Goal: Information Seeking & Learning: Learn about a topic

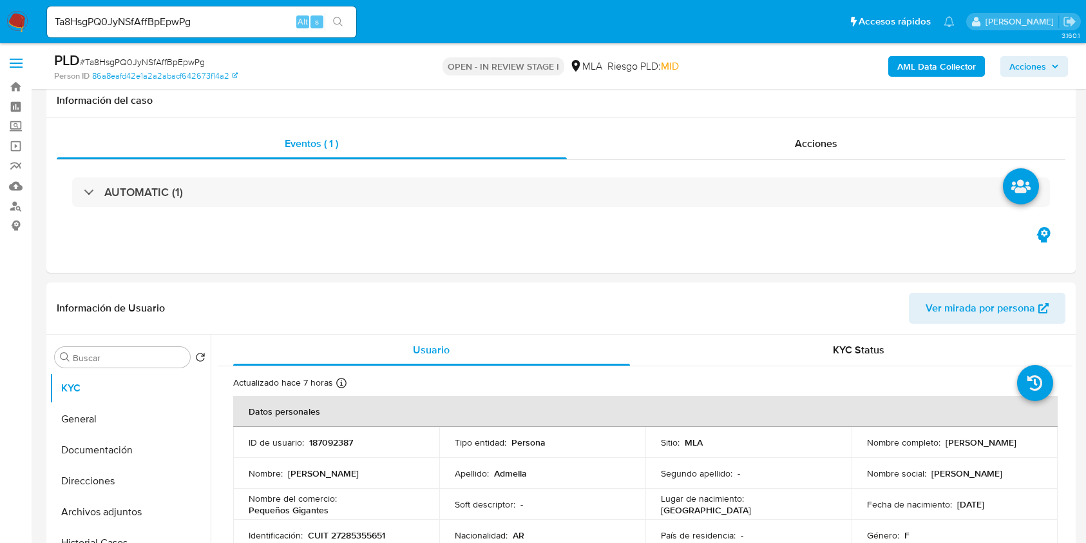
select select "10"
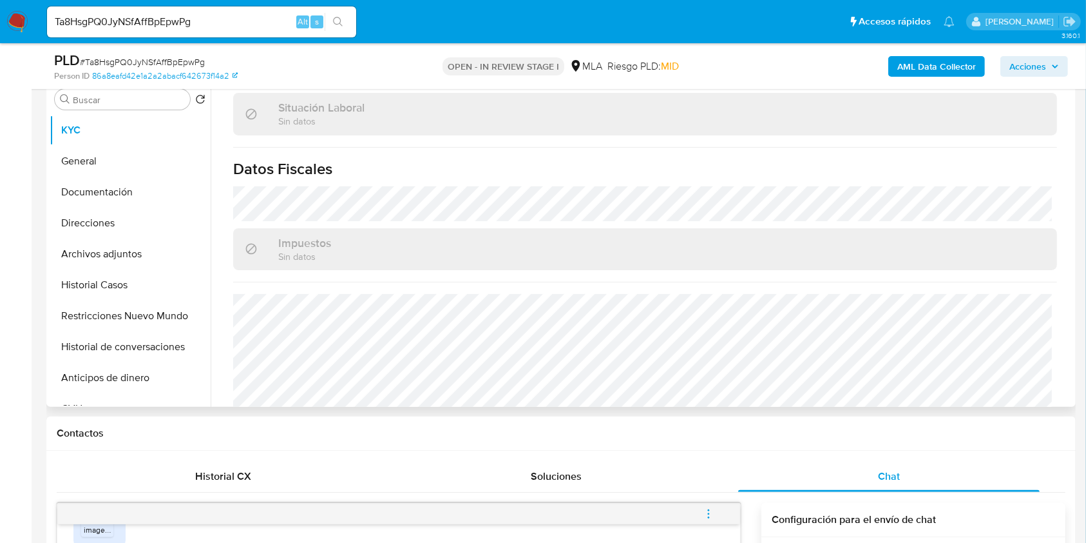
scroll to position [679, 0]
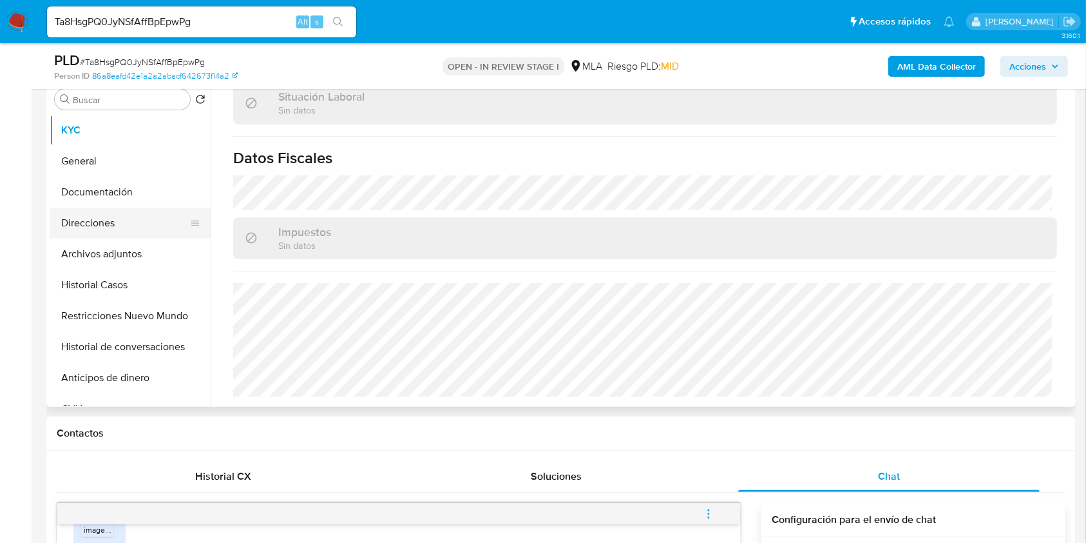
click at [134, 233] on button "Direcciones" at bounding box center [125, 223] width 151 height 31
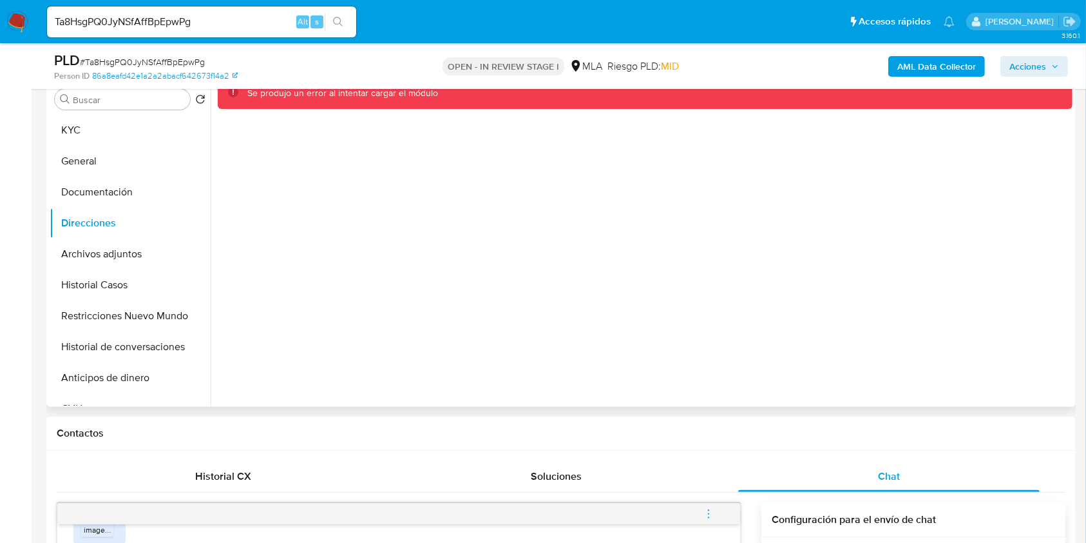
scroll to position [171, 0]
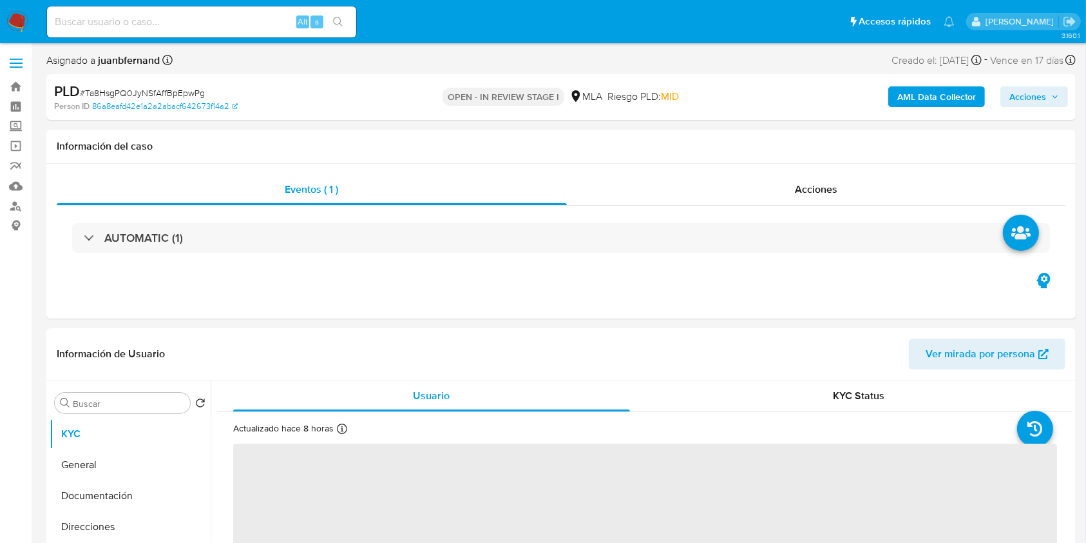
select select "10"
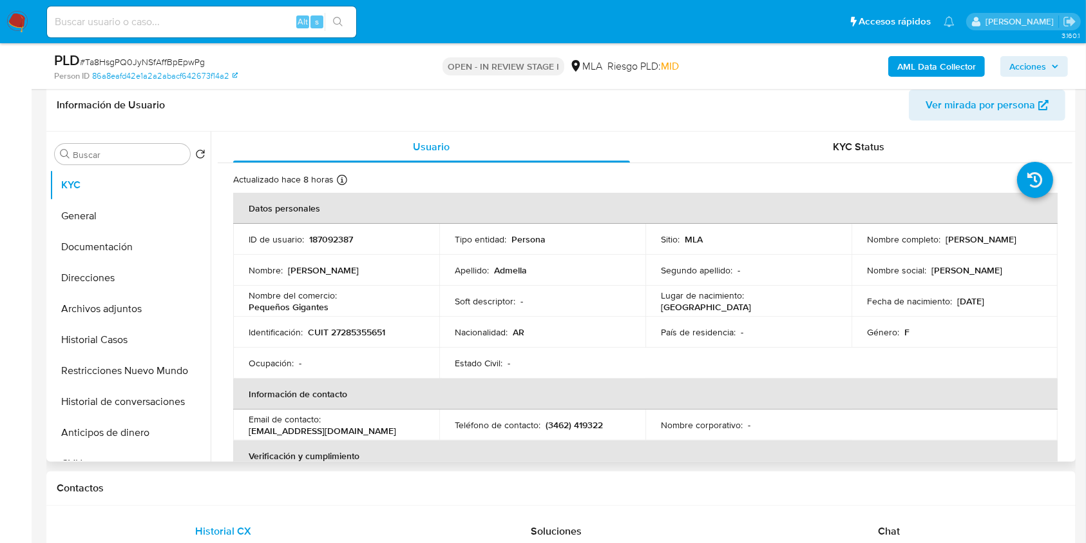
scroll to position [258, 0]
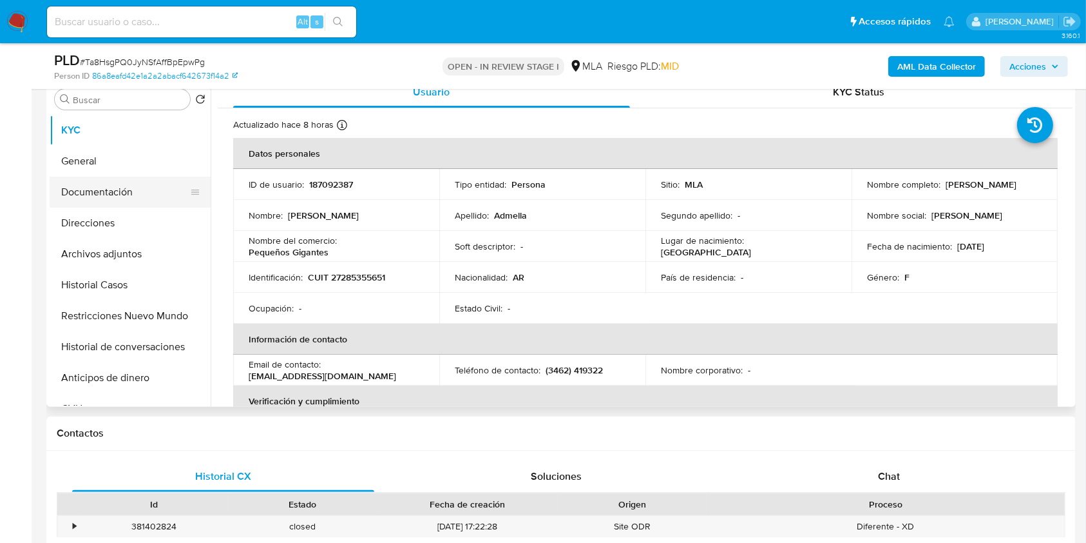
click at [131, 186] on button "Documentación" at bounding box center [125, 192] width 151 height 31
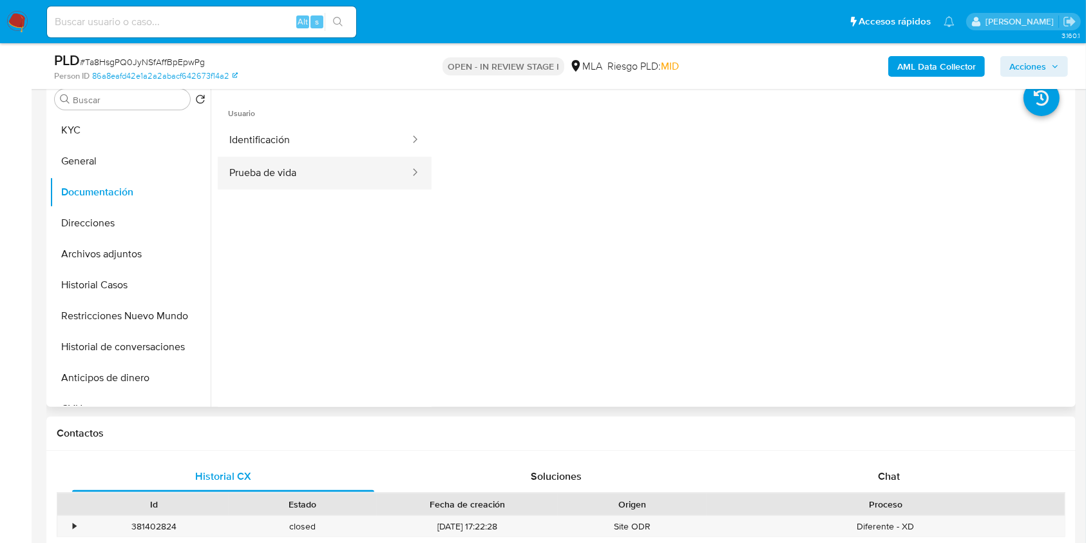
click at [351, 175] on button "Prueba de vida" at bounding box center [314, 173] width 193 height 33
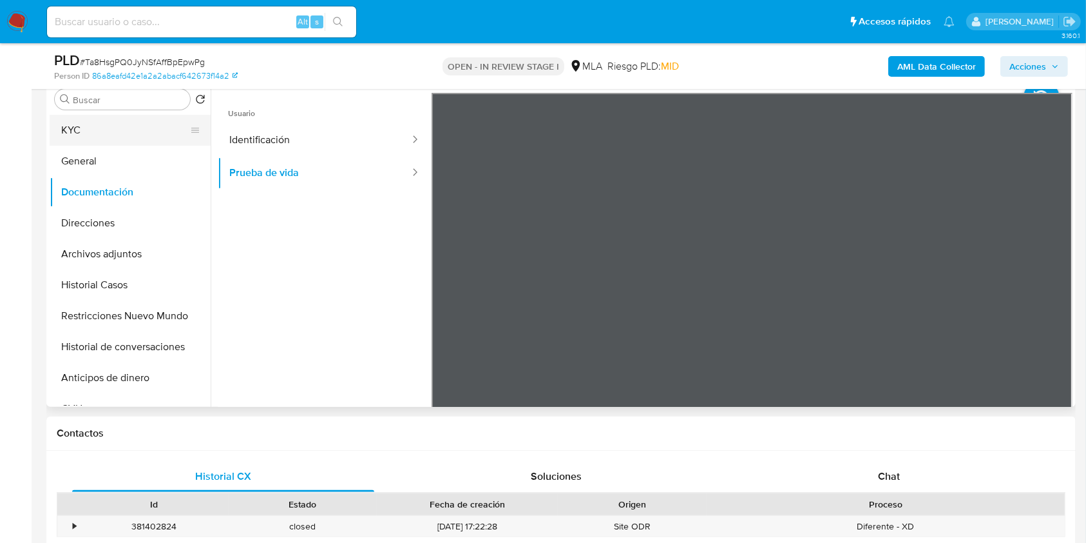
click at [116, 128] on button "KYC" at bounding box center [125, 130] width 151 height 31
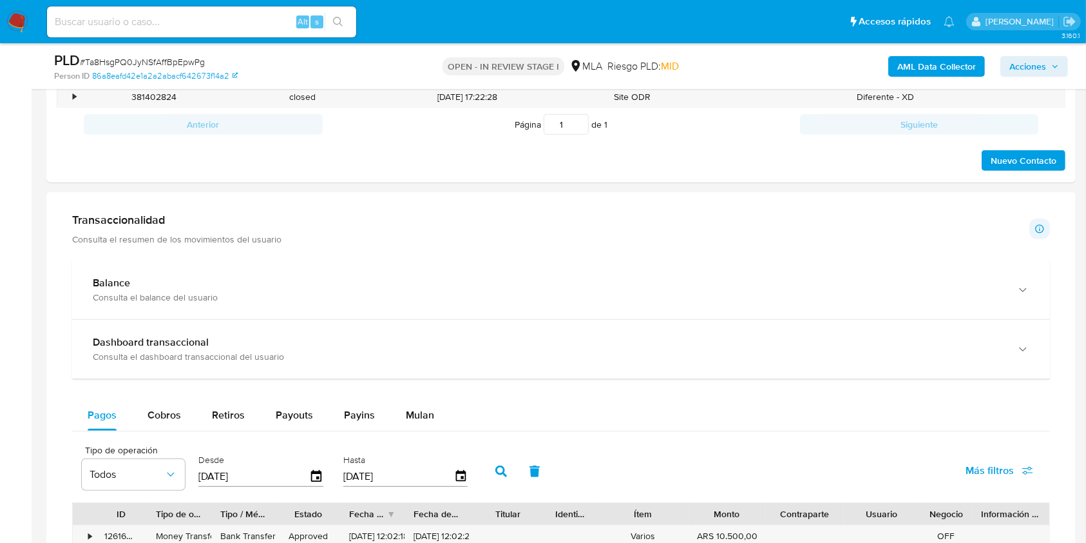
scroll to position [429, 0]
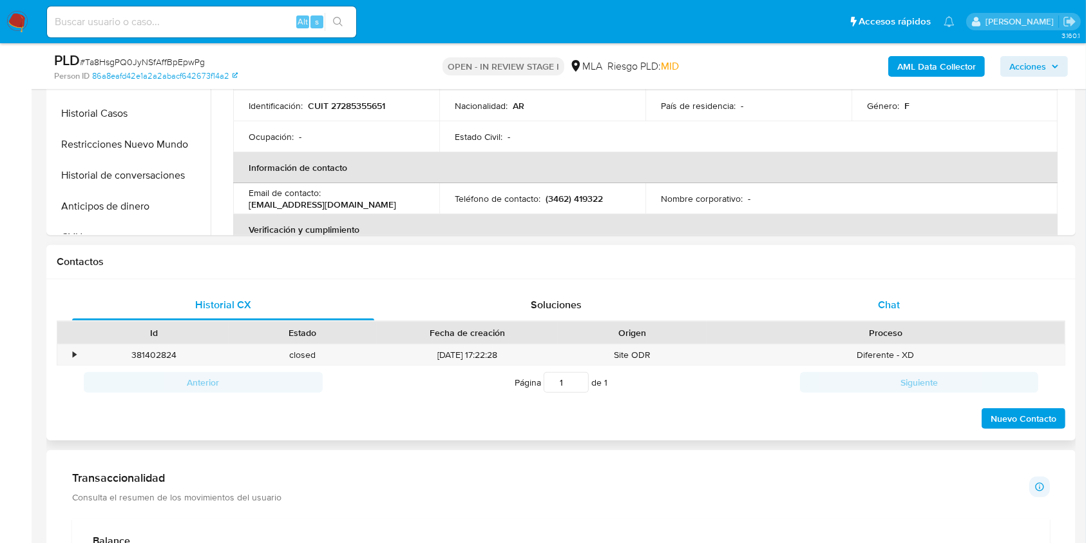
click at [912, 319] on div "Chat" at bounding box center [889, 304] width 302 height 31
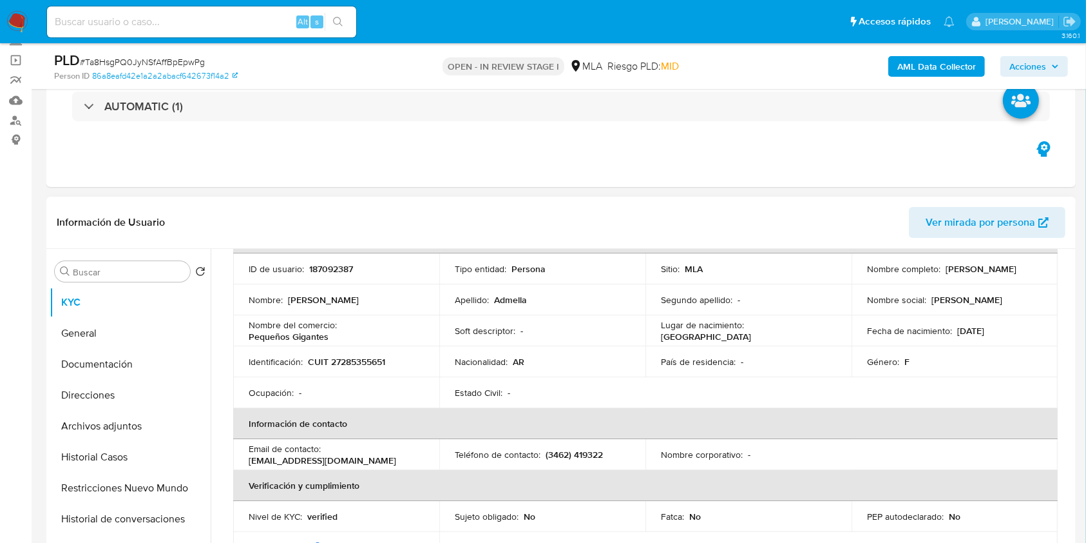
scroll to position [0, 0]
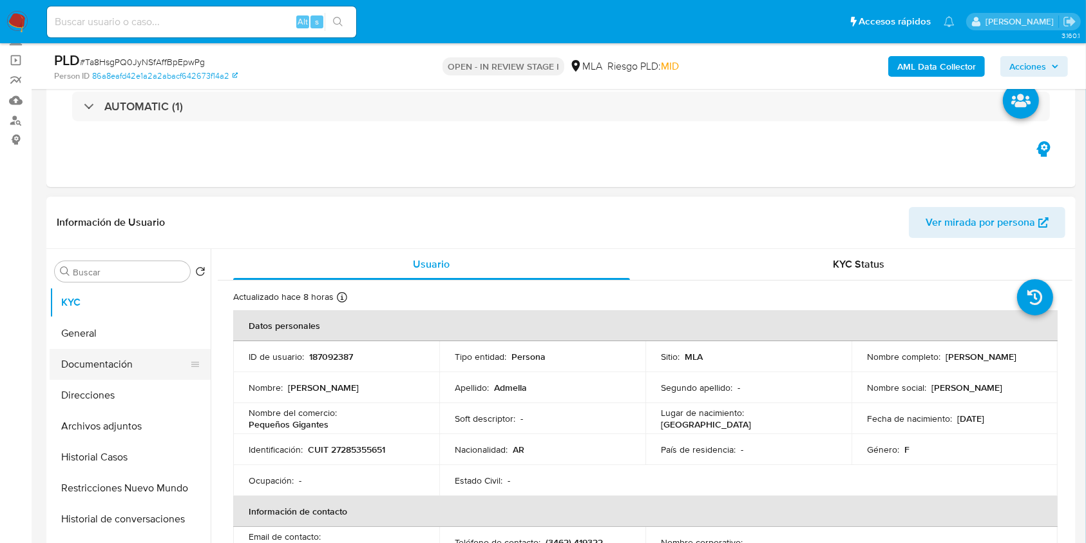
click at [61, 363] on button "Documentación" at bounding box center [125, 364] width 151 height 31
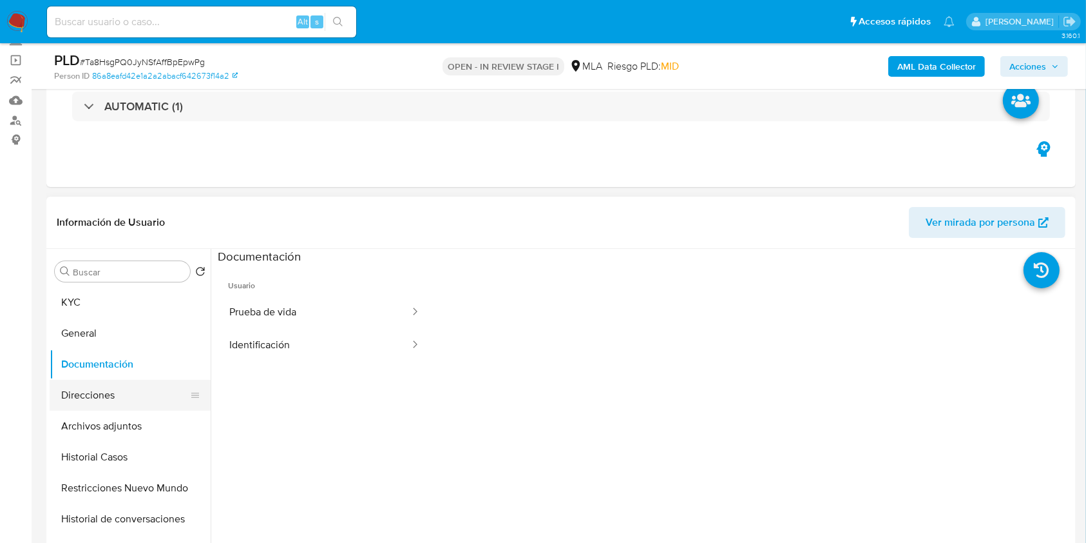
click at [84, 394] on button "Direcciones" at bounding box center [125, 395] width 151 height 31
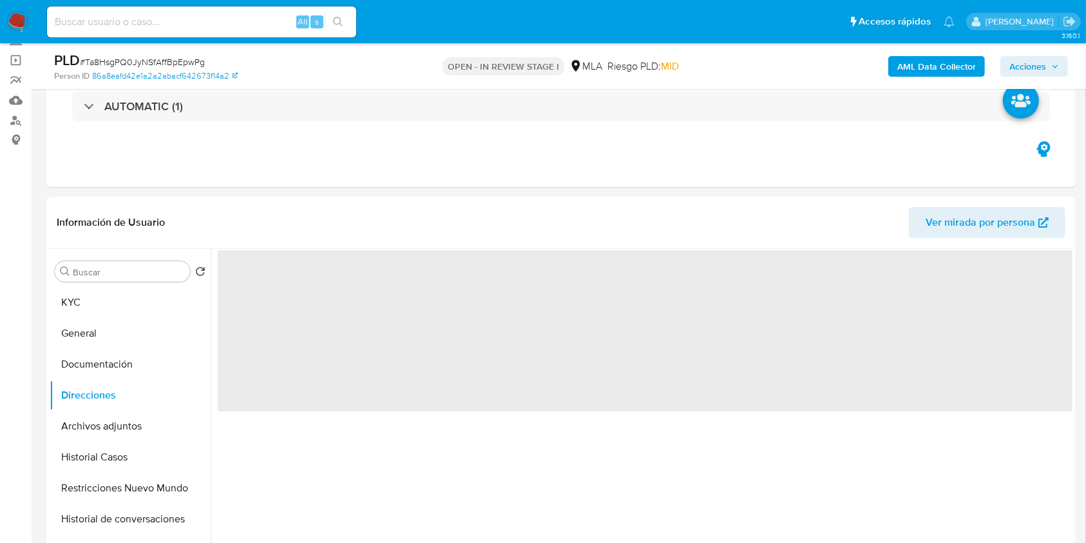
scroll to position [171, 0]
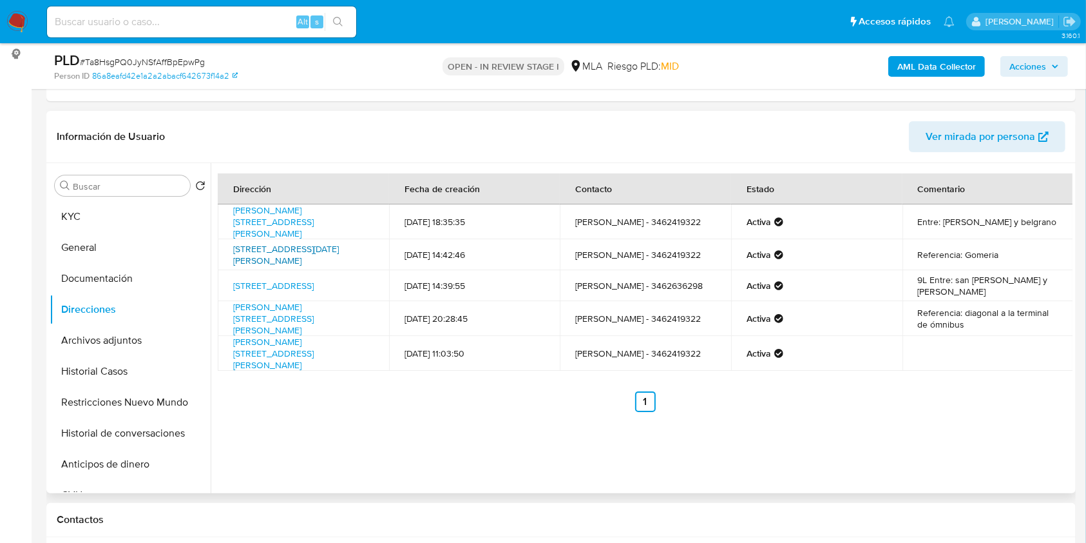
click at [298, 245] on link "Calle 12 De Octubre 306, General López, Santa Fe, 2601, Argentina 306" at bounding box center [286, 254] width 106 height 24
click at [301, 211] on link "Güemes 737, Murphy, Santa Fe, 2601, Argentina 737" at bounding box center [273, 222] width 81 height 36
click at [293, 283] on link "España 1116, Rosario, Santa Fe, 2000, Argentina 1116" at bounding box center [273, 285] width 81 height 13
click at [278, 309] on link "Sarmiento 335, Murphy, Santa Fe, 2601, Argentina 335" at bounding box center [273, 318] width 81 height 36
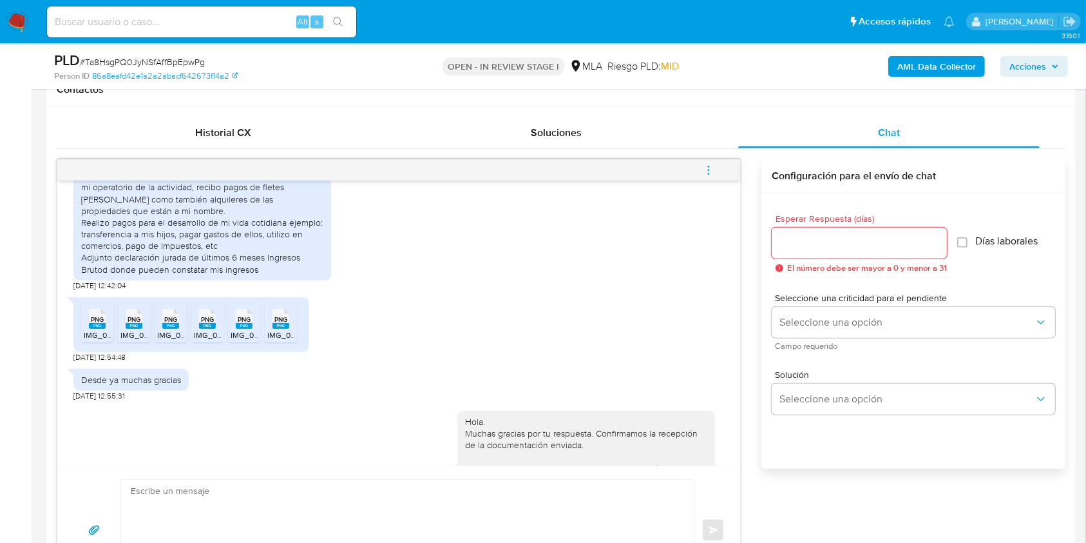
scroll to position [1117, 0]
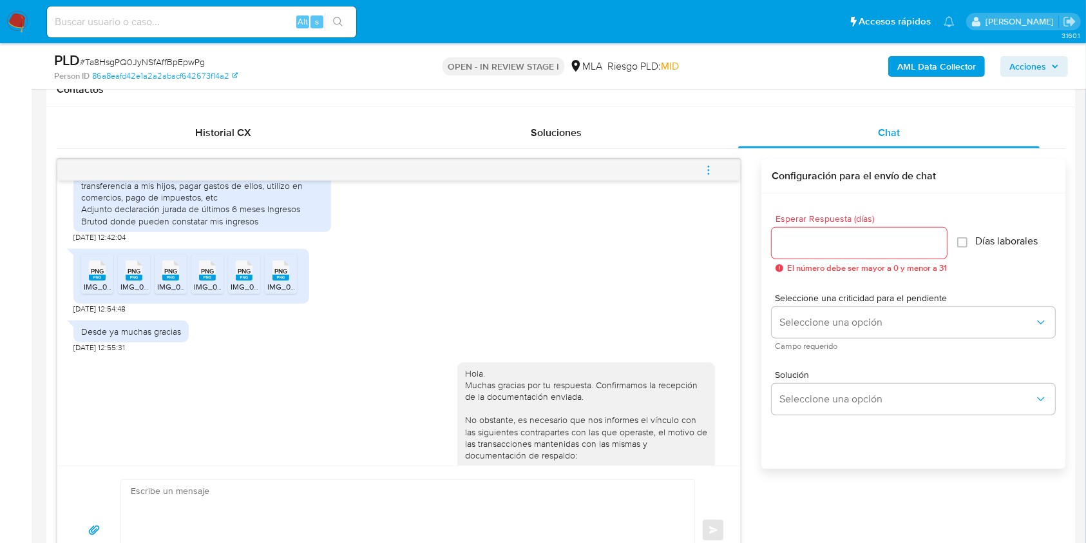
click at [74, 314] on span "24/07/2025 12:54:48" at bounding box center [99, 309] width 52 height 10
drag, startPoint x: 74, startPoint y: 342, endPoint x: 98, endPoint y: 346, distance: 24.3
click at [98, 314] on span "24/07/2025 12:54:48" at bounding box center [99, 309] width 52 height 10
copy span "24/07/2025"
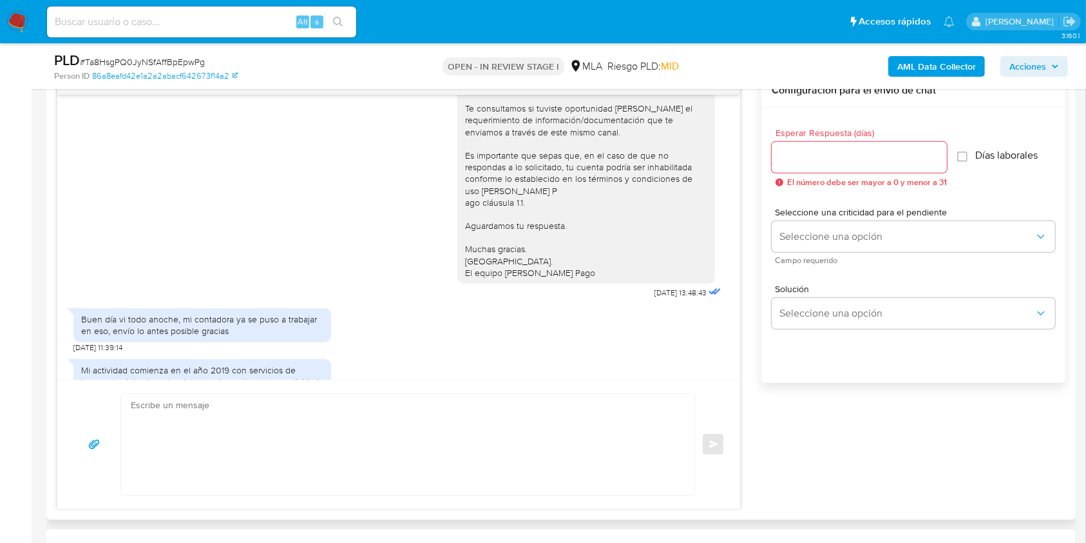
scroll to position [945, 0]
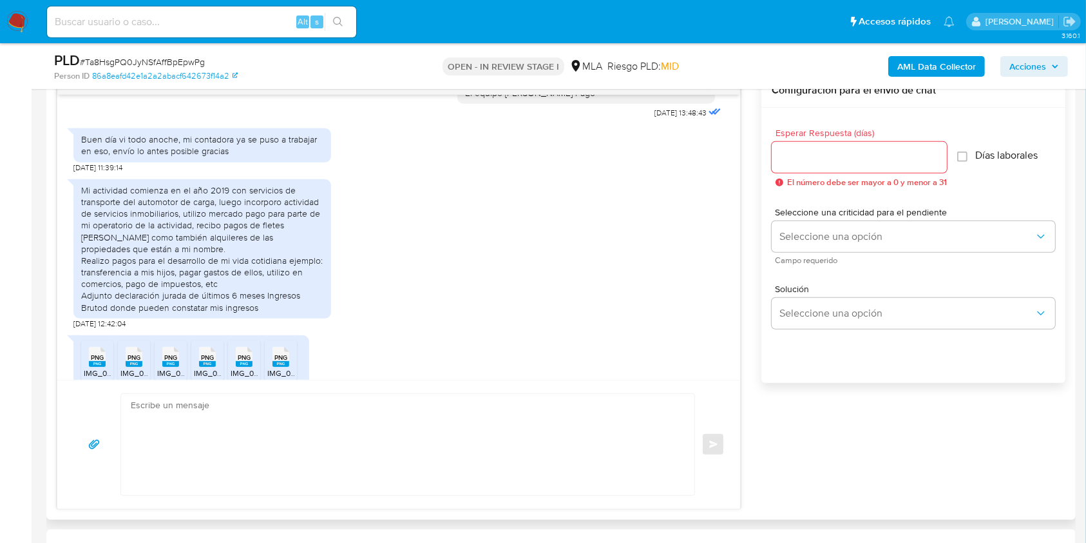
click at [83, 222] on div "Mi actividad comienza en el año 2019 con servicios de transporte del automotor …" at bounding box center [202, 248] width 242 height 129
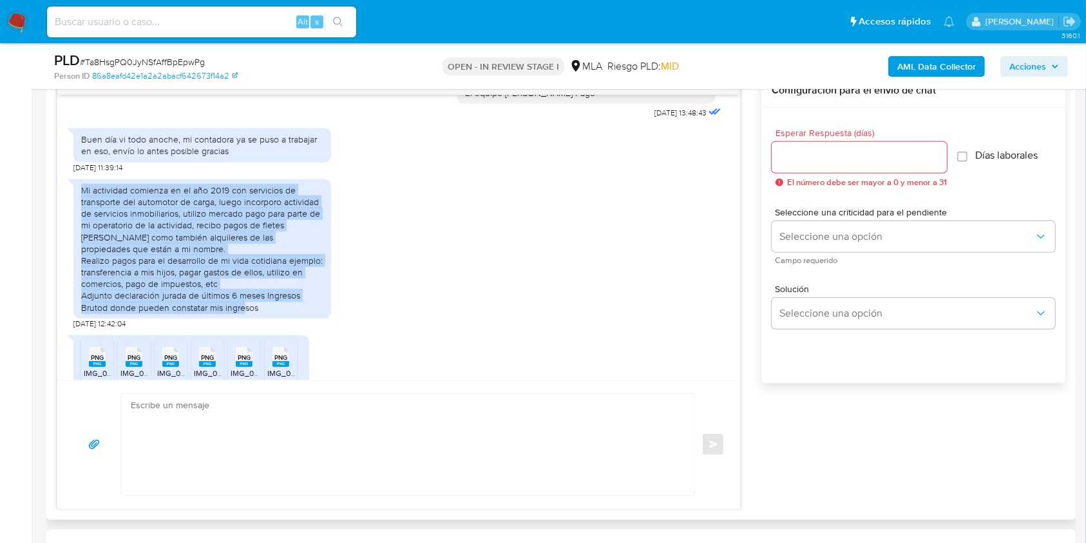
drag, startPoint x: 84, startPoint y: 222, endPoint x: 247, endPoint y: 336, distance: 199.5
click at [247, 313] on div "Mi actividad comienza en el año 2019 con servicios de transporte del automotor …" at bounding box center [202, 248] width 242 height 129
copy div "Mi actividad comienza en el año 2019 con servicios de transporte del automotor …"
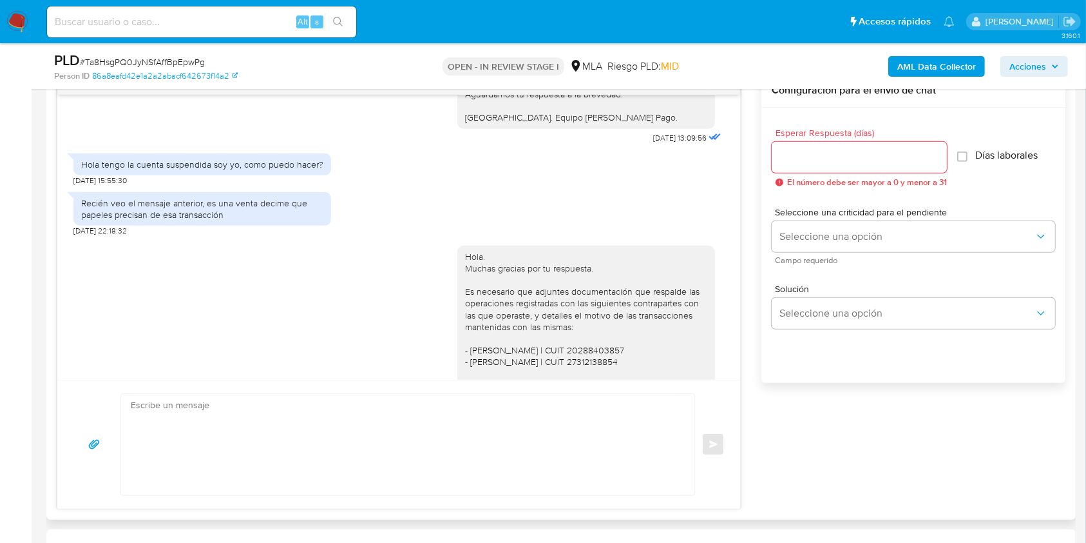
scroll to position [1547, 0]
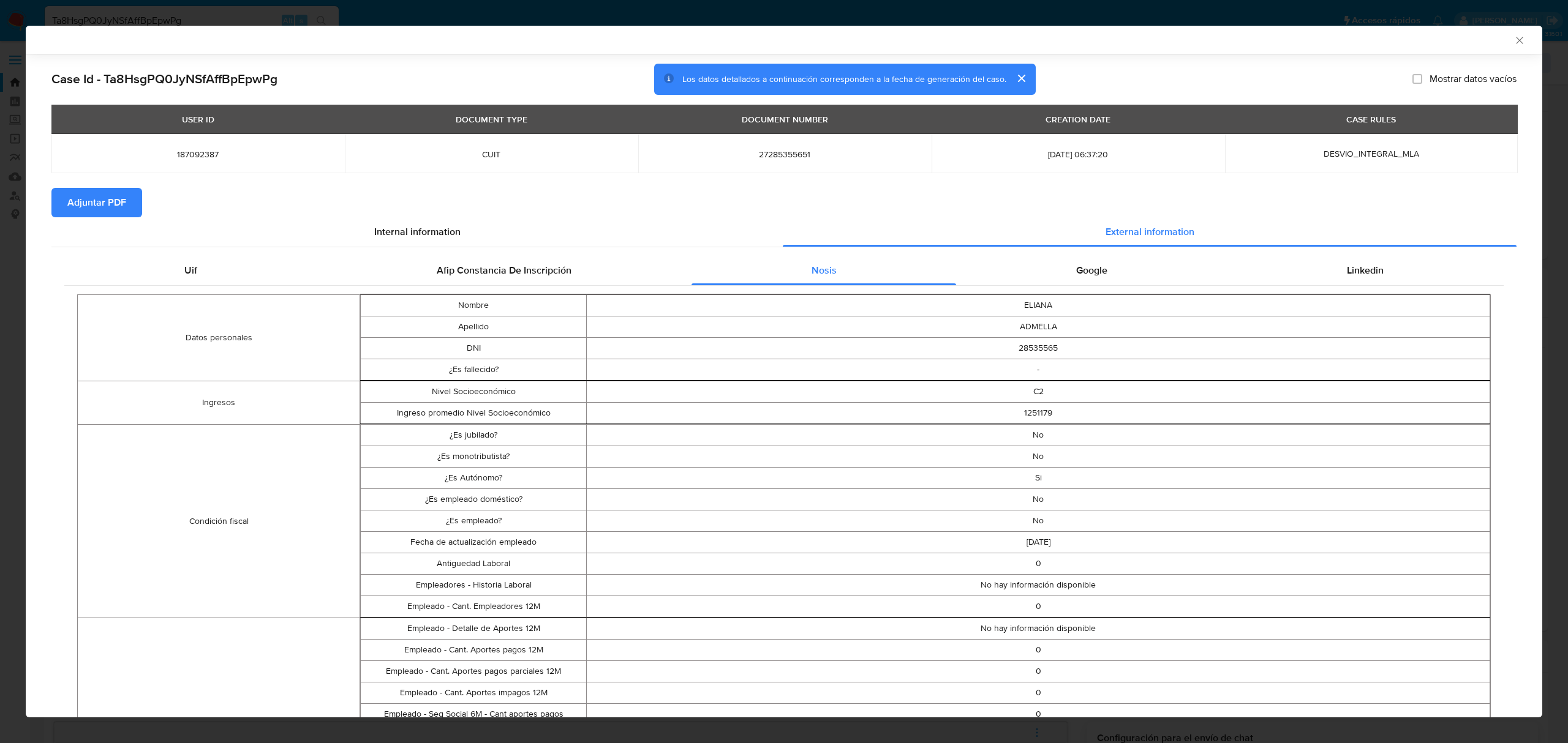
select select "10"
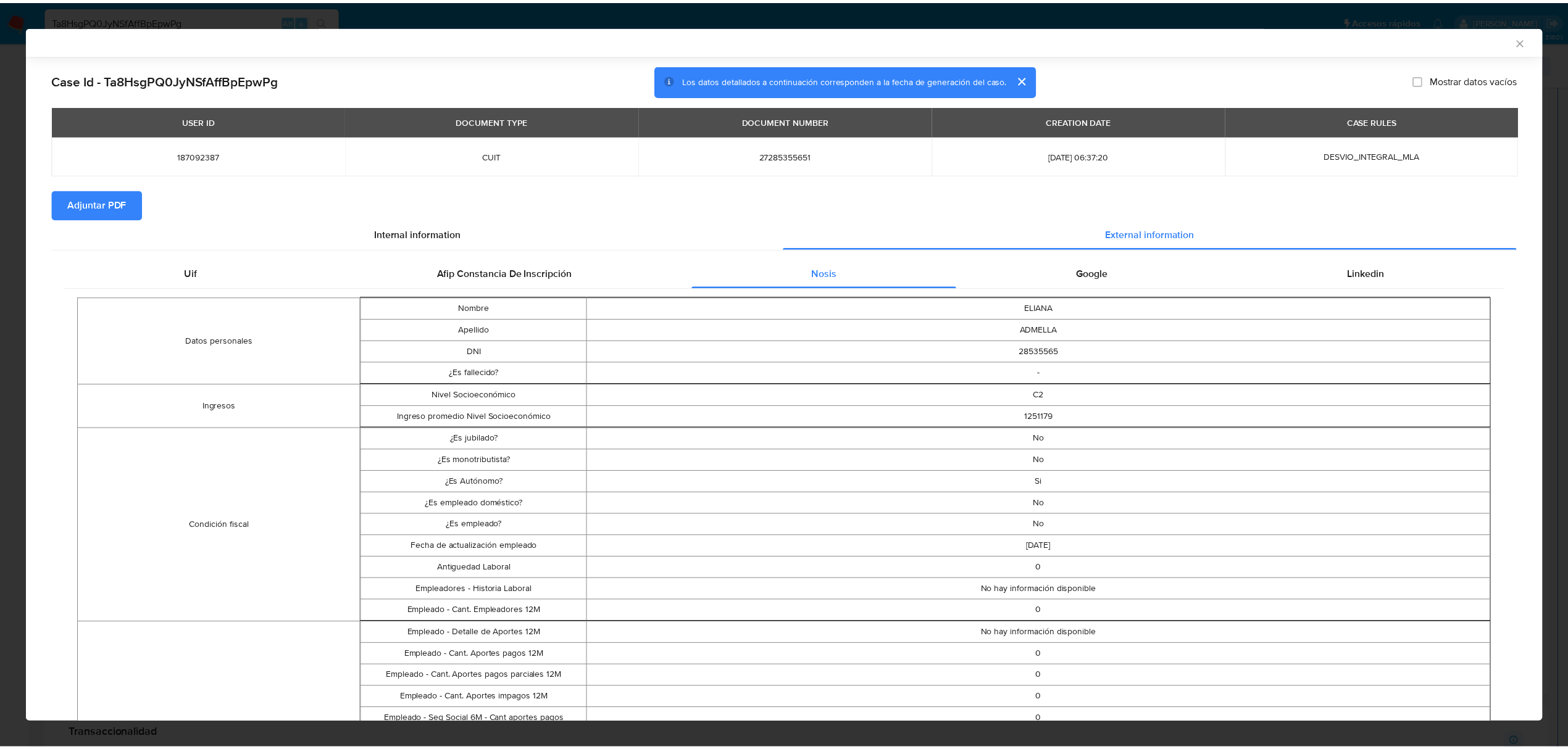
scroll to position [474, 0]
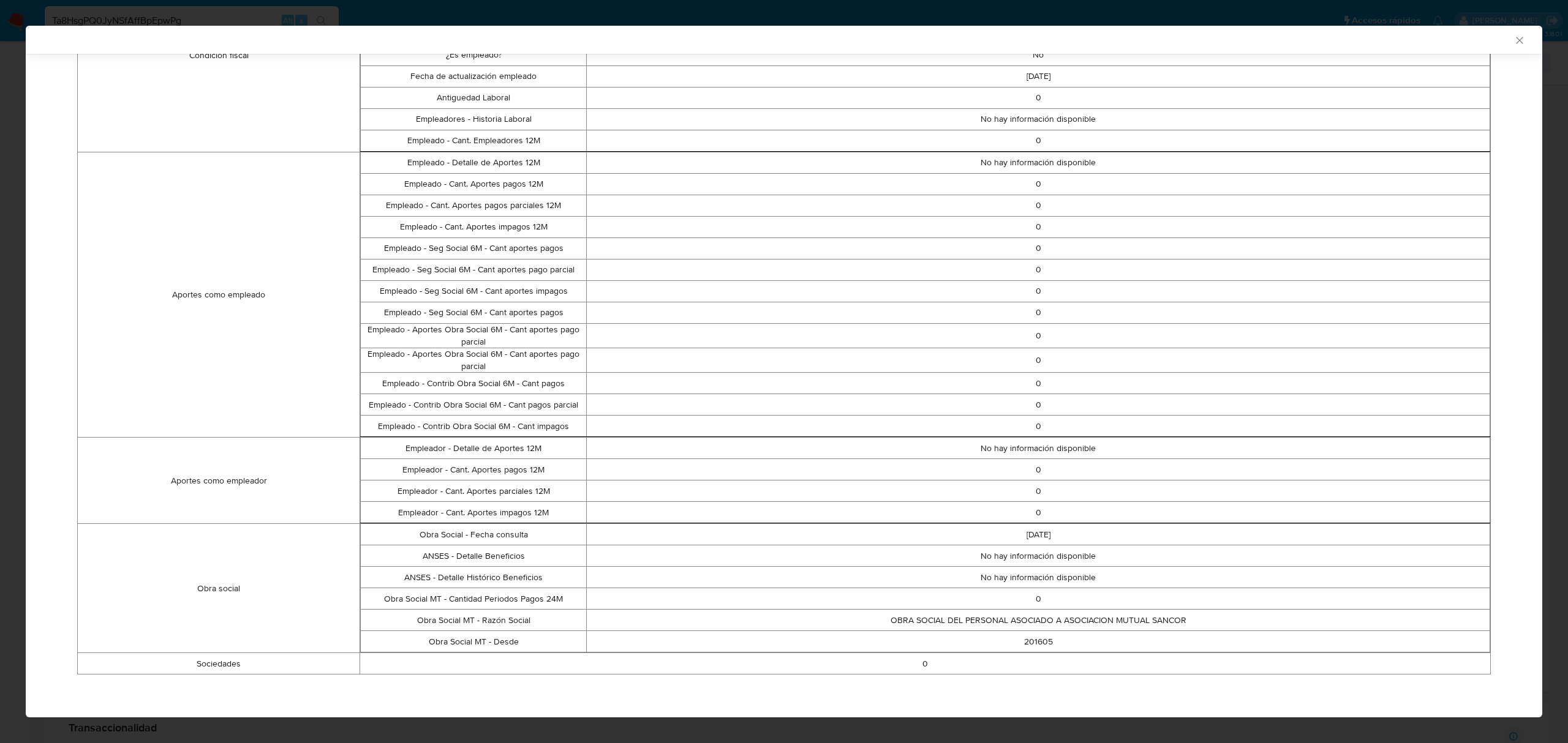
drag, startPoint x: 1509, startPoint y: 45, endPoint x: 1492, endPoint y: 44, distance: 17.0
click at [1513, 44] on icon "Cerrar ventana" at bounding box center [1519, 40] width 12 height 12
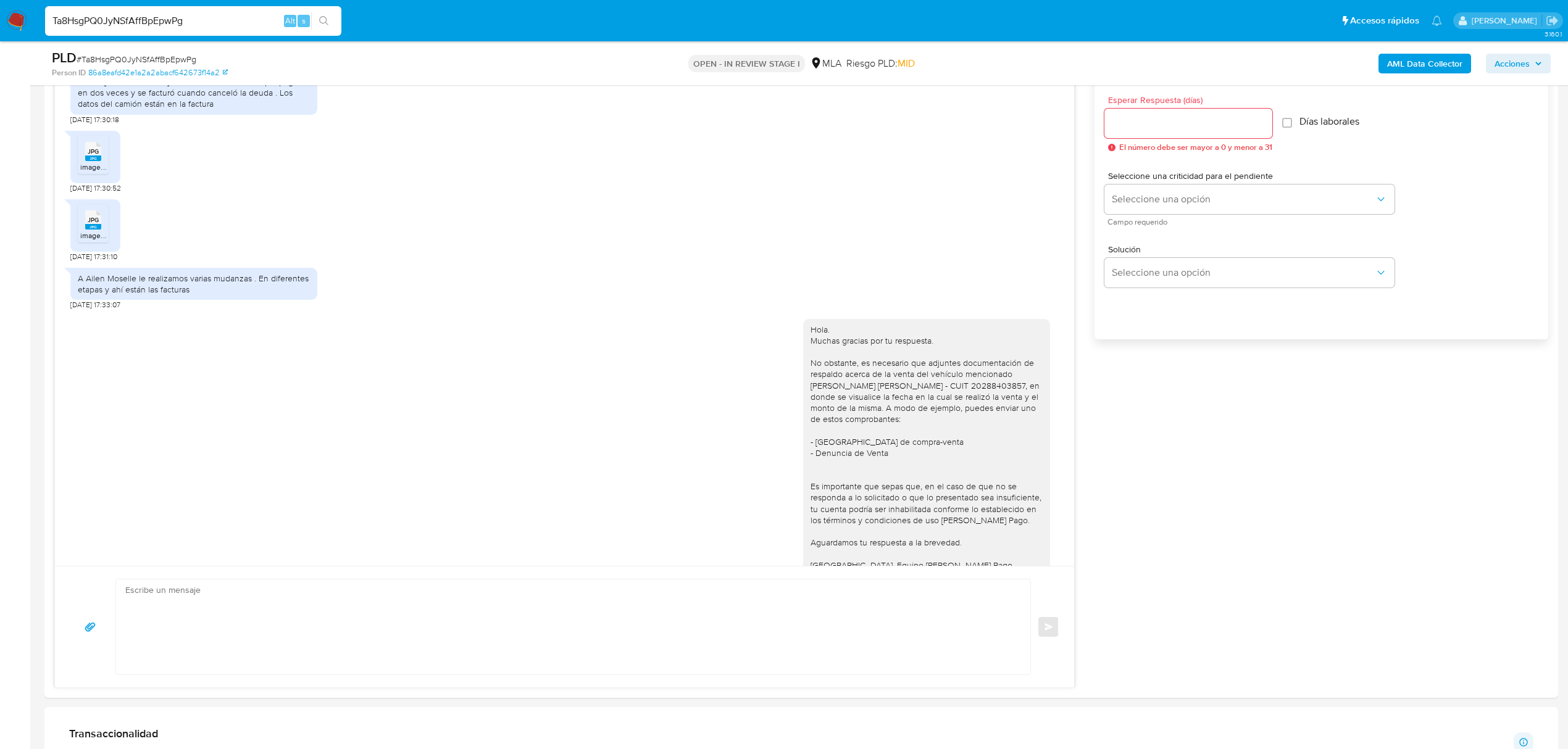
click at [191, 13] on input "Ta8HsgPQ0JyNSfAffBpEpwPg" at bounding box center [193, 21] width 296 height 16
paste input "lzgDuNR8QPhpiKYODE8orIo8"
type input "lzgDuNR8QPhpiKYODE8orIo8"
click at [330, 23] on button "search-icon" at bounding box center [324, 21] width 25 height 17
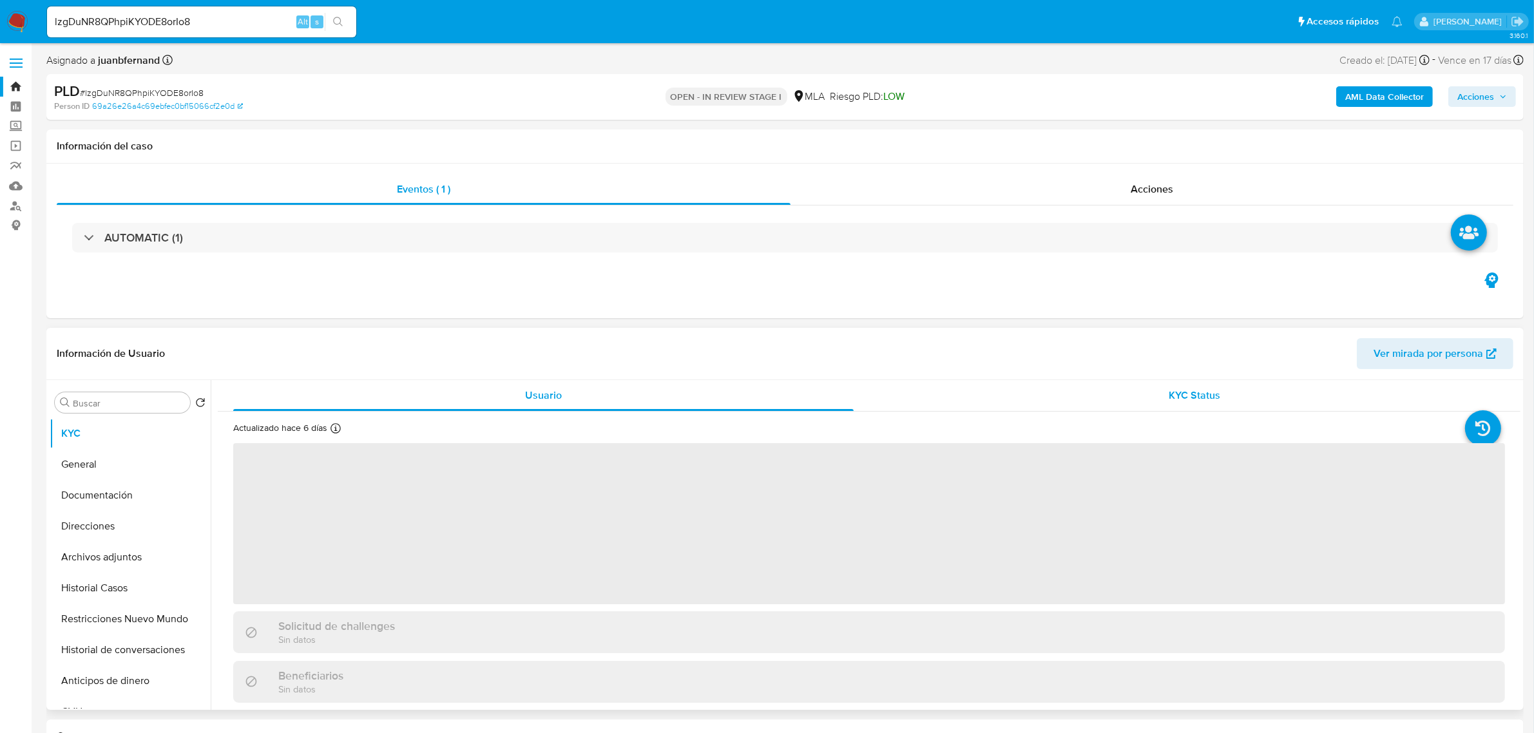
select select "10"
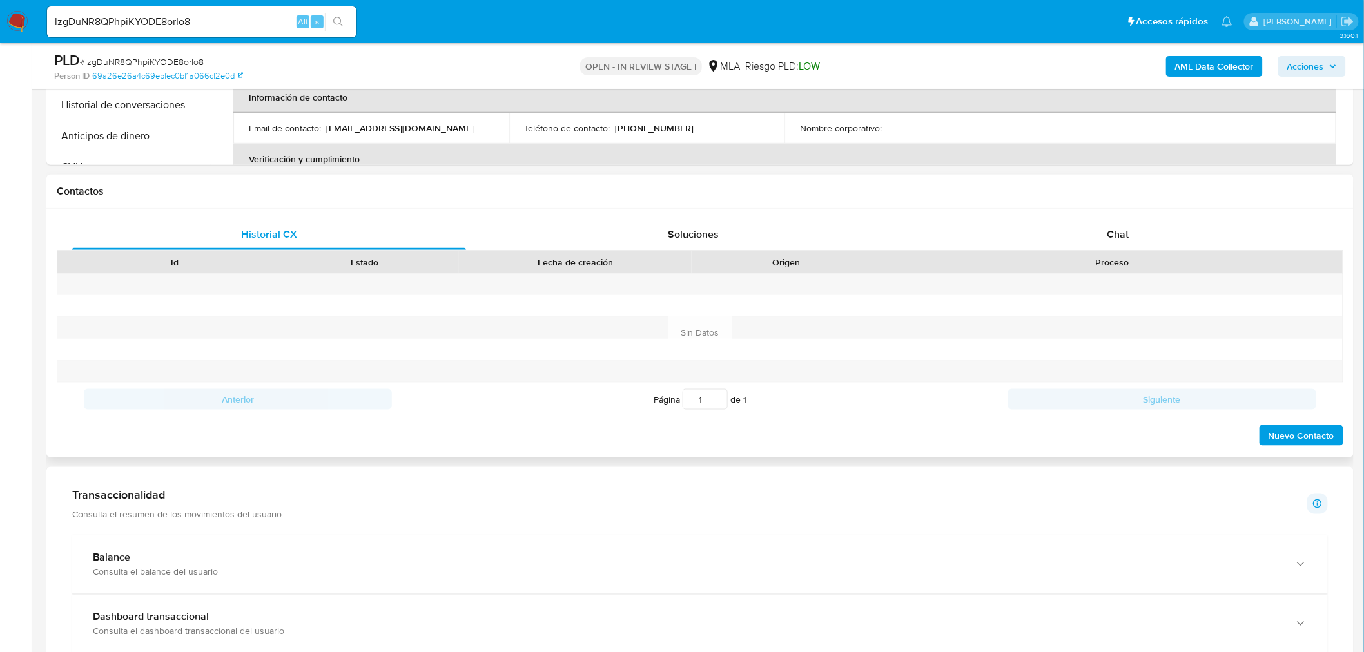
scroll to position [501, 0]
click at [1134, 237] on div "Chat" at bounding box center [1118, 233] width 394 height 31
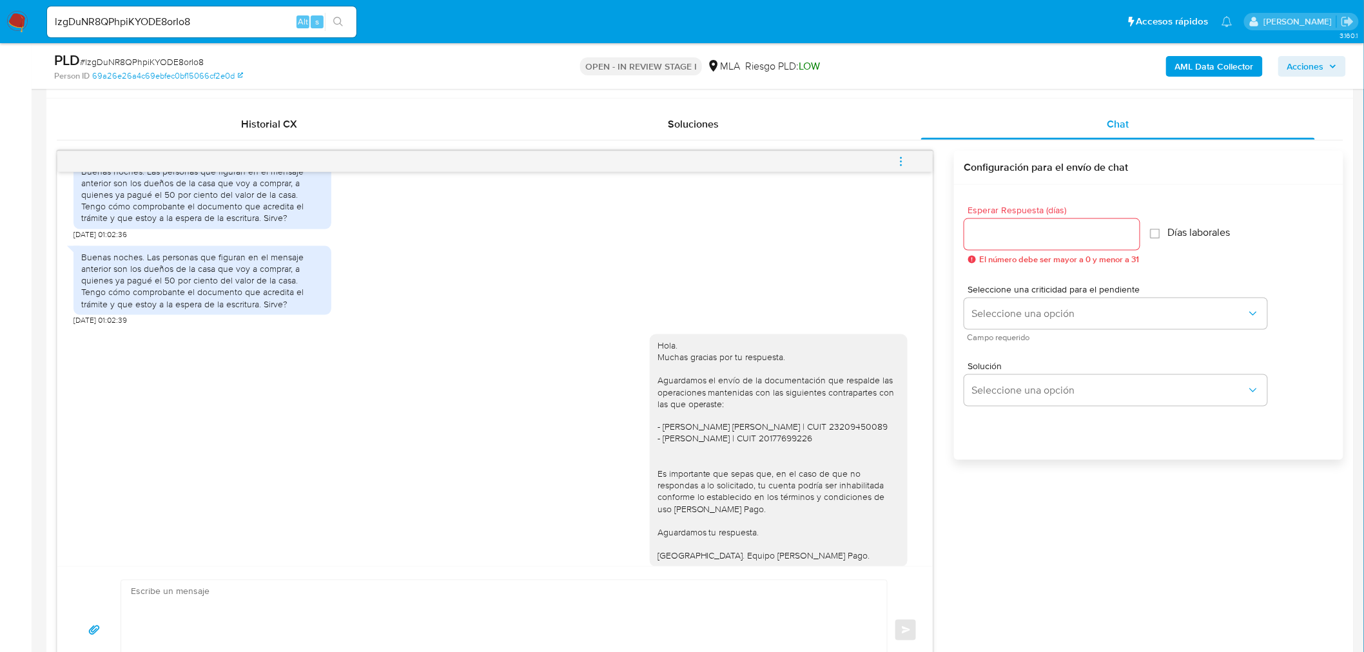
scroll to position [644, 0]
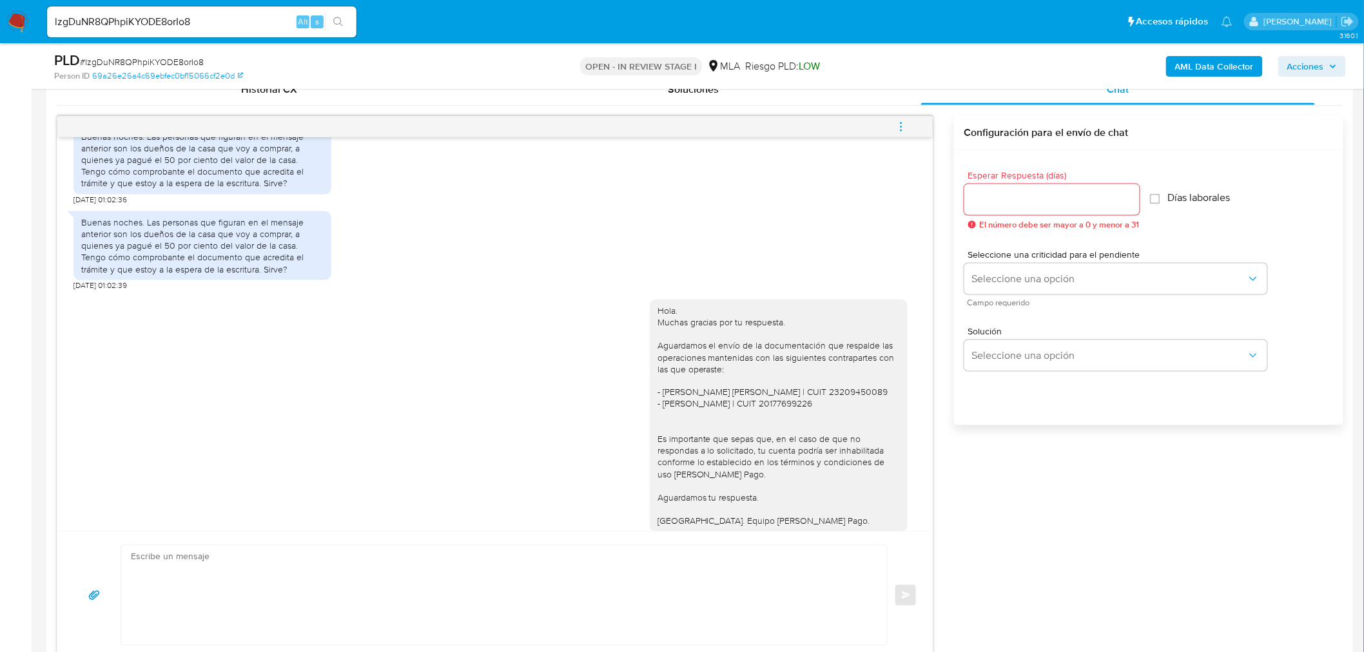
click at [232, 23] on input "lzgDuNR8QPhpiKYODE8orIo8" at bounding box center [201, 22] width 309 height 17
click at [339, 17] on icon "search-icon" at bounding box center [338, 22] width 10 height 10
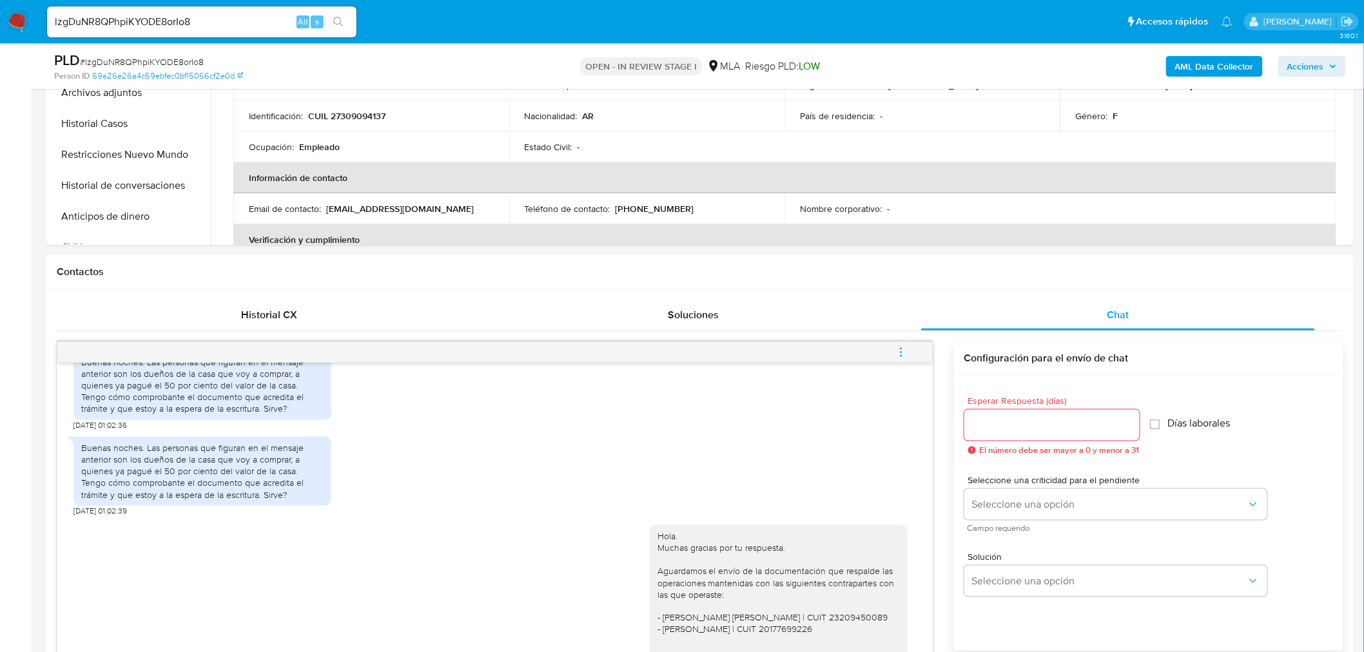
scroll to position [143, 0]
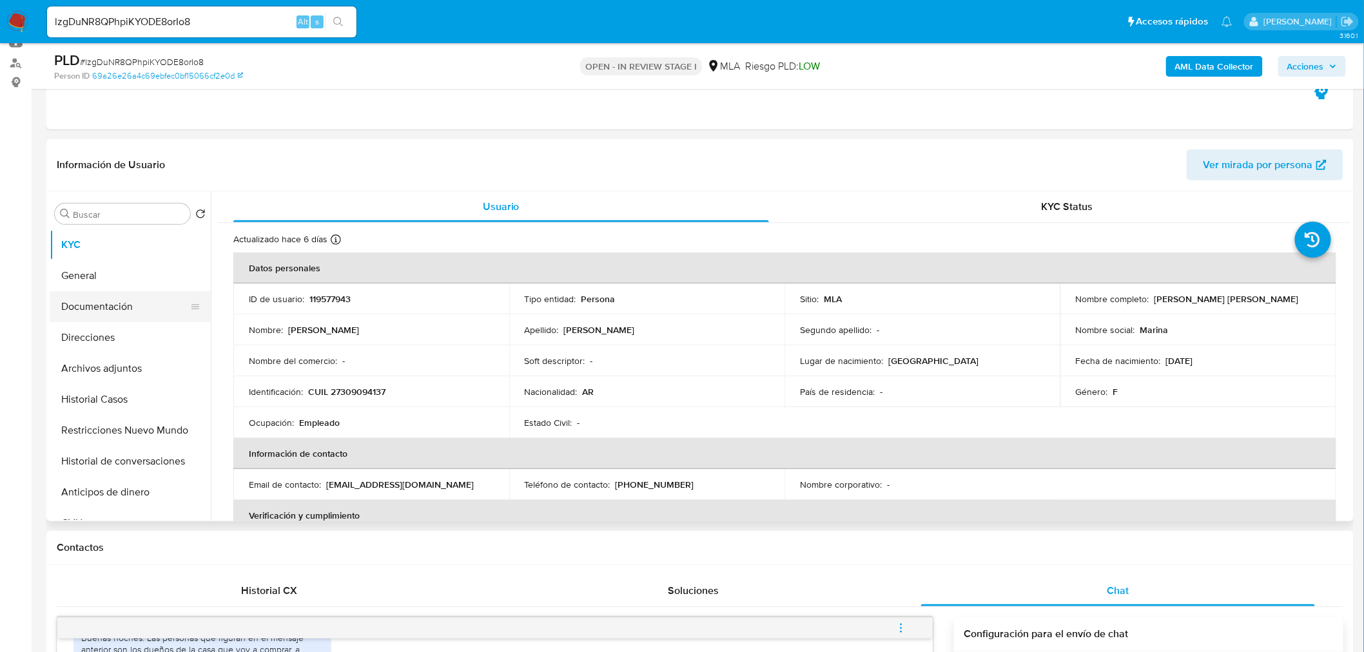
drag, startPoint x: 5, startPoint y: 182, endPoint x: 144, endPoint y: 307, distance: 187.0
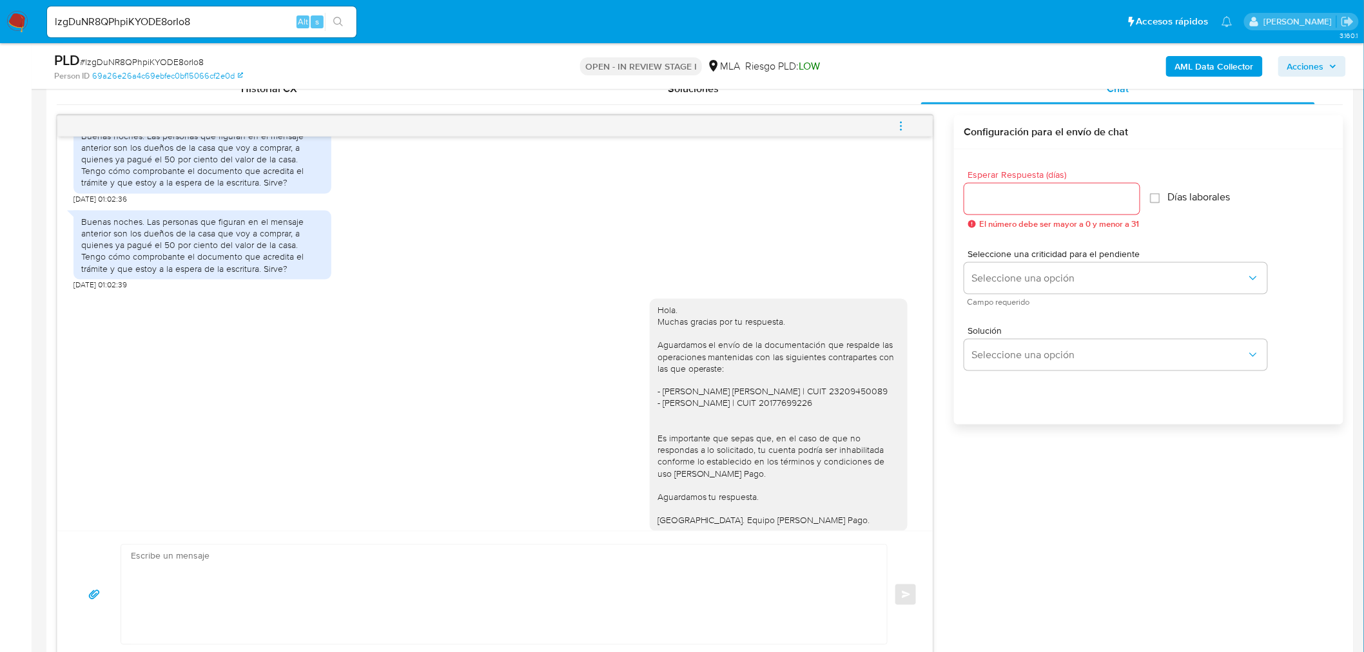
scroll to position [716, 0]
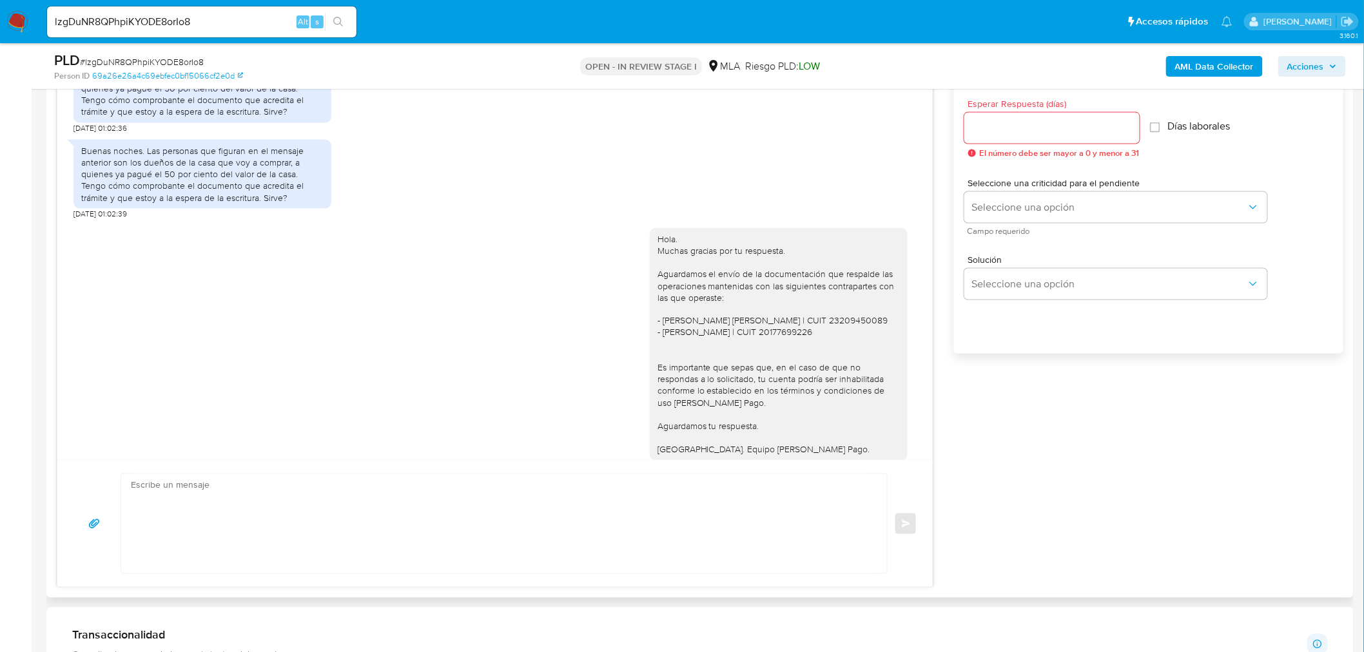
click at [227, 224] on div "Hola. Muchas gracias por tu respuesta. Aguardamos el envío de la documentación …" at bounding box center [494, 349] width 843 height 260
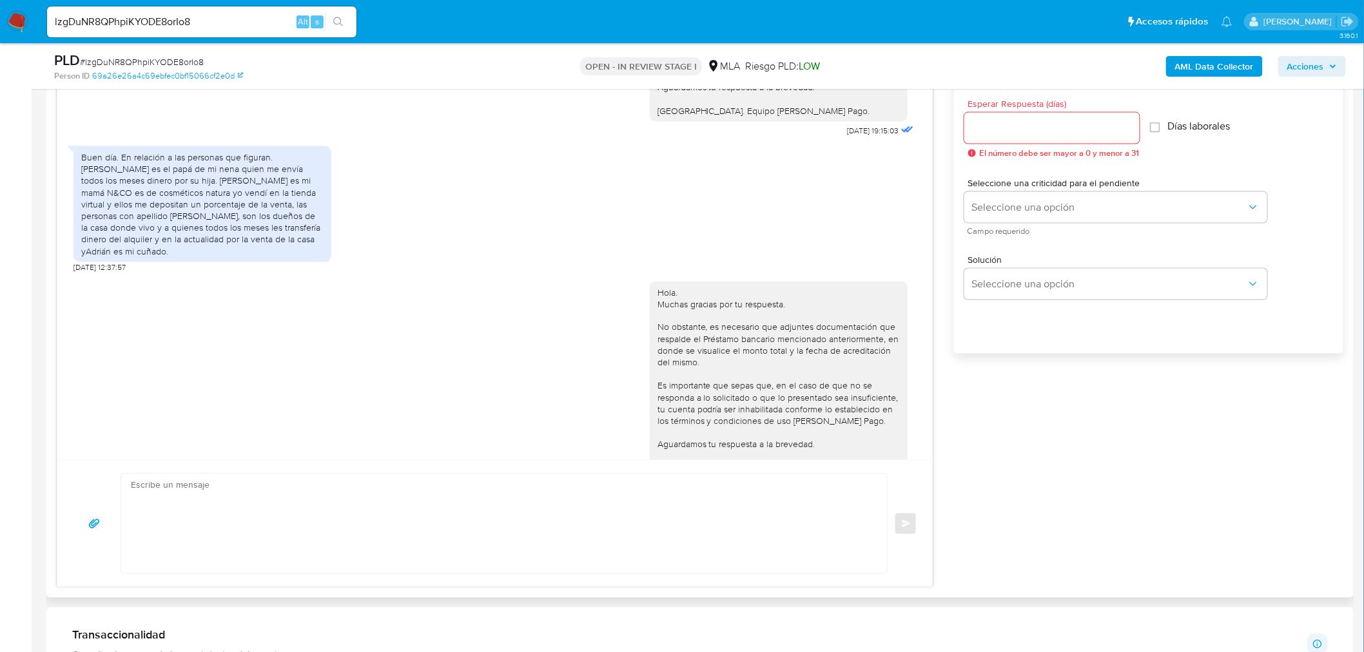
scroll to position [1933, 0]
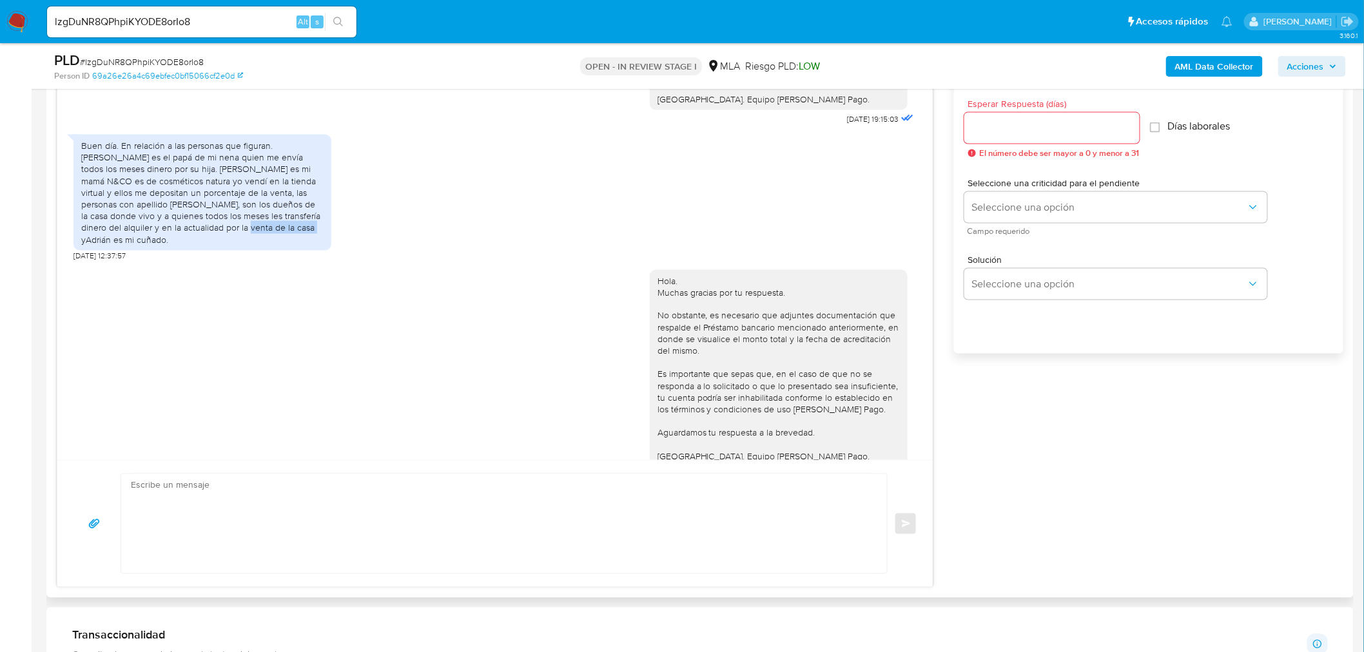
drag, startPoint x: 130, startPoint y: 252, endPoint x: 198, endPoint y: 250, distance: 68.3
click at [198, 246] on div "Buen día. En relación a las personas que figuran. Cristian es el papá de mi nen…" at bounding box center [202, 193] width 242 height 106
click at [247, 261] on div "Buen día. En relación a las personas que figuran. Cristian es el papá de mi nen…" at bounding box center [202, 194] width 258 height 133
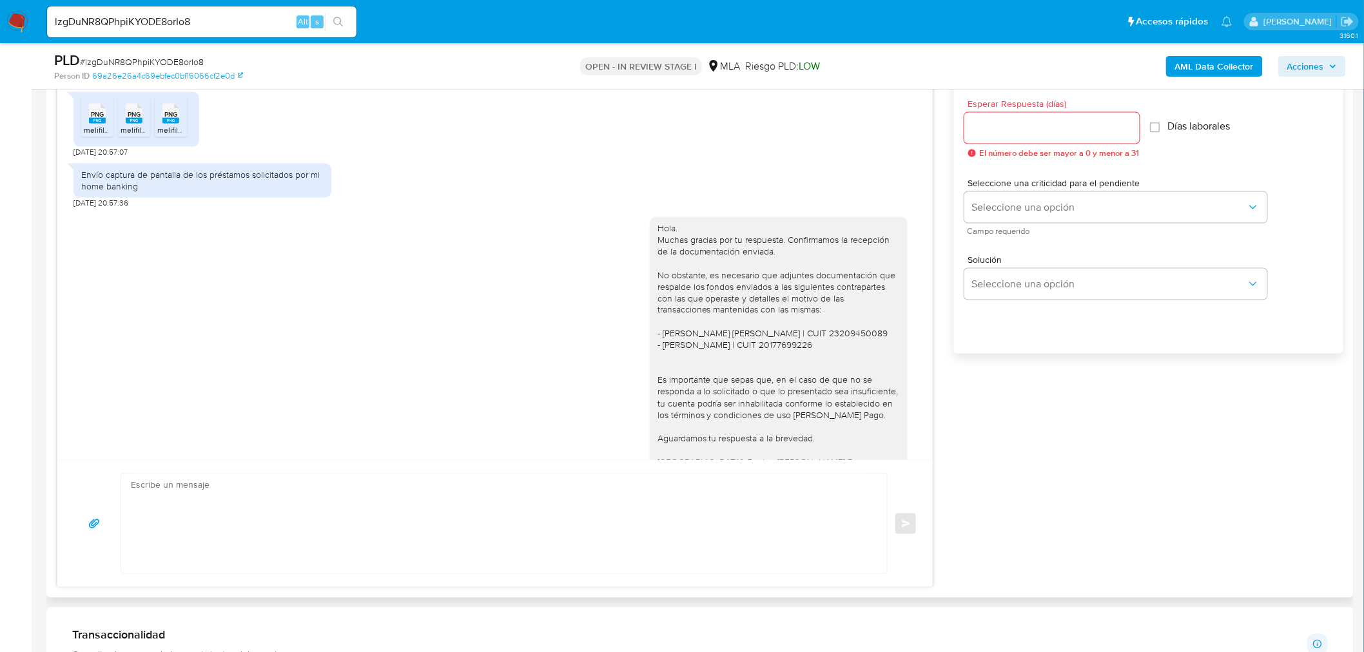
scroll to position [2362, 0]
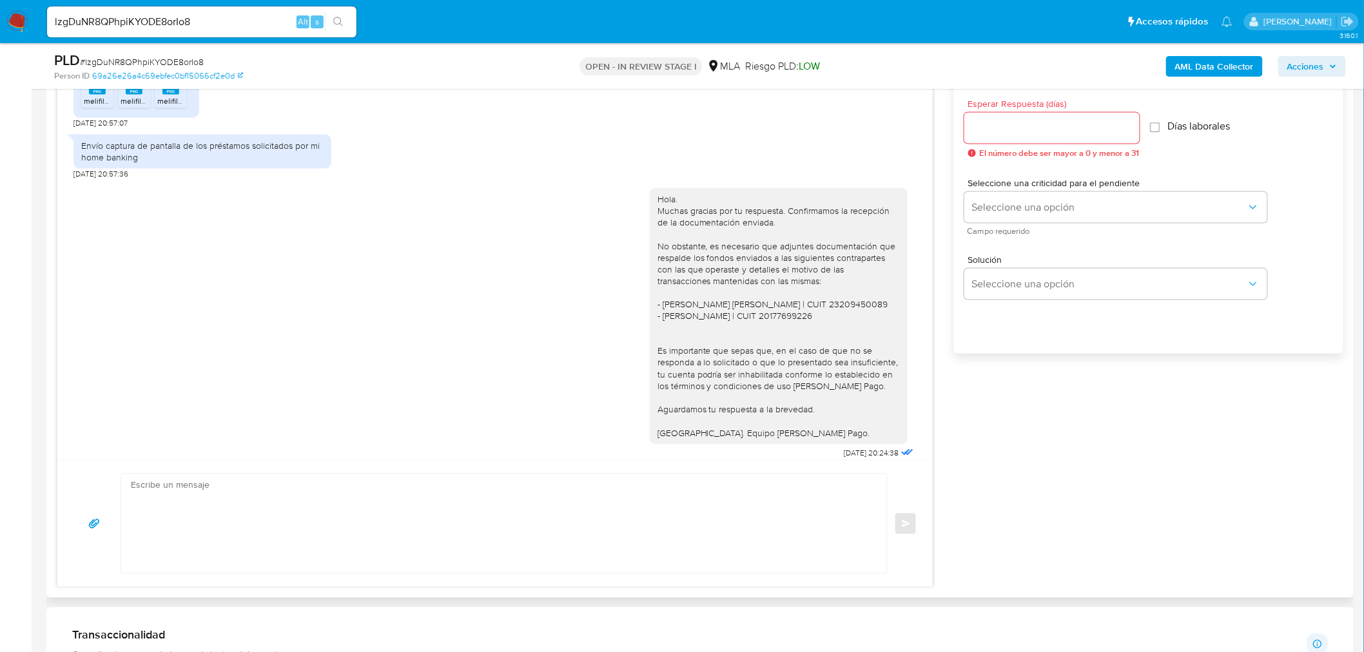
click at [791, 310] on div "Hola. Muchas gracias por tu respuesta. Confirmamos la recepción de la documenta…" at bounding box center [778, 316] width 242 height 246
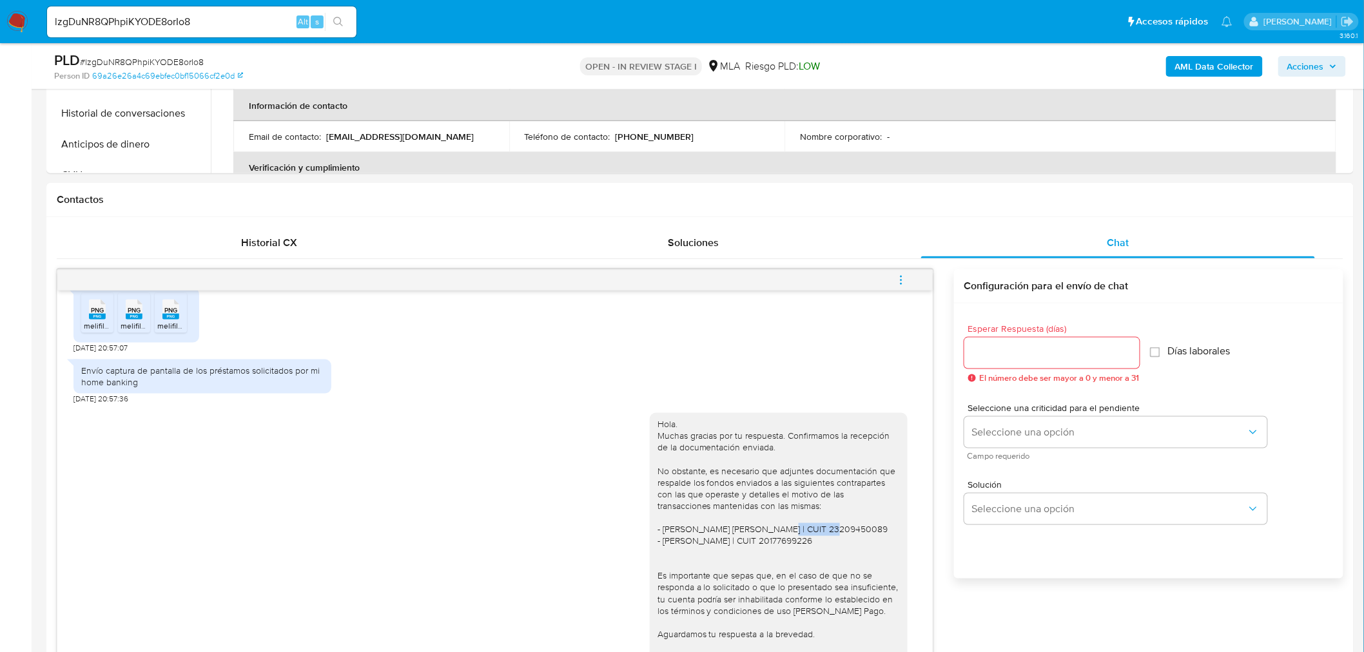
scroll to position [286, 0]
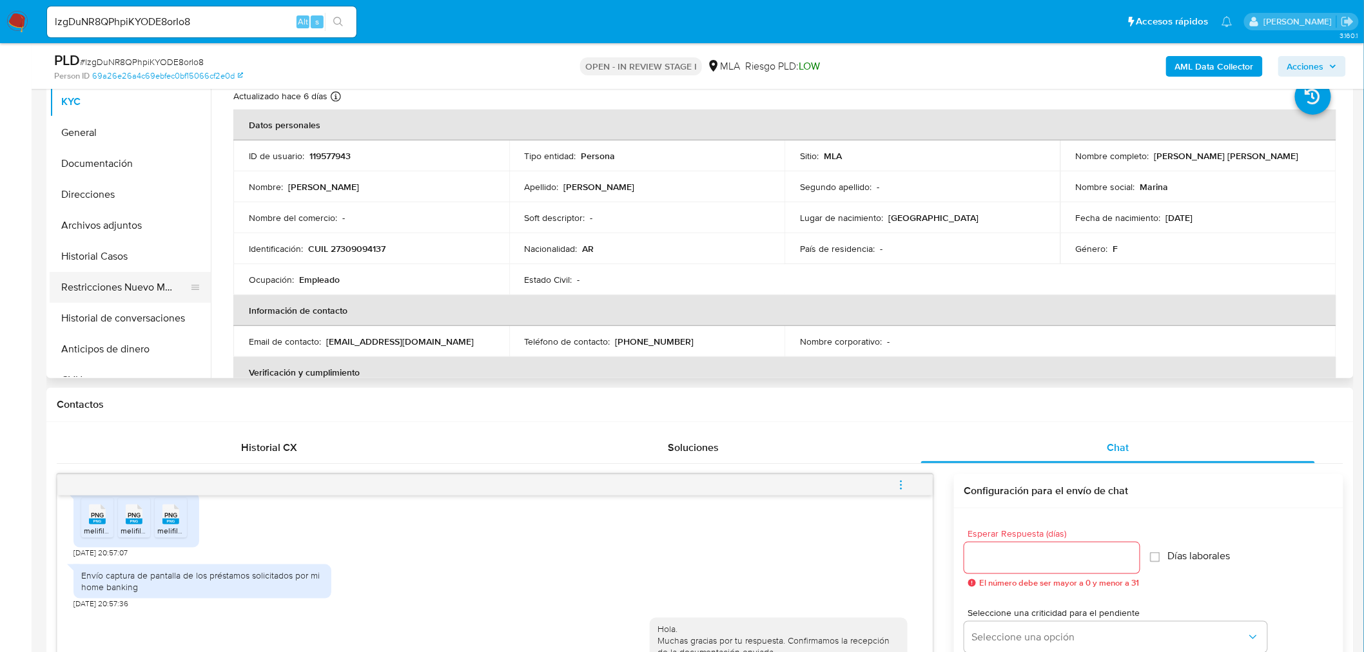
click at [121, 291] on button "Restricciones Nuevo Mundo" at bounding box center [125, 287] width 151 height 31
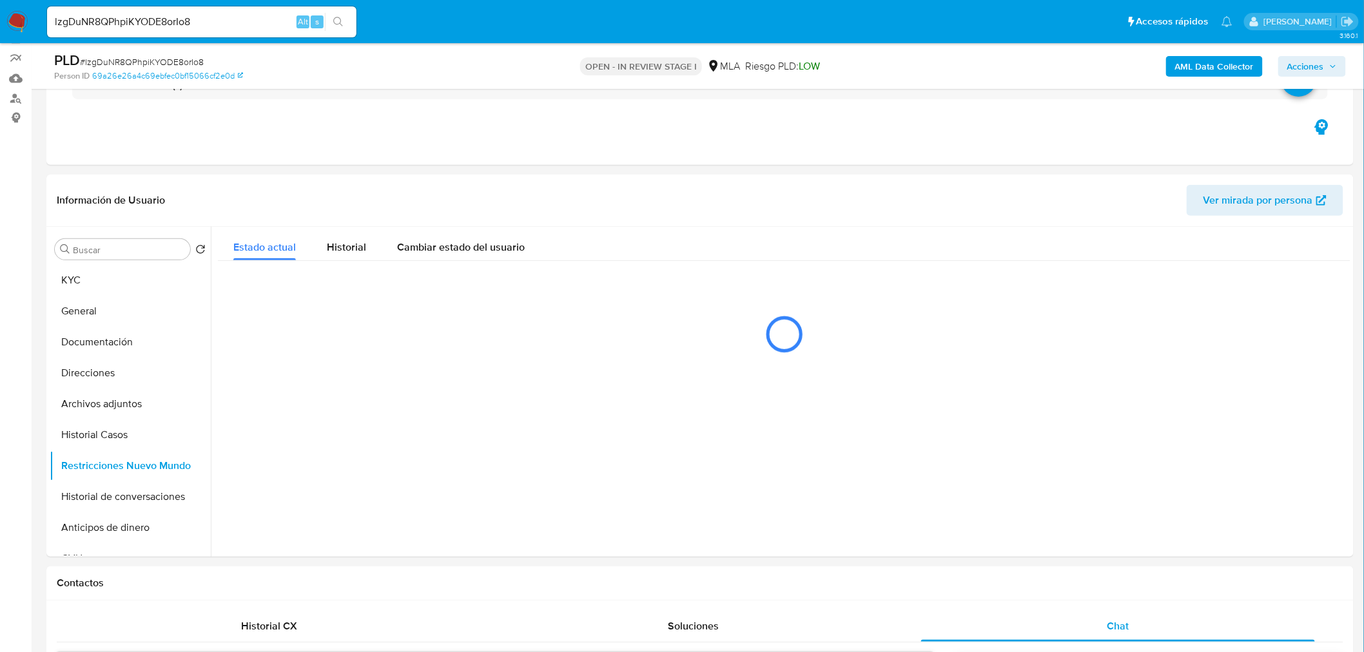
scroll to position [143, 0]
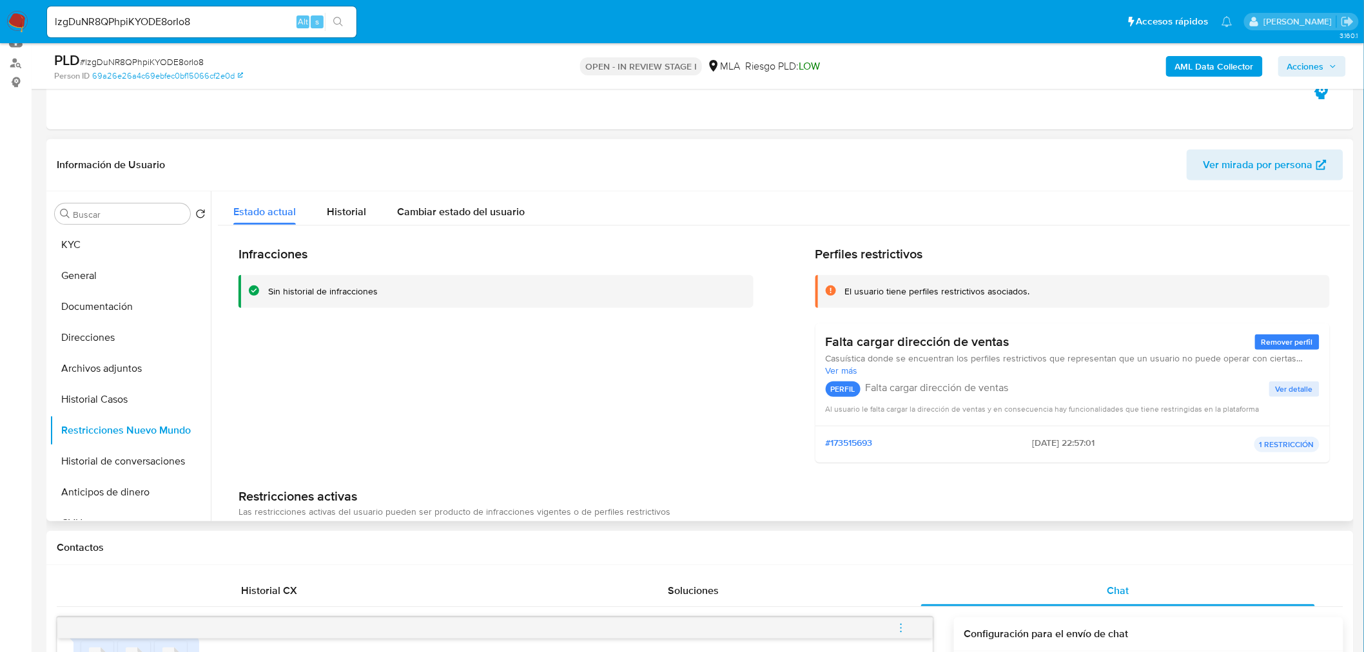
click at [269, 289] on div "Sin historial de infracciones" at bounding box center [495, 291] width 515 height 33
click at [269, 289] on div "Sin historial de infracciones" at bounding box center [323, 291] width 110 height 12
drag, startPoint x: 269, startPoint y: 289, endPoint x: 623, endPoint y: 289, distance: 353.1
click at [617, 289] on div "Sin historial de infracciones" at bounding box center [505, 291] width 475 height 12
click at [586, 376] on div "Infracciones Sin historial de infracciones" at bounding box center [495, 359] width 515 height 227
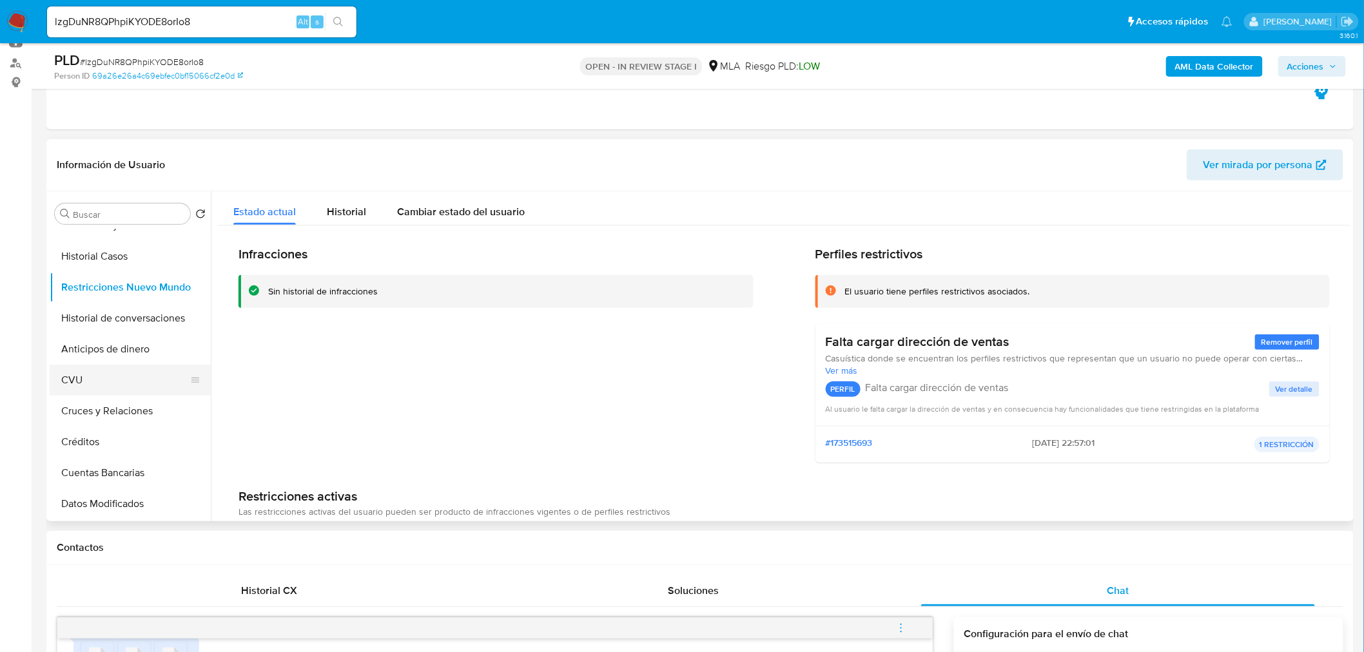
scroll to position [0, 0]
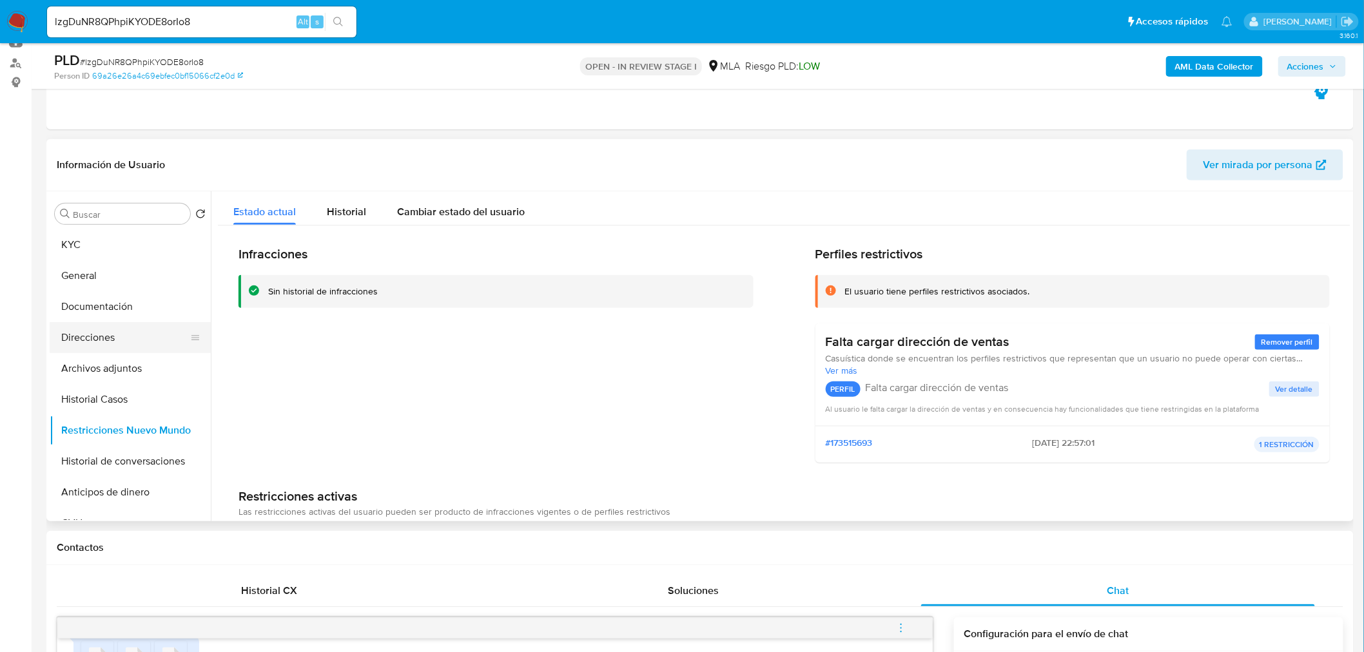
click at [120, 336] on button "Direcciones" at bounding box center [125, 337] width 151 height 31
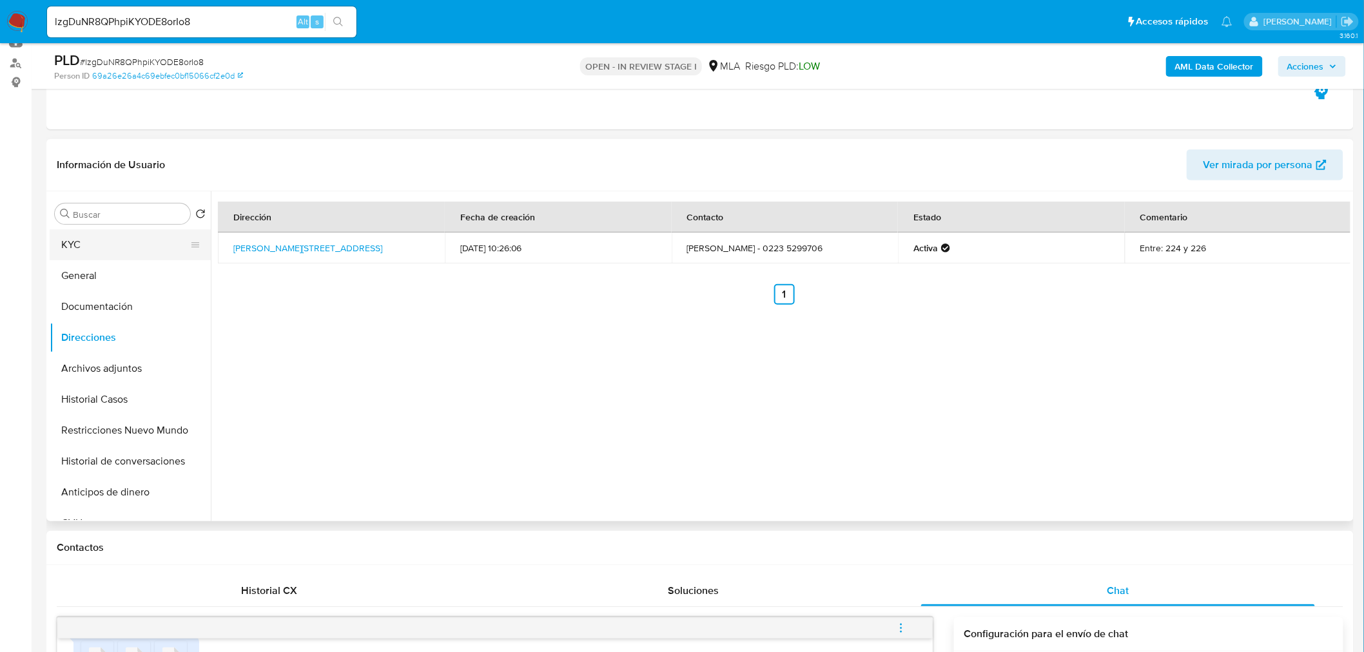
click at [121, 250] on button "KYC" at bounding box center [125, 244] width 151 height 31
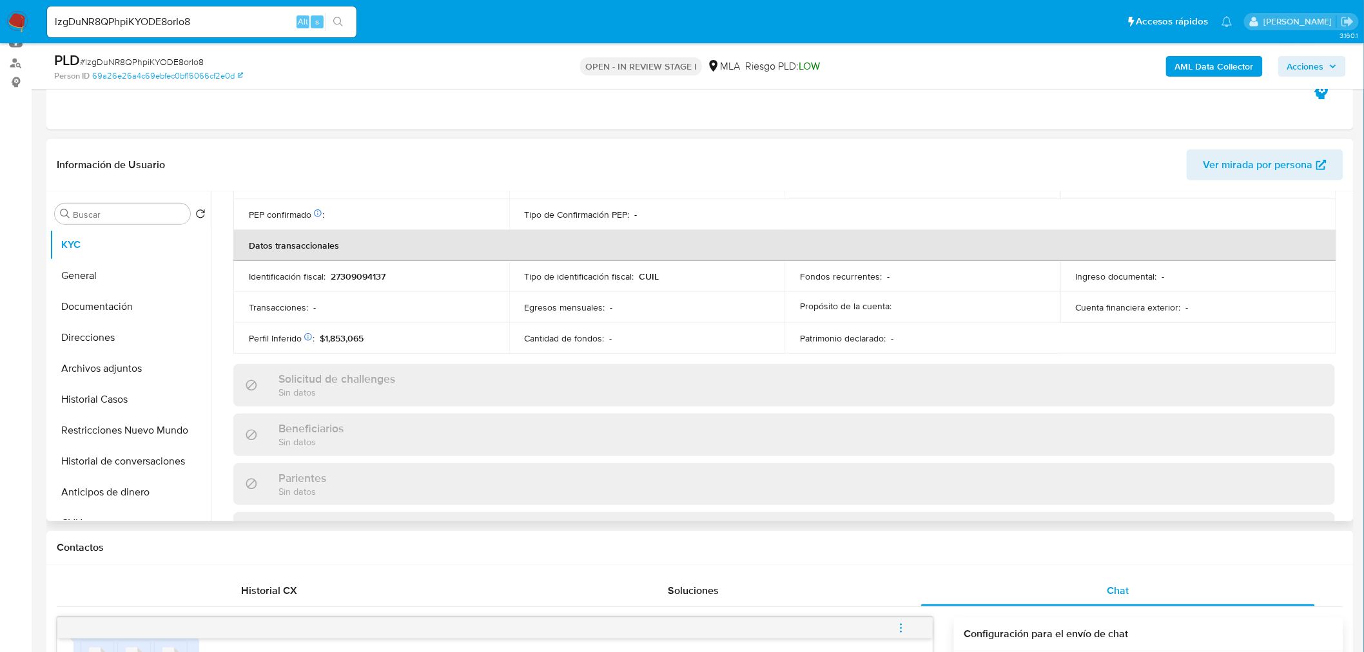
scroll to position [666, 0]
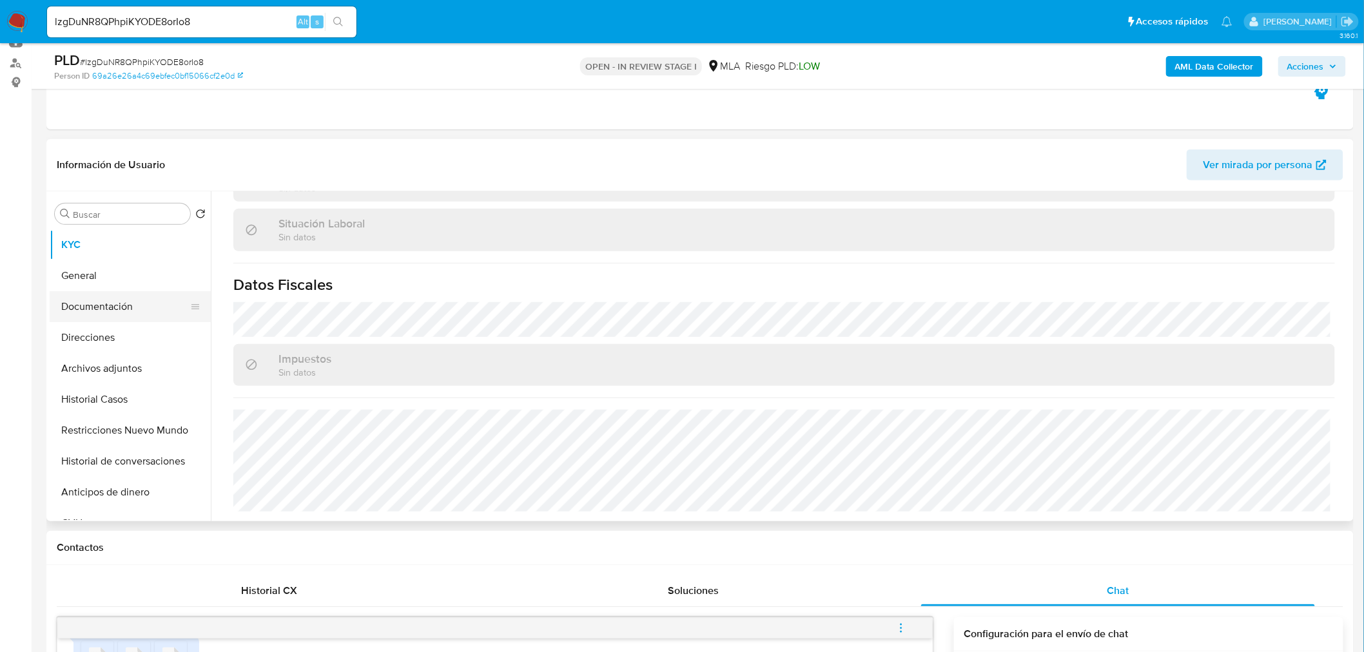
click at [75, 304] on button "Documentación" at bounding box center [125, 306] width 151 height 31
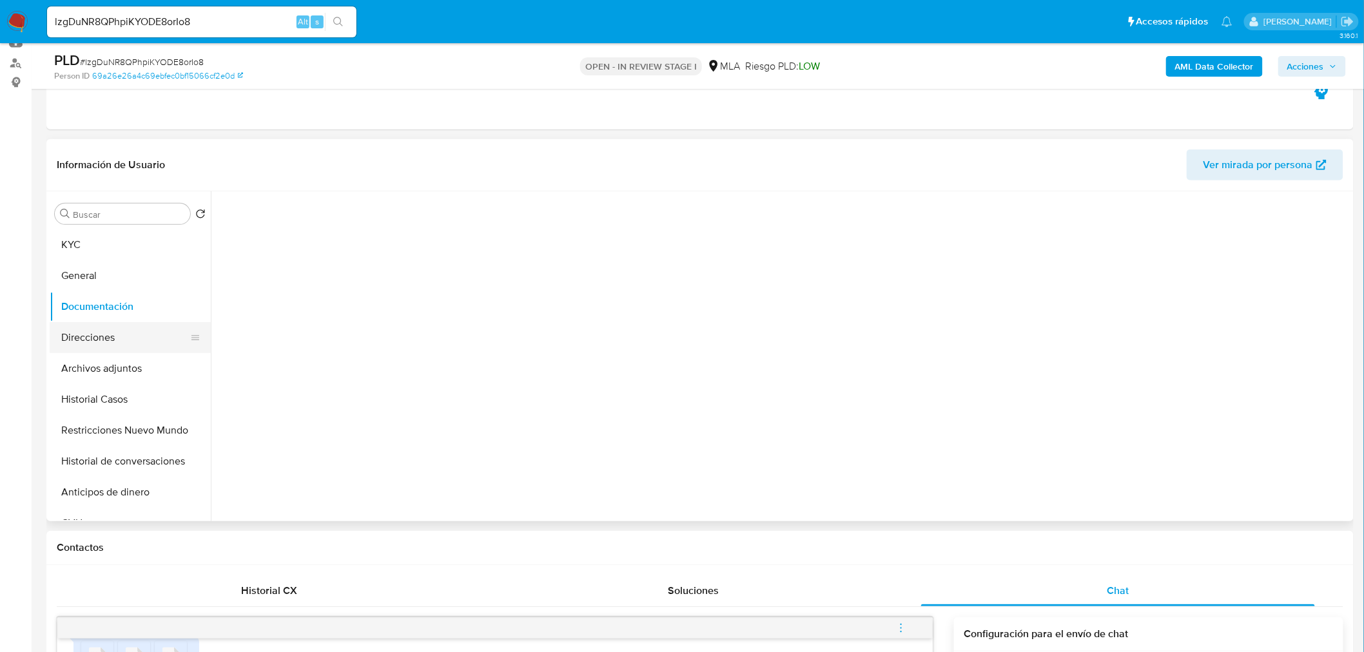
scroll to position [0, 0]
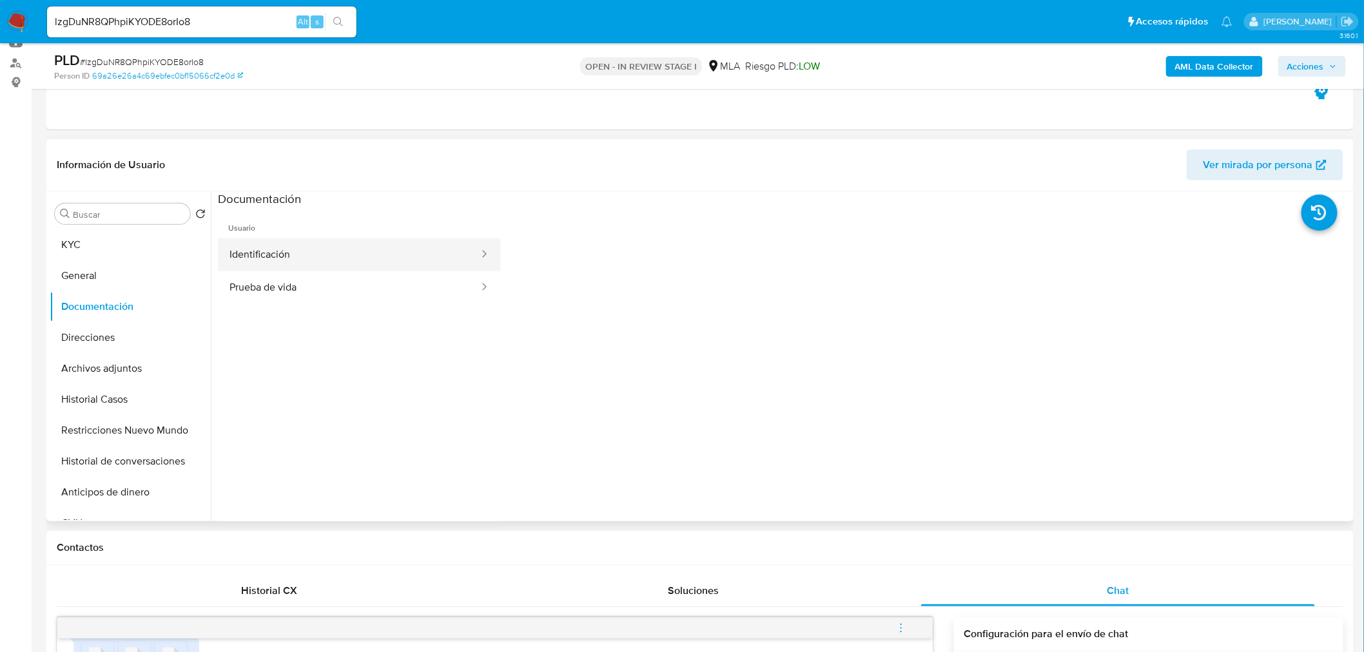
click at [325, 255] on button "Identificación" at bounding box center [349, 254] width 262 height 33
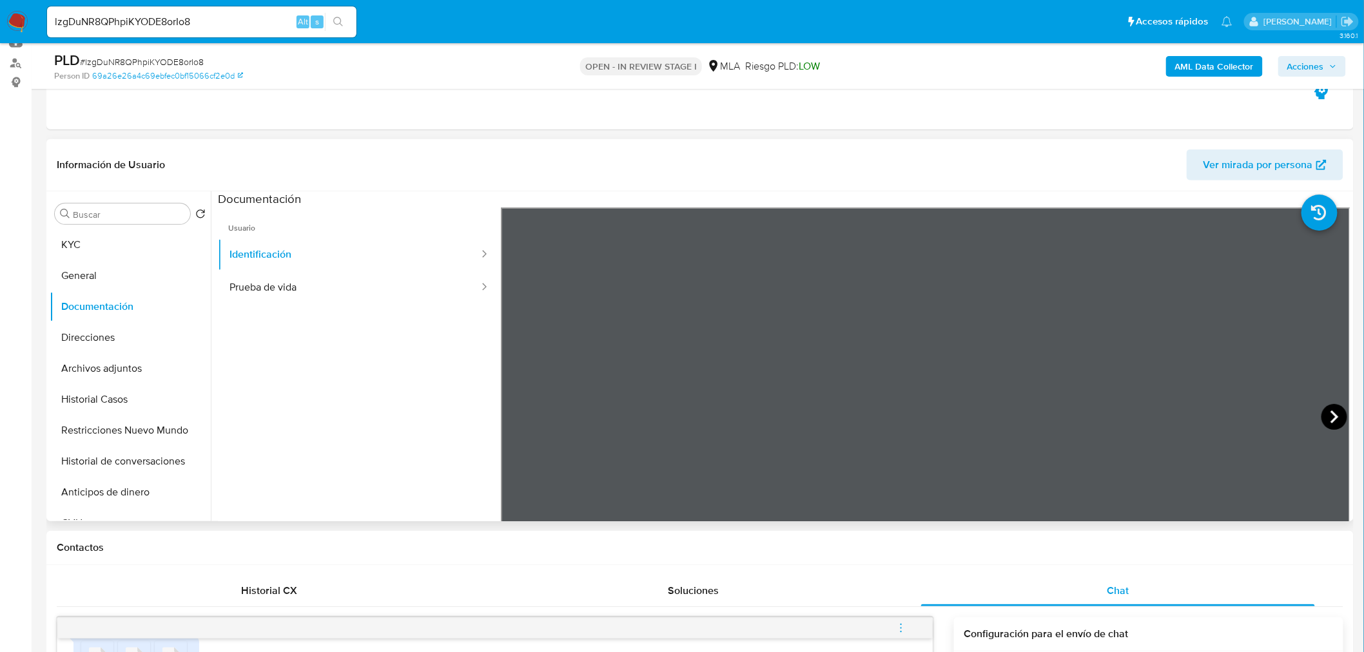
click at [1329, 416] on icon at bounding box center [1334, 417] width 26 height 26
click at [82, 247] on button "KYC" at bounding box center [125, 244] width 151 height 31
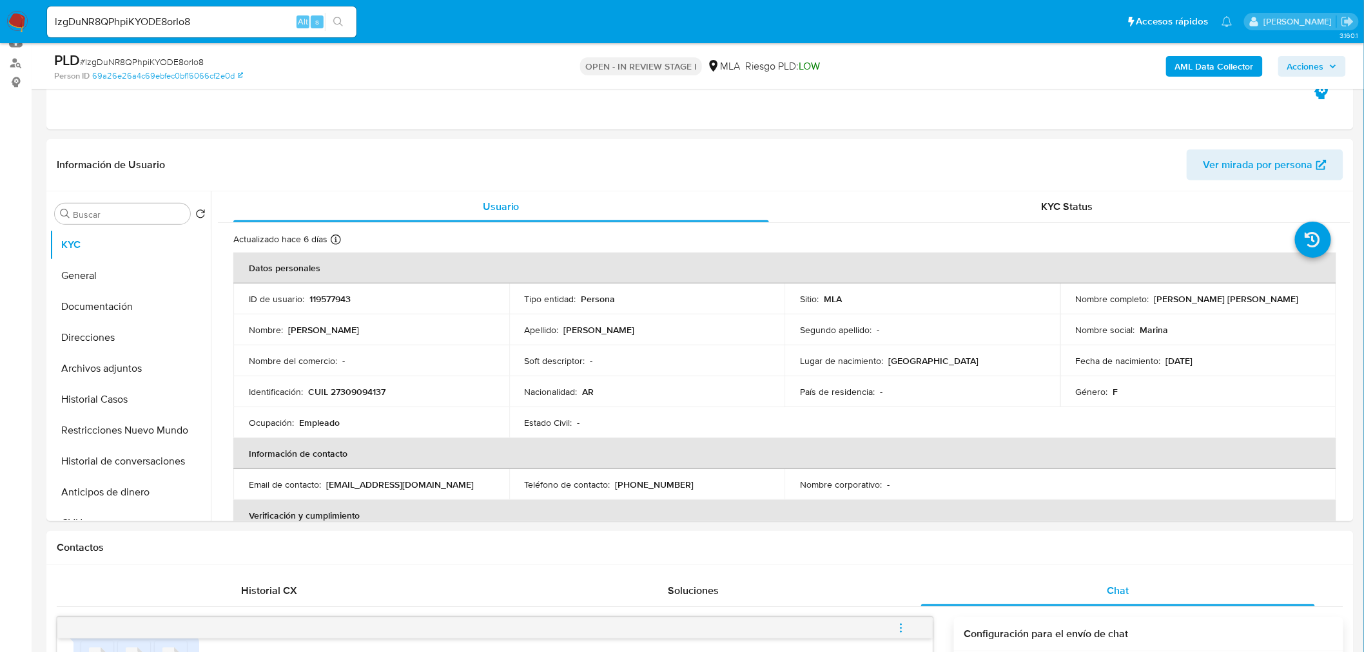
click at [367, 389] on p "CUIL 27309094137" at bounding box center [346, 392] width 77 height 12
copy p "27309094137"
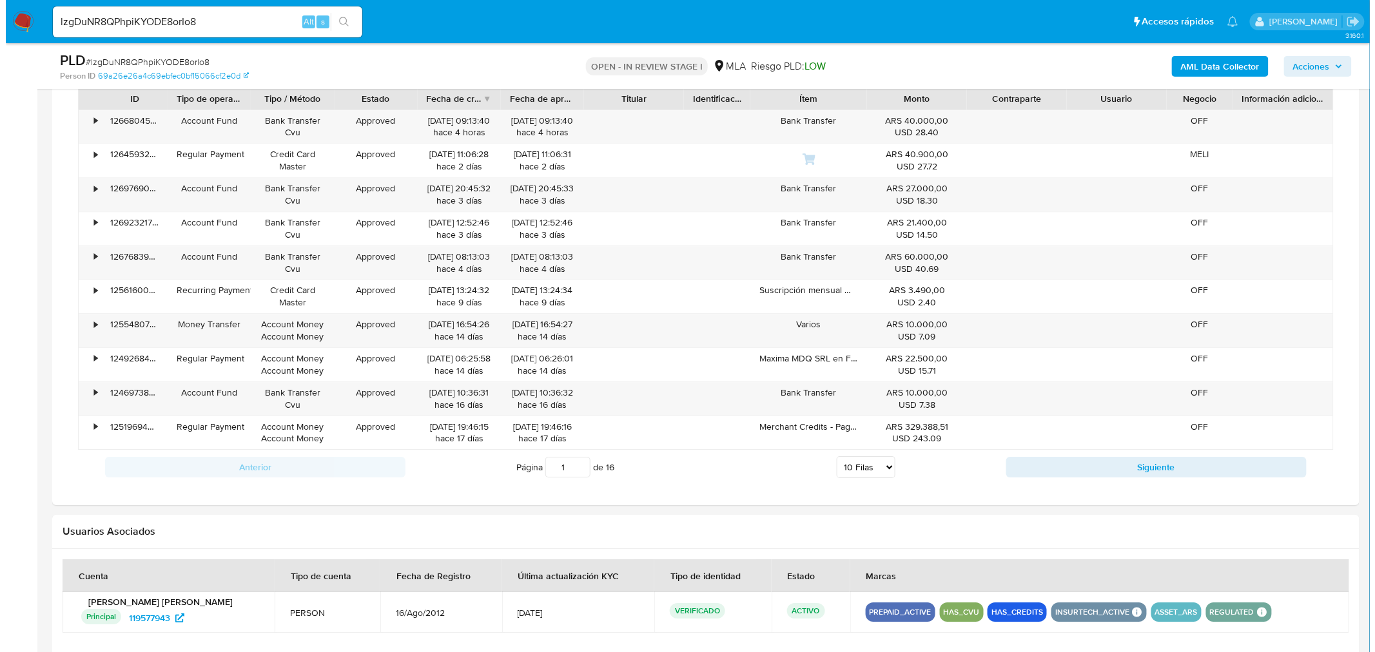
scroll to position [1933, 0]
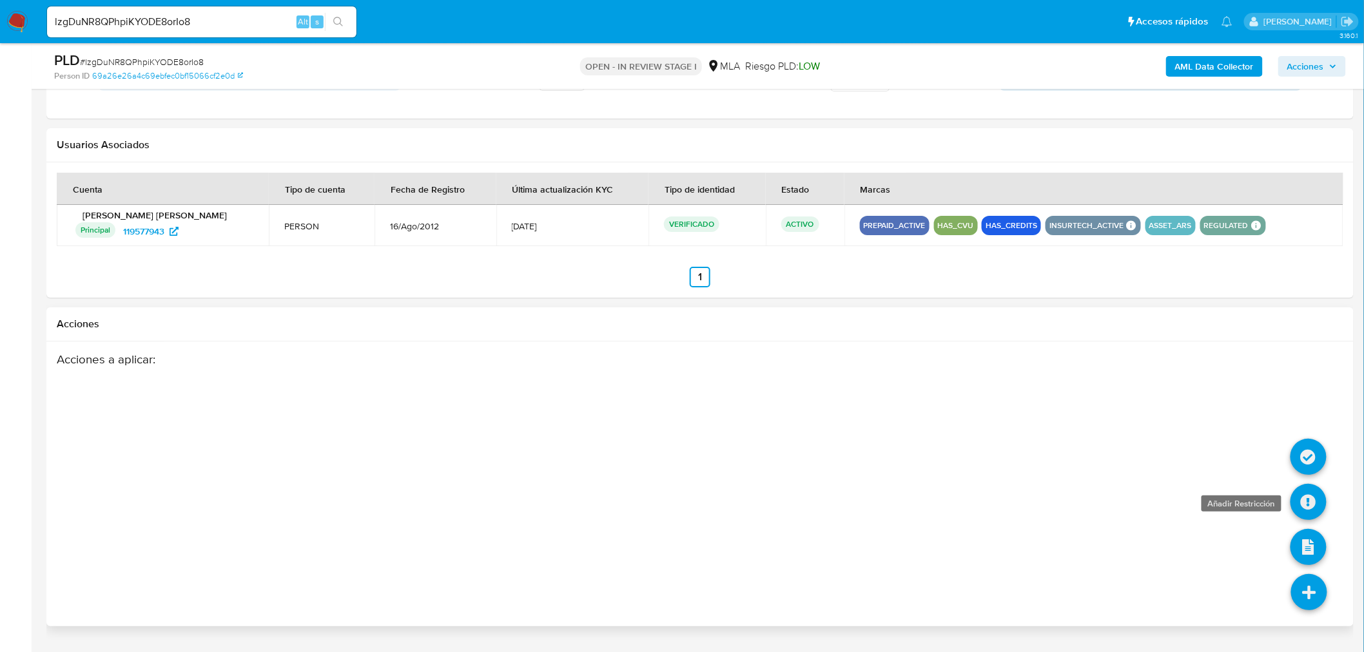
click at [1313, 498] on icon at bounding box center [1308, 502] width 36 height 36
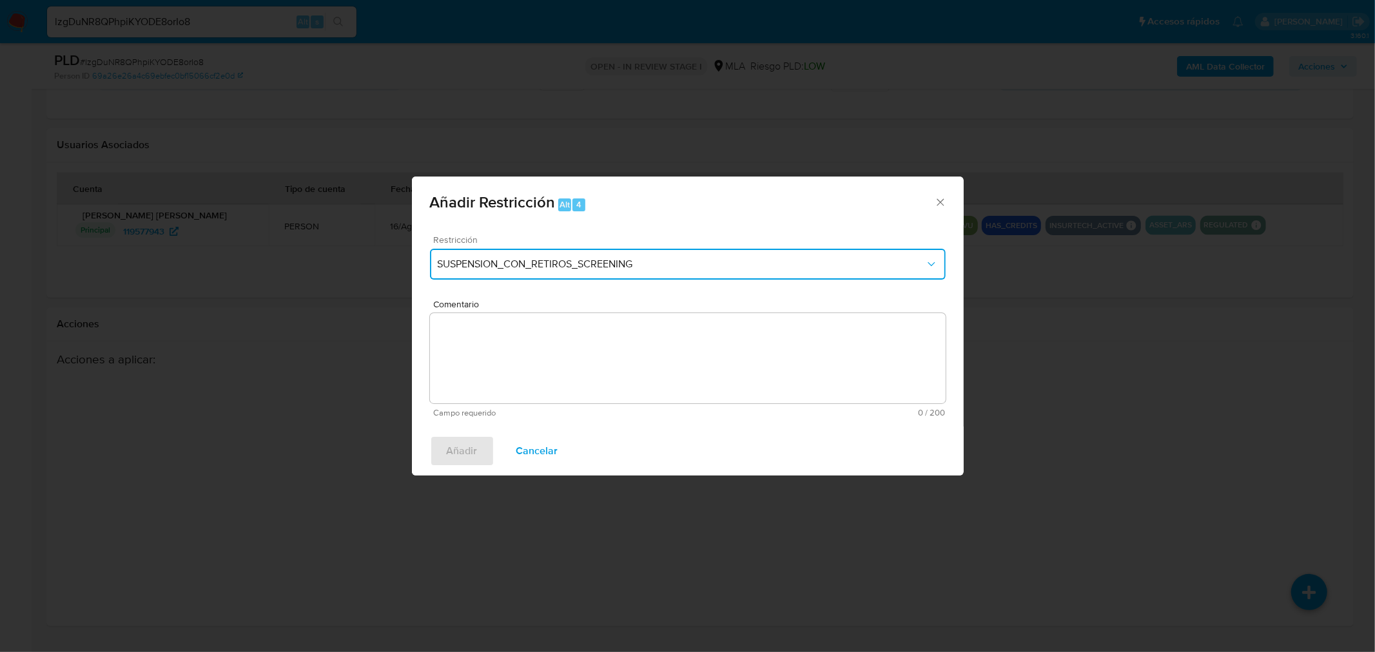
click at [569, 262] on span "SUSPENSION_CON_RETIROS_SCREENING" at bounding box center [681, 264] width 487 height 13
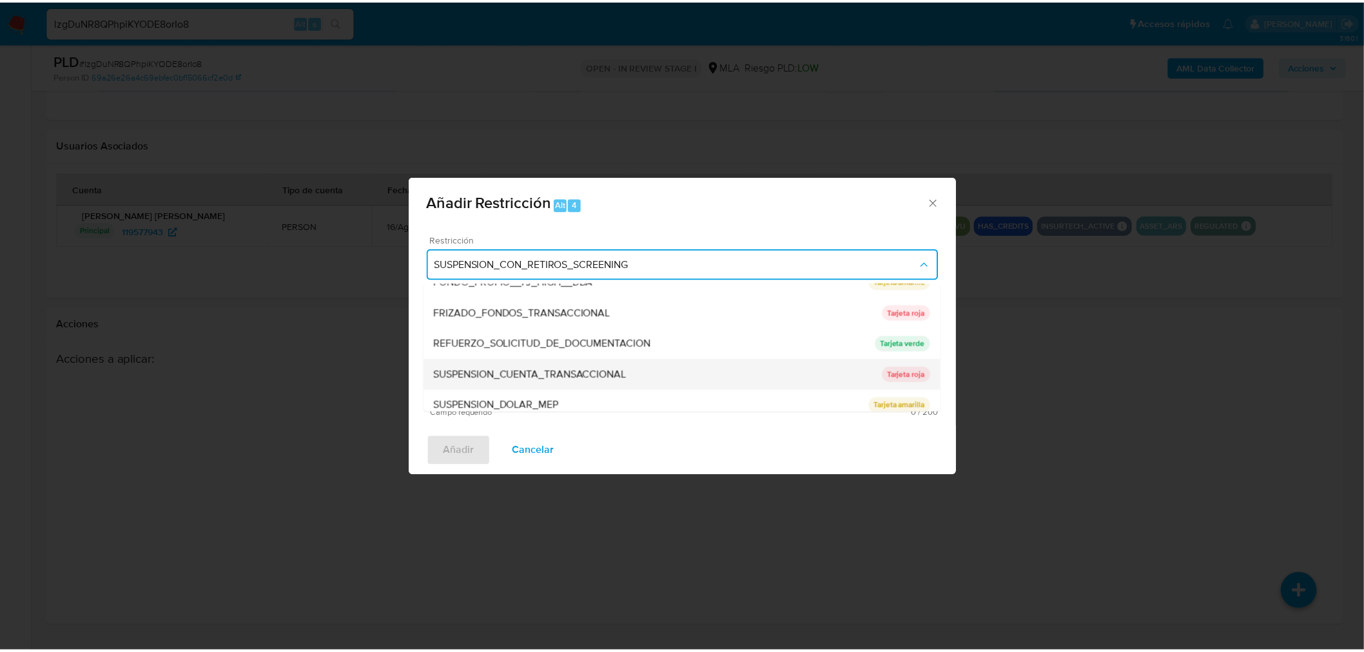
scroll to position [273, 0]
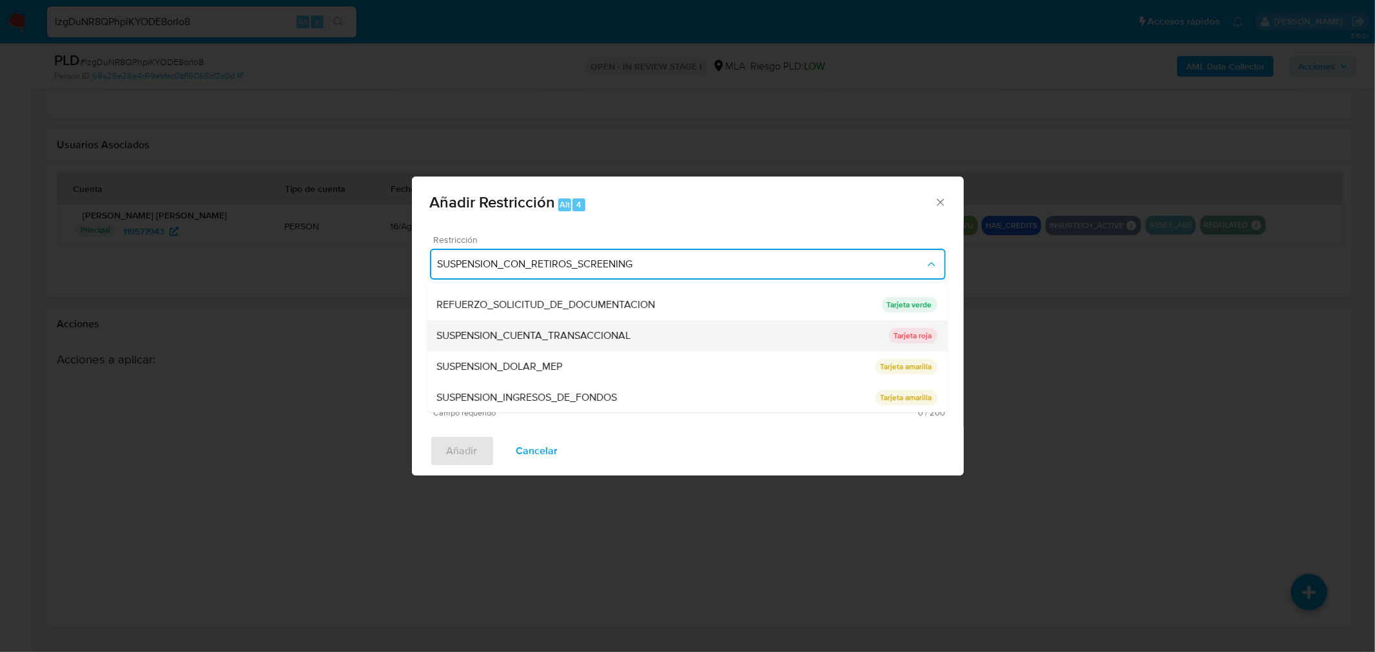
click at [575, 336] on span "SUSPENSION_CUENTA_TRANSACCIONAL" at bounding box center [534, 335] width 194 height 13
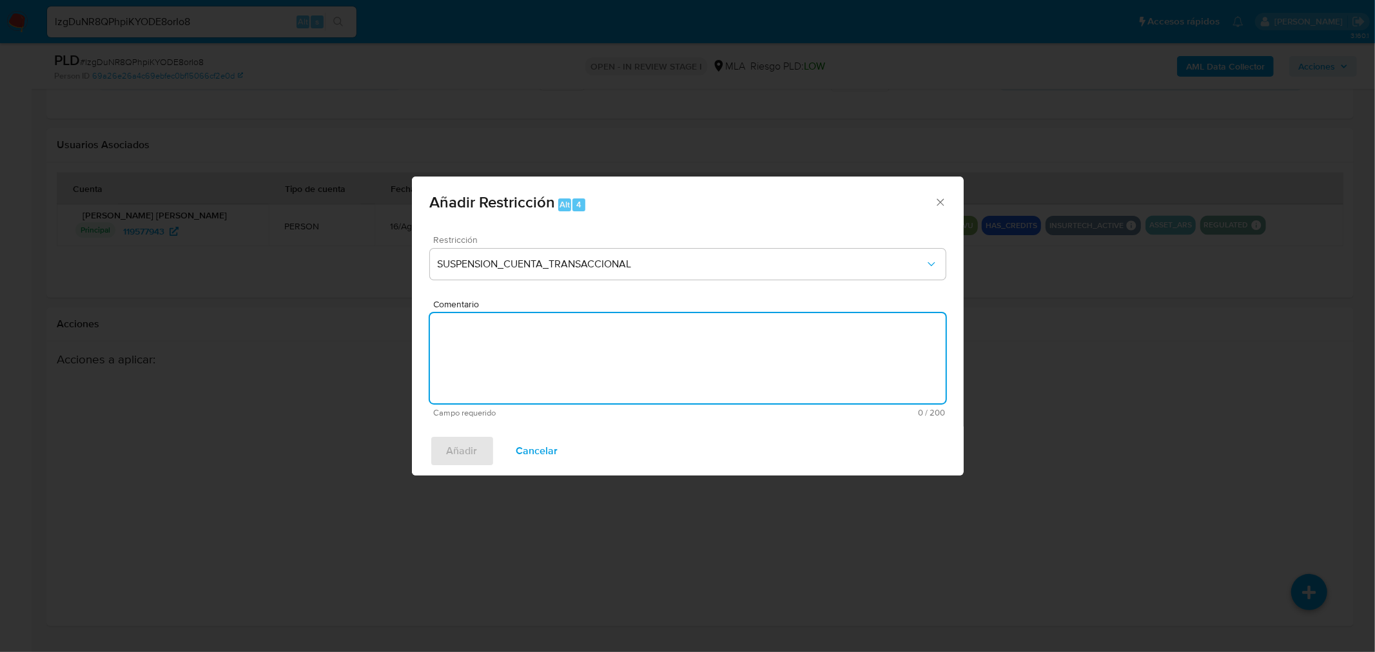
click at [581, 369] on textarea "Comentario" at bounding box center [688, 358] width 516 height 90
type textarea "AML"
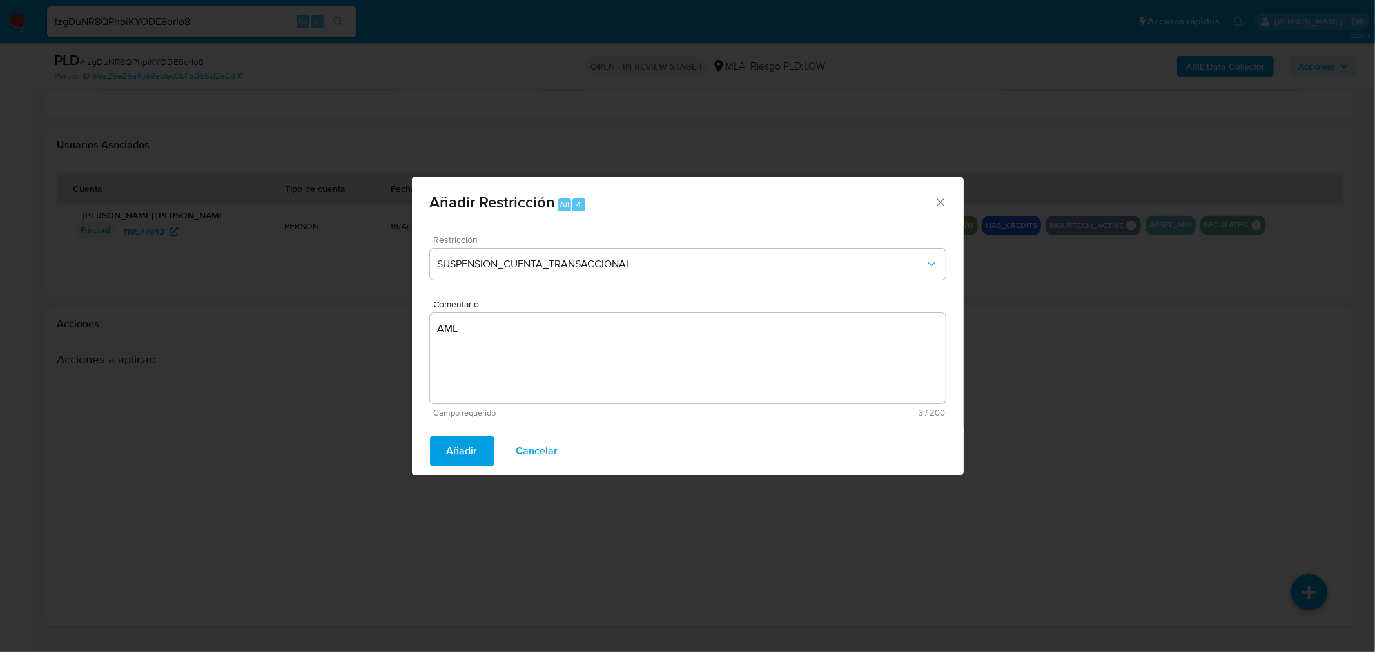
click at [445, 453] on button "Añadir" at bounding box center [462, 451] width 64 height 31
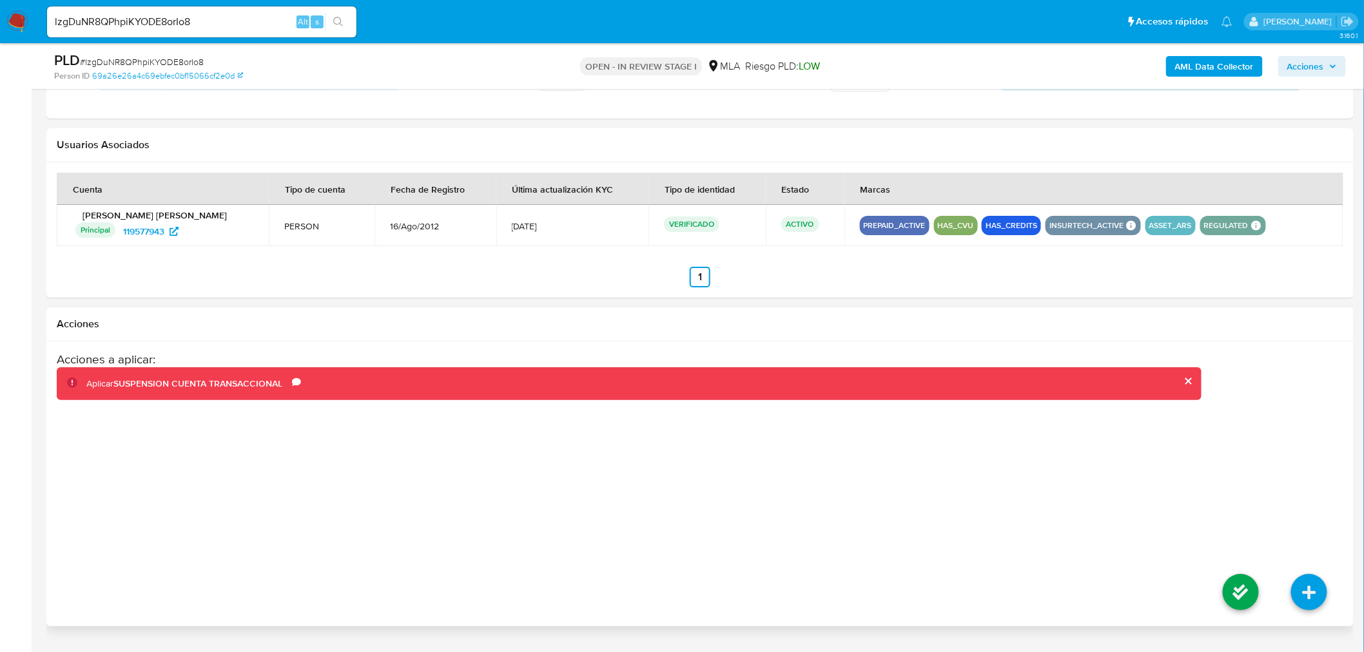
click at [1263, 601] on li at bounding box center [1240, 594] width 68 height 72
click at [1253, 592] on icon at bounding box center [1240, 592] width 36 height 36
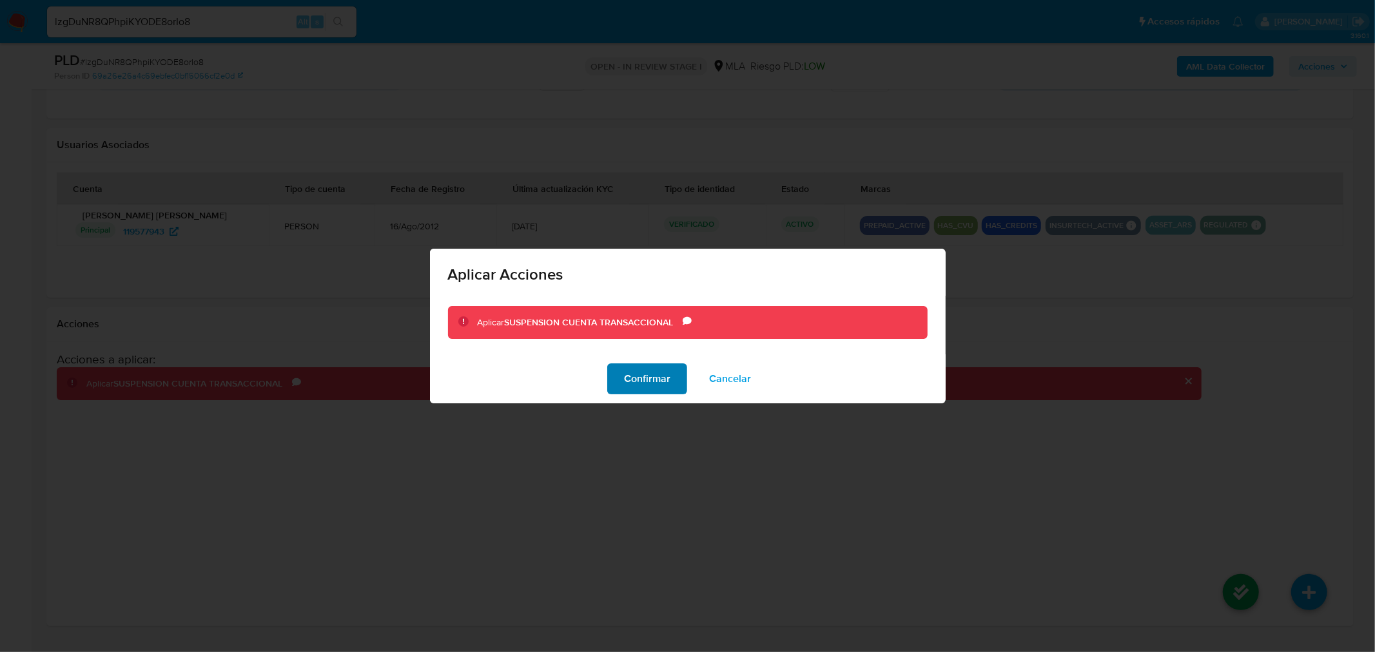
click at [646, 378] on span "Confirmar" at bounding box center [647, 379] width 46 height 28
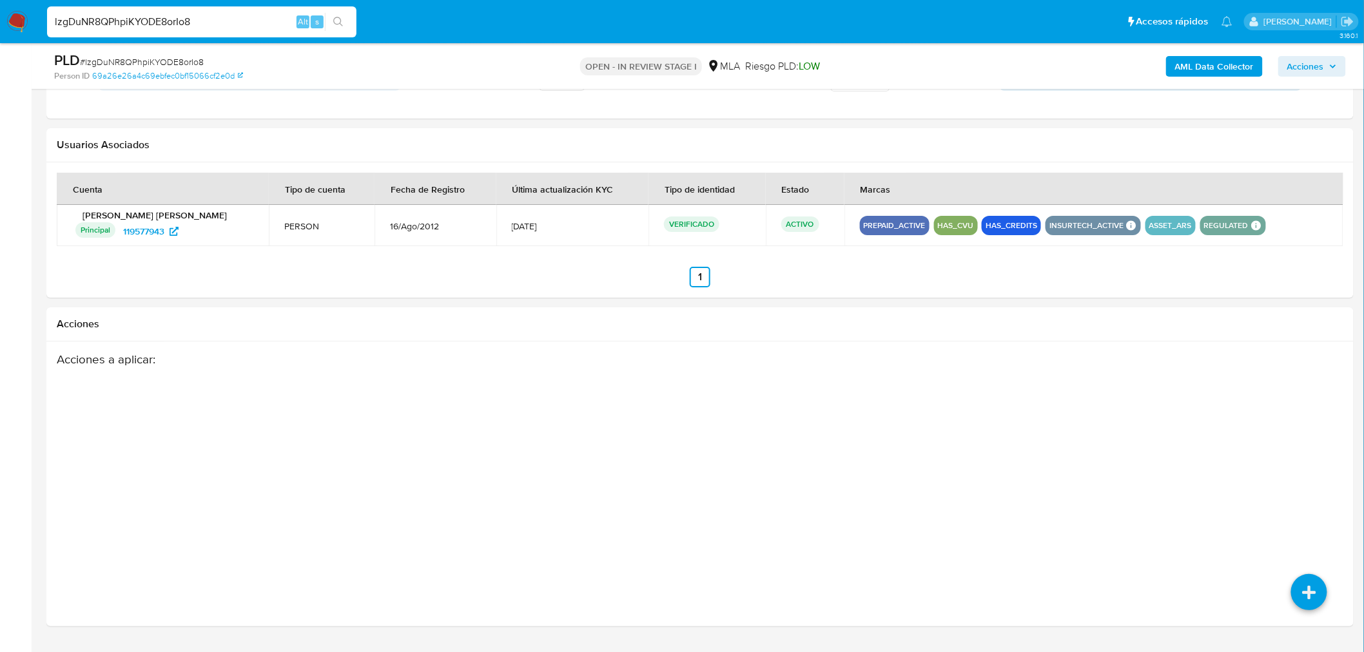
click at [261, 23] on input "lzgDuNR8QPhpiKYODE8orIo8" at bounding box center [201, 22] width 309 height 17
click at [262, 23] on input "lzgDuNR8QPhpiKYODE8orIo8" at bounding box center [201, 22] width 309 height 17
paste input "0lHRX4TgMuXaQKQB2Cl4bW1P"
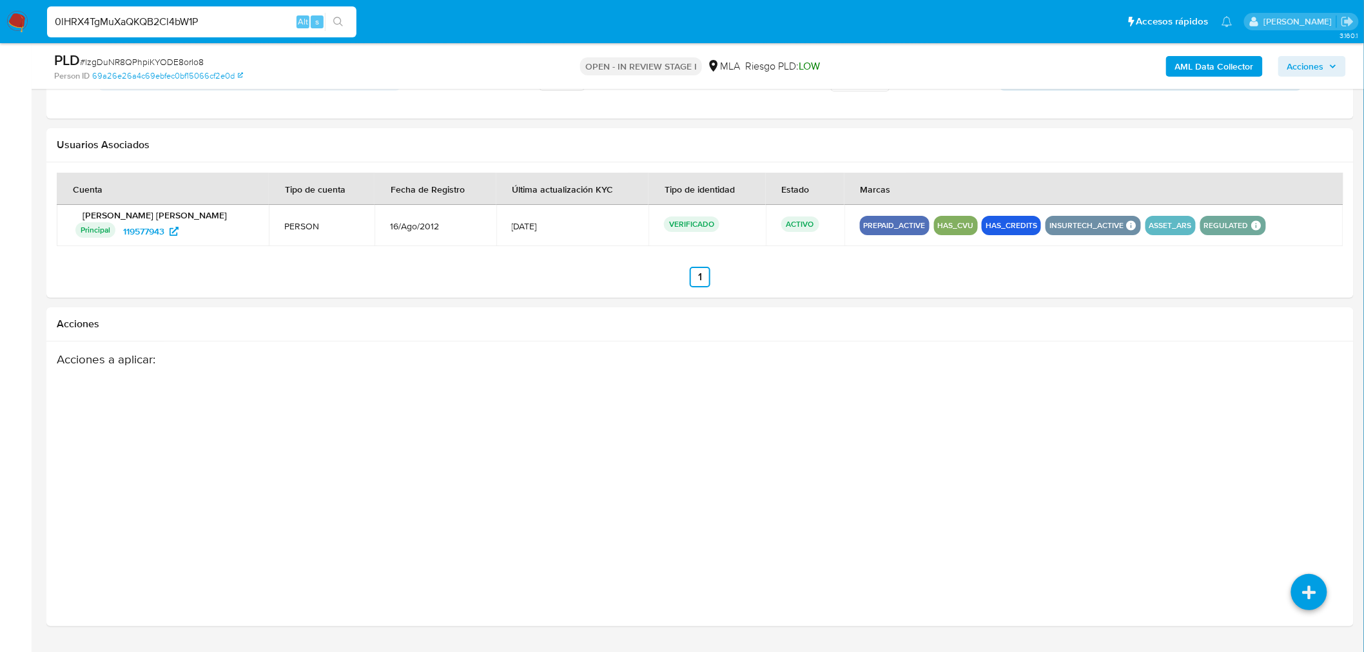
type input "0lHRX4TgMuXaQKQB2Cl4bW1P"
click at [331, 26] on button "search-icon" at bounding box center [338, 22] width 26 height 18
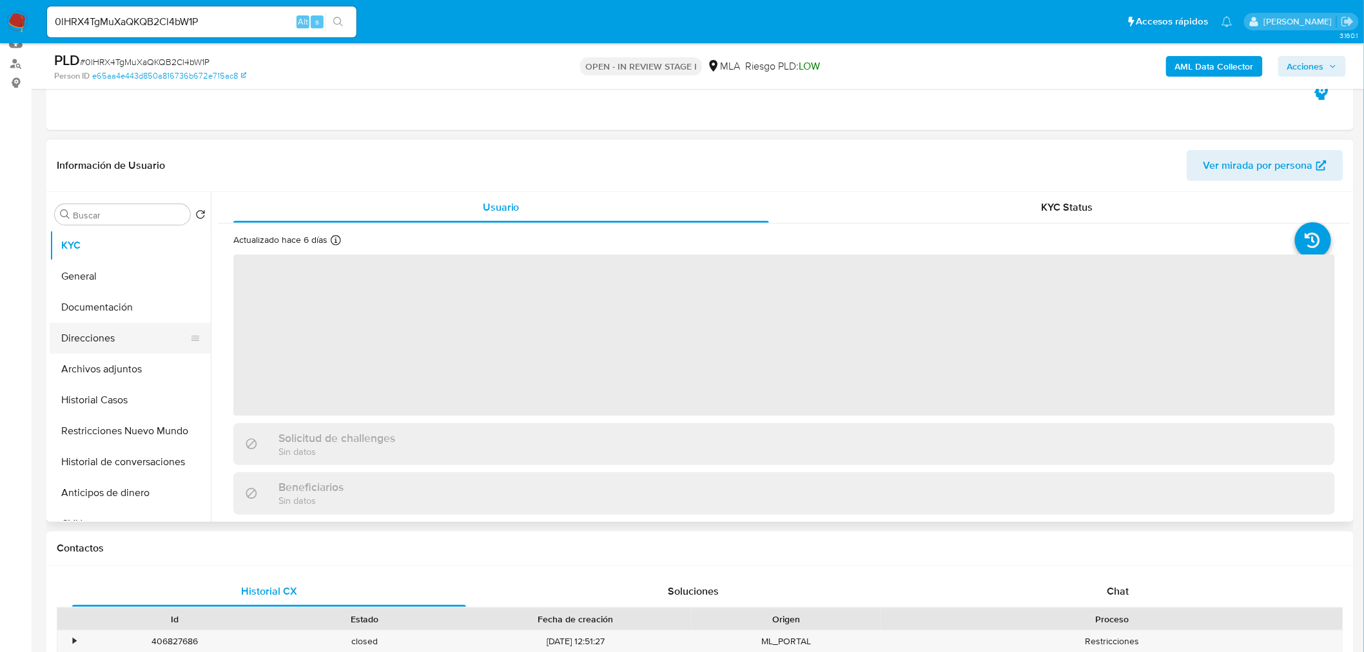
scroll to position [143, 0]
select select "10"
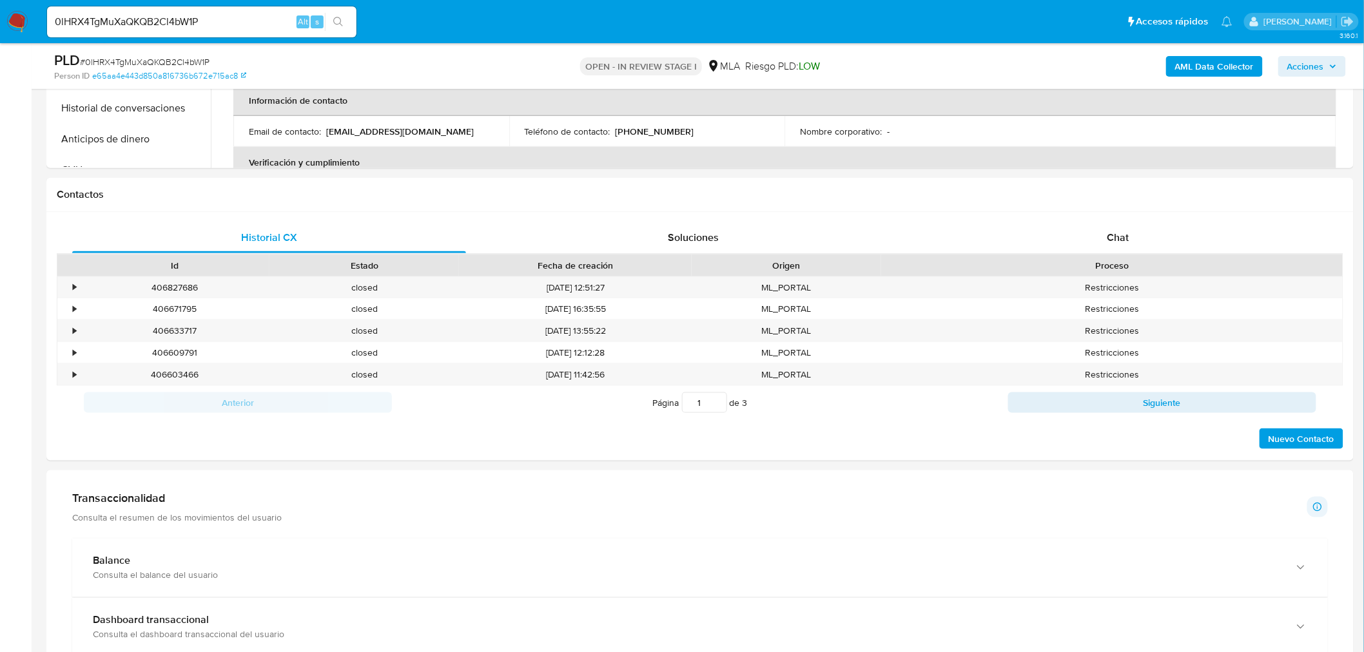
scroll to position [501, 0]
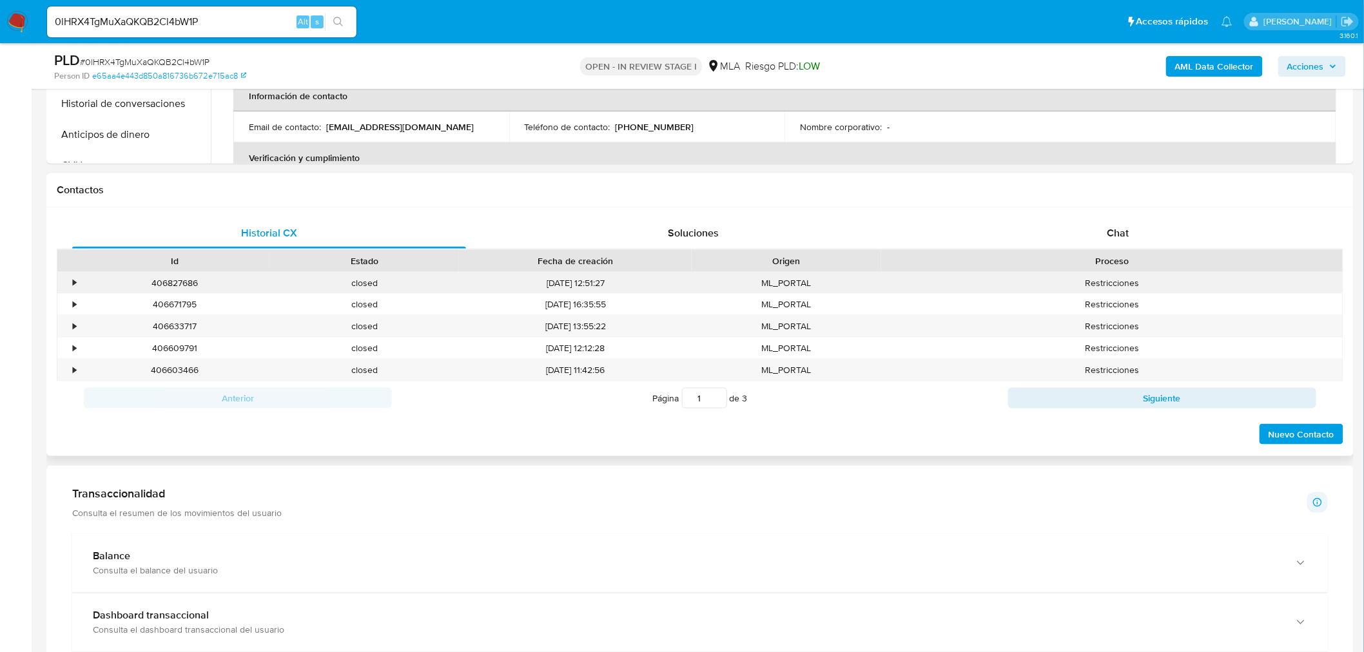
click at [171, 281] on div "406827686" at bounding box center [174, 283] width 189 height 21
copy div "406827686"
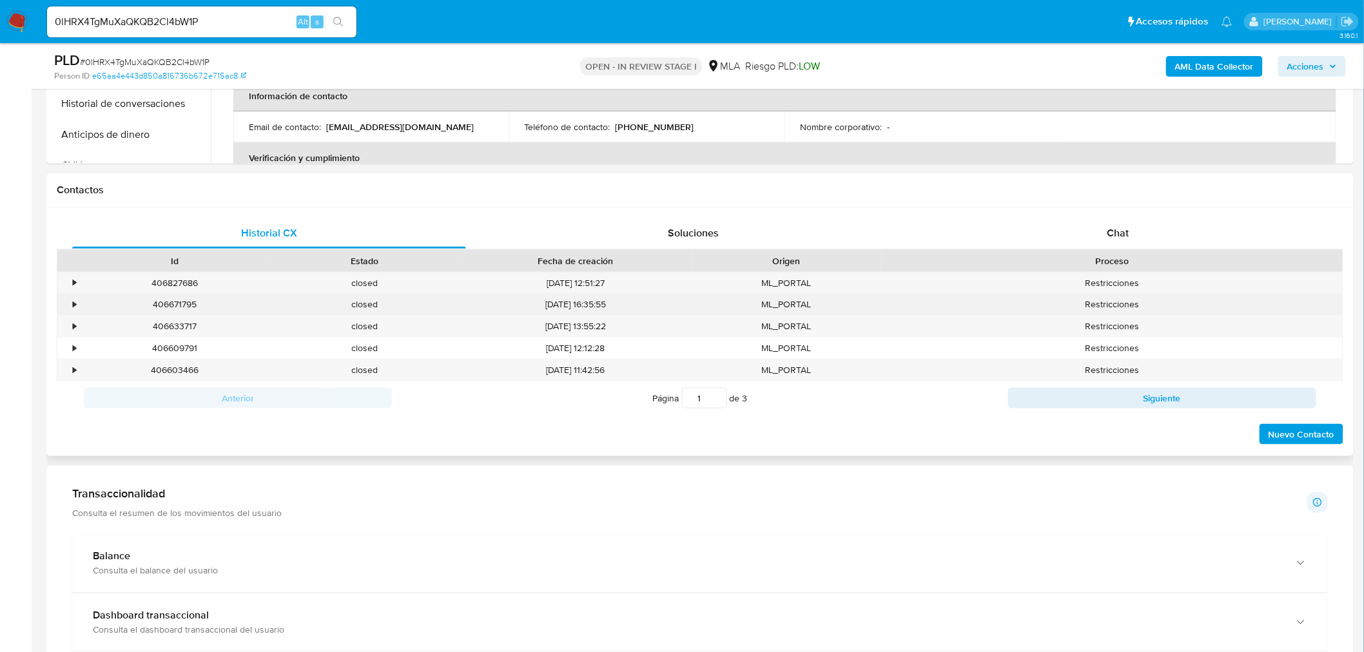
click at [179, 302] on div "406671795" at bounding box center [174, 304] width 189 height 21
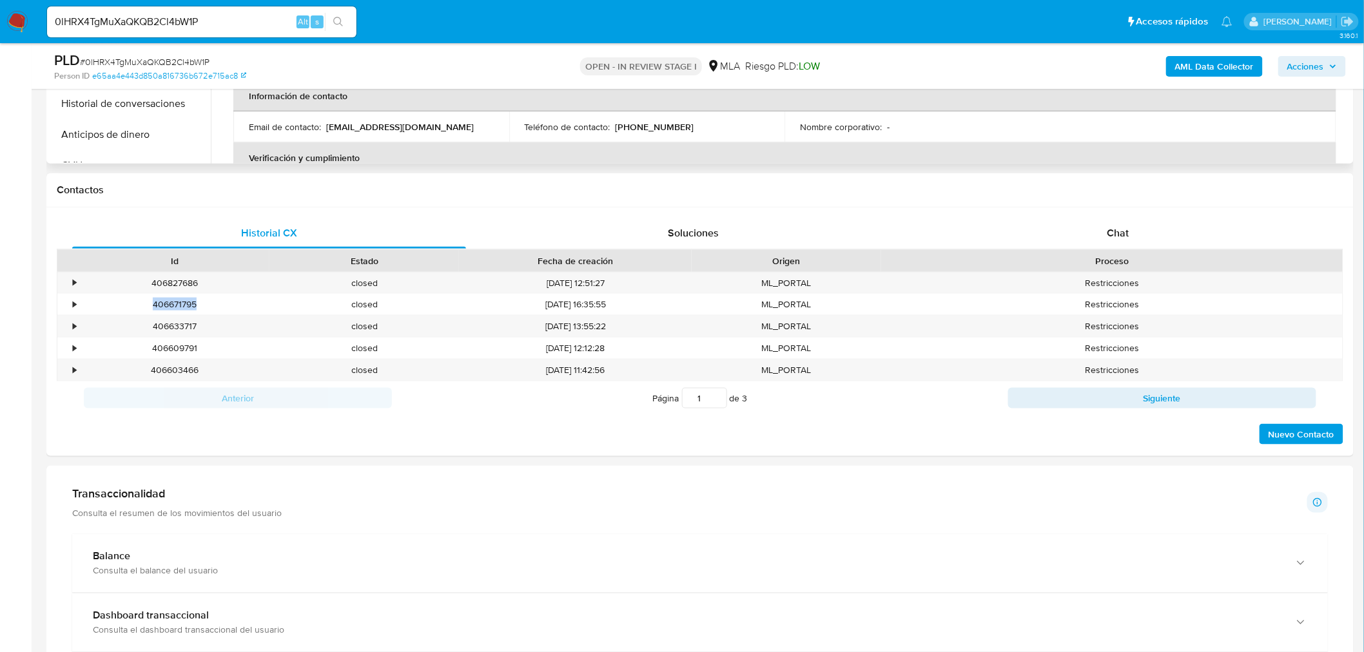
copy div "406671795"
click at [177, 325] on div "406633717" at bounding box center [174, 326] width 189 height 21
copy div "406633717"
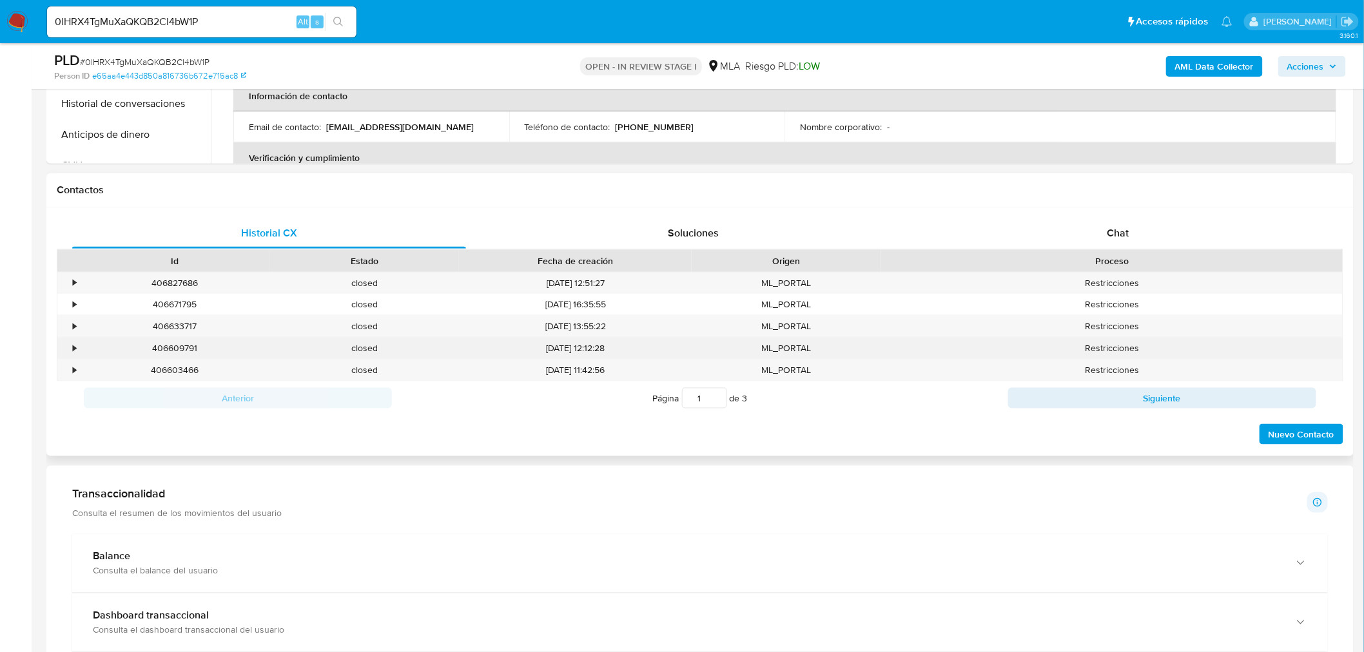
click at [185, 350] on div "406609791" at bounding box center [174, 348] width 189 height 21
copy div "406609791"
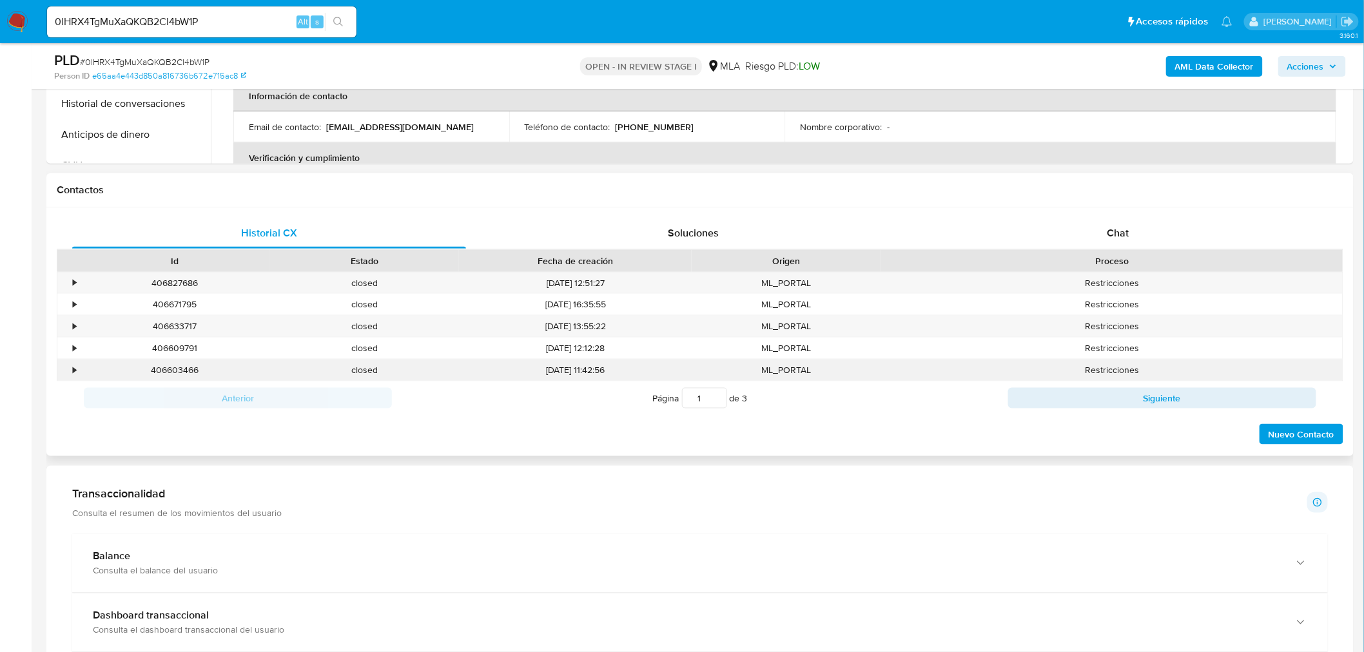
click at [172, 372] on div "406603466" at bounding box center [174, 370] width 189 height 21
copy div "406603466"
click at [1137, 396] on button "Siguiente" at bounding box center [1162, 398] width 308 height 21
click at [347, 396] on button "Anterior" at bounding box center [238, 398] width 308 height 21
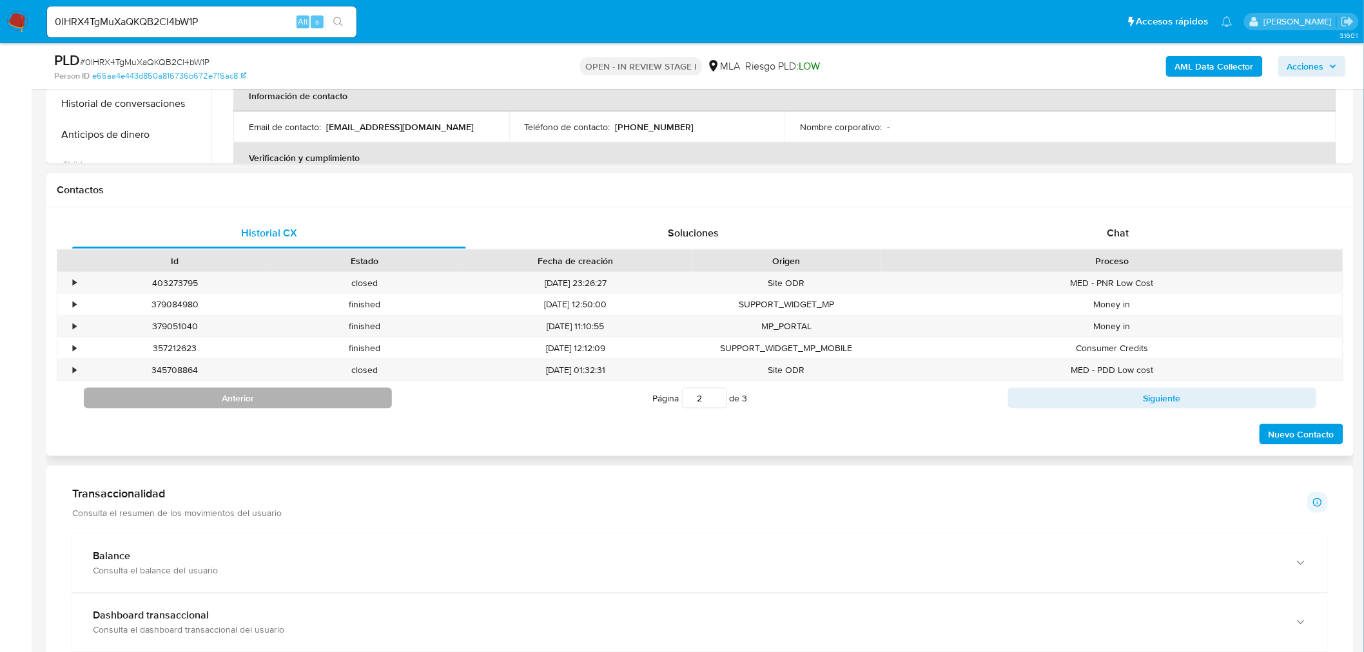
type input "1"
click at [1138, 234] on div "Chat" at bounding box center [1118, 233] width 394 height 31
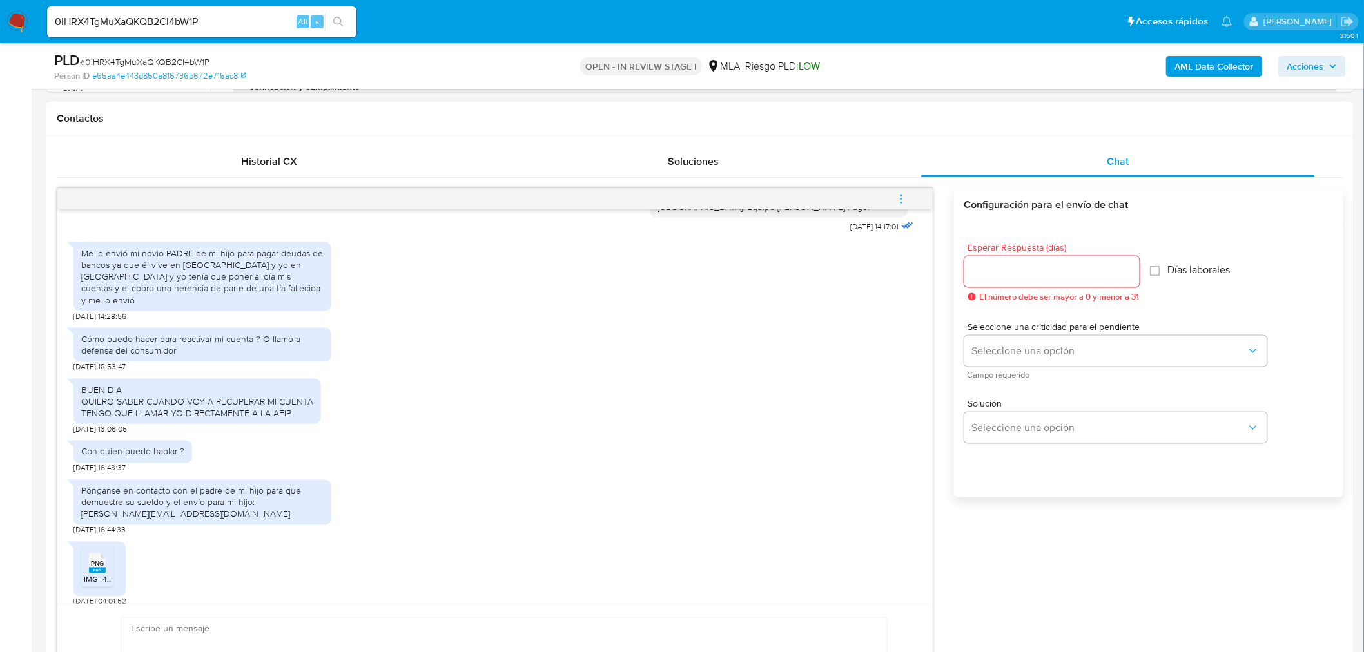
scroll to position [644, 0]
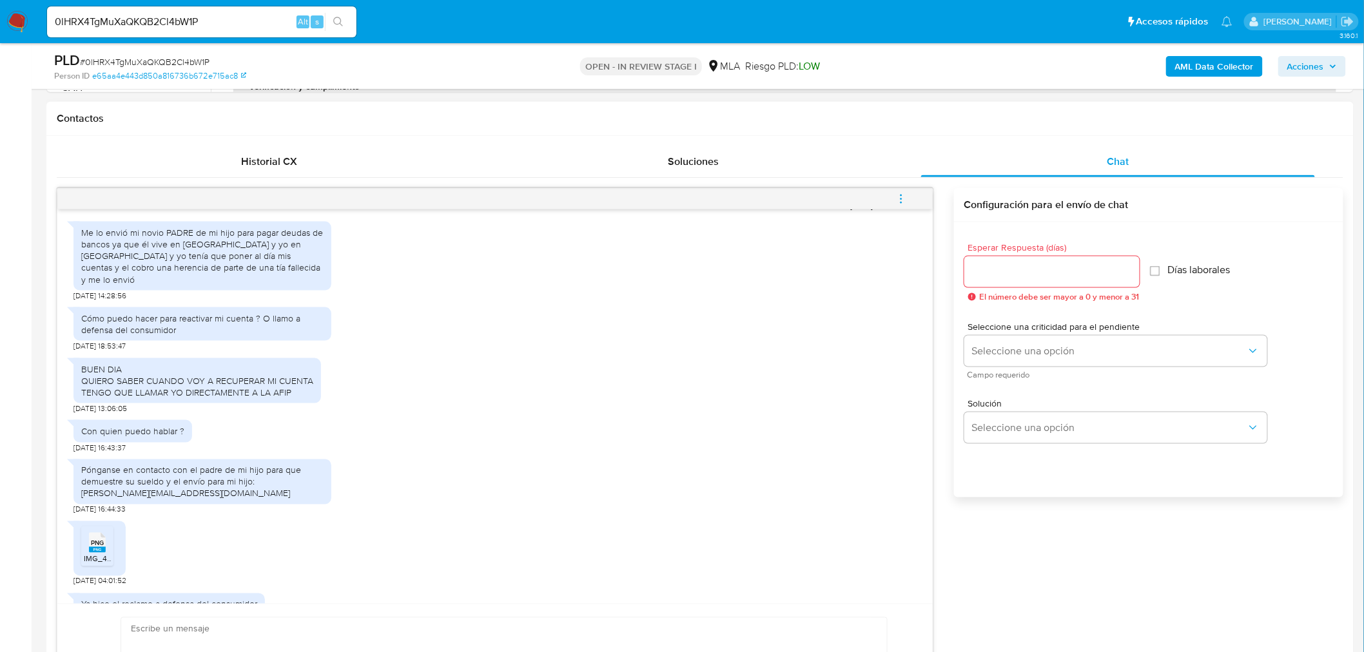
click at [91, 482] on div "Pónganse en contacto con el padre de mi hijo para que demuestre su sueldo y el …" at bounding box center [202, 482] width 242 height 35
drag, startPoint x: 91, startPoint y: 482, endPoint x: 166, endPoint y: 487, distance: 74.9
click at [165, 487] on div "Pónganse en contacto con el padre de mi hijo para que demuestre su sueldo y el …" at bounding box center [202, 482] width 242 height 35
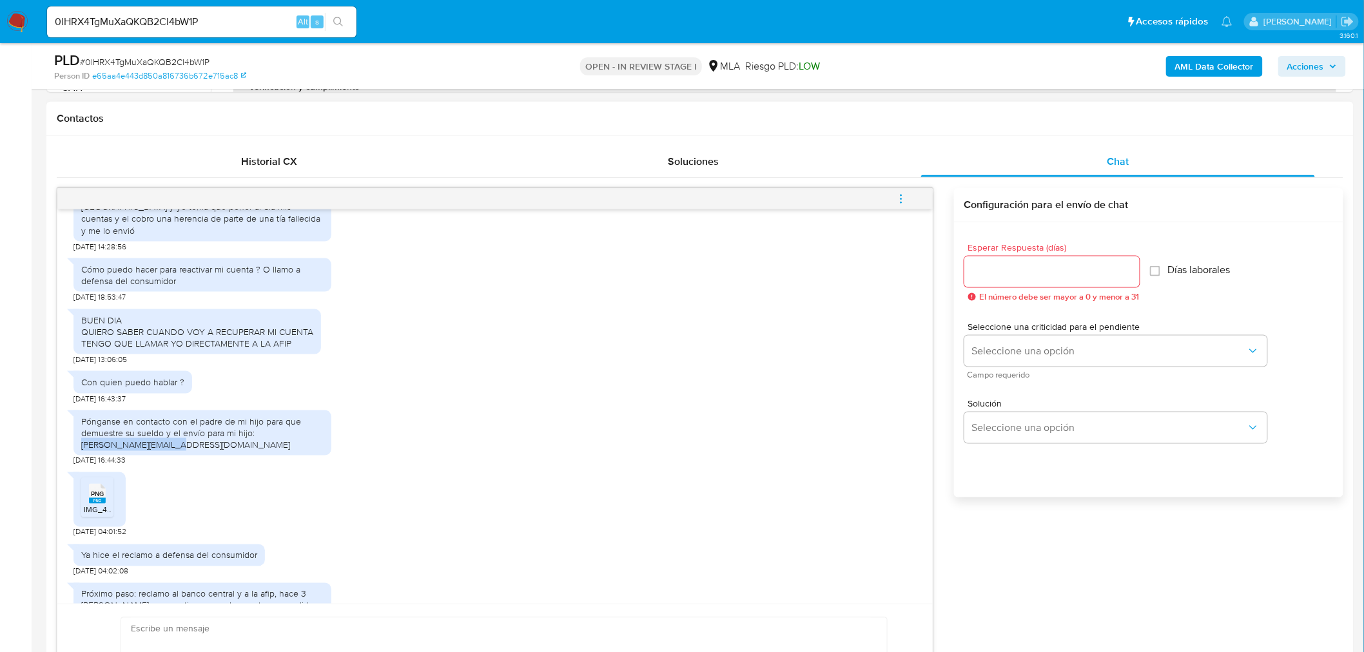
scroll to position [716, 0]
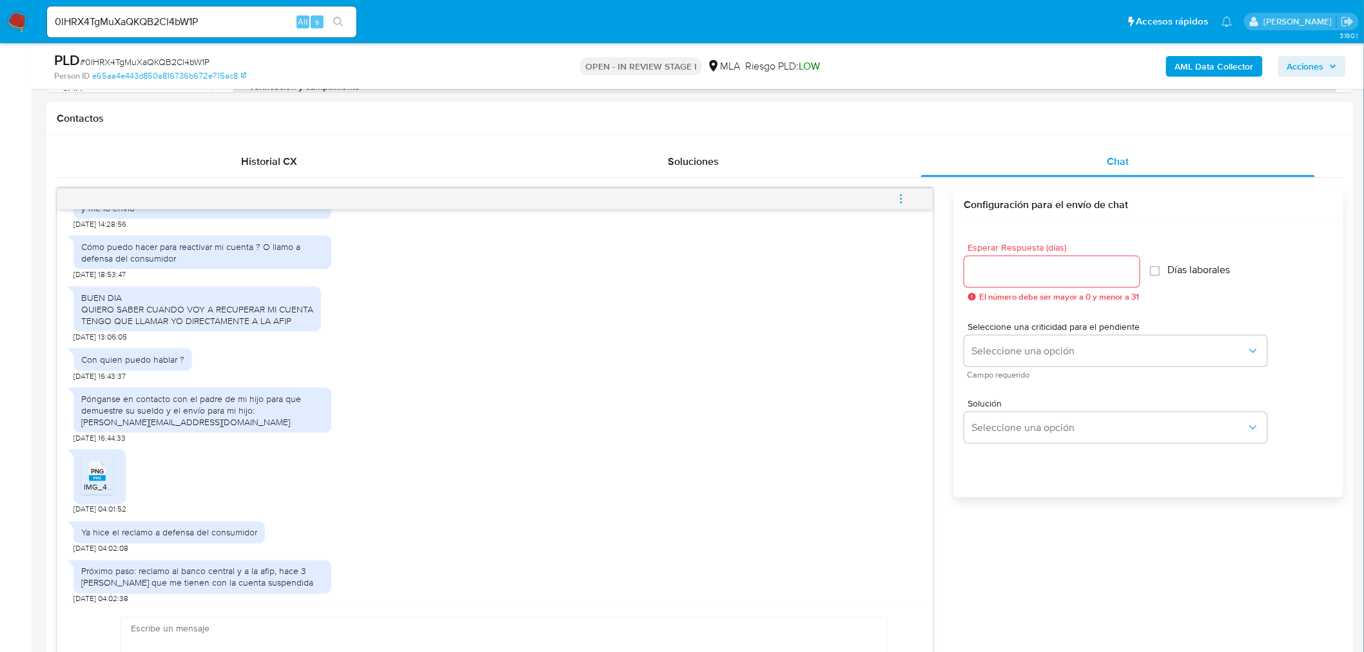
click at [187, 402] on div "Pónganse en contacto con el padre de mi hijo para que demuestre su sueldo y el …" at bounding box center [202, 410] width 242 height 35
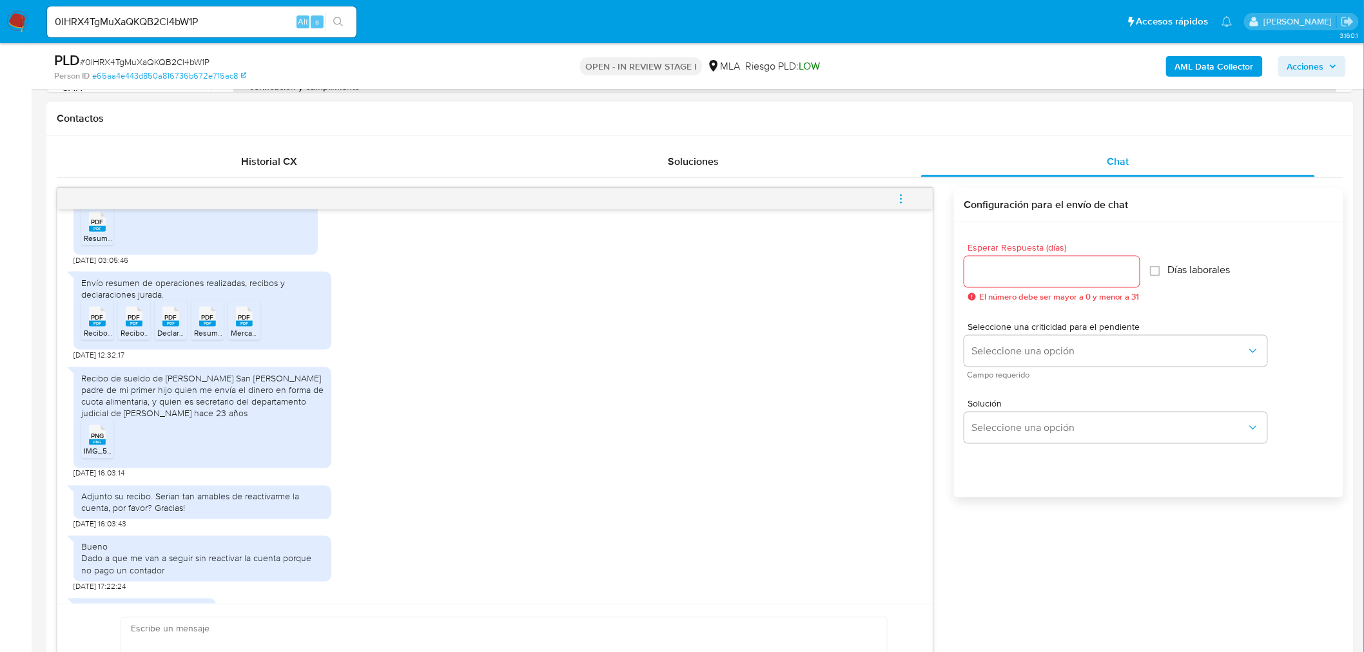
scroll to position [1886, 0]
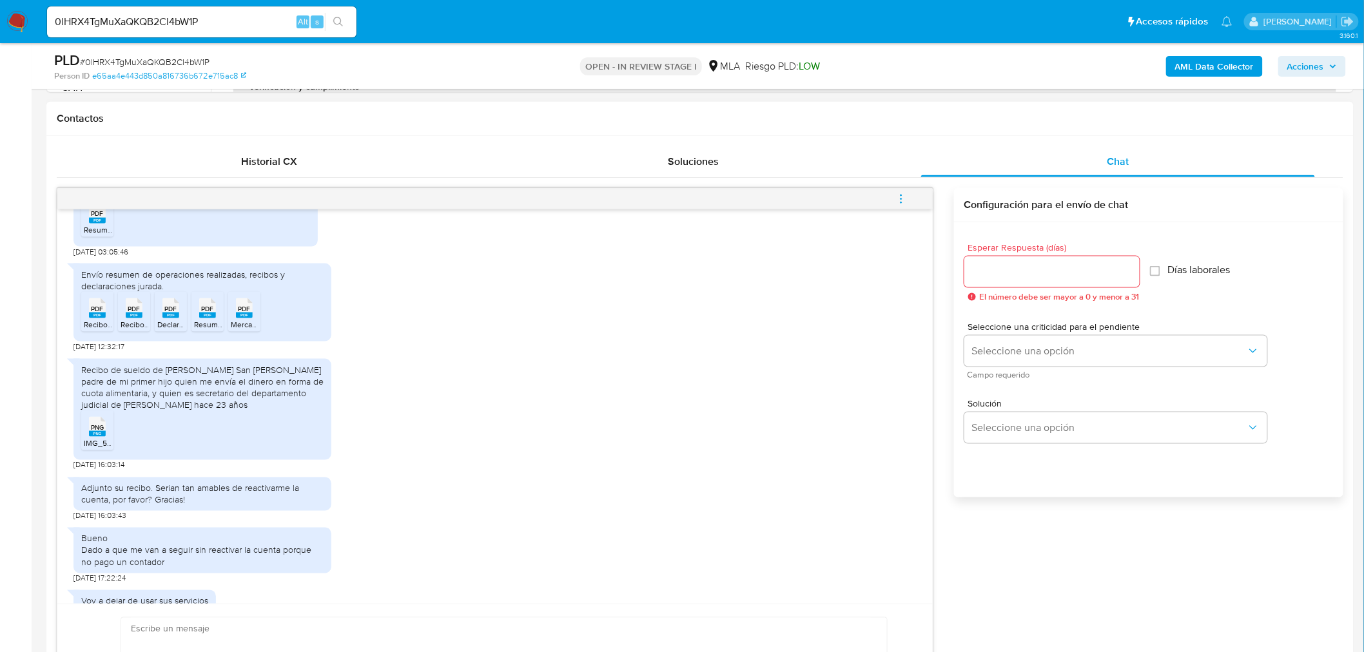
click at [98, 431] on rect at bounding box center [97, 434] width 17 height 6
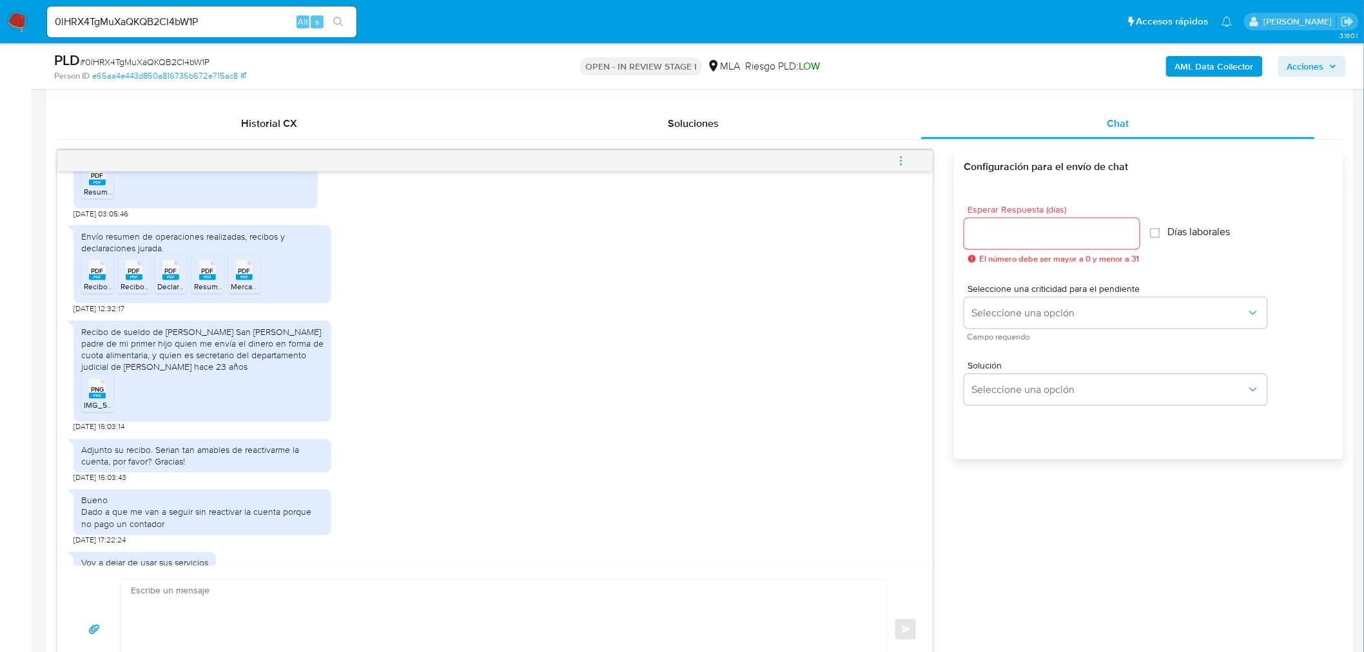
scroll to position [644, 0]
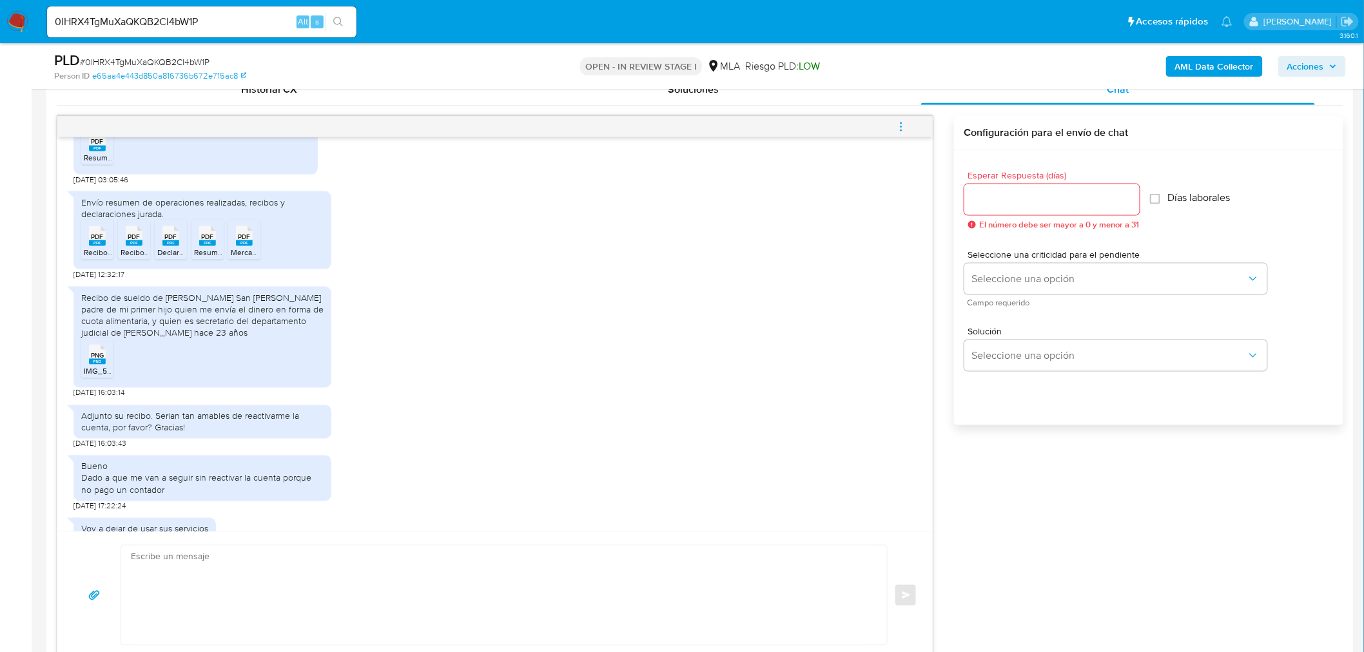
click at [272, 23] on input "0lHRX4TgMuXaQKQB2Cl4bW1P" at bounding box center [201, 22] width 309 height 17
paste input "8GE4yxG7rZ2ej2DxvAjOom8z"
type input "8GE4yxG7rZ2ej2DxvAjOom8z"
click at [338, 17] on icon "search-icon" at bounding box center [338, 22] width 10 height 10
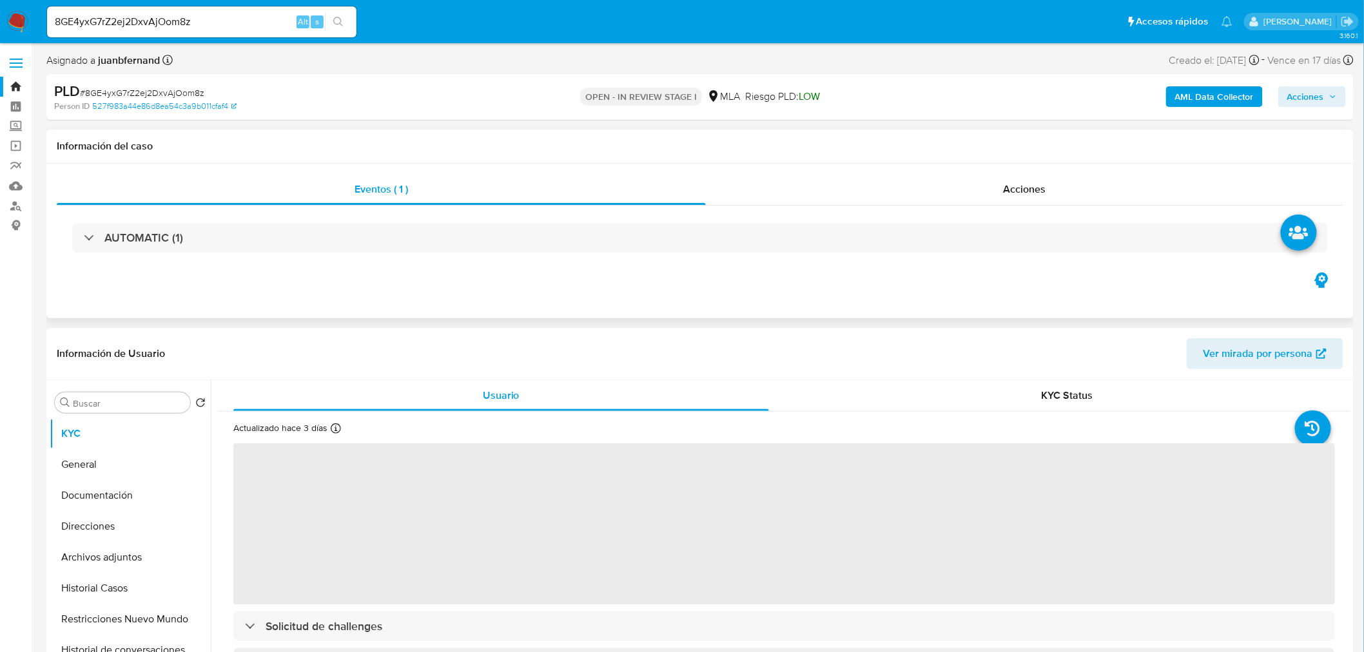
select select "10"
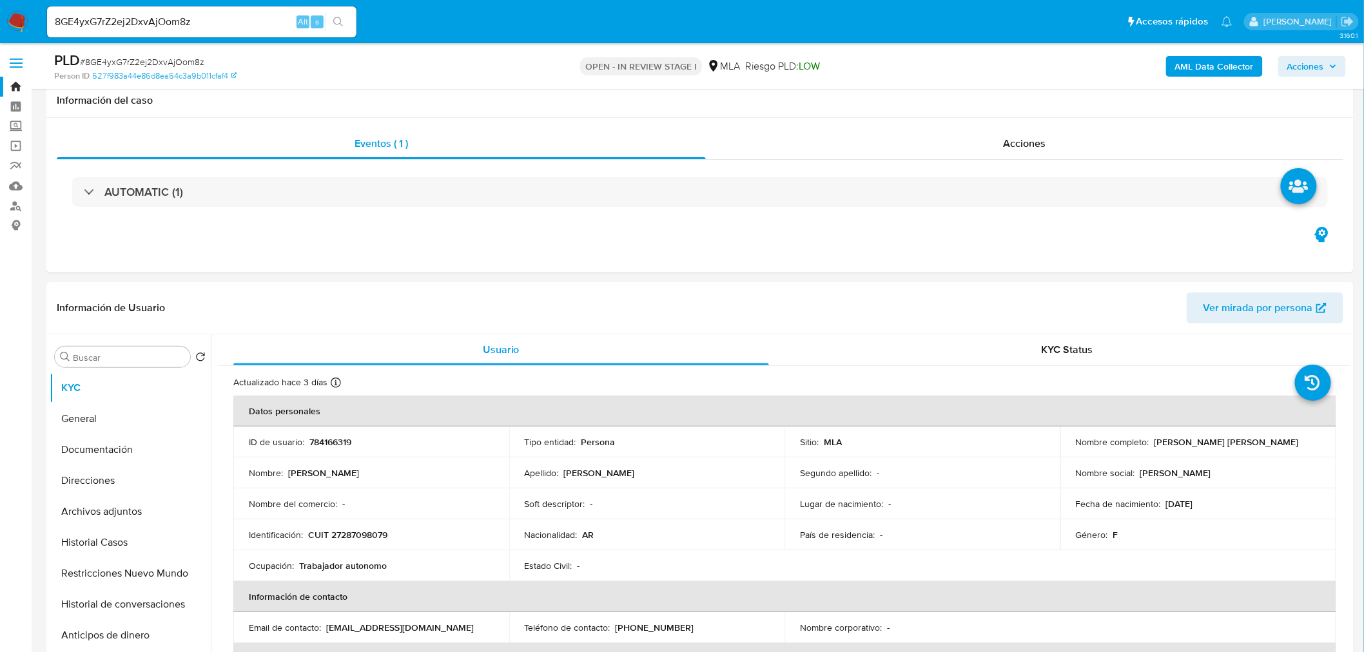
scroll to position [358, 0]
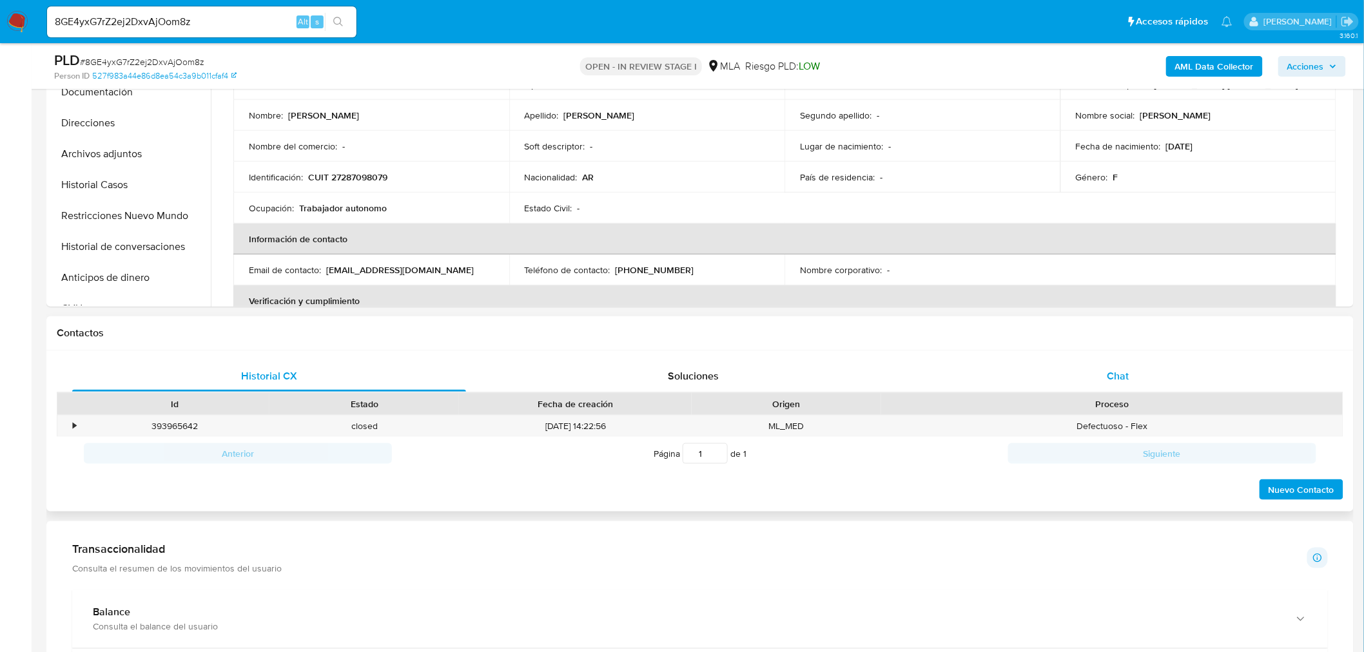
click at [1130, 372] on div "Chat" at bounding box center [1118, 376] width 394 height 31
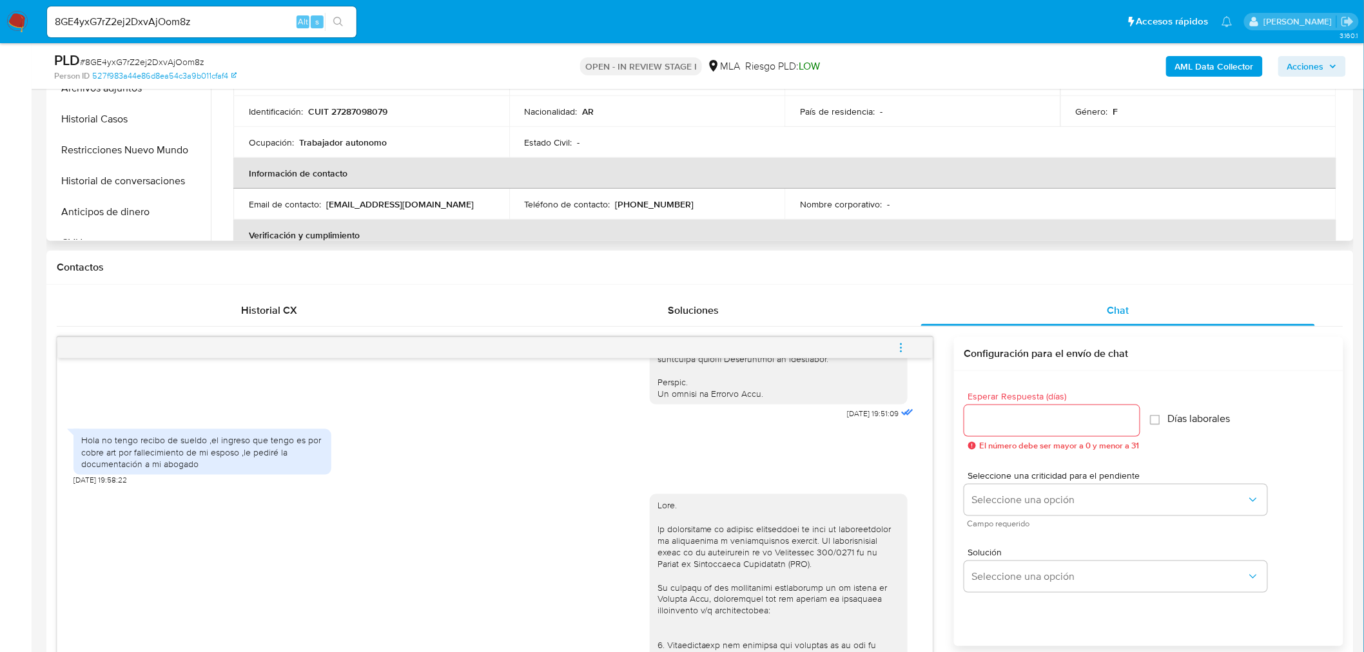
scroll to position [286, 0]
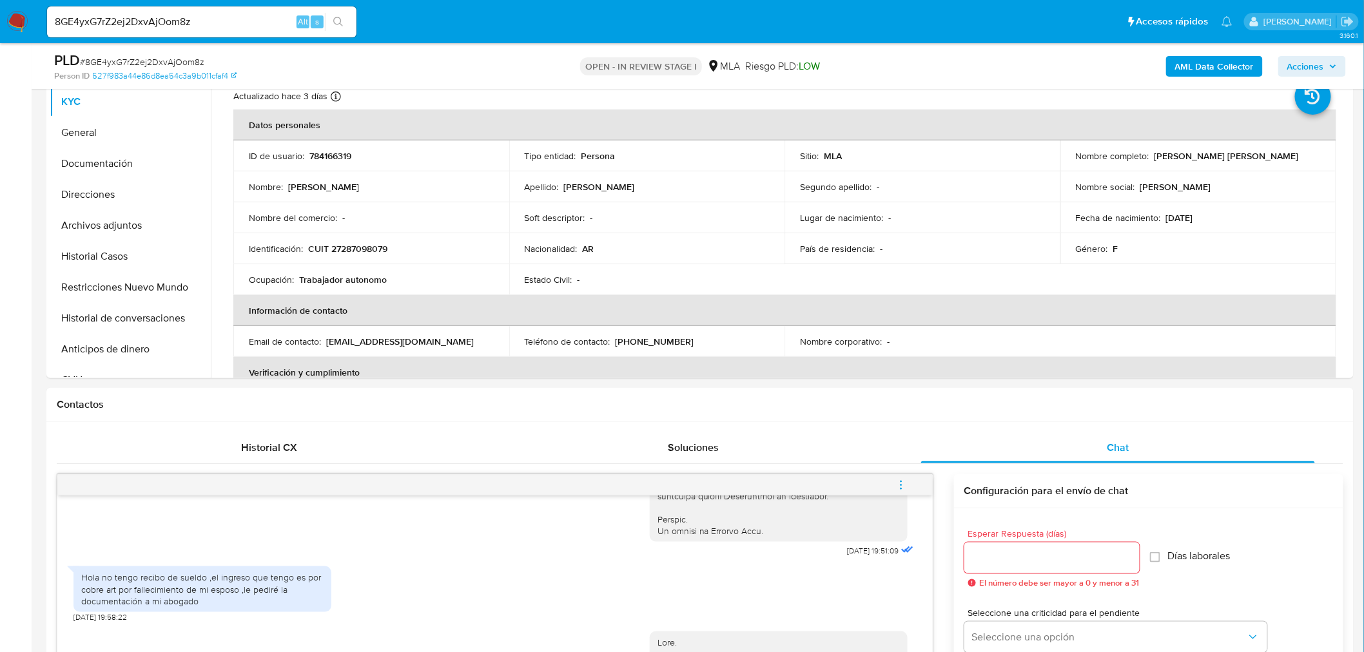
drag, startPoint x: 35, startPoint y: 461, endPoint x: 0, endPoint y: 382, distance: 86.8
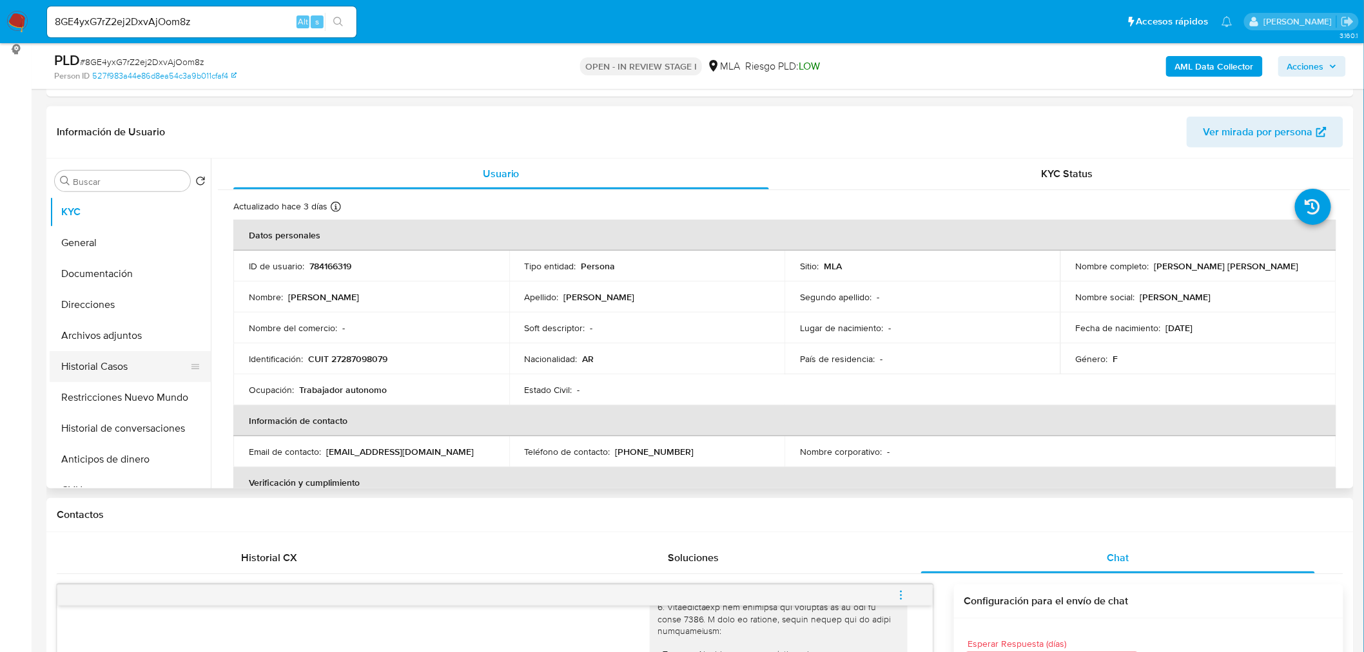
scroll to position [143, 0]
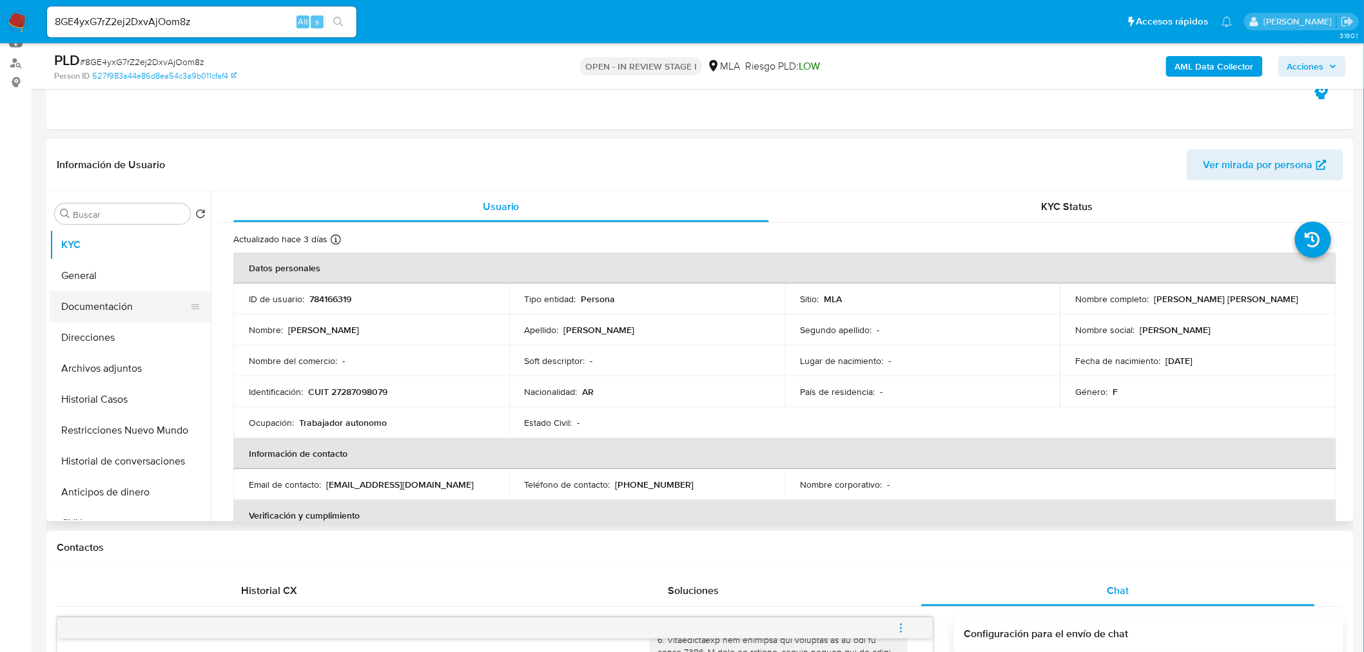
click at [111, 312] on button "Documentación" at bounding box center [125, 306] width 151 height 31
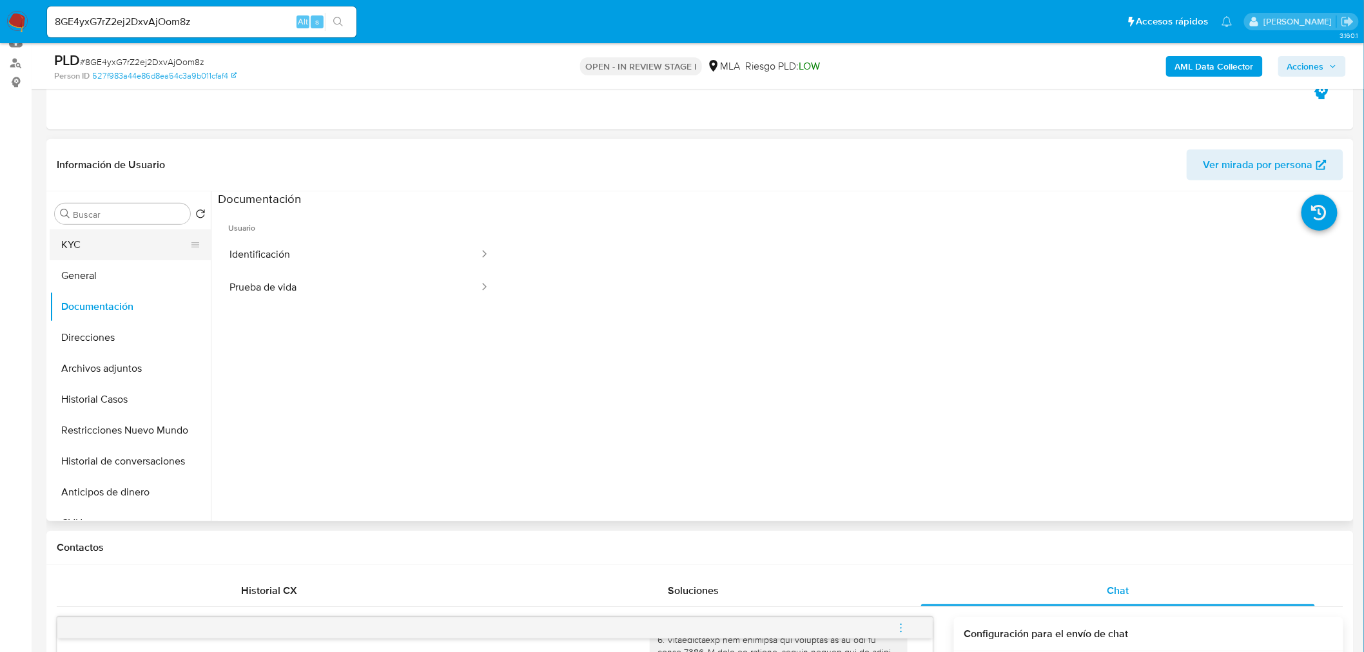
click at [87, 245] on button "KYC" at bounding box center [125, 244] width 151 height 31
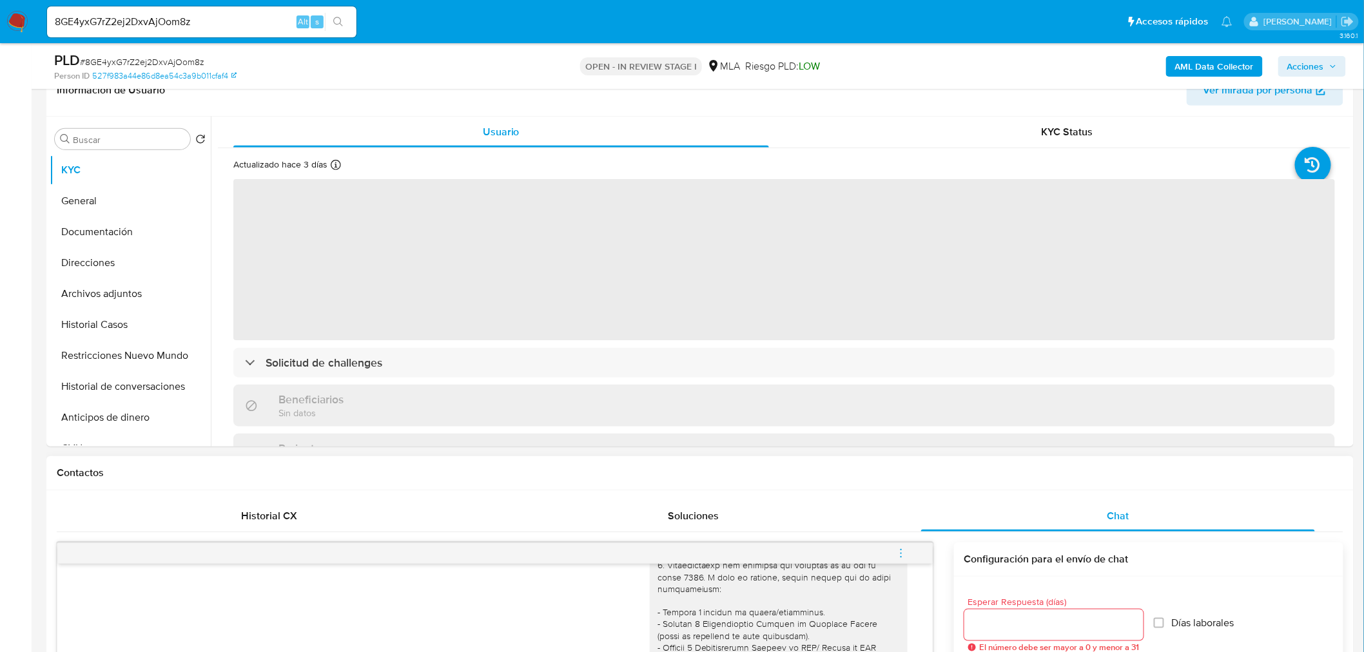
scroll to position [286, 0]
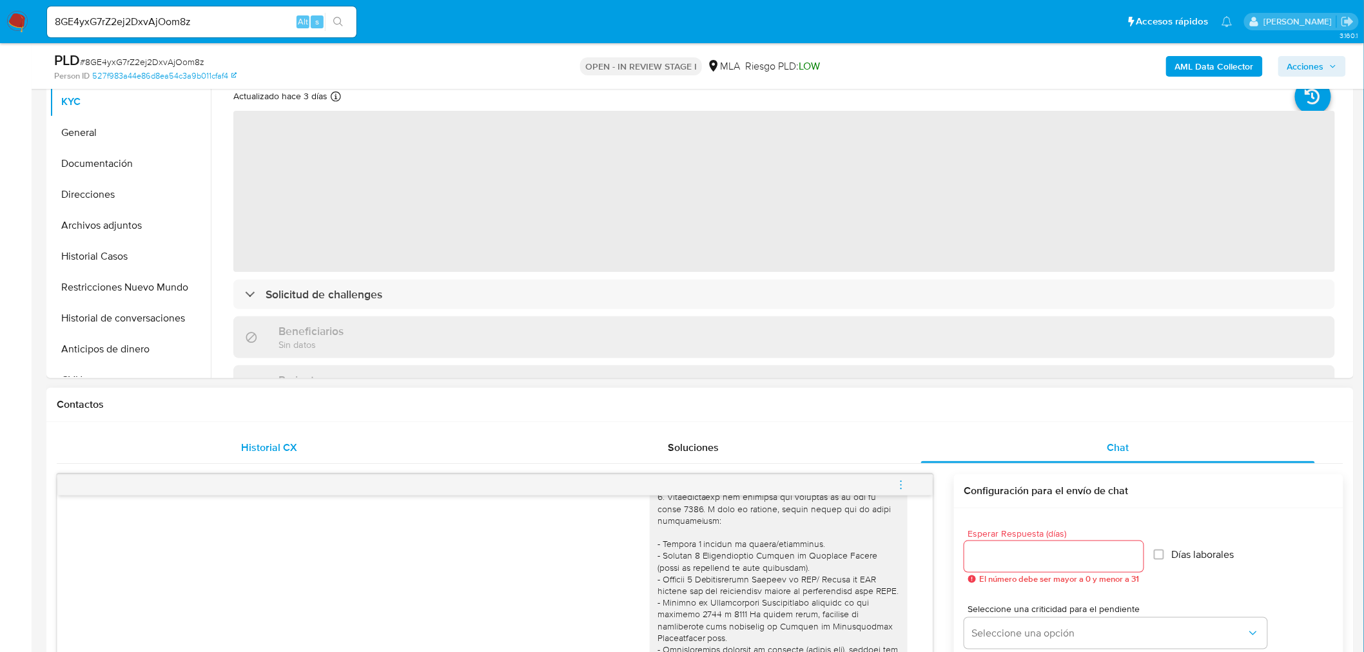
drag, startPoint x: 244, startPoint y: 427, endPoint x: 247, endPoint y: 438, distance: 12.2
click at [247, 438] on div "Historial CX" at bounding box center [269, 447] width 394 height 31
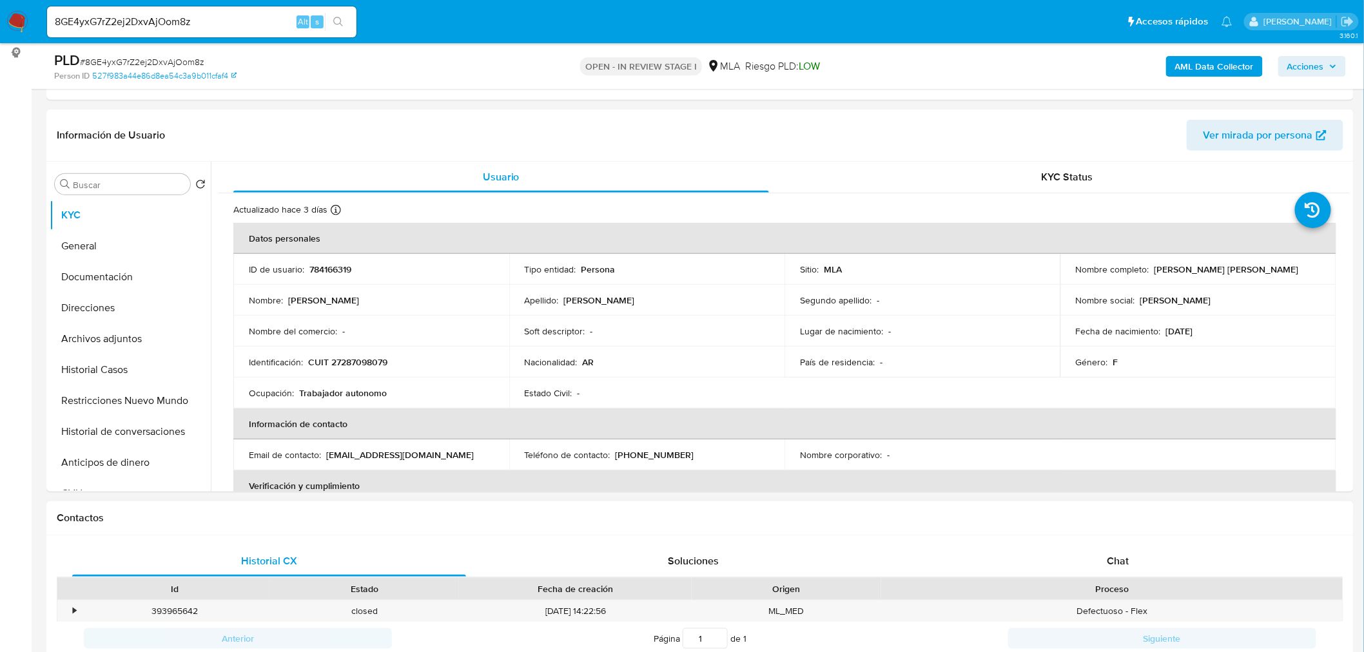
scroll to position [429, 0]
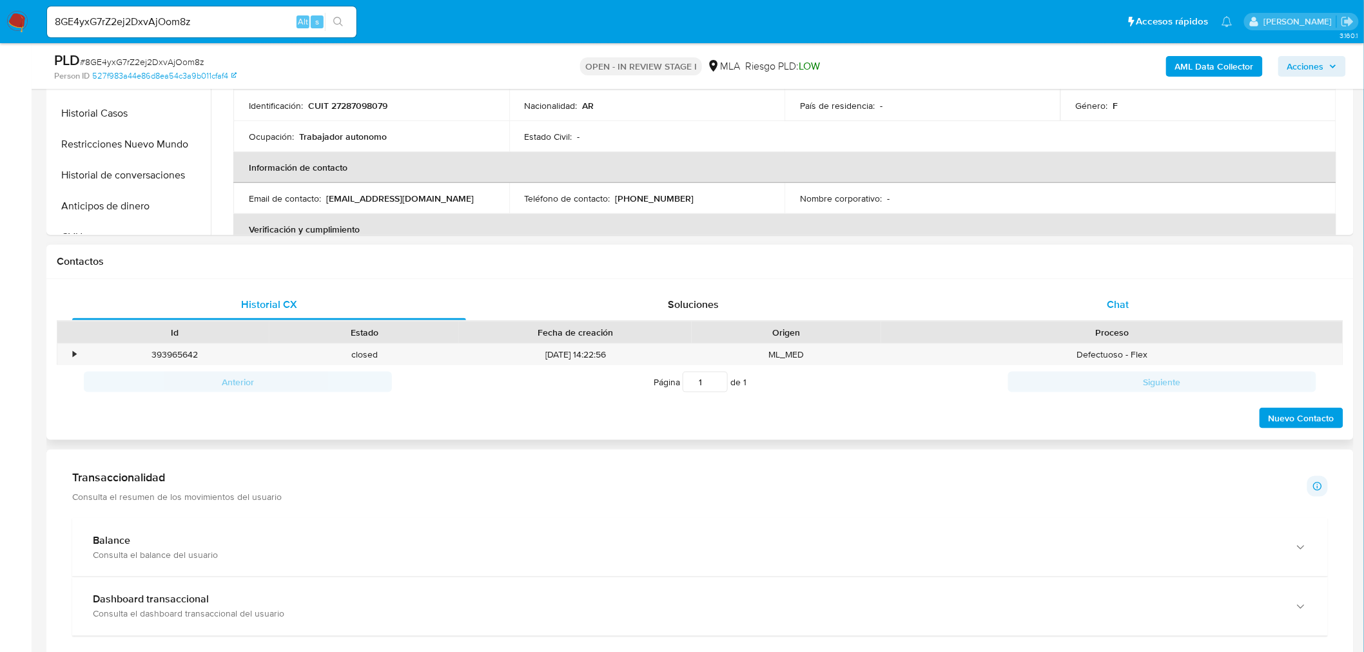
click at [1197, 296] on div "Chat" at bounding box center [1118, 304] width 394 height 31
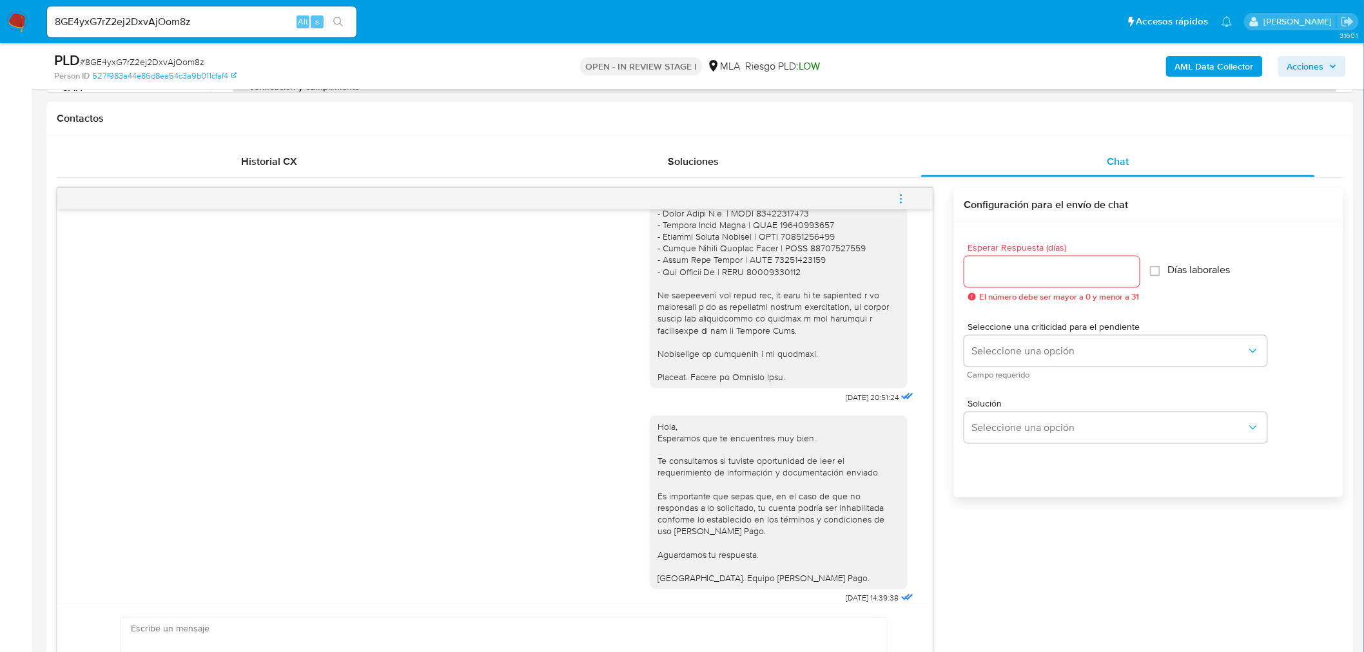
scroll to position [1291, 0]
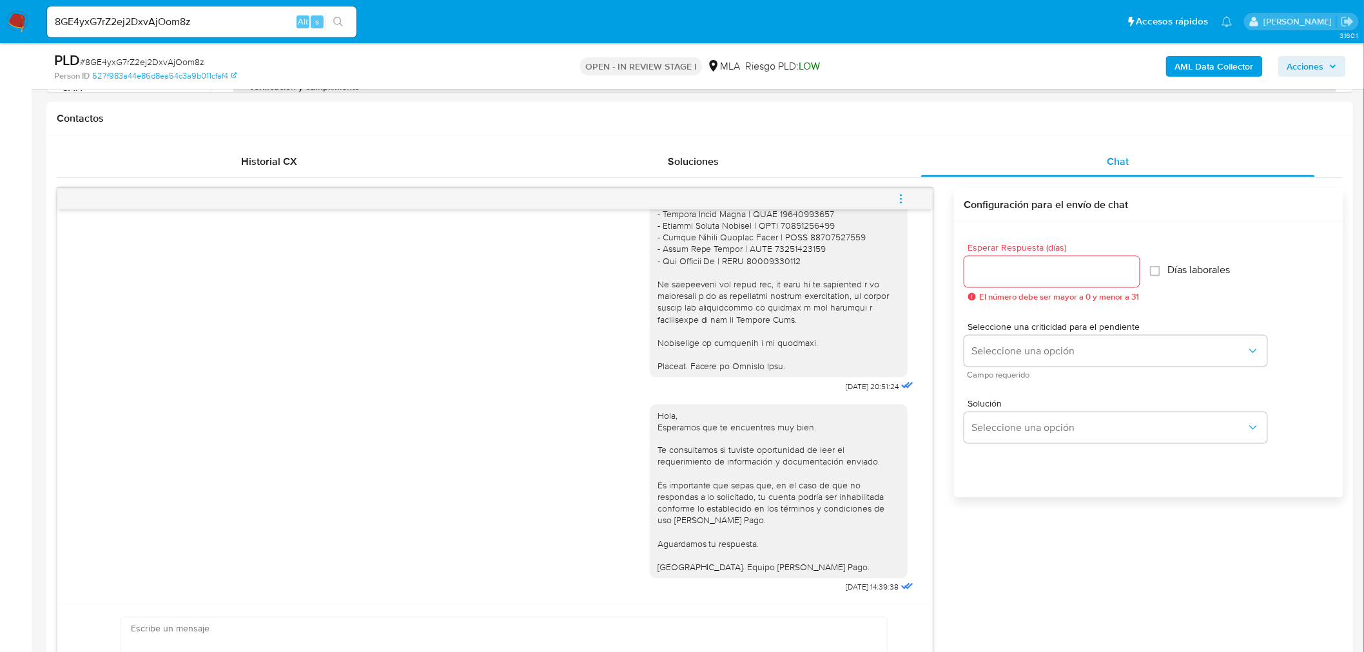
click at [262, 18] on div "8GE4yxG7rZ2ej2DxvAjOom8z Alt s" at bounding box center [201, 21] width 309 height 31
click at [255, 23] on input "8GE4yxG7rZ2ej2DxvAjOom8z" at bounding box center [201, 22] width 309 height 17
paste input "iubimBCLgaKM06l0dH1I7maX"
type input "iubimBCLgaKM06l0dH1I7maX"
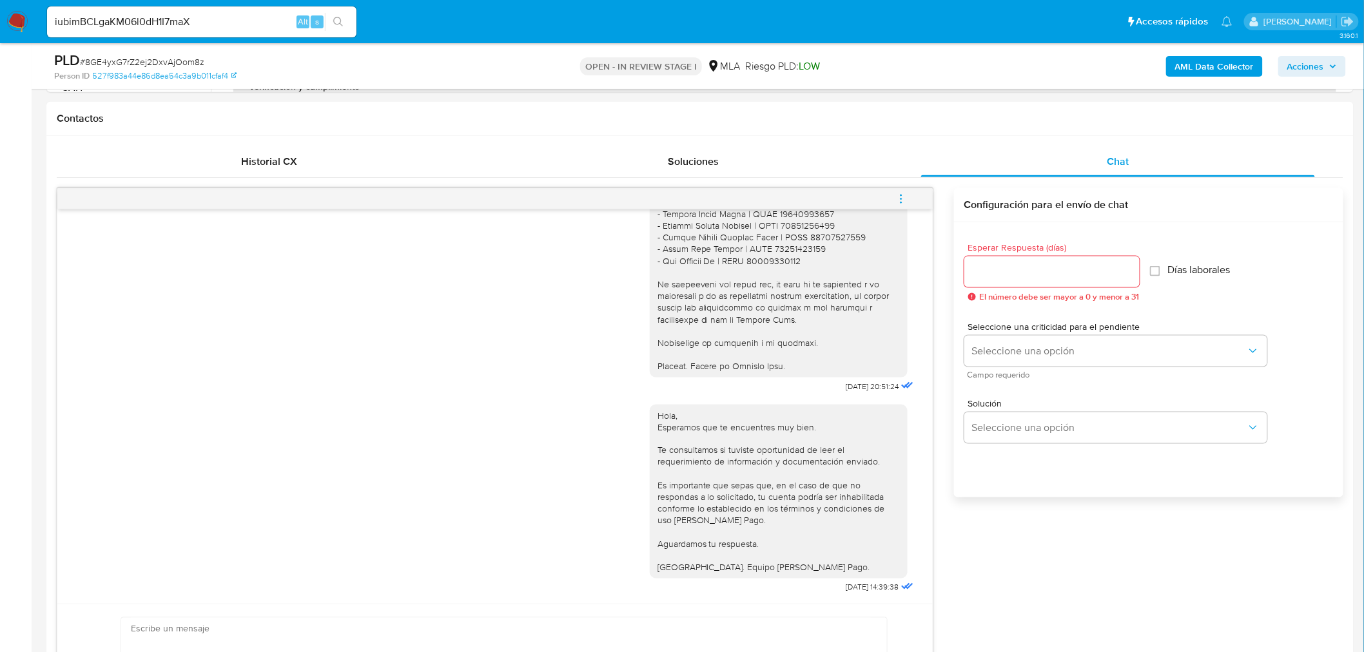
click at [345, 35] on div "iubimBCLgaKM06l0dH1I7maX Alt s" at bounding box center [201, 21] width 309 height 31
click at [345, 26] on button "search-icon" at bounding box center [338, 22] width 26 height 18
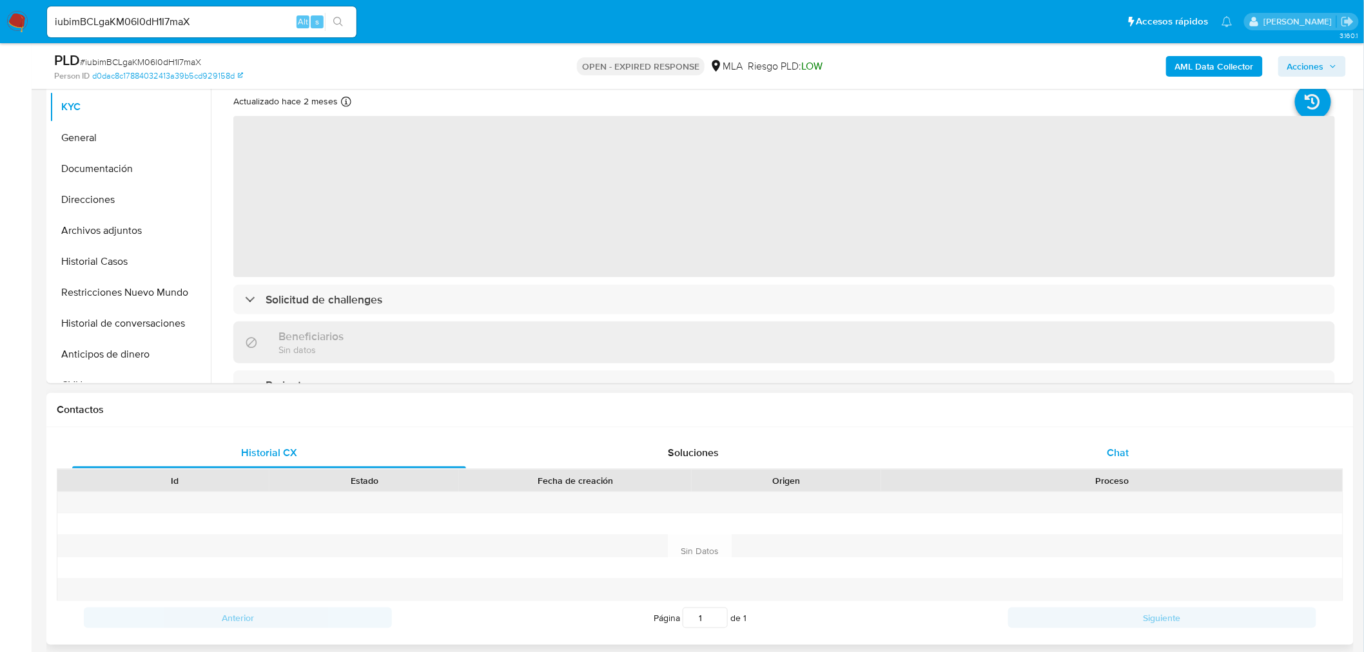
scroll to position [286, 0]
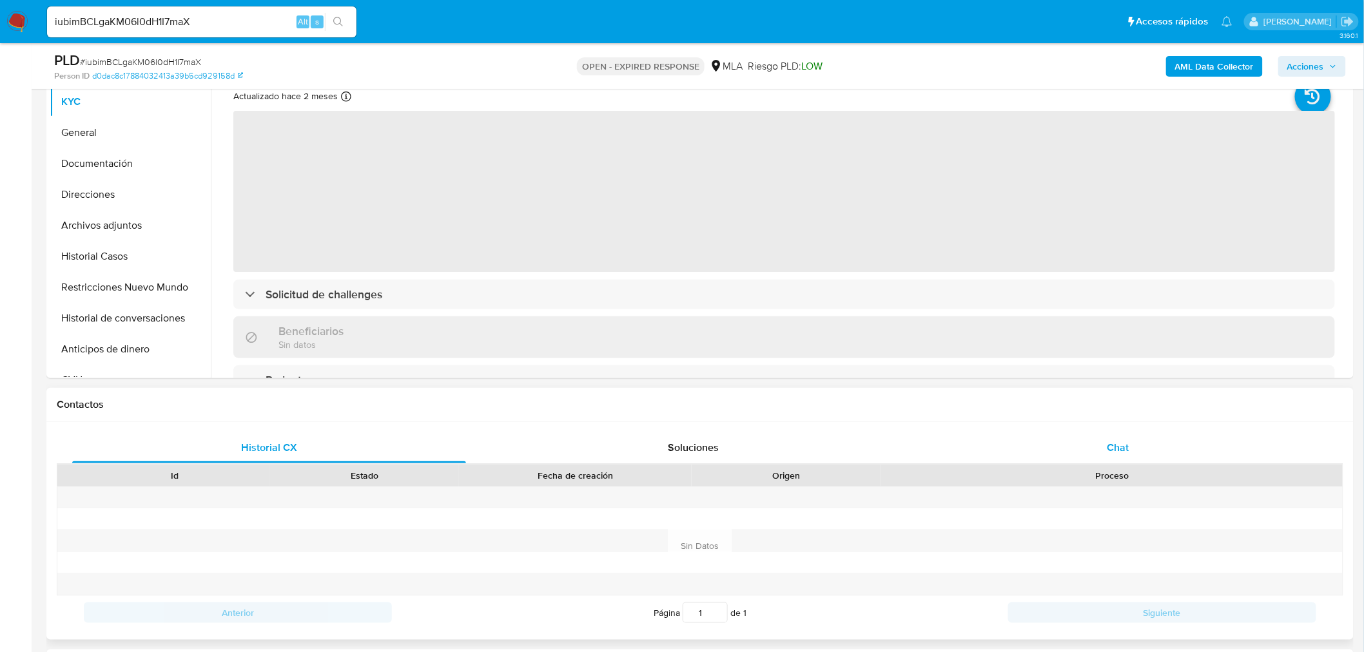
select select "10"
click at [1119, 452] on span "Chat" at bounding box center [1118, 447] width 22 height 15
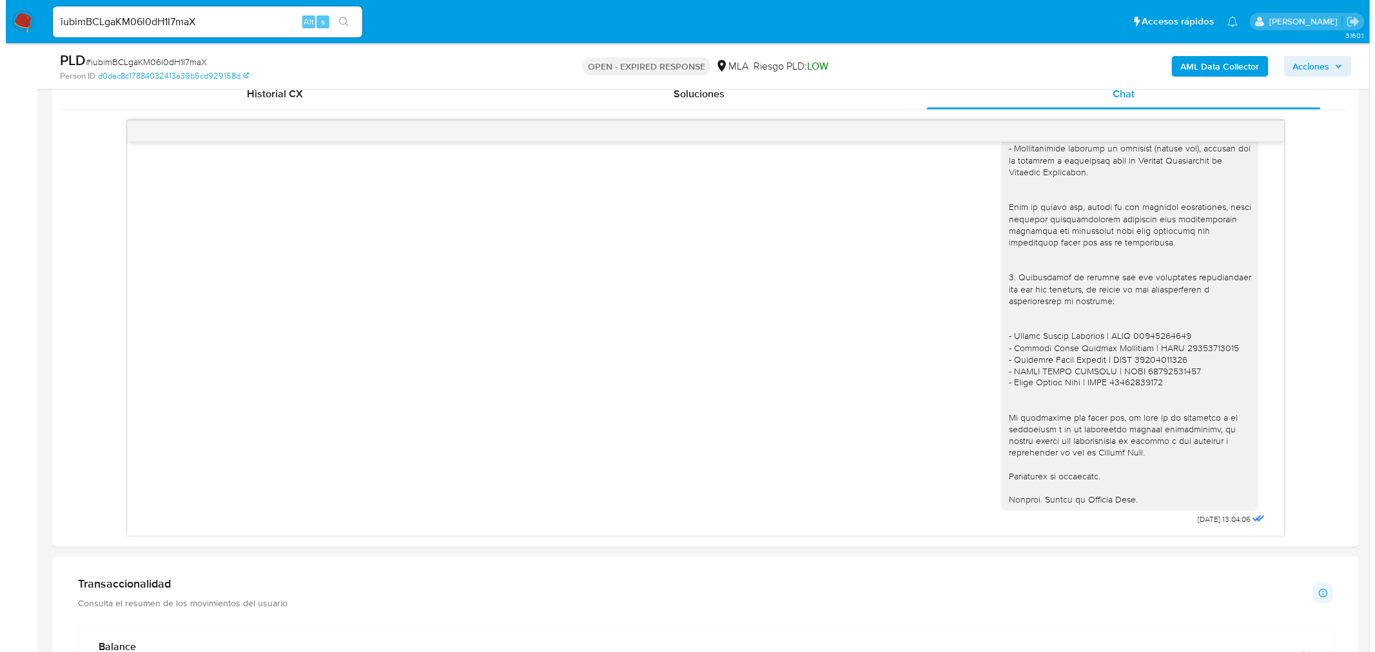
scroll to position [572, 0]
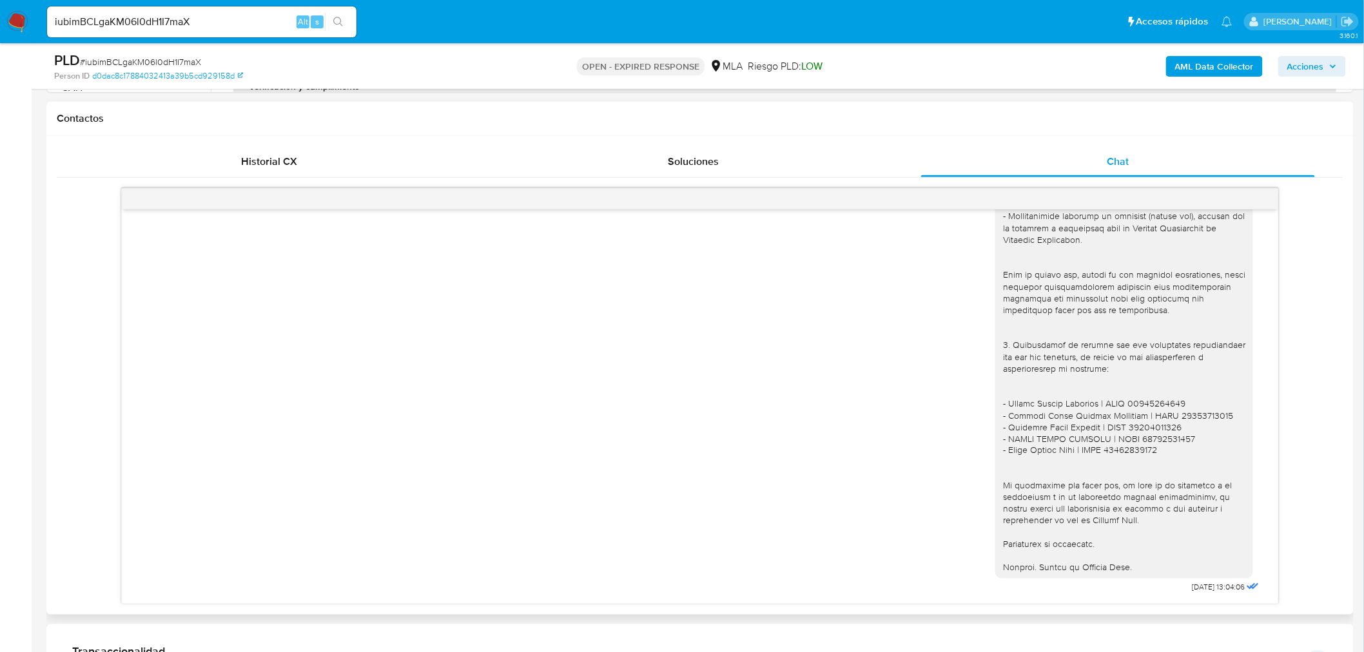
click at [280, 179] on div "17/07/2025 19:51:00 Hola, Esperamos que te encuentres muy bien. Te consultamos …" at bounding box center [700, 391] width 1286 height 427
drag, startPoint x: 285, startPoint y: 165, endPoint x: 613, endPoint y: 165, distance: 328.0
click at [286, 164] on span "Historial CX" at bounding box center [269, 161] width 56 height 15
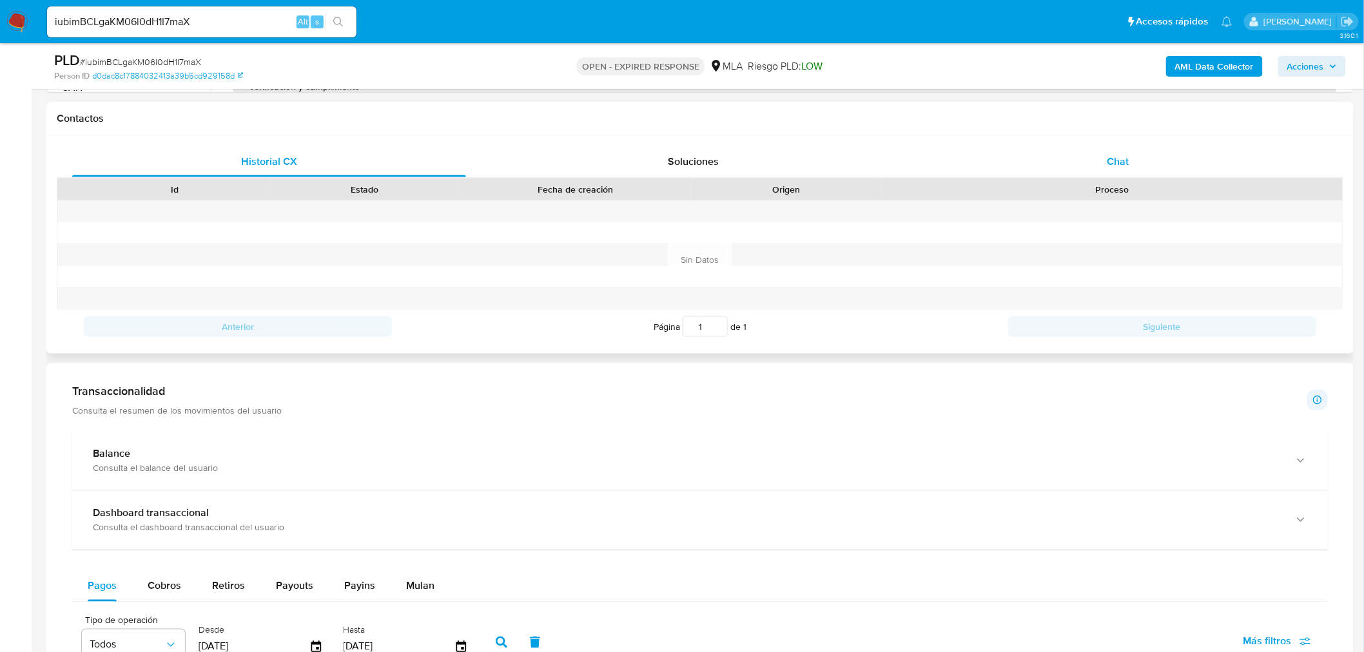
click at [1060, 151] on div "Chat" at bounding box center [1118, 161] width 394 height 31
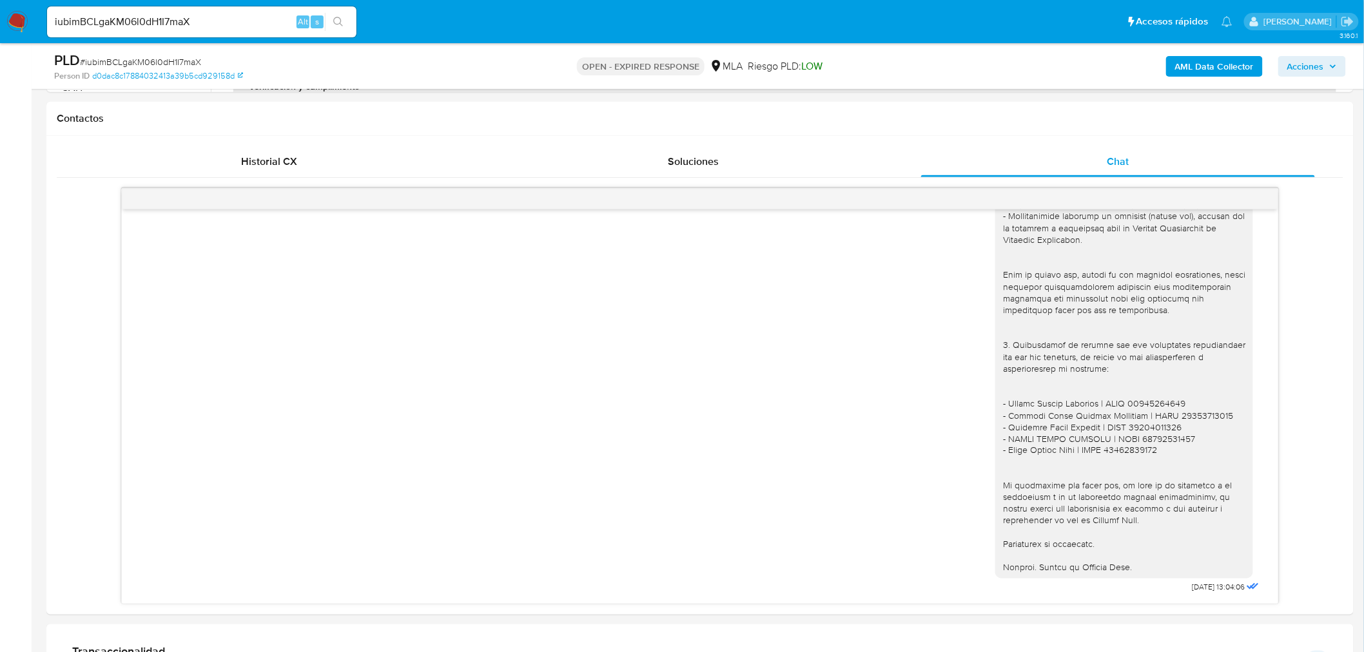
click at [1210, 56] on b "AML Data Collector" at bounding box center [1214, 66] width 79 height 21
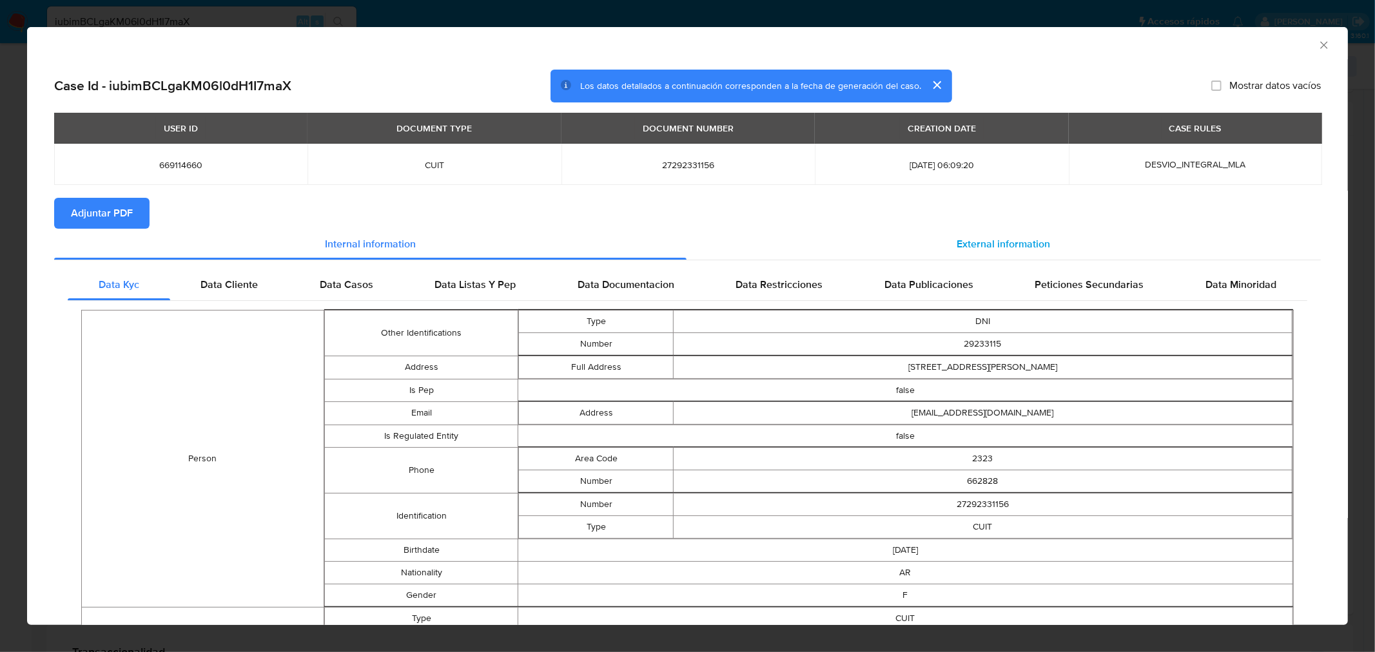
click at [922, 233] on div "External information" at bounding box center [1003, 244] width 635 height 31
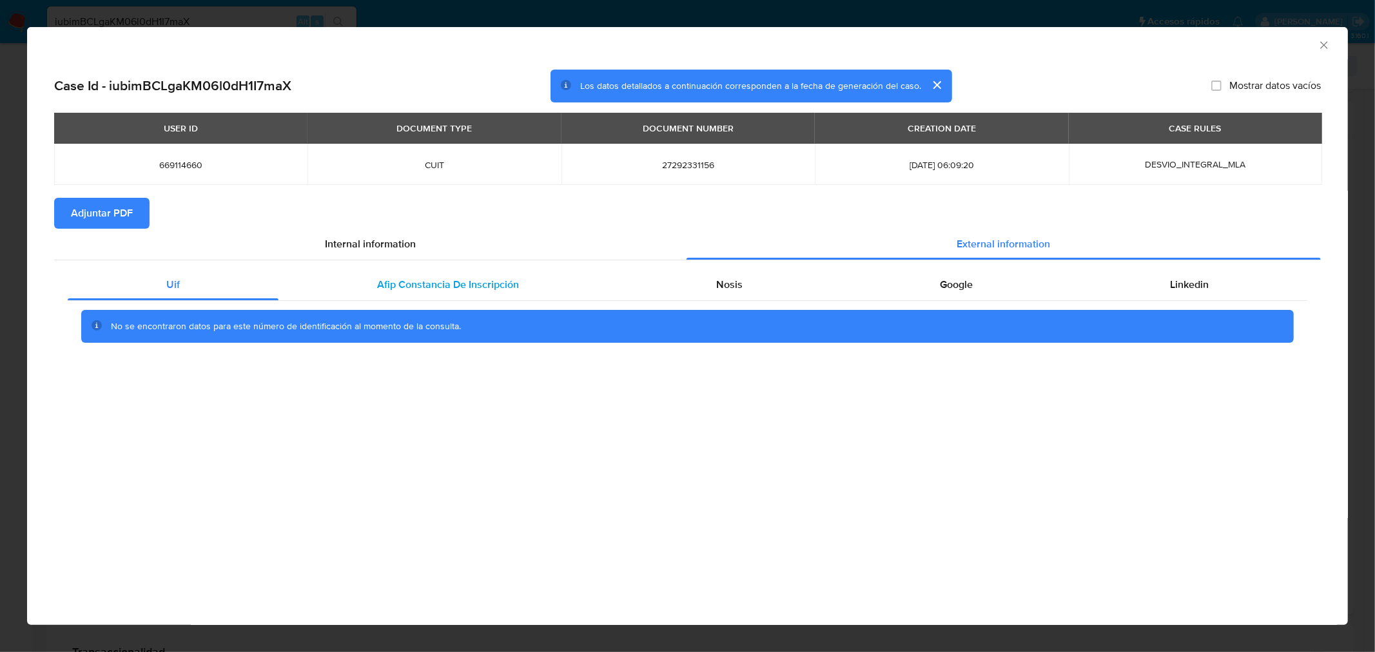
click at [520, 278] on div "Afip Constancia De Inscripción" at bounding box center [447, 284] width 339 height 31
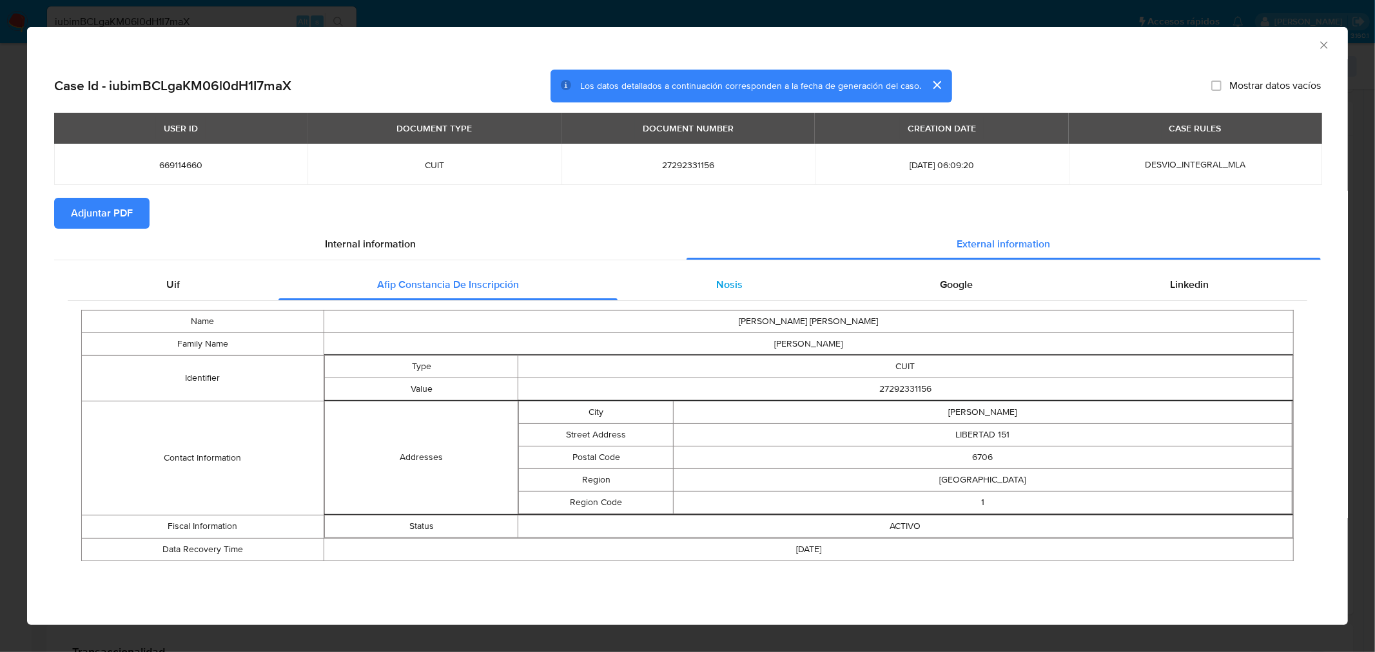
click at [762, 285] on div "Nosis" at bounding box center [729, 284] width 224 height 31
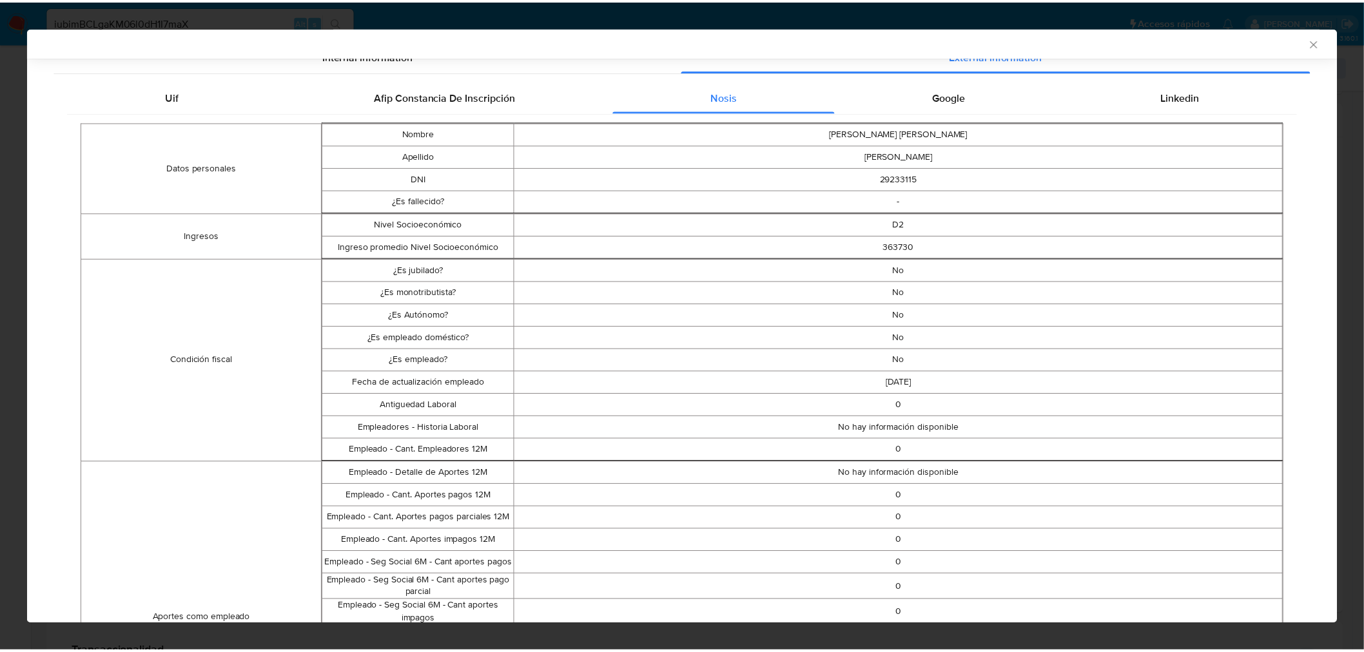
scroll to position [211, 0]
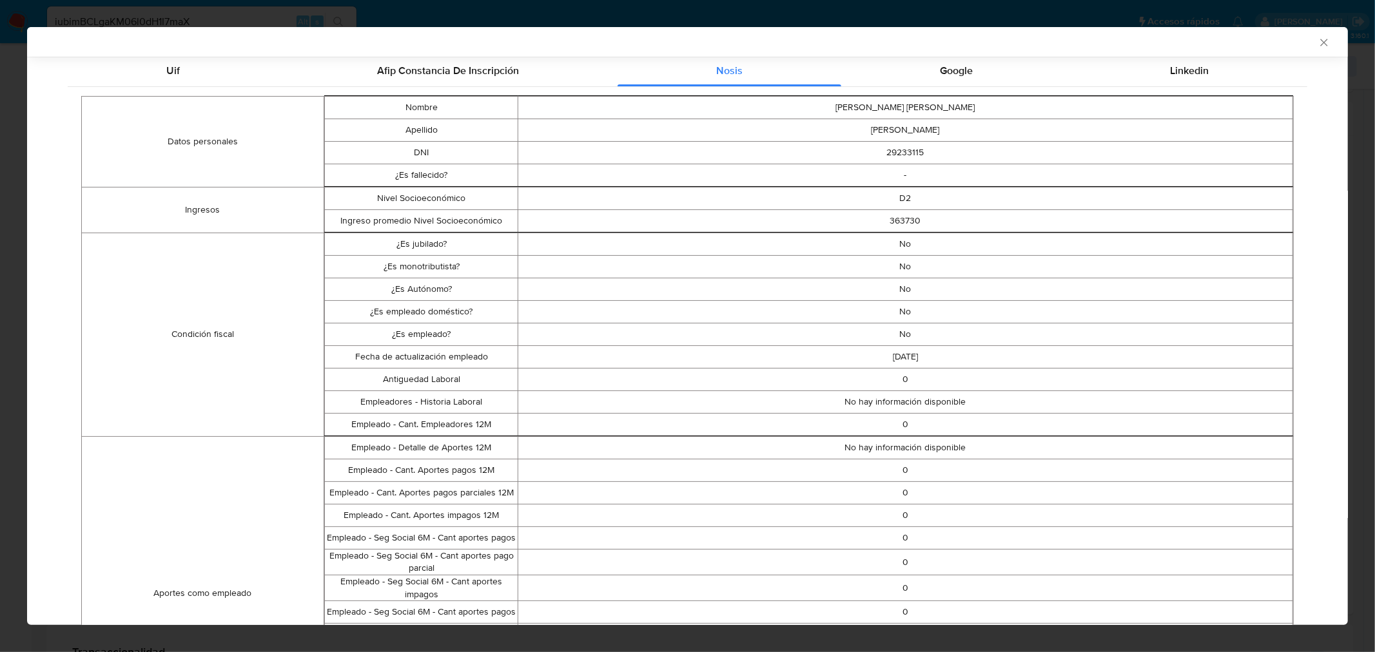
drag, startPoint x: 1310, startPoint y: 45, endPoint x: 1173, endPoint y: 170, distance: 185.2
click at [1317, 45] on icon "Cerrar ventana" at bounding box center [1323, 42] width 13 height 13
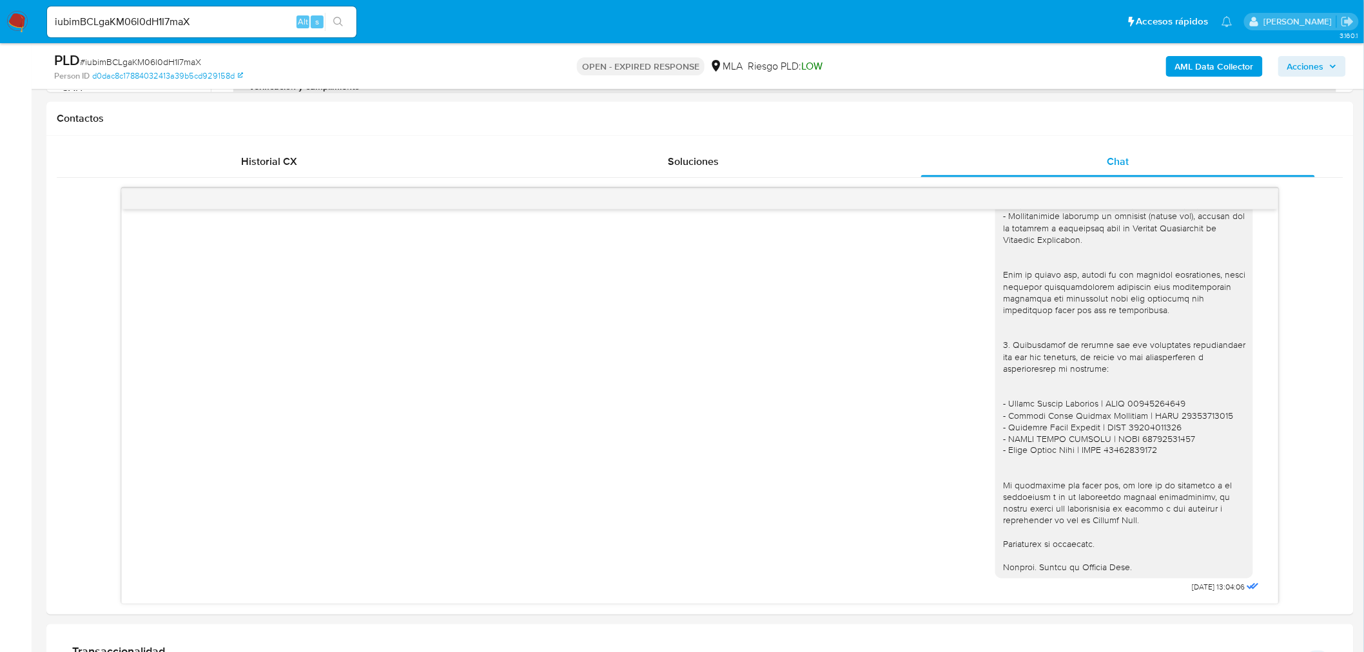
click at [265, 22] on input "iubimBCLgaKM06l0dH1I7maX" at bounding box center [201, 22] width 309 height 17
paste input "WYPamzg3GtkWKkbgzrnlVgev"
type input "WYPamzg3GtkWKkbgzrnlVgev"
click at [334, 26] on icon "search-icon" at bounding box center [338, 22] width 10 height 10
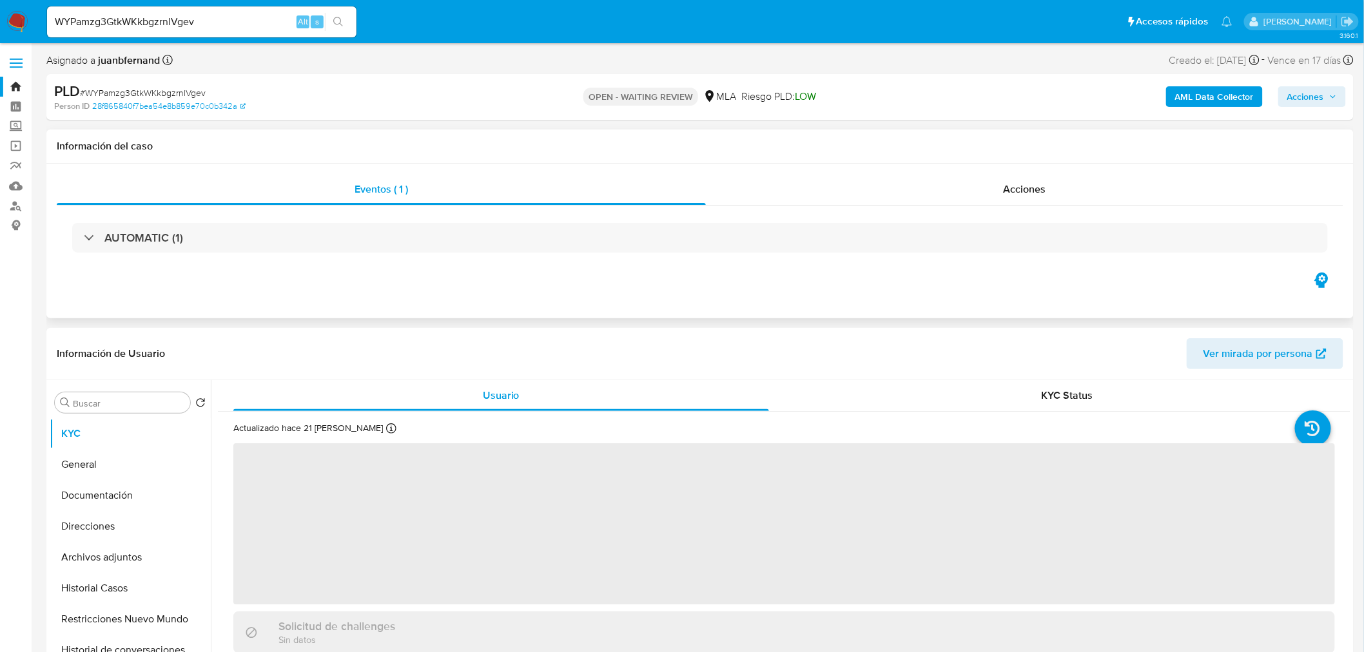
select select "10"
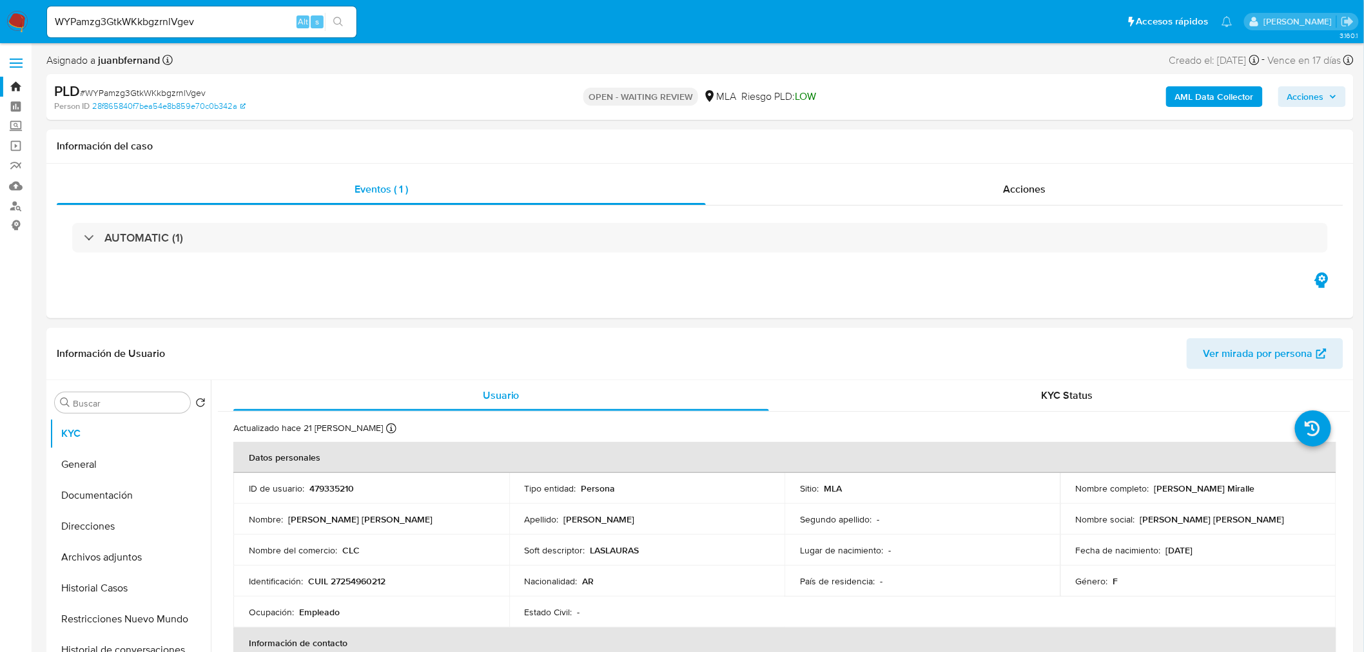
click at [522, 66] on div "Asignado a juanbfernand Asignado el: 17/07/2025 16:32:26 Creado el: 12/07/2025 …" at bounding box center [699, 63] width 1307 height 23
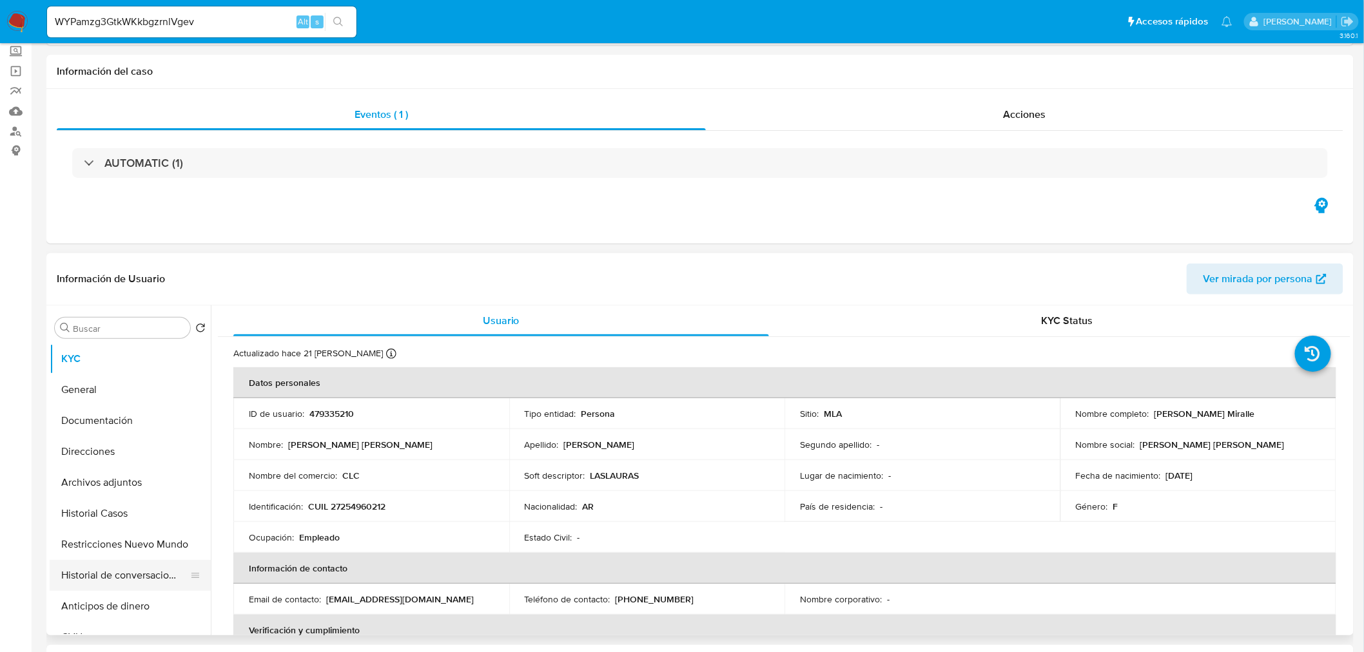
scroll to position [286, 0]
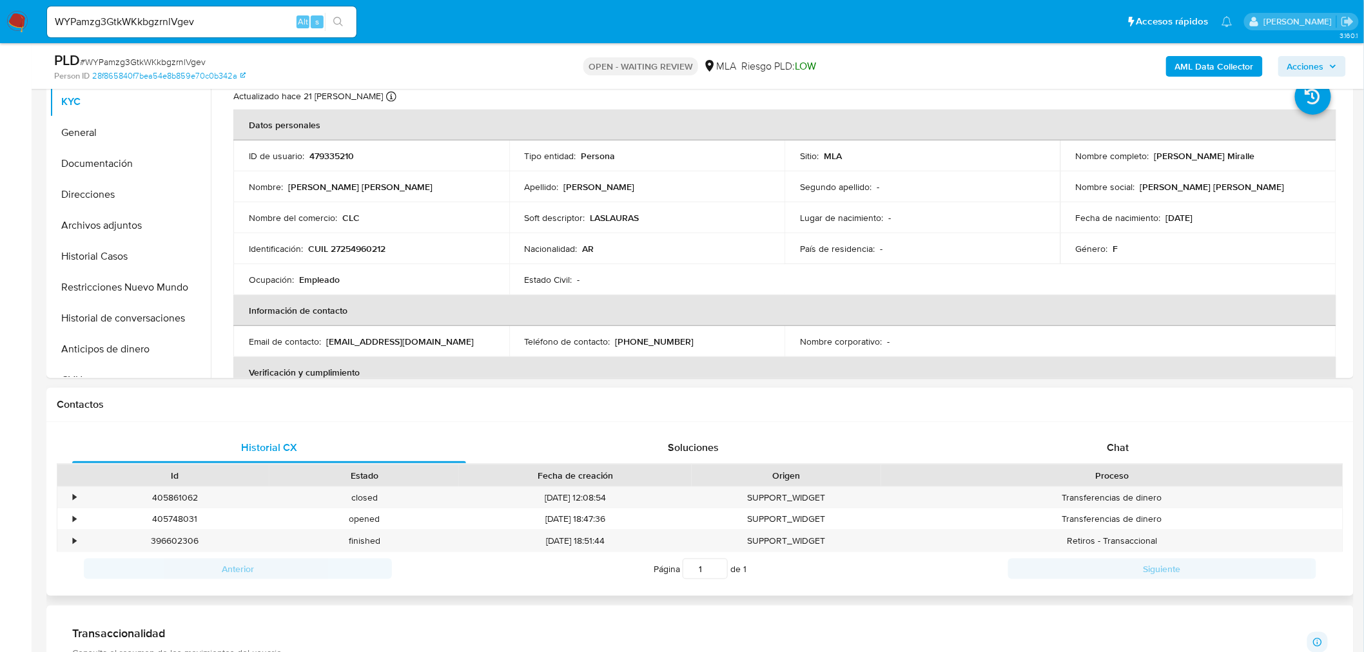
drag, startPoint x: 1110, startPoint y: 409, endPoint x: 1107, endPoint y: 428, distance: 19.0
click at [1107, 410] on div "Contactos" at bounding box center [699, 405] width 1307 height 34
drag, startPoint x: 1110, startPoint y: 445, endPoint x: 708, endPoint y: 442, distance: 402.8
click at [1110, 446] on span "Chat" at bounding box center [1118, 447] width 22 height 15
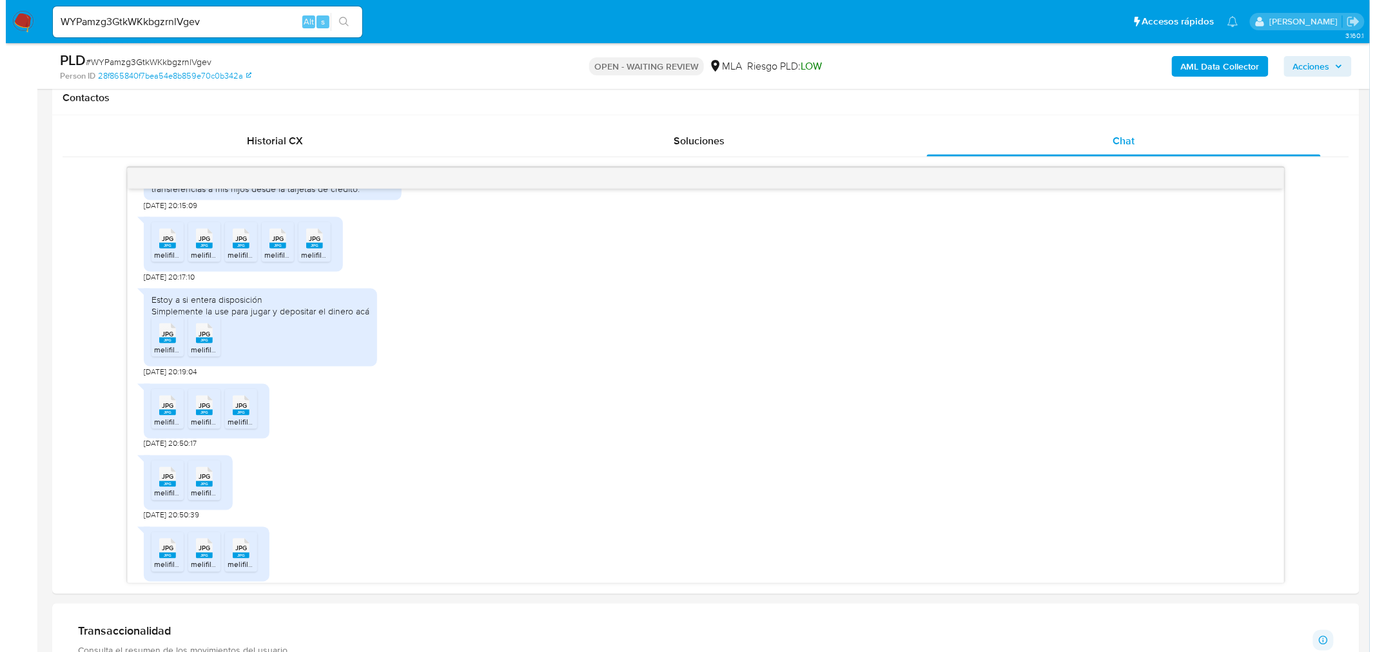
scroll to position [215, 0]
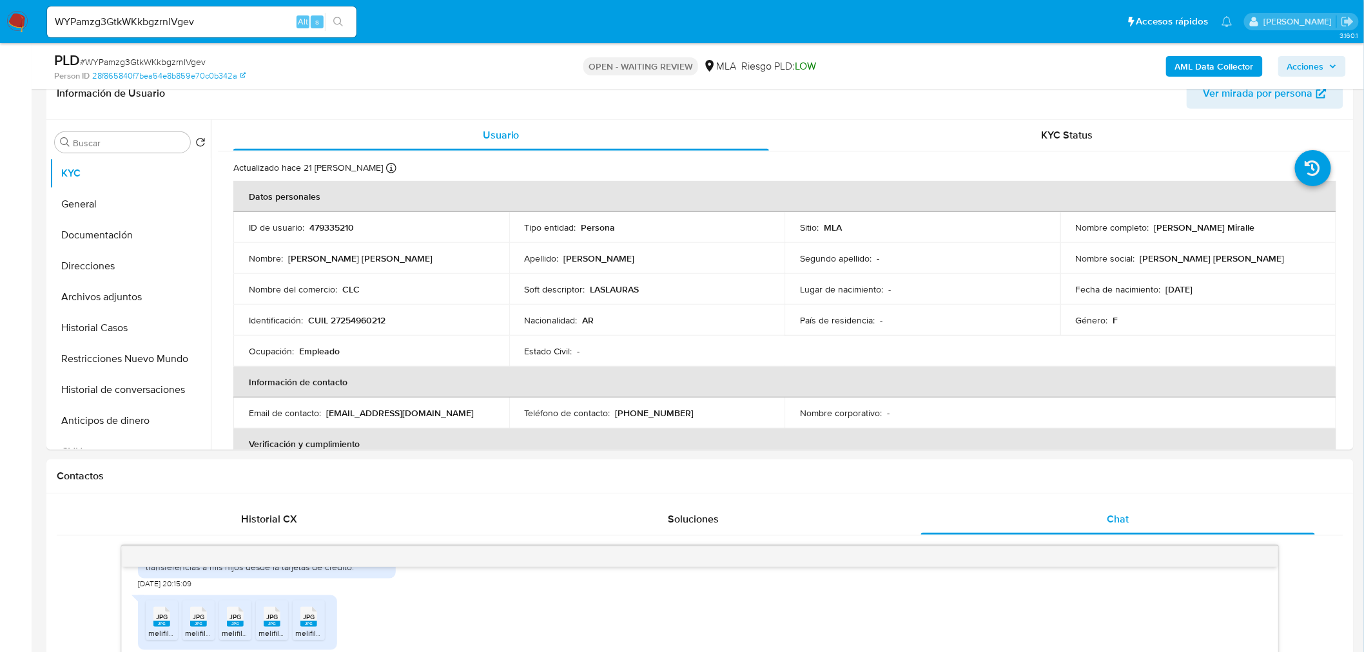
click at [1210, 62] on b "AML Data Collector" at bounding box center [1214, 66] width 79 height 21
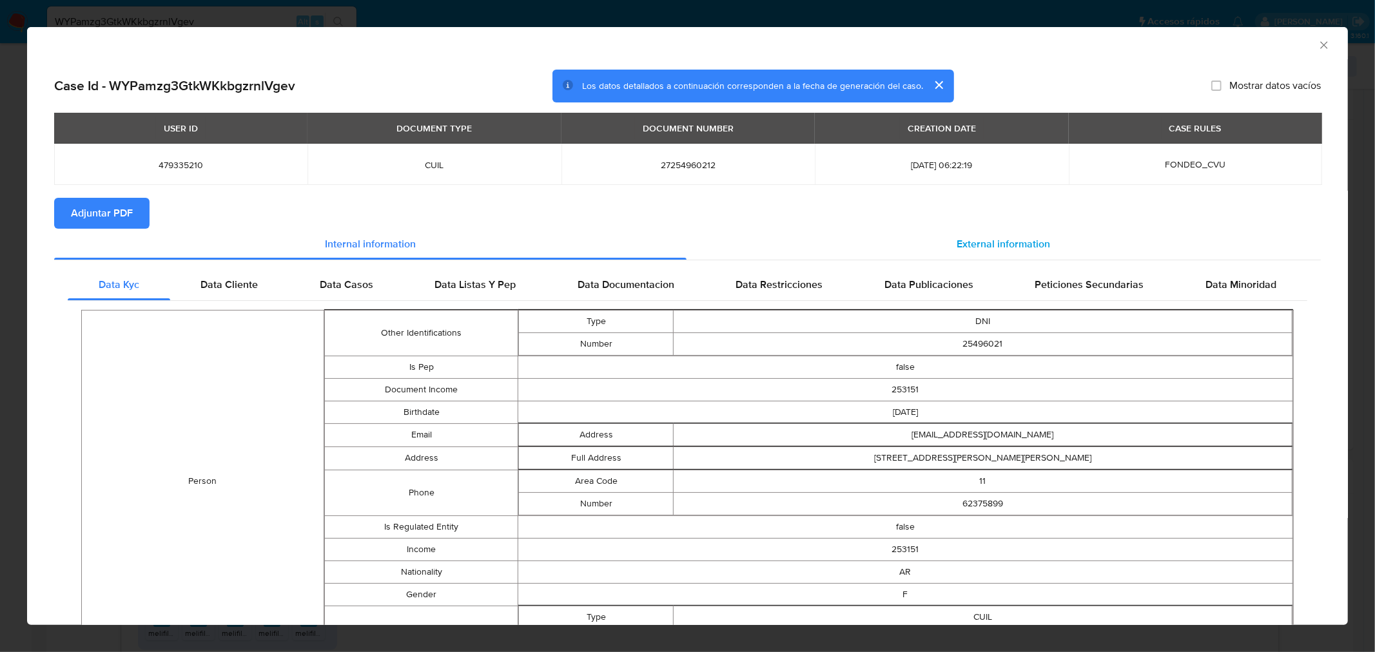
click at [1025, 237] on span "External information" at bounding box center [1002, 243] width 93 height 15
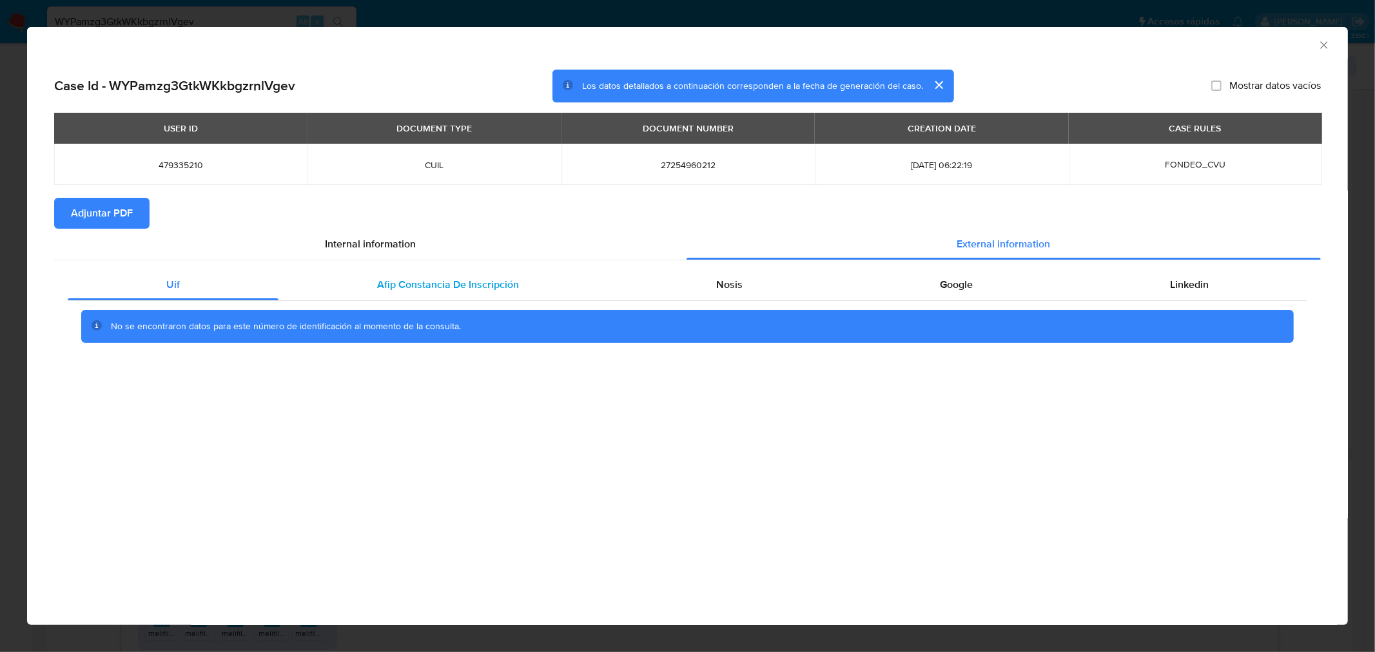
click at [436, 279] on span "Afip Constancia De Inscripción" at bounding box center [448, 284] width 142 height 15
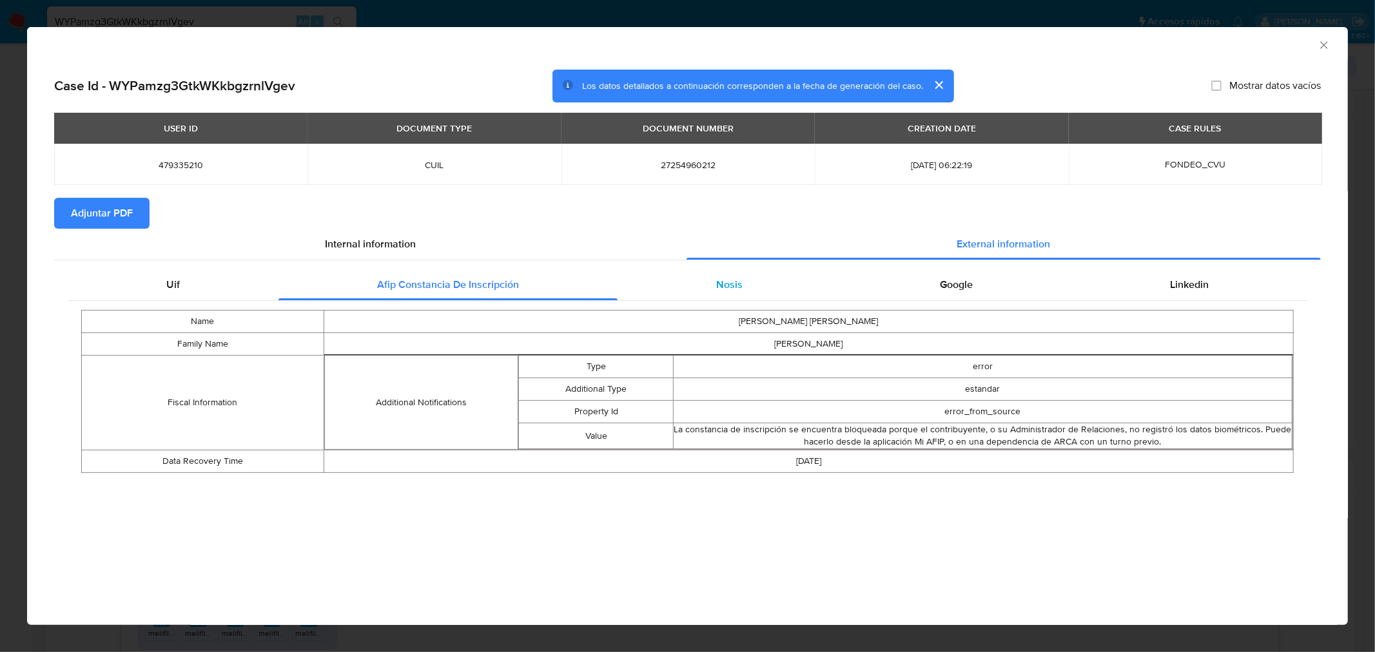
click at [730, 289] on span "Nosis" at bounding box center [729, 284] width 26 height 15
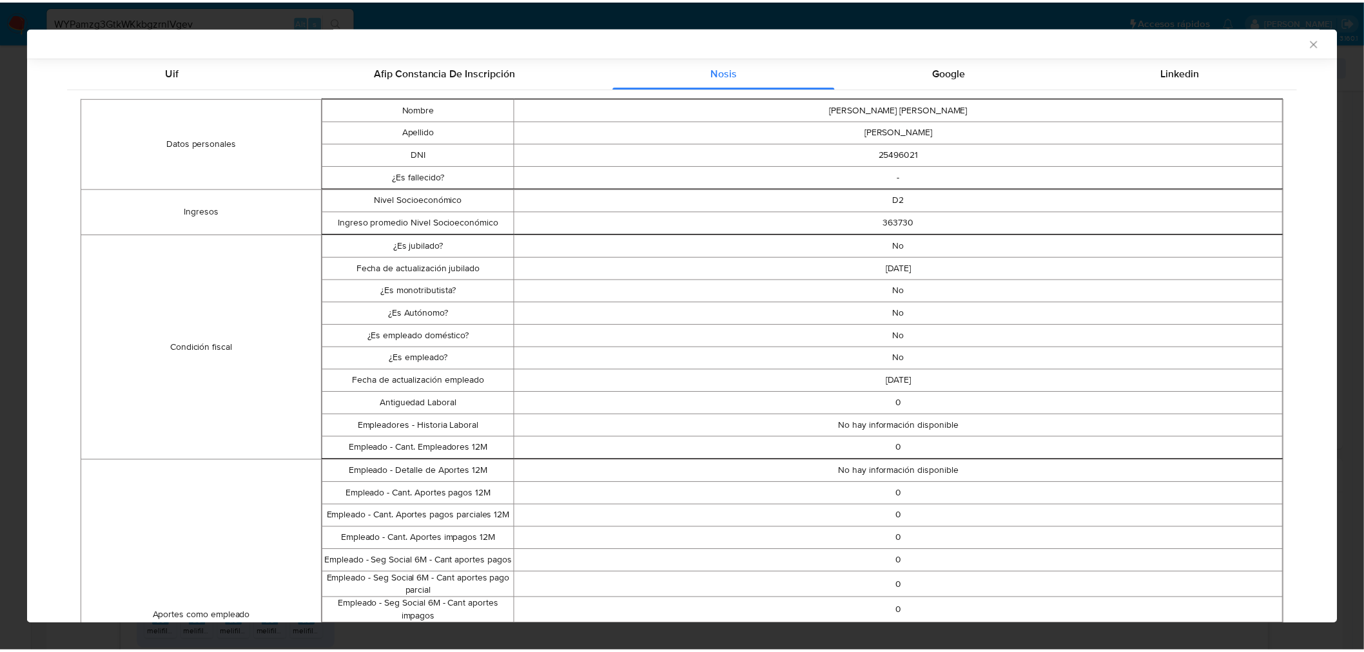
scroll to position [211, 0]
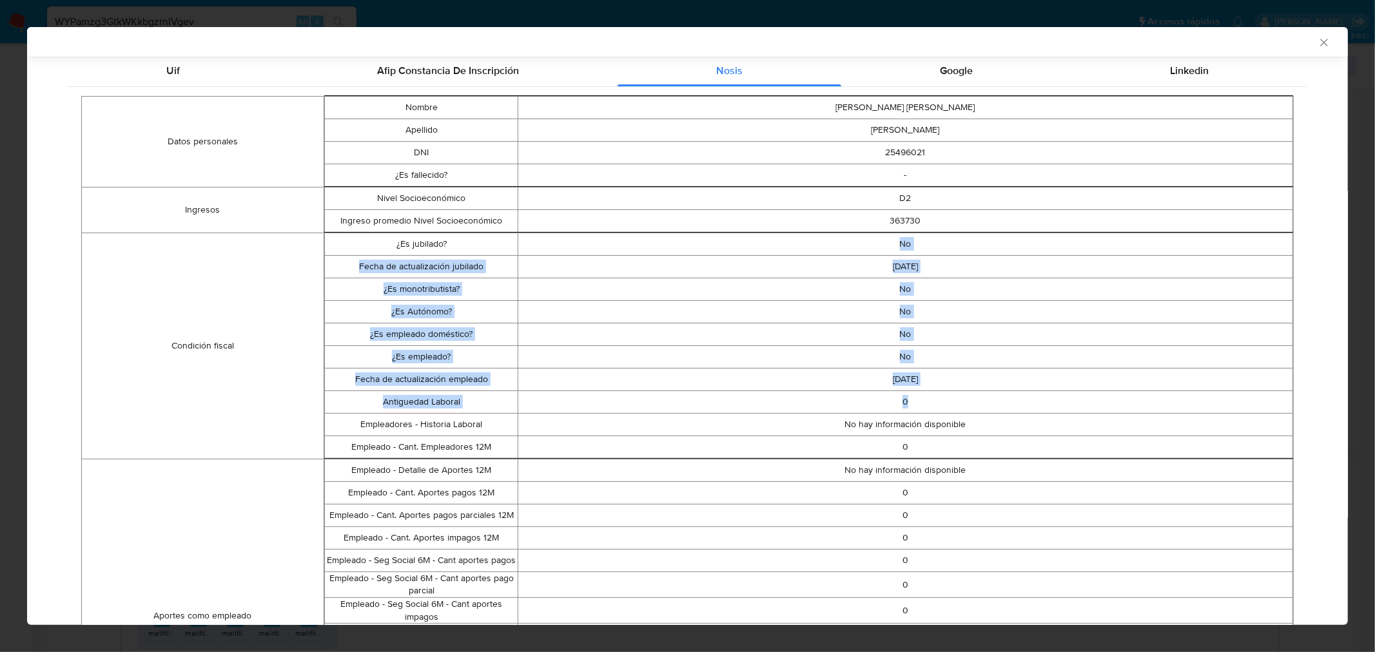
drag, startPoint x: 901, startPoint y: 378, endPoint x: 903, endPoint y: 320, distance: 58.0
click at [885, 236] on tbody "¿Es jubilado? No Fecha de actualización jubilado 2024-03-11 ¿Es monotributista?…" at bounding box center [809, 346] width 968 height 226
click at [1317, 43] on icon "Cerrar ventana" at bounding box center [1323, 42] width 13 height 13
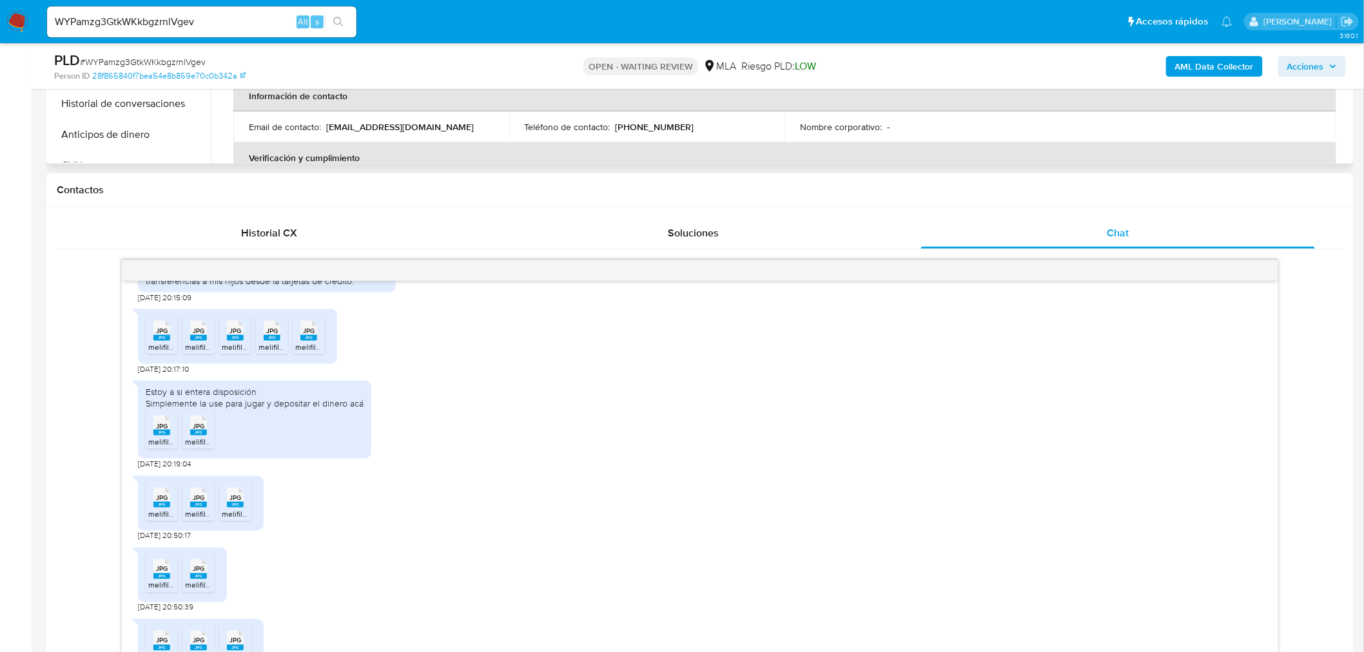
scroll to position [215, 0]
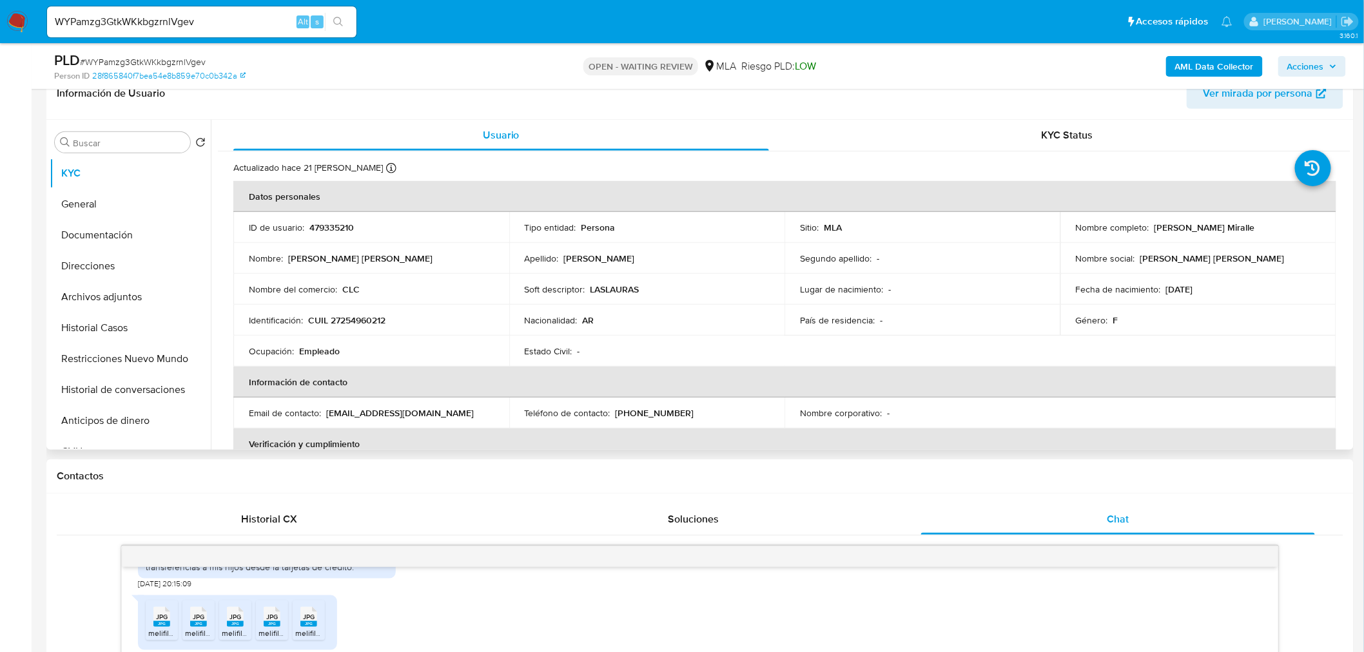
click at [371, 320] on p "CUIL 27254960212" at bounding box center [346, 320] width 77 height 12
copy p "27254960212"
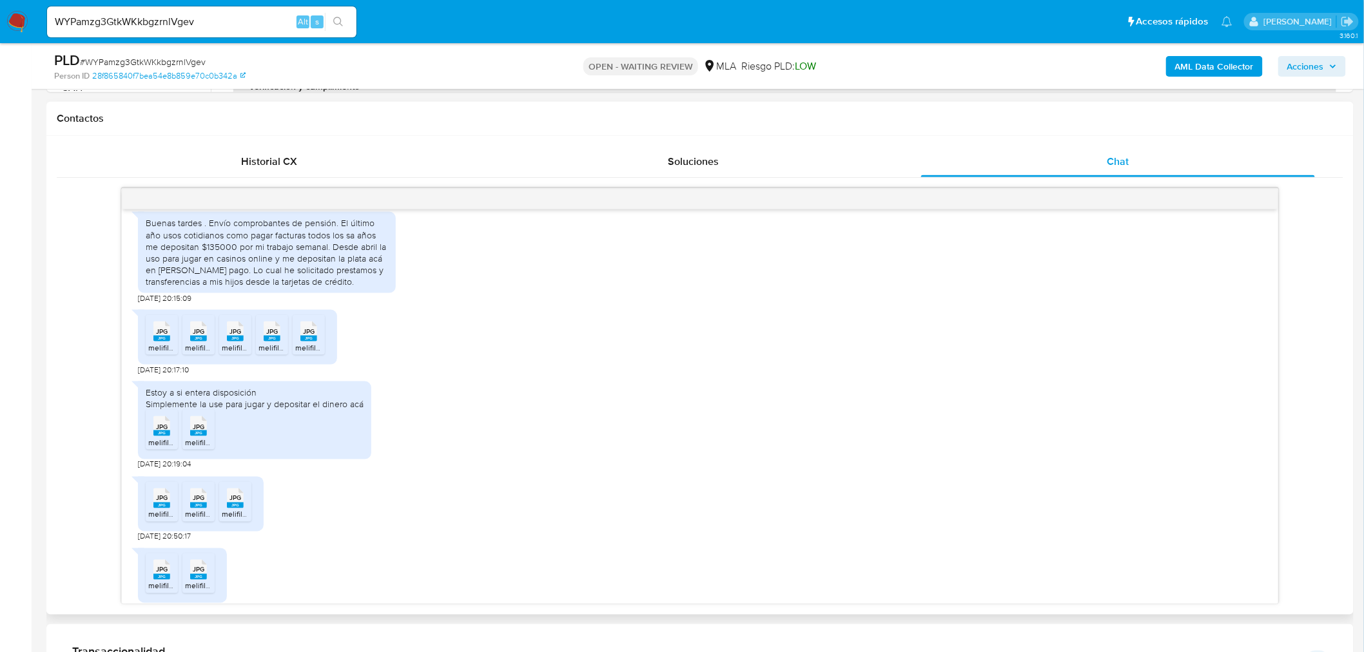
scroll to position [716, 0]
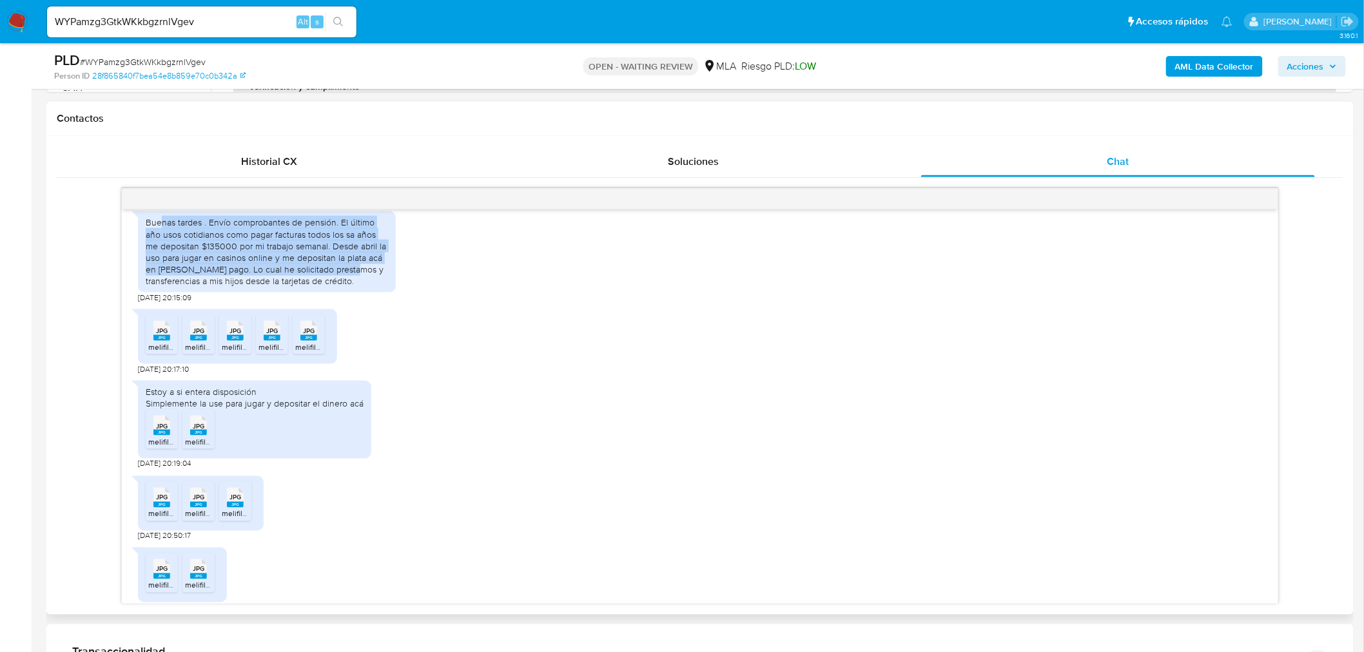
drag, startPoint x: 155, startPoint y: 249, endPoint x: 388, endPoint y: 288, distance: 235.9
click at [388, 288] on div "Buenas tardes . Envío comprobantes de pensión. El último año usos cotidianos co…" at bounding box center [267, 251] width 258 height 81
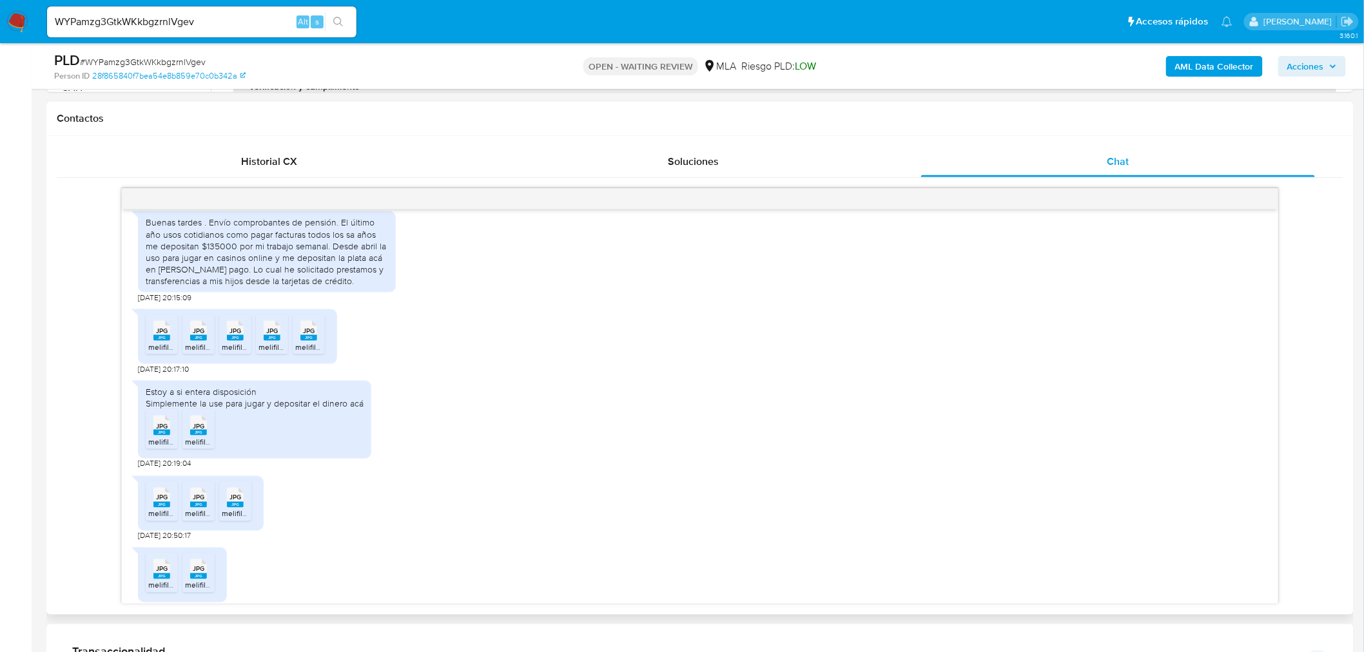
click at [788, 410] on div "Estoy a si entera disposición Simplemente la use para jugar y depositar el dine…" at bounding box center [700, 421] width 1124 height 95
drag, startPoint x: 146, startPoint y: 246, endPoint x: 555, endPoint y: 262, distance: 408.9
click at [555, 262] on div "Buenas tardes . Envío comprobantes de pensión. El último año usos cotidianos co…" at bounding box center [700, 253] width 1124 height 97
click at [306, 255] on div "Buenas tardes . Envío comprobantes de pensión. El último año usos cotidianos co…" at bounding box center [267, 252] width 242 height 70
click at [217, 269] on div "Buenas tardes . Envío comprobantes de pensión. El último año usos cotidianos co…" at bounding box center [267, 252] width 242 height 70
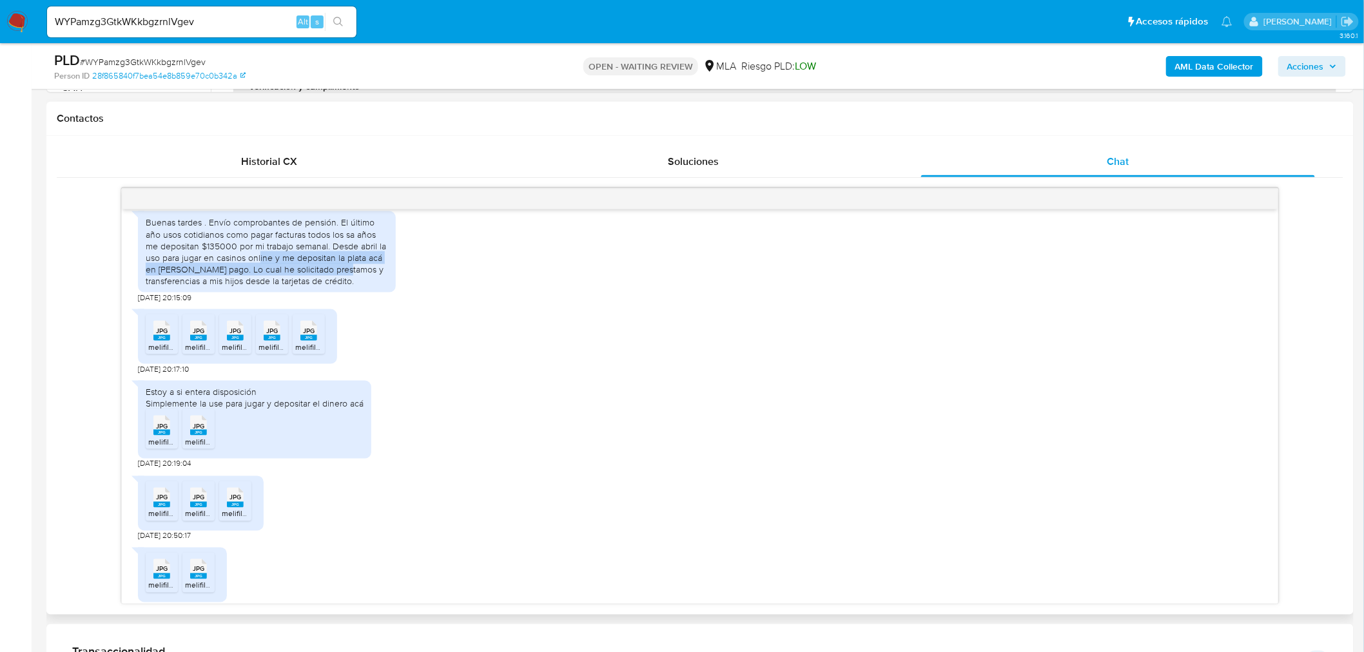
drag, startPoint x: 256, startPoint y: 284, endPoint x: 342, endPoint y: 294, distance: 87.0
click at [342, 287] on div "Buenas tardes . Envío comprobantes de pensión. El último año usos cotidianos co…" at bounding box center [267, 252] width 242 height 70
click at [358, 287] on div "Buenas tardes . Envío comprobantes de pensión. El último año usos cotidianos co…" at bounding box center [267, 252] width 242 height 70
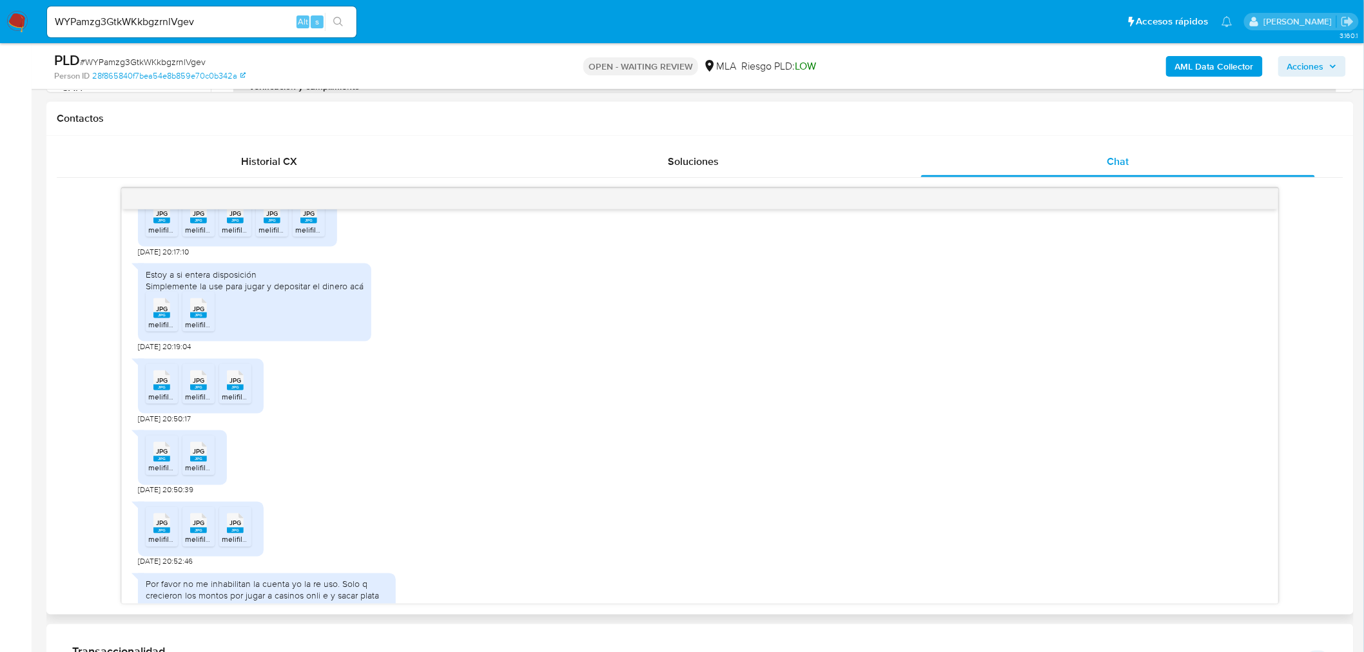
scroll to position [859, 0]
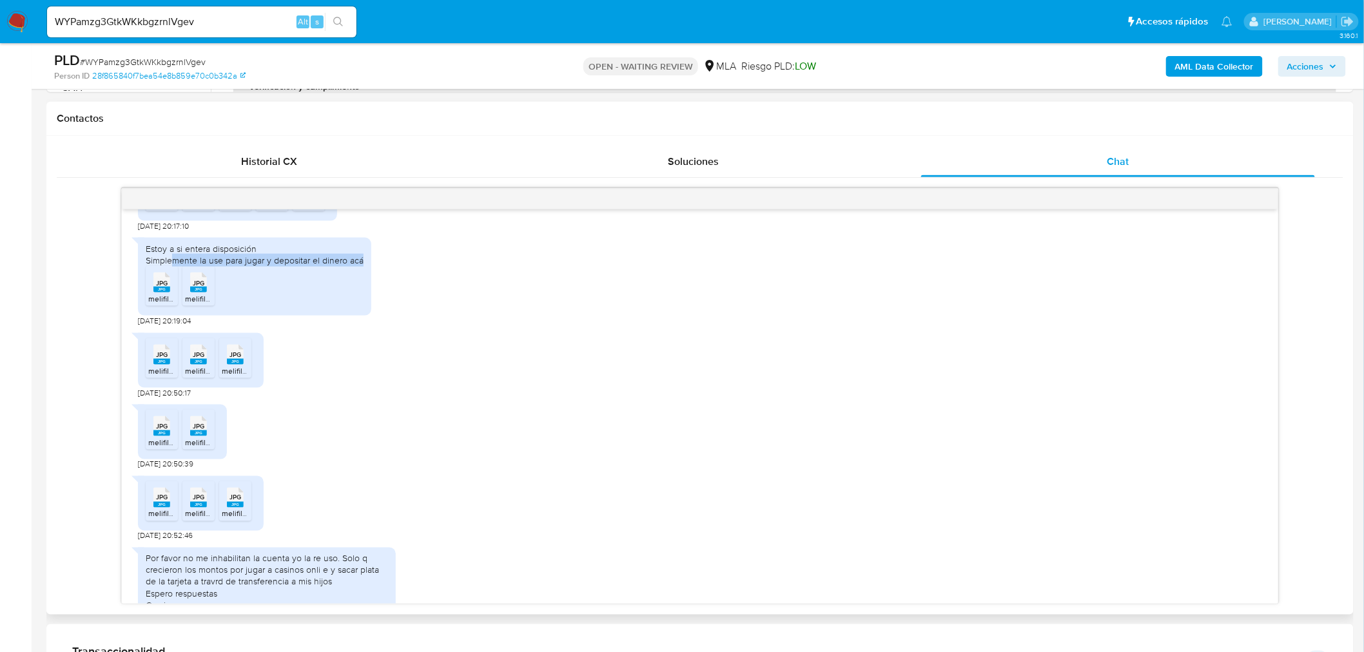
drag, startPoint x: 172, startPoint y: 284, endPoint x: 476, endPoint y: 287, distance: 303.5
click at [476, 287] on div "Estoy a si entera disposición Simplemente la use para jugar y depositar el dine…" at bounding box center [700, 278] width 1124 height 95
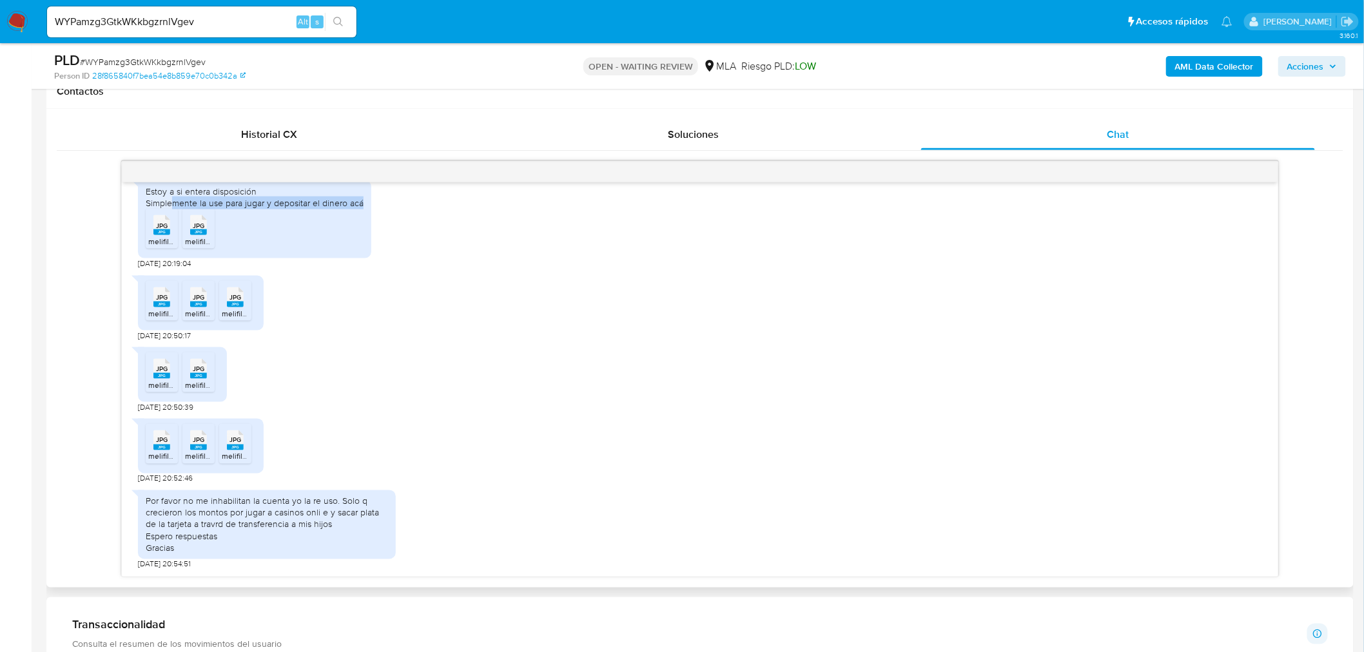
scroll to position [644, 0]
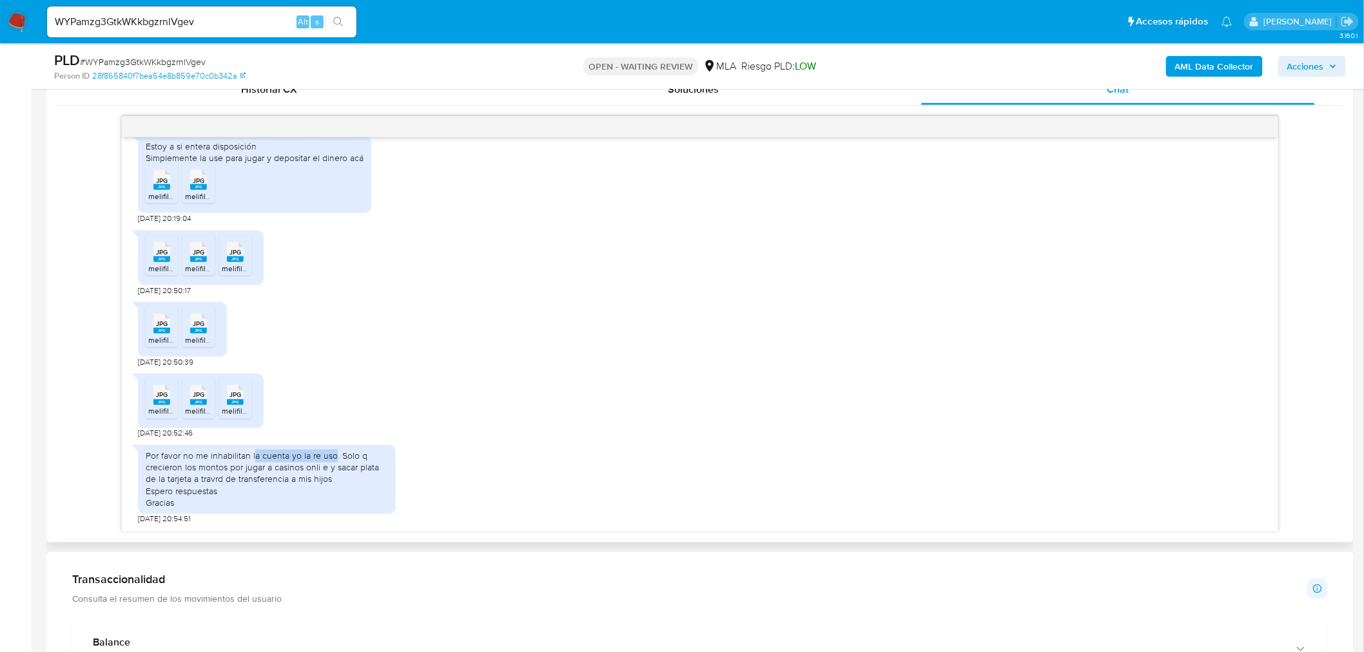
drag, startPoint x: 255, startPoint y: 458, endPoint x: 332, endPoint y: 456, distance: 76.7
click at [332, 456] on div "Por favor no me inhabilitan la cuenta yo la re uso. Solo q crecieron los montos…" at bounding box center [267, 479] width 242 height 59
drag, startPoint x: 198, startPoint y: 471, endPoint x: 380, endPoint y: 479, distance: 181.9
click at [380, 479] on div "Por favor no me inhabilitan la cuenta yo la re uso. Solo q crecieron los montos…" at bounding box center [267, 479] width 242 height 59
click at [241, 481] on div "Por favor no me inhabilitan la cuenta yo la re uso. Solo q crecieron los montos…" at bounding box center [267, 479] width 242 height 59
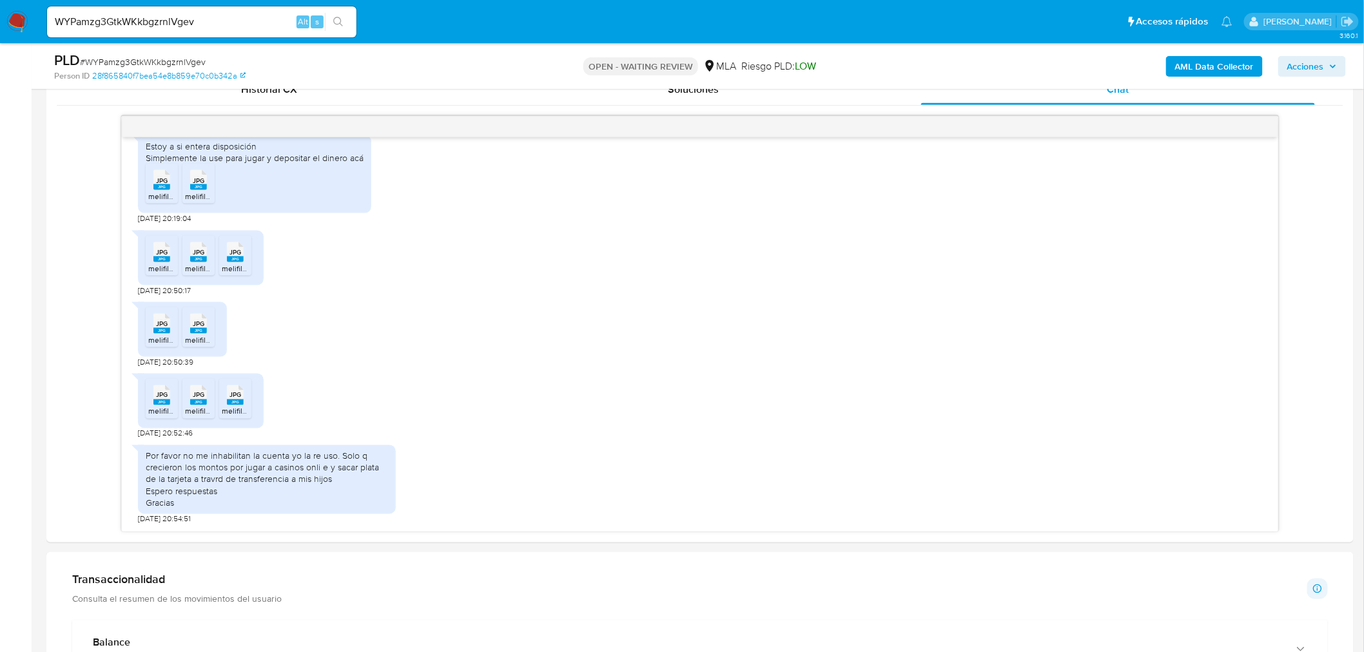
click at [1044, 15] on ul "Pausado Ver notificaciones WYPamzg3GtkWKkbgzrnlVgev Alt s Accesos rápidos Presi…" at bounding box center [640, 21] width 1198 height 32
click at [208, 14] on input "WYPamzg3GtkWKkbgzrnlVgev" at bounding box center [201, 22] width 309 height 17
paste input "XeainaWNbM6bgkzy3or7SEiD"
type input "XeainaWNbM6bgkzy3or7SEiD"
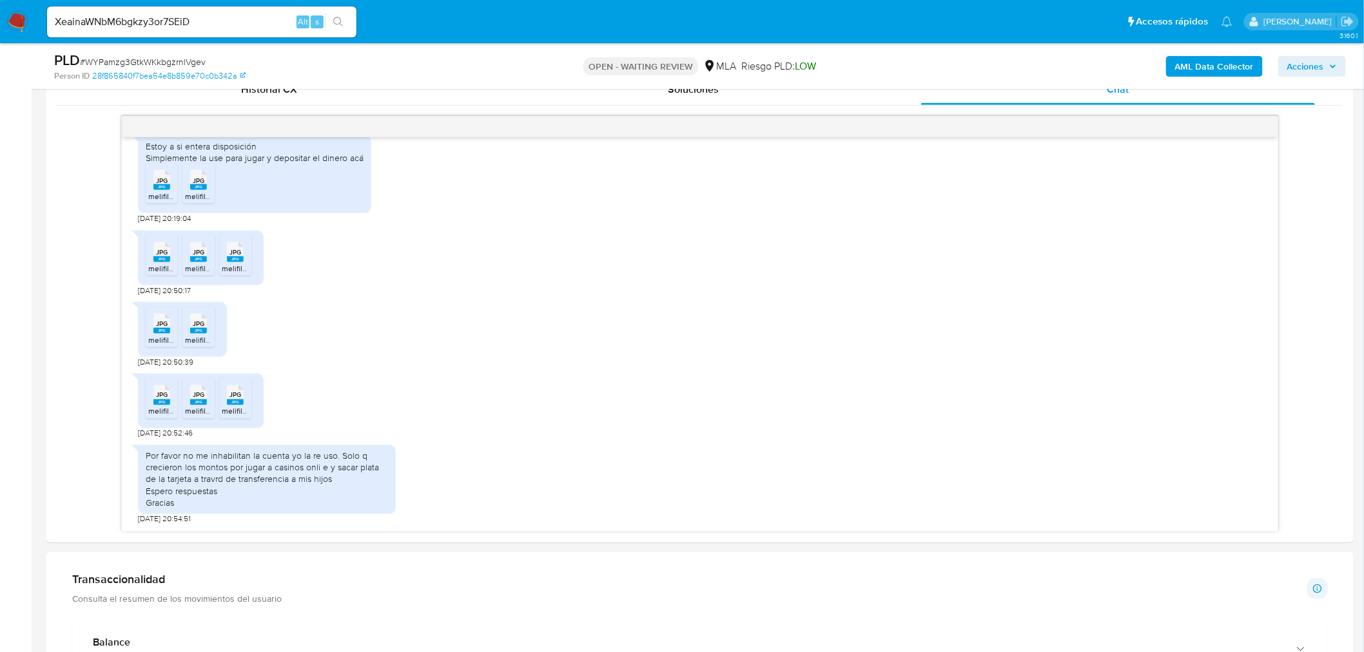
click at [351, 27] on button "search-icon" at bounding box center [338, 22] width 26 height 18
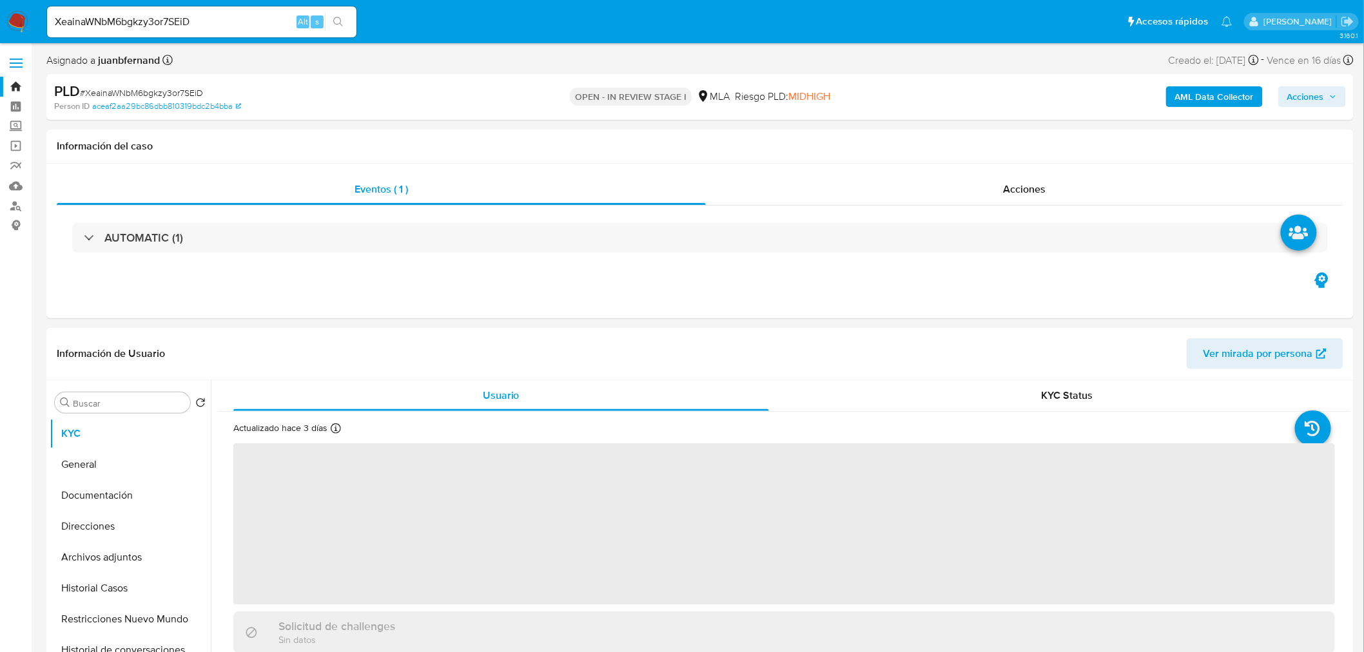
select select "10"
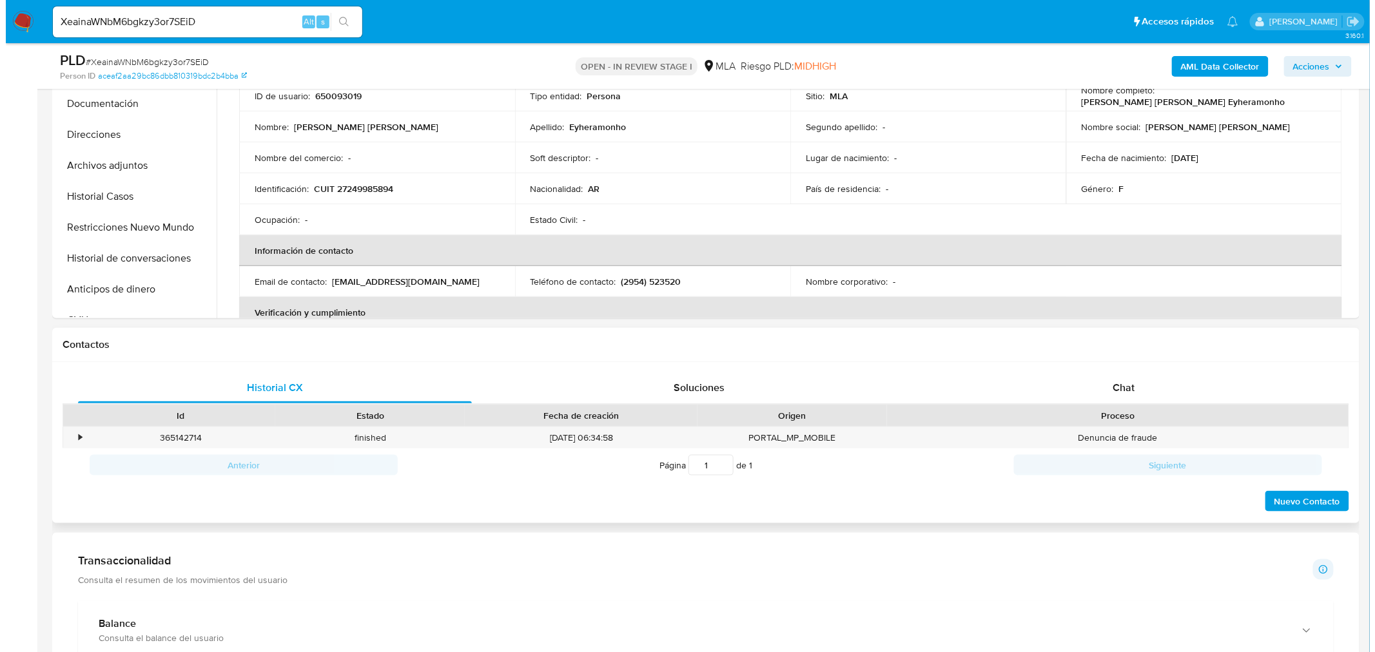
scroll to position [358, 0]
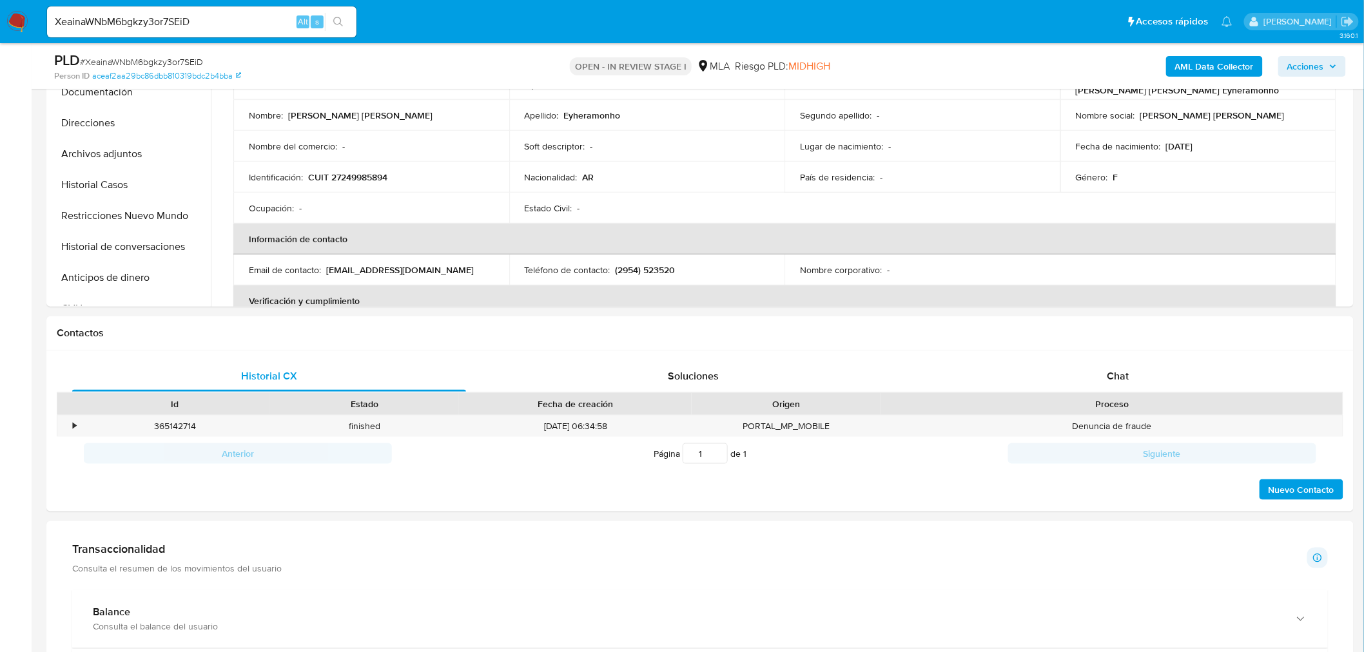
click at [1193, 62] on b "AML Data Collector" at bounding box center [1214, 66] width 79 height 21
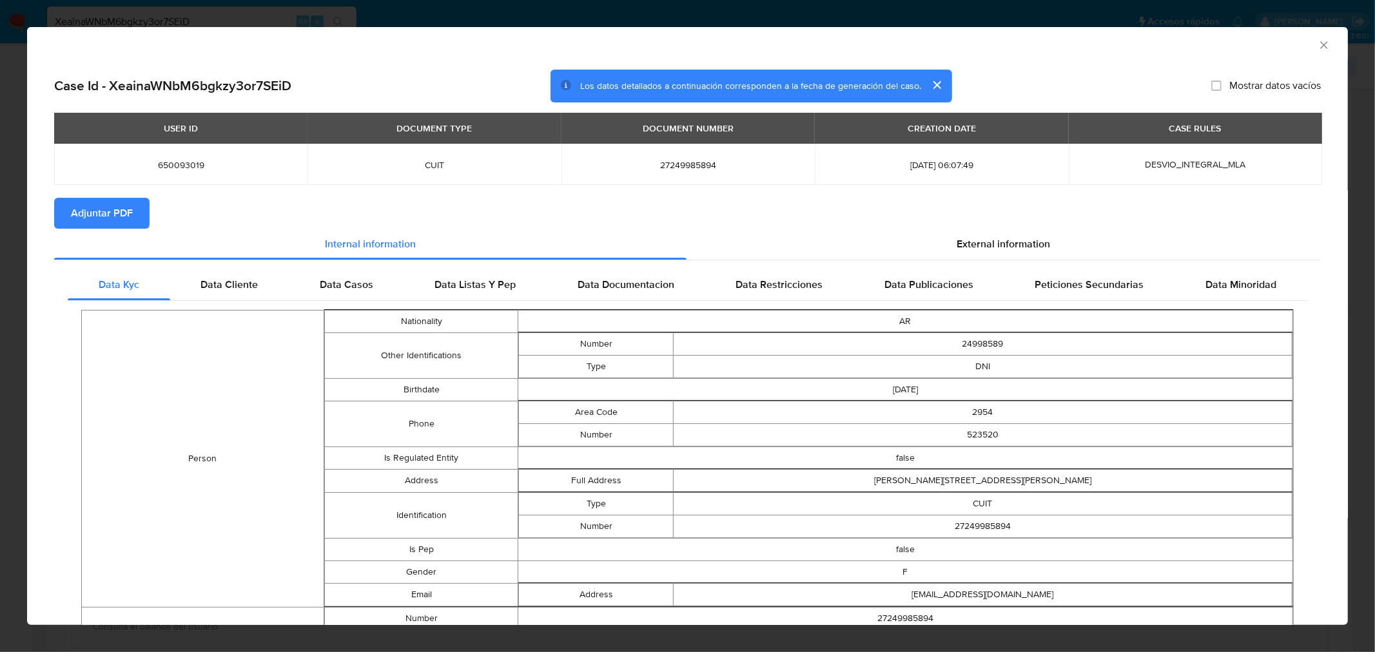
click at [546, 204] on section "Adjuntar PDF" at bounding box center [687, 213] width 1266 height 31
click at [1049, 235] on div "External information" at bounding box center [1003, 244] width 635 height 31
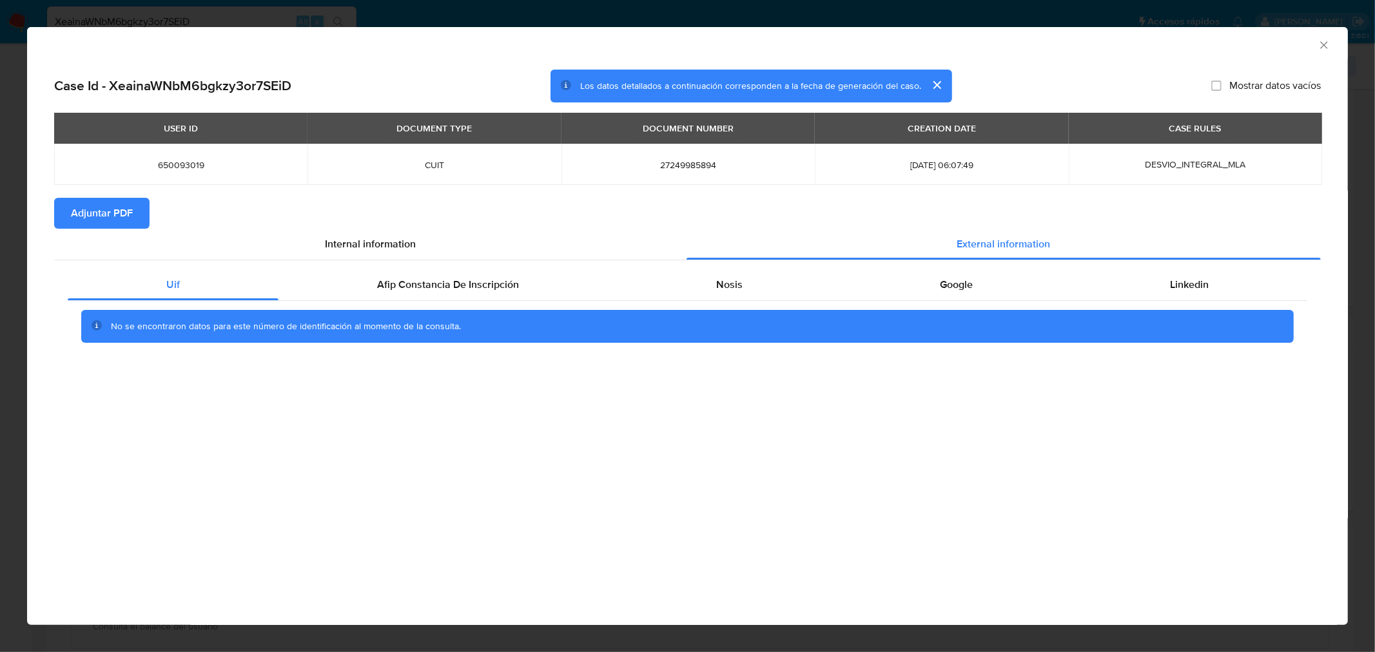
click at [433, 215] on section "Adjuntar PDF" at bounding box center [687, 213] width 1266 height 31
click at [461, 284] on span "Afip Constancia De Inscripción" at bounding box center [448, 284] width 142 height 15
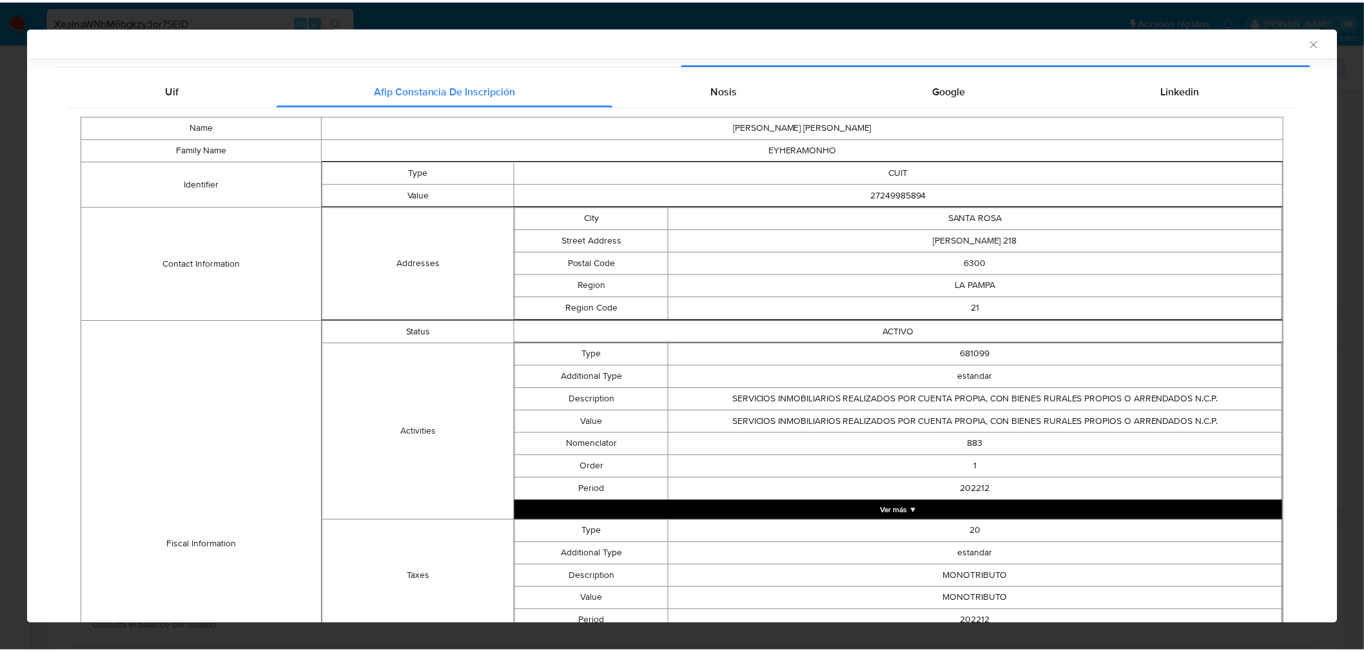
scroll to position [407, 0]
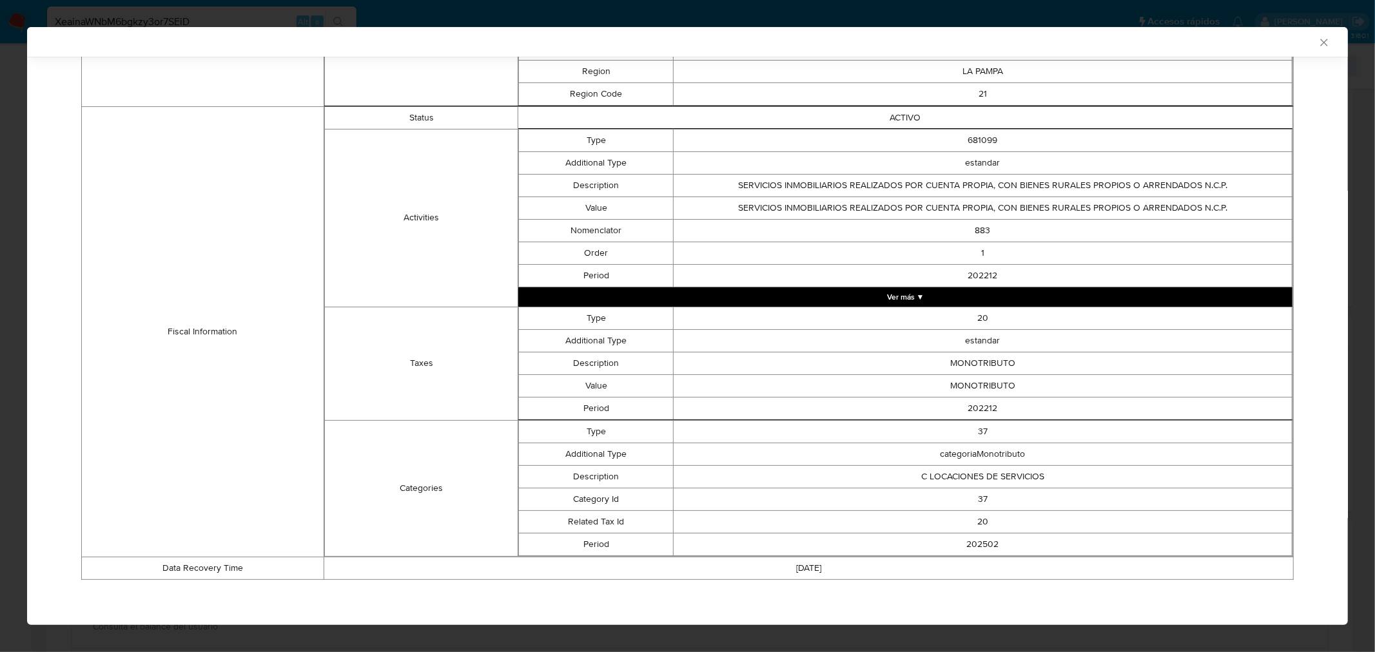
click at [1318, 46] on icon "Cerrar ventana" at bounding box center [1323, 42] width 13 height 13
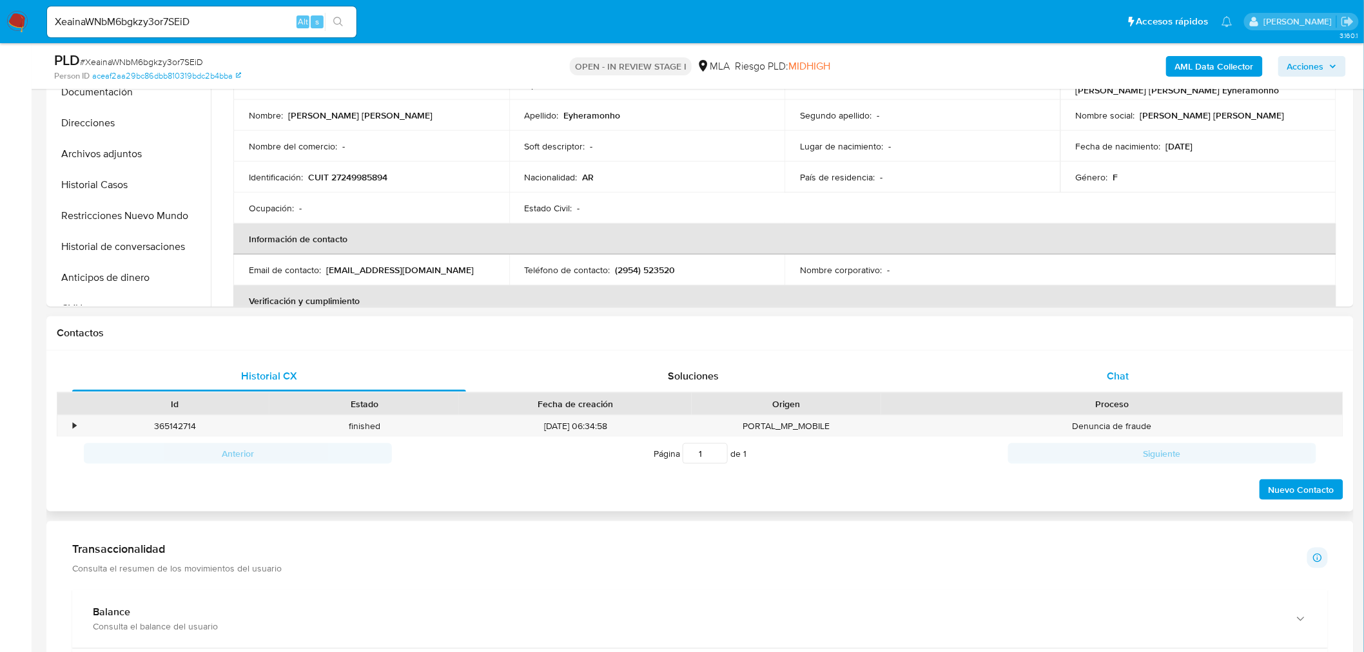
click at [1219, 380] on div "Chat" at bounding box center [1118, 376] width 394 height 31
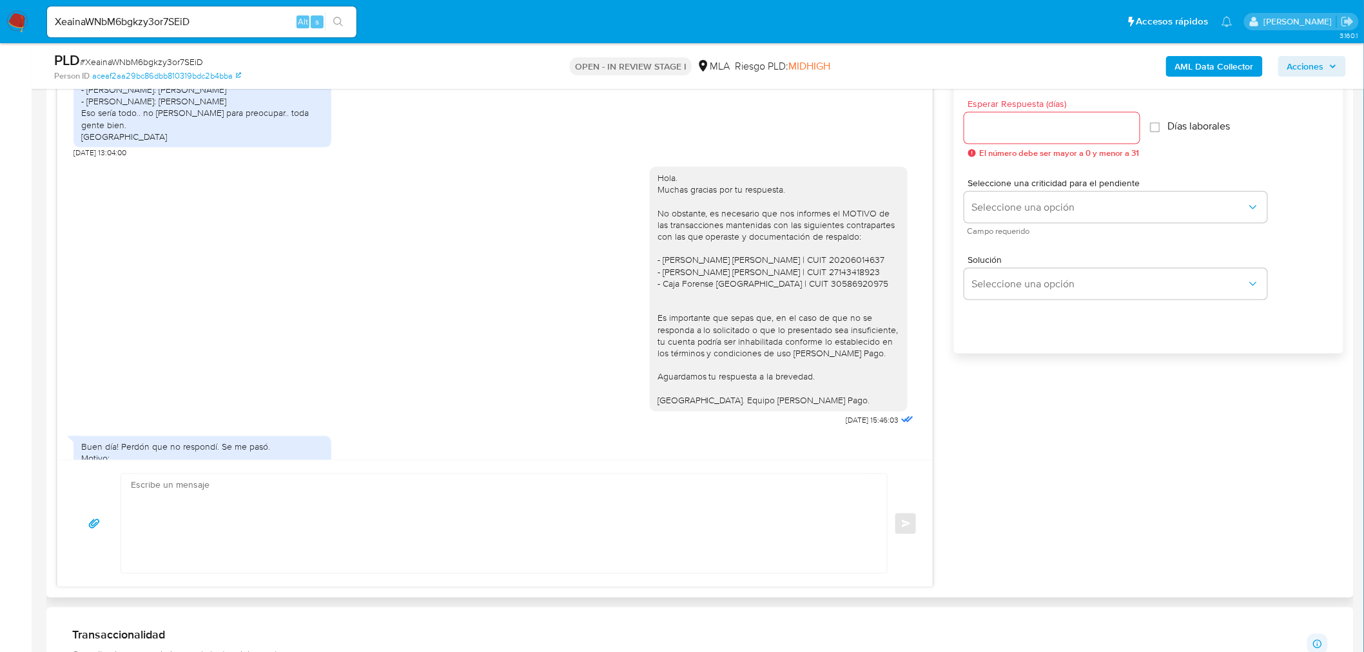
scroll to position [1694, 0]
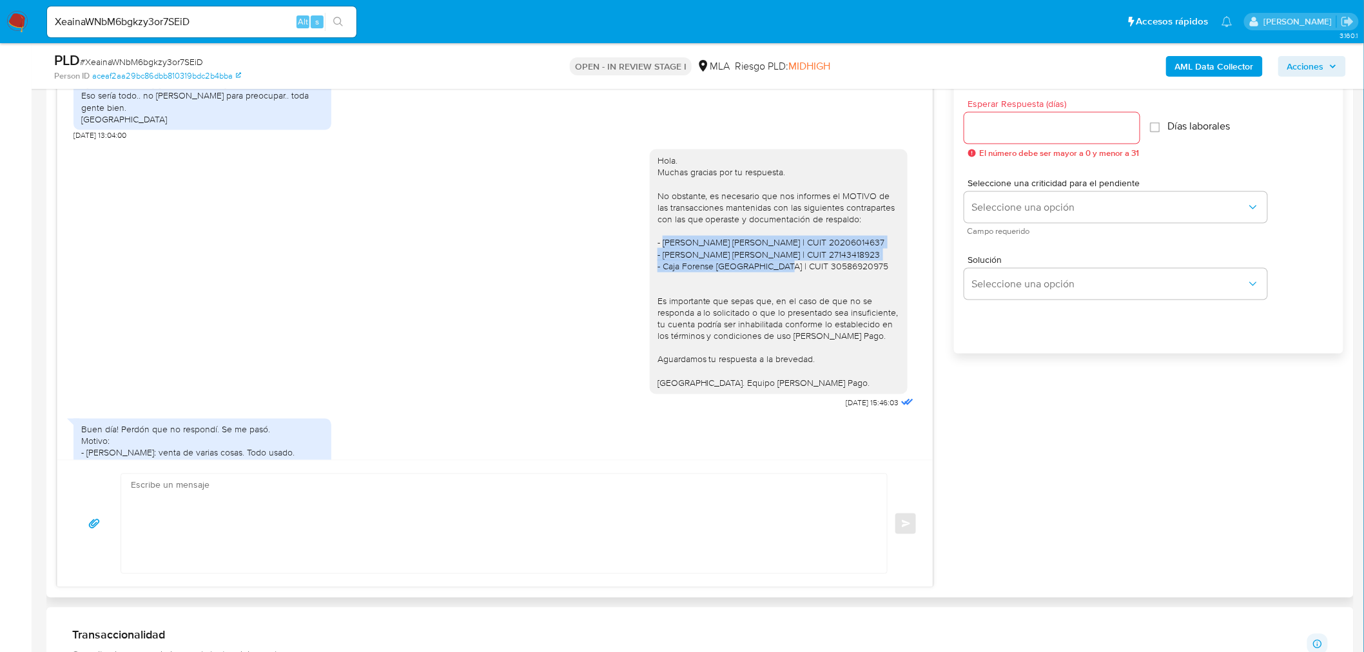
drag, startPoint x: 651, startPoint y: 255, endPoint x: 838, endPoint y: 287, distance: 190.2
click at [838, 287] on div "Hola. Muchas gracias por tu respuesta. No obstante, es necesario que nos inform…" at bounding box center [778, 272] width 242 height 235
click at [449, 321] on div "Hola. Muchas gracias por tu respuesta. No obstante, es necesario que nos inform…" at bounding box center [494, 276] width 843 height 272
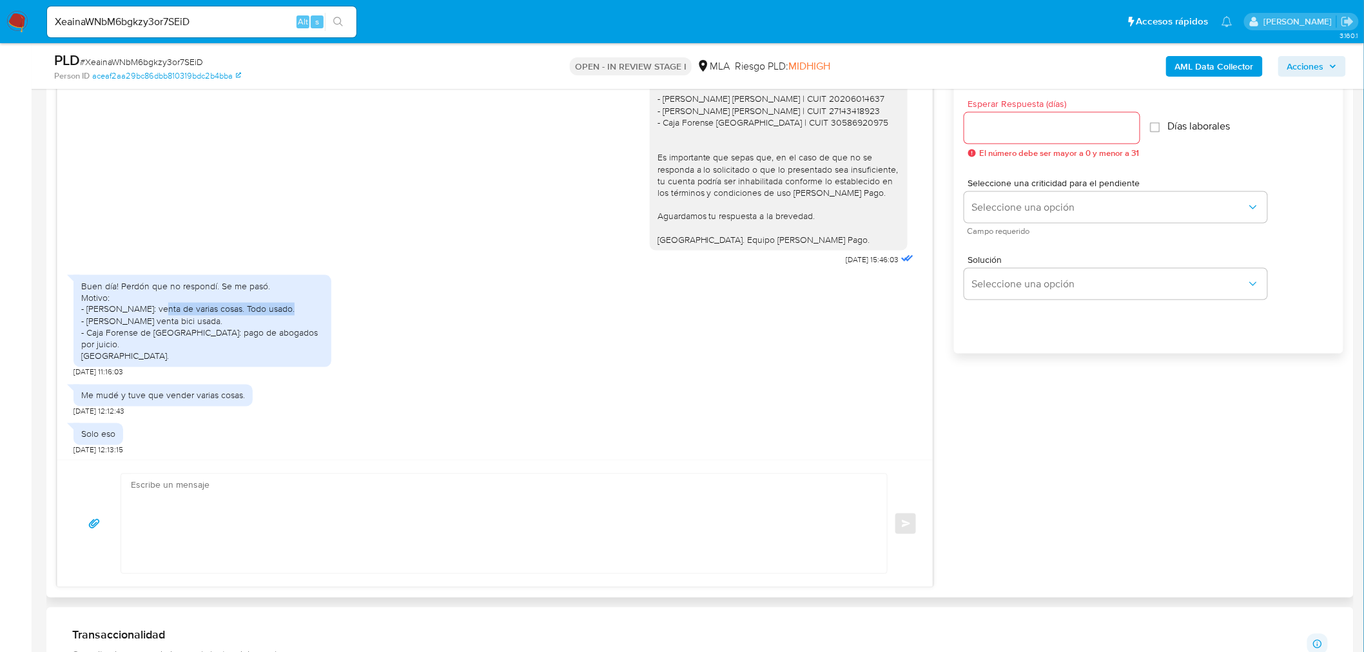
drag, startPoint x: 155, startPoint y: 318, endPoint x: 294, endPoint y: 318, distance: 138.5
click at [294, 318] on div "Buen día! Perdón que no respondí. Se me pasó. Motivo: - Lucas Rodolfo: venta de…" at bounding box center [202, 321] width 242 height 82
drag, startPoint x: 142, startPoint y: 330, endPoint x: 229, endPoint y: 330, distance: 86.4
click at [229, 330] on div "Buen día! Perdón que no respondí. Se me pasó. Motivo: - Lucas Rodolfo: venta de…" at bounding box center [202, 321] width 242 height 82
click at [307, 365] on div "Buen día! Perdón que no respondí. Se me pasó. Motivo: - Lucas Rodolfo: venta de…" at bounding box center [202, 324] width 258 height 110
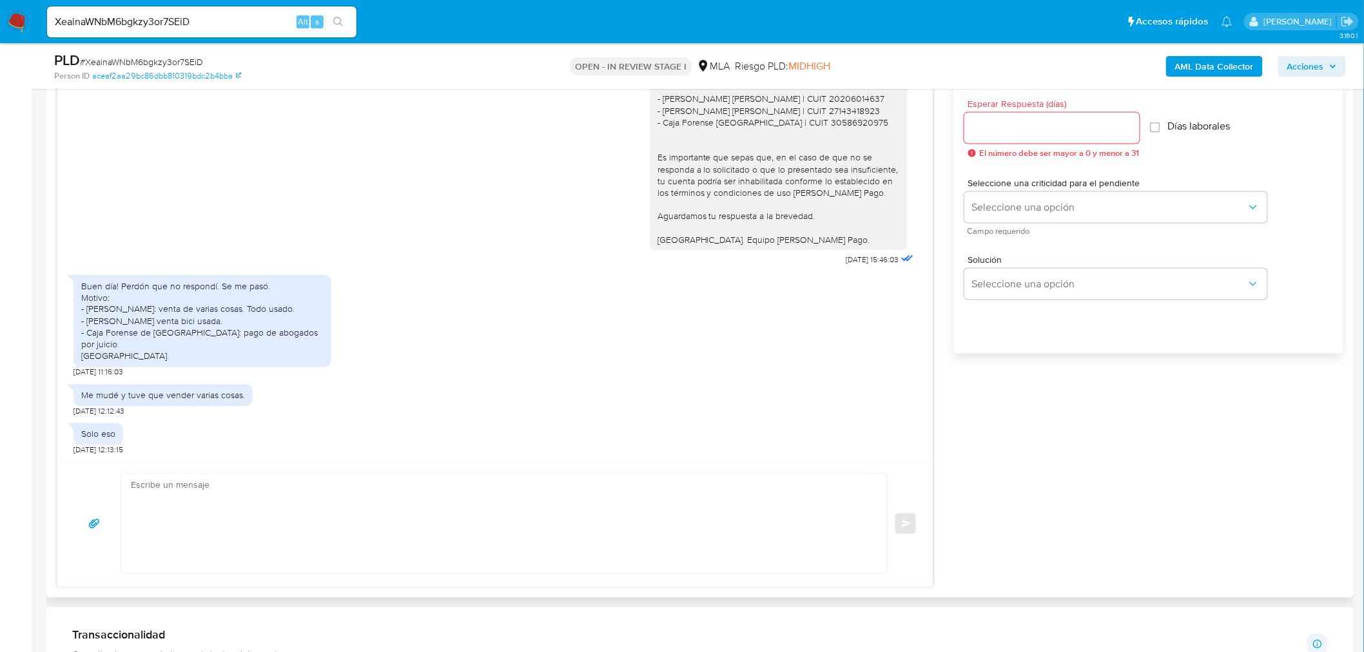
click at [88, 394] on div "Me mudé y tuve que vender varias cosas." at bounding box center [163, 396] width 164 height 12
drag, startPoint x: 88, startPoint y: 394, endPoint x: 308, endPoint y: 396, distance: 219.8
click at [308, 396] on div "Me mudé y tuve que vender varias cosas. 17/09/2025 12:12:43" at bounding box center [494, 397] width 843 height 39
click at [338, 435] on div "Solo eso 17/09/2025 12:13:15" at bounding box center [494, 436] width 843 height 39
click at [1210, 61] on b "AML Data Collector" at bounding box center [1214, 66] width 79 height 21
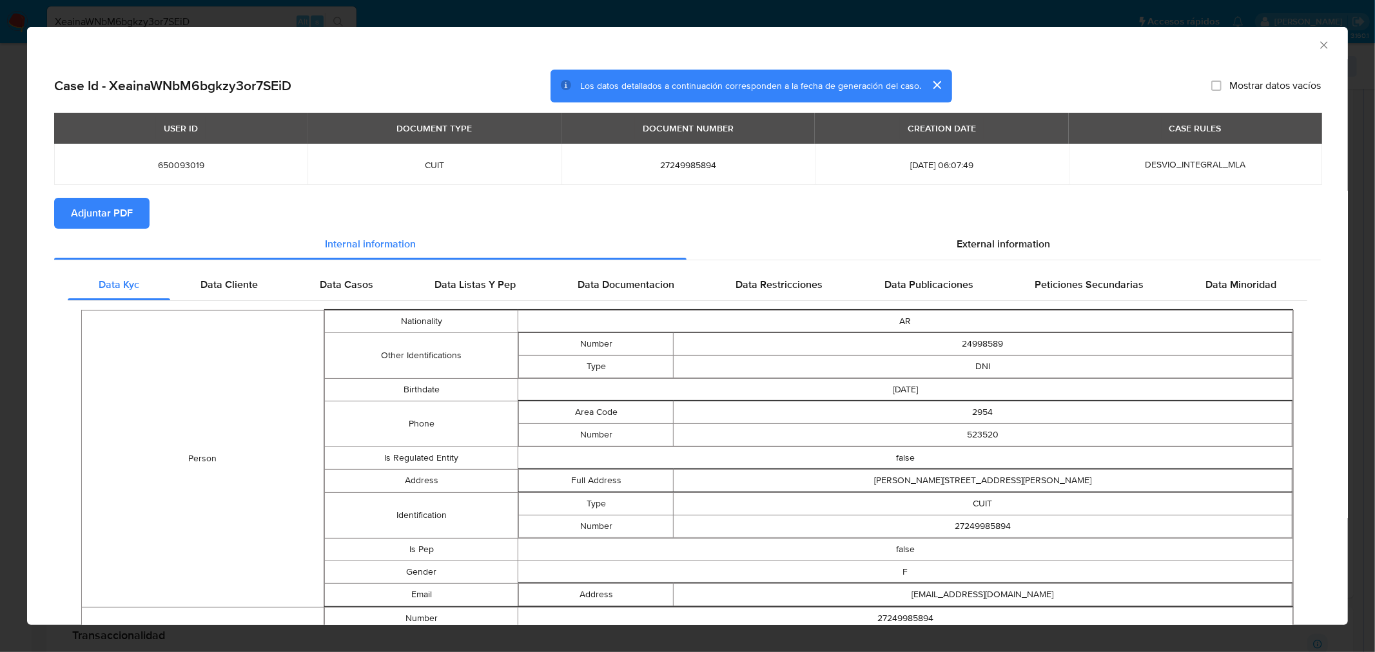
drag, startPoint x: 1312, startPoint y: 44, endPoint x: 1010, endPoint y: 200, distance: 339.8
click at [1320, 45] on icon "Cerrar ventana" at bounding box center [1323, 44] width 7 height 7
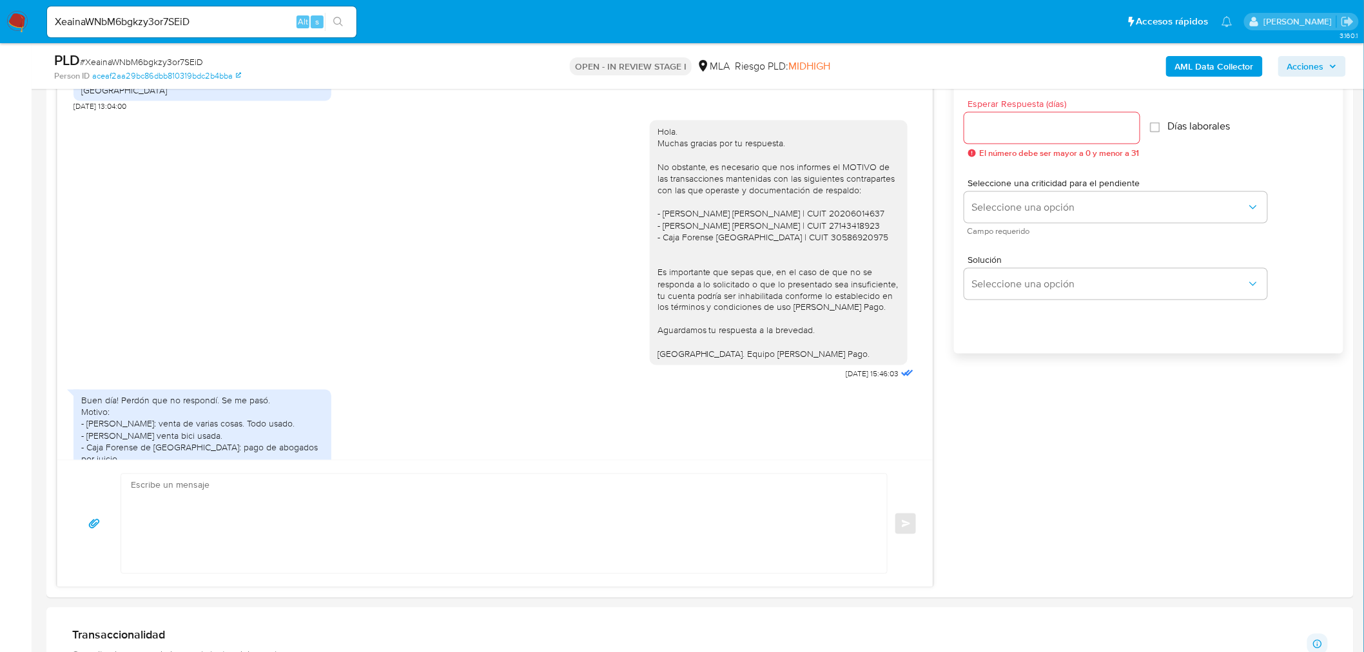
scroll to position [1790, 0]
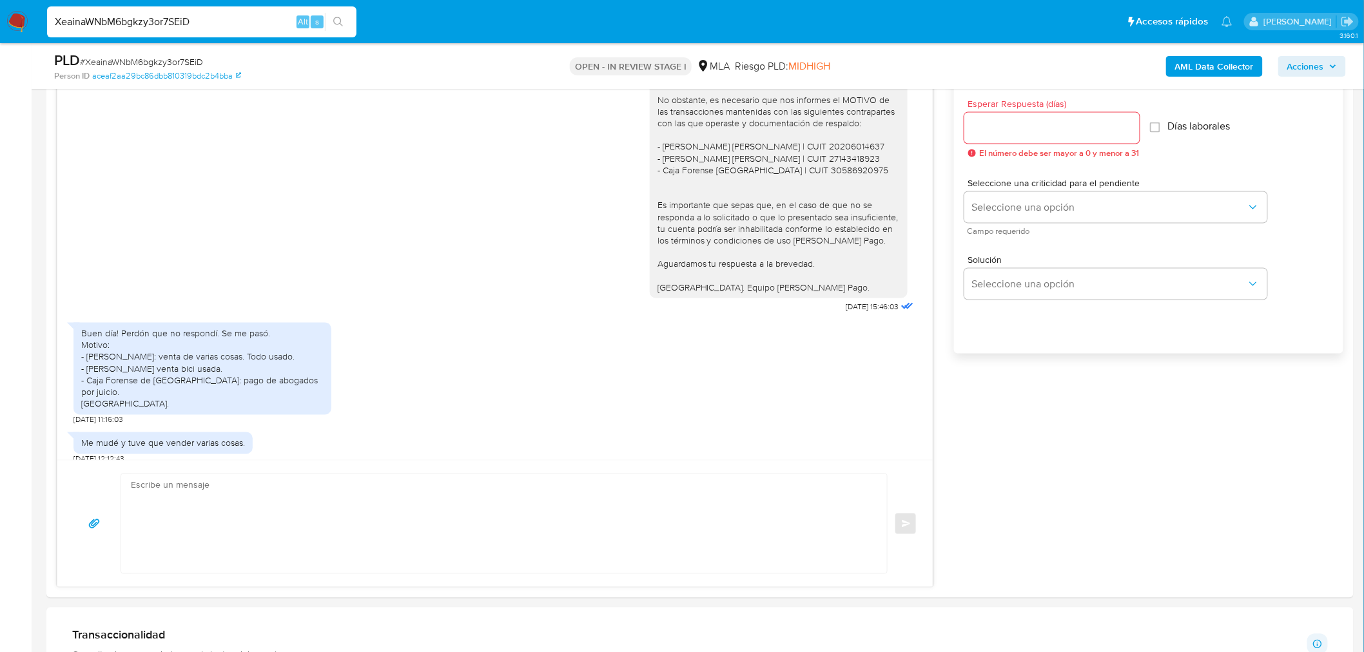
click at [255, 26] on input "XeainaWNbM6bgkzy3or7SEiD" at bounding box center [201, 22] width 309 height 17
paste input "h4IBdtQAGXBgldjkF4l4jlCW"
type input "h4IBdtQAGXBgldjkF4l4jlCW"
click at [346, 21] on button "search-icon" at bounding box center [338, 22] width 26 height 18
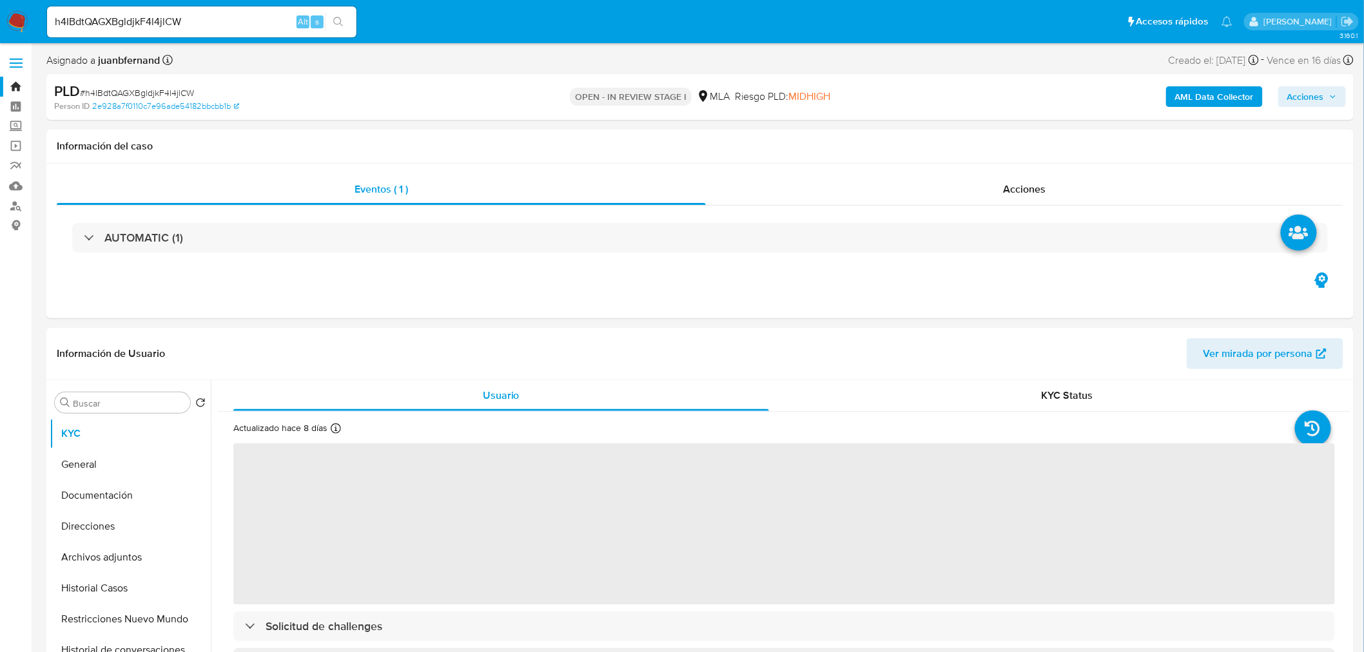
select select "10"
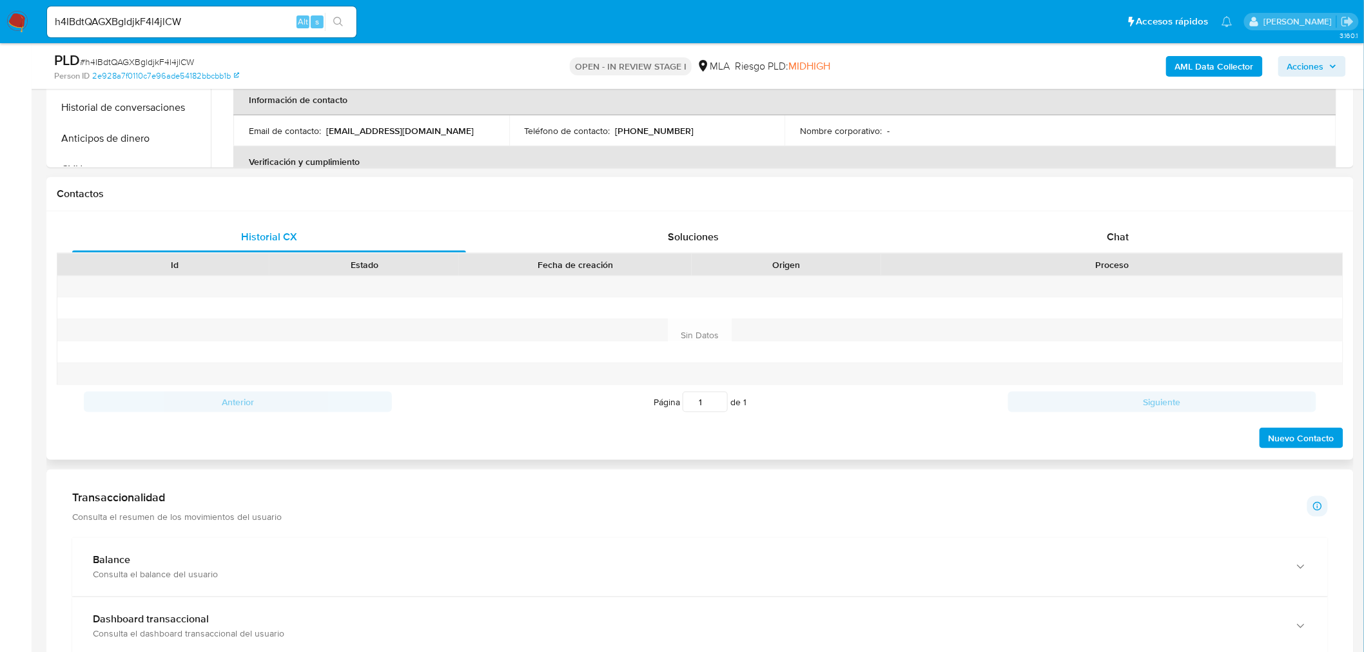
scroll to position [501, 0]
drag, startPoint x: 1124, startPoint y: 259, endPoint x: 1128, endPoint y: 253, distance: 7.0
click at [1125, 256] on div "Proceso" at bounding box center [1111, 261] width 443 height 13
click at [1138, 236] on div "Chat" at bounding box center [1118, 233] width 394 height 31
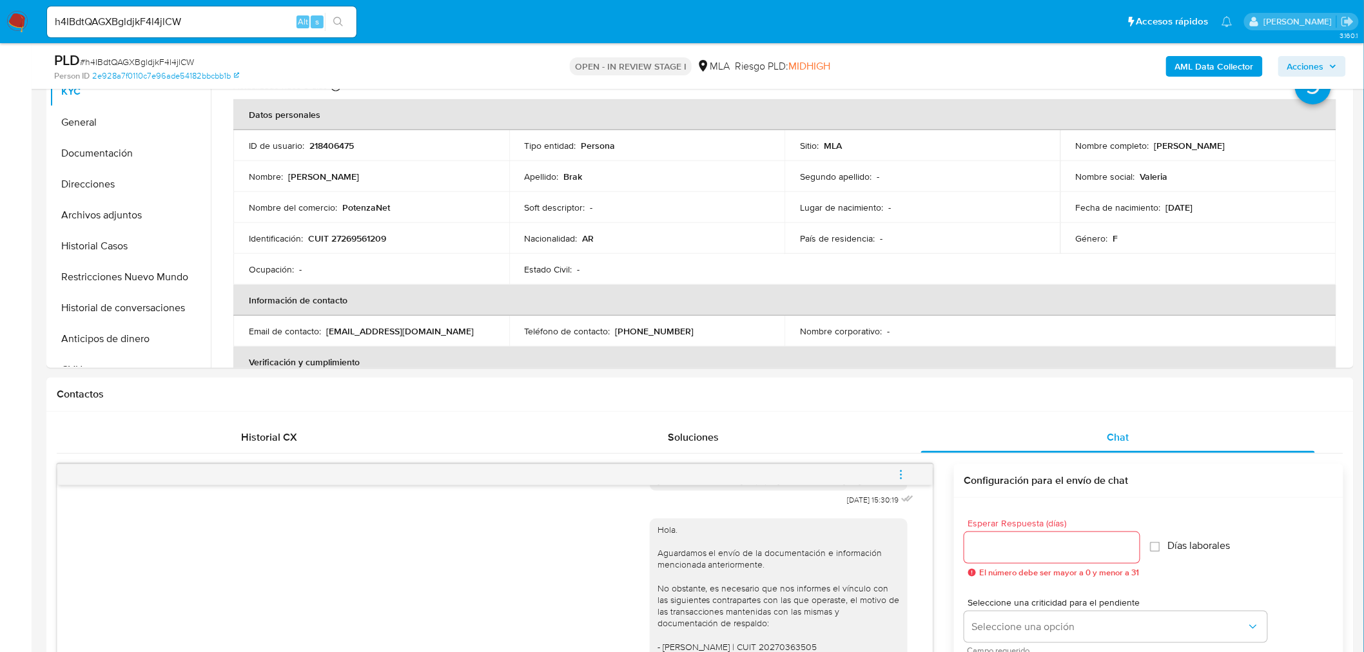
scroll to position [286, 0]
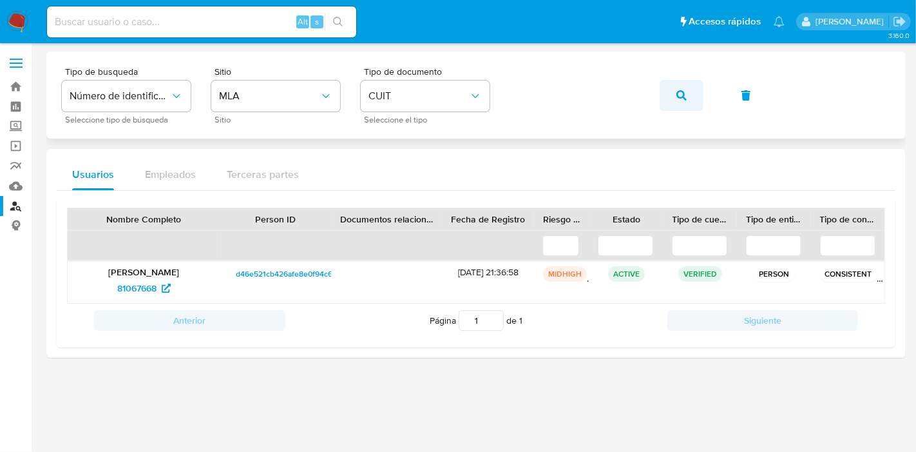
click at [677, 97] on icon "button" at bounding box center [682, 95] width 10 height 10
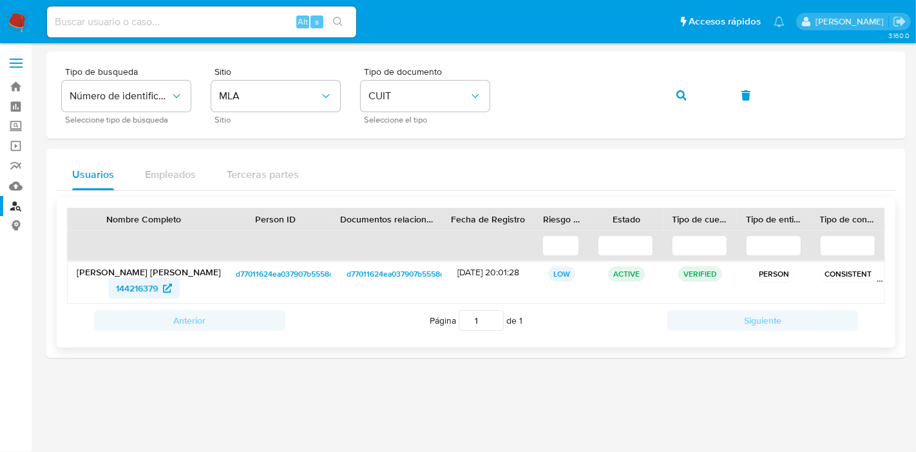
click at [141, 282] on span "144216379" at bounding box center [137, 288] width 42 height 21
click at [680, 94] on icon "button" at bounding box center [682, 95] width 10 height 10
click at [133, 287] on span "1435765164" at bounding box center [136, 288] width 47 height 21
click at [682, 98] on icon "button" at bounding box center [682, 95] width 10 height 10
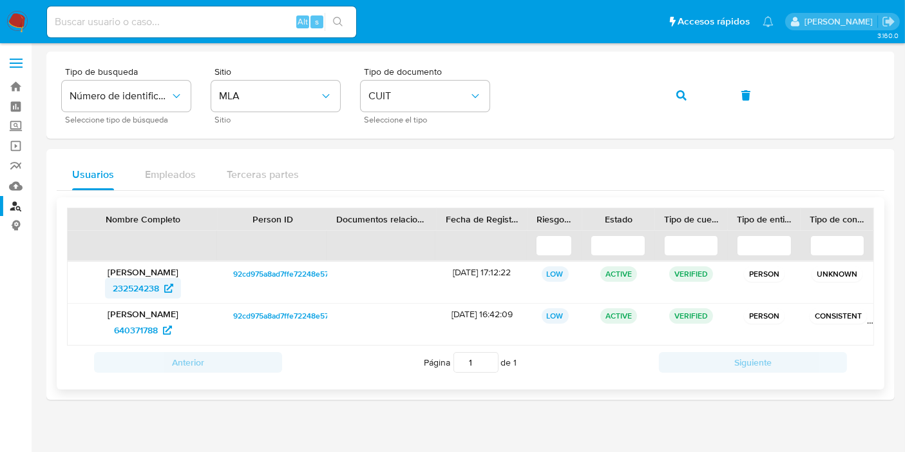
click at [124, 284] on span "232524238" at bounding box center [136, 288] width 46 height 21
click at [688, 102] on button "button" at bounding box center [682, 95] width 44 height 31
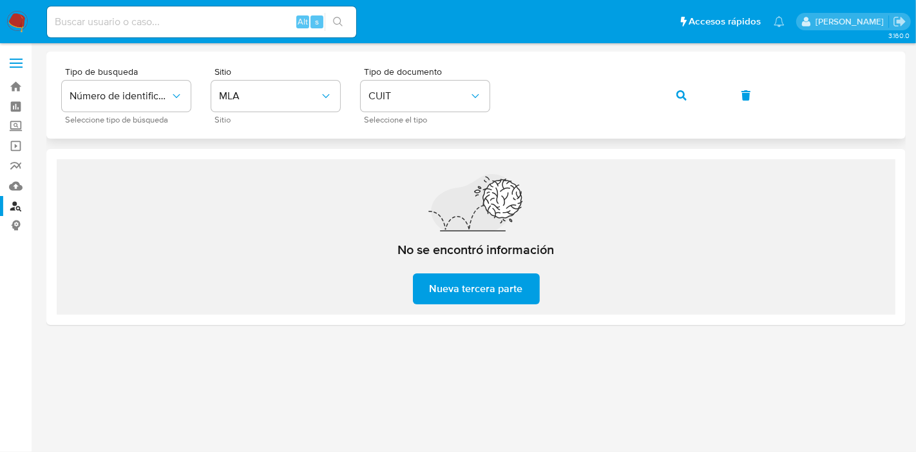
click at [670, 98] on button "button" at bounding box center [682, 95] width 44 height 31
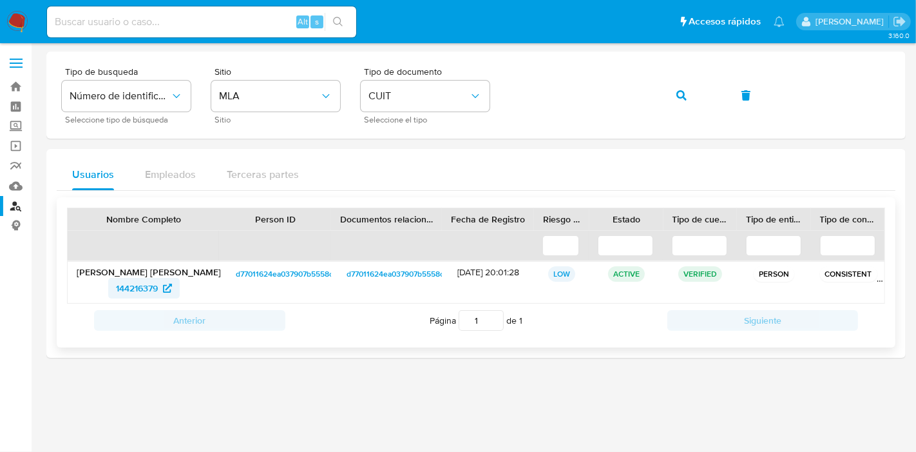
click at [149, 291] on span "144216379" at bounding box center [137, 288] width 42 height 21
click at [672, 92] on button "button" at bounding box center [682, 95] width 44 height 31
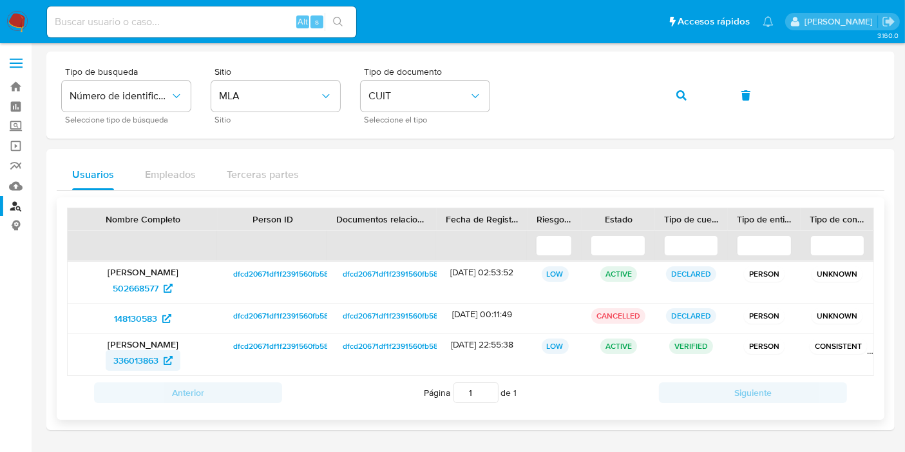
click at [164, 358] on icon at bounding box center [168, 360] width 9 height 9
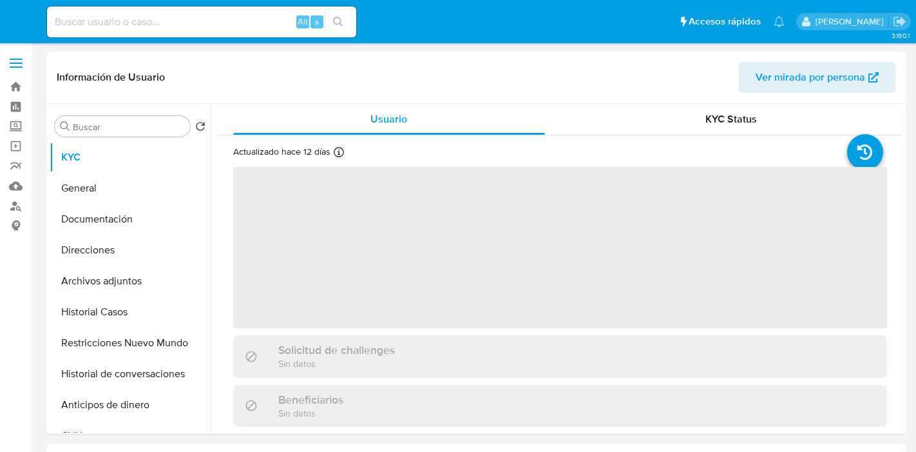
select select "10"
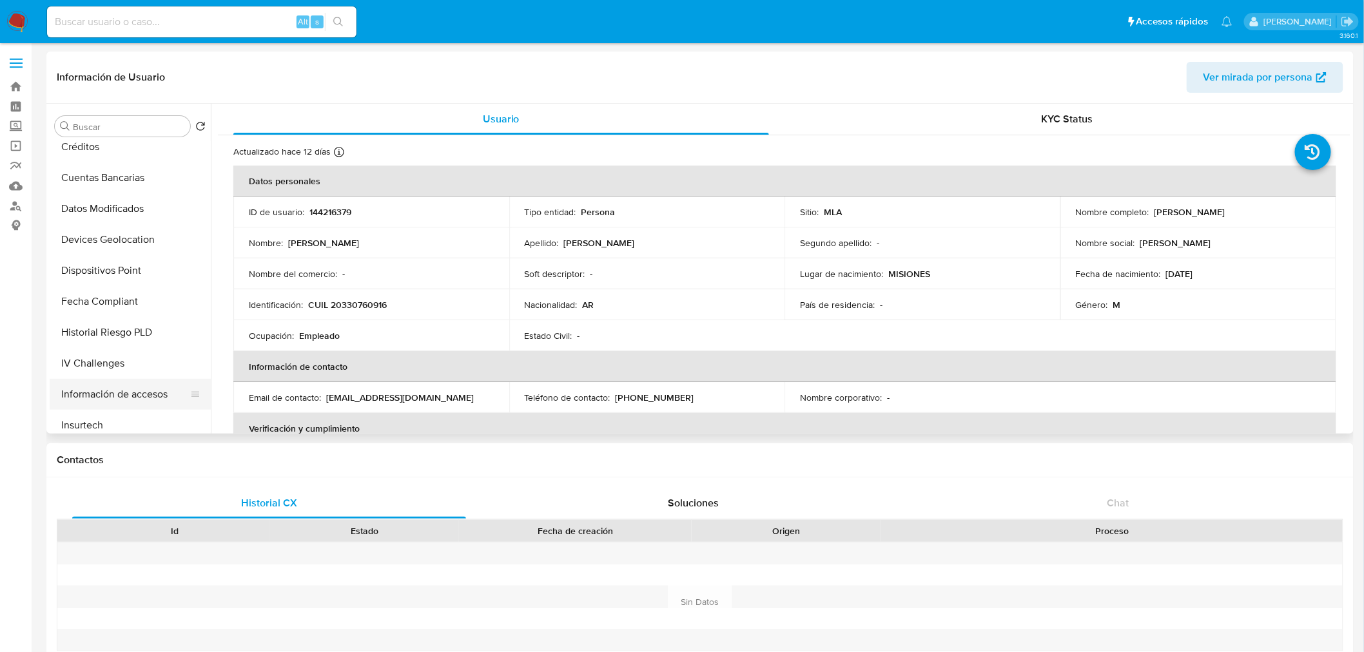
scroll to position [429, 0]
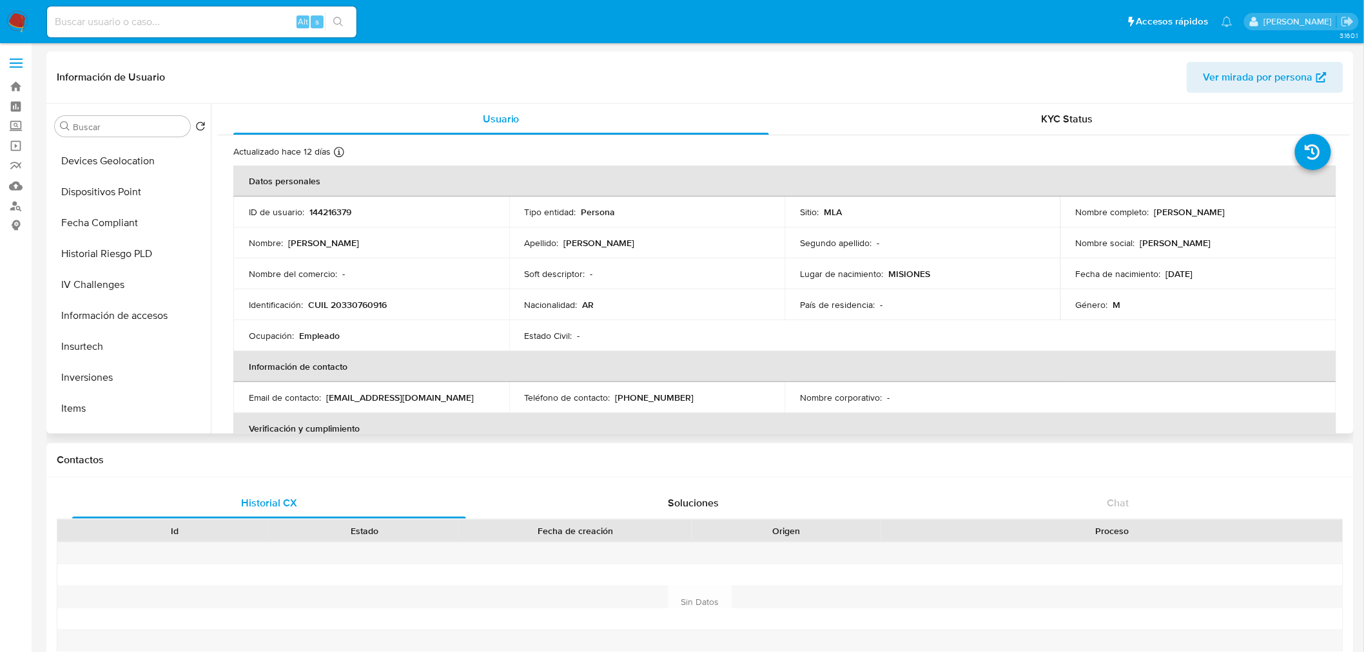
click at [340, 305] on p "CUIL 20330760916" at bounding box center [347, 305] width 79 height 12
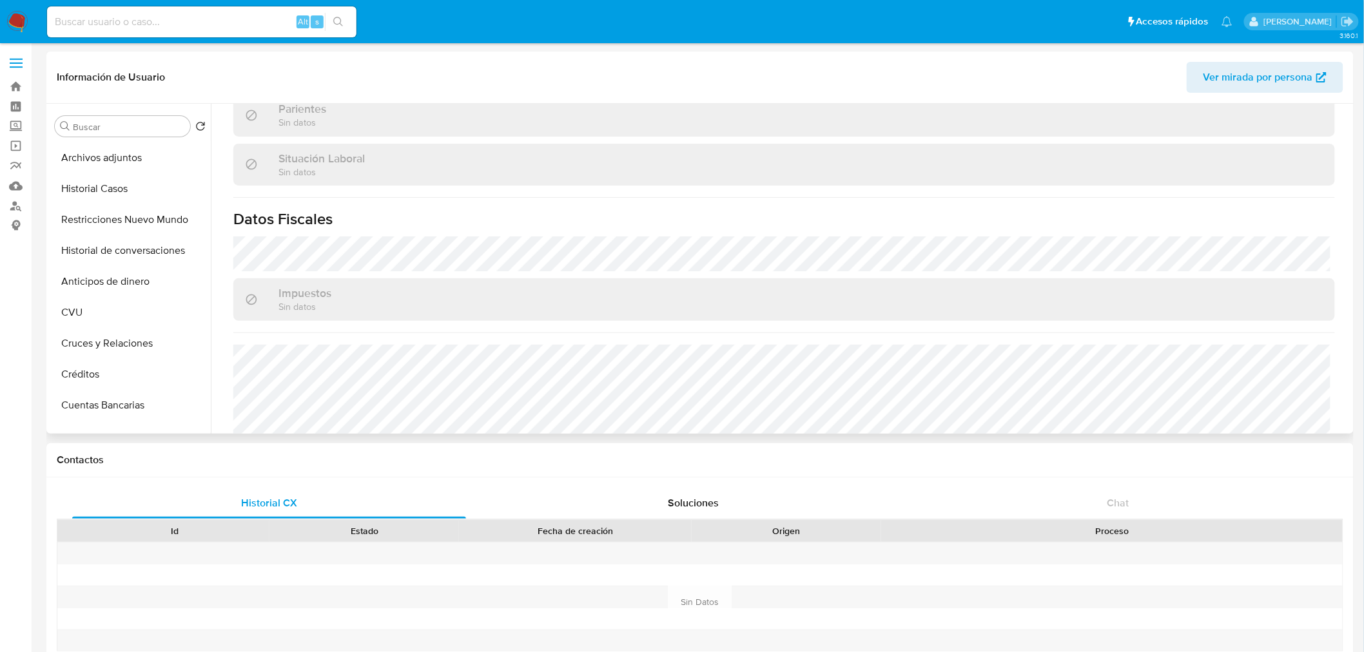
scroll to position [0, 0]
click at [116, 248] on button "Direcciones" at bounding box center [125, 250] width 151 height 31
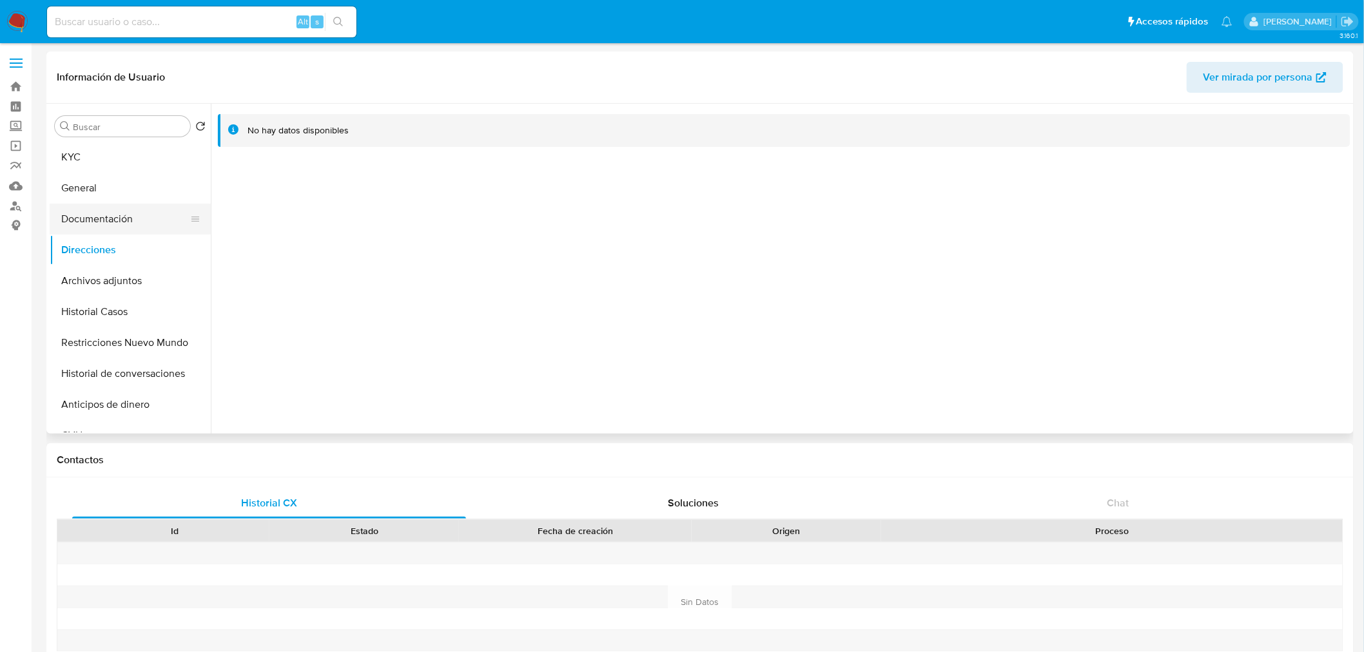
click at [95, 215] on button "Documentación" at bounding box center [125, 219] width 151 height 31
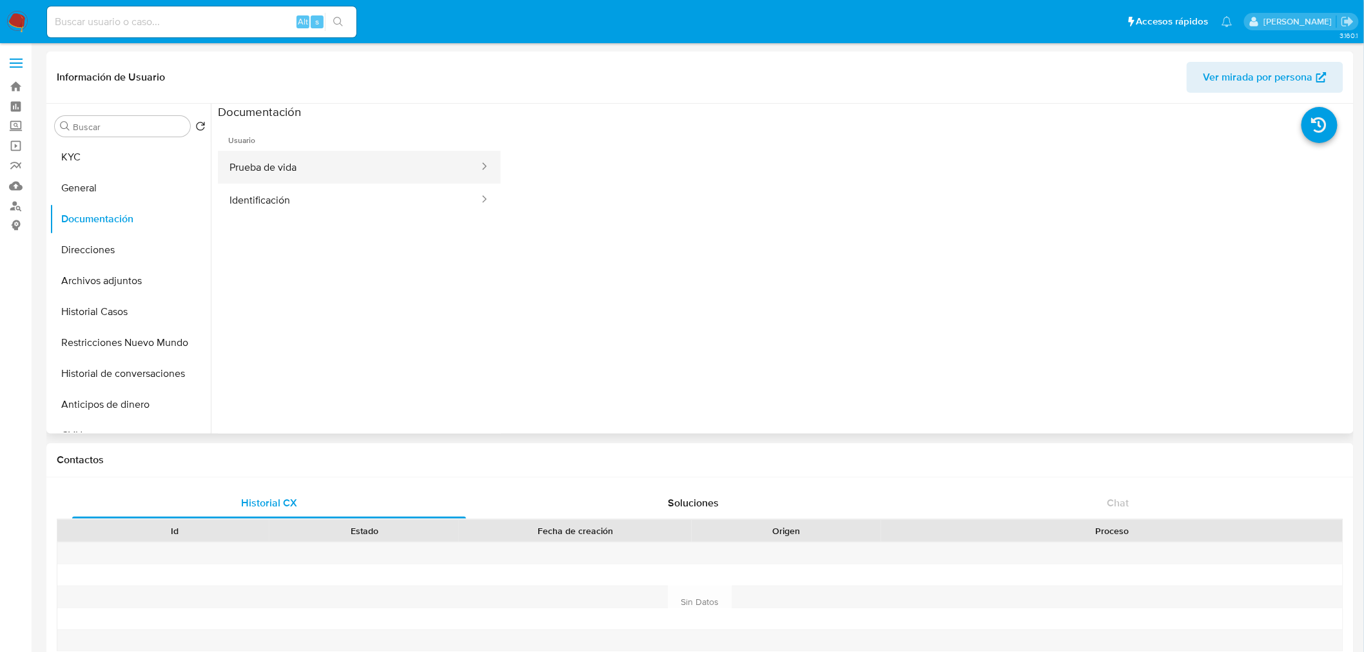
click at [287, 169] on button "Prueba de vida" at bounding box center [349, 167] width 262 height 33
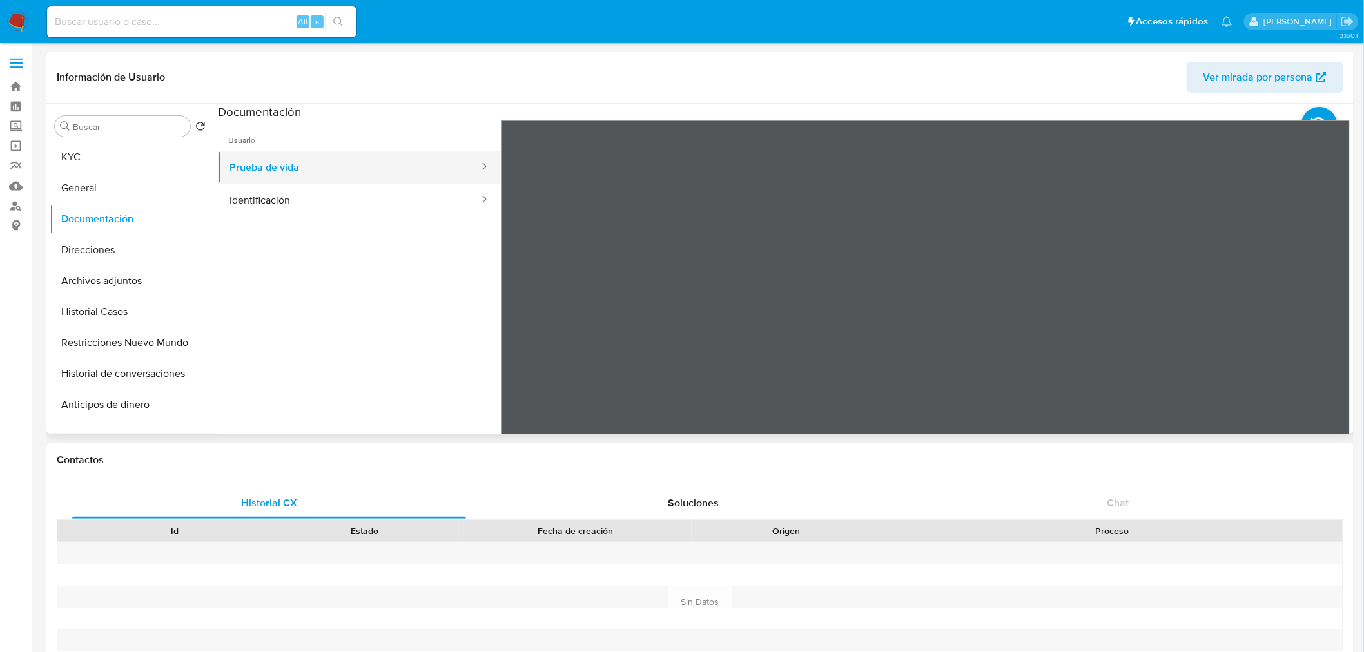
click at [385, 179] on button "Prueba de vida" at bounding box center [349, 167] width 262 height 33
click at [374, 200] on button "Identificación" at bounding box center [349, 200] width 262 height 33
click at [916, 322] on icon at bounding box center [1334, 329] width 26 height 26
click at [88, 161] on button "KYC" at bounding box center [125, 157] width 151 height 31
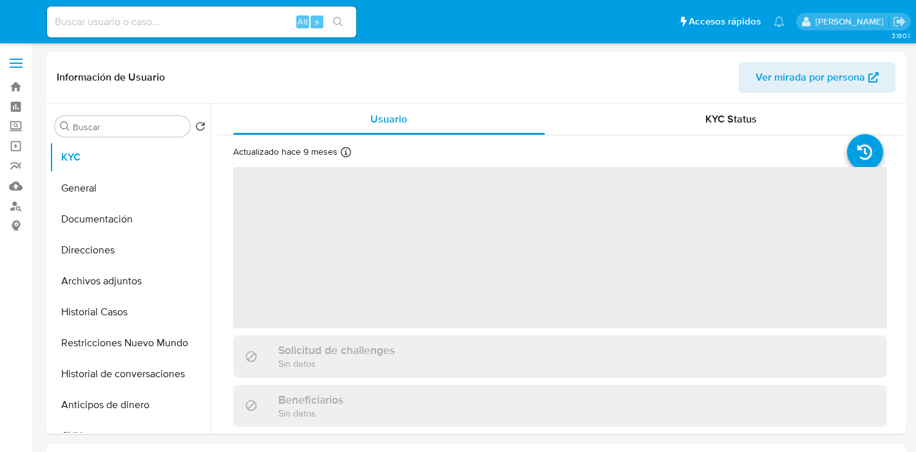
select select "10"
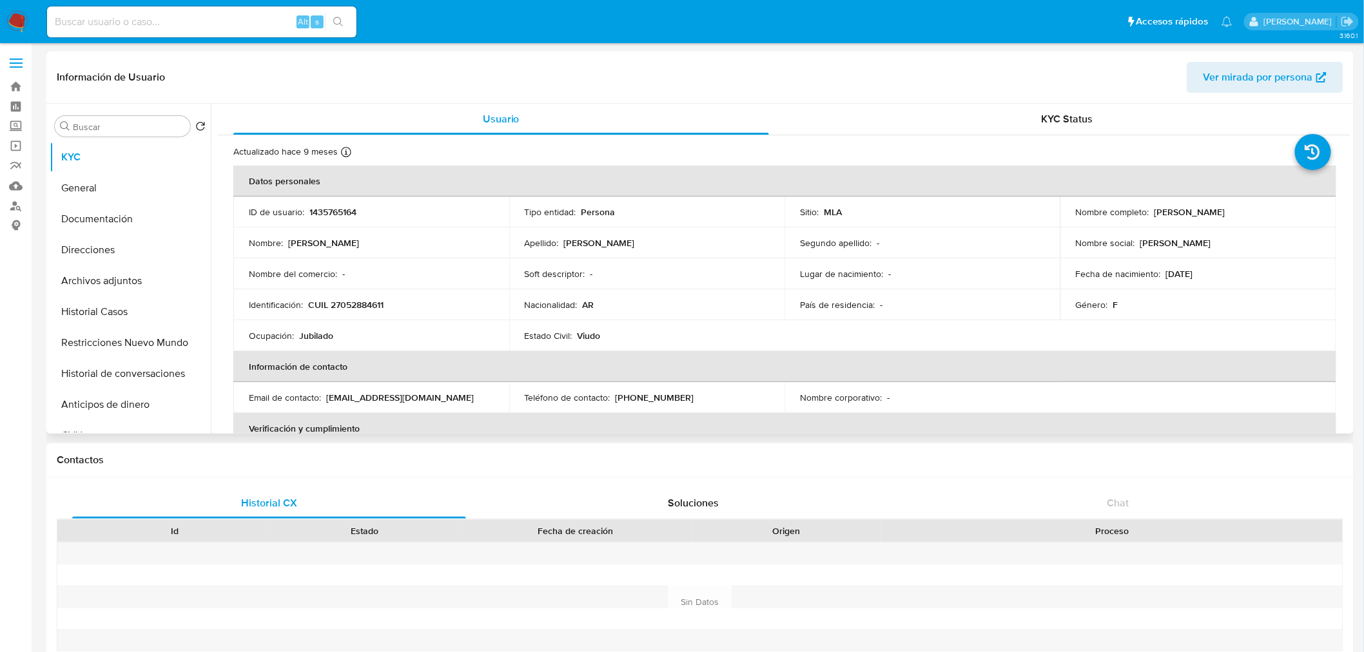
click at [369, 300] on p "CUIL 27052884611" at bounding box center [345, 305] width 75 height 12
copy p "27052884611"
click at [101, 300] on button "Historial Casos" at bounding box center [125, 311] width 151 height 31
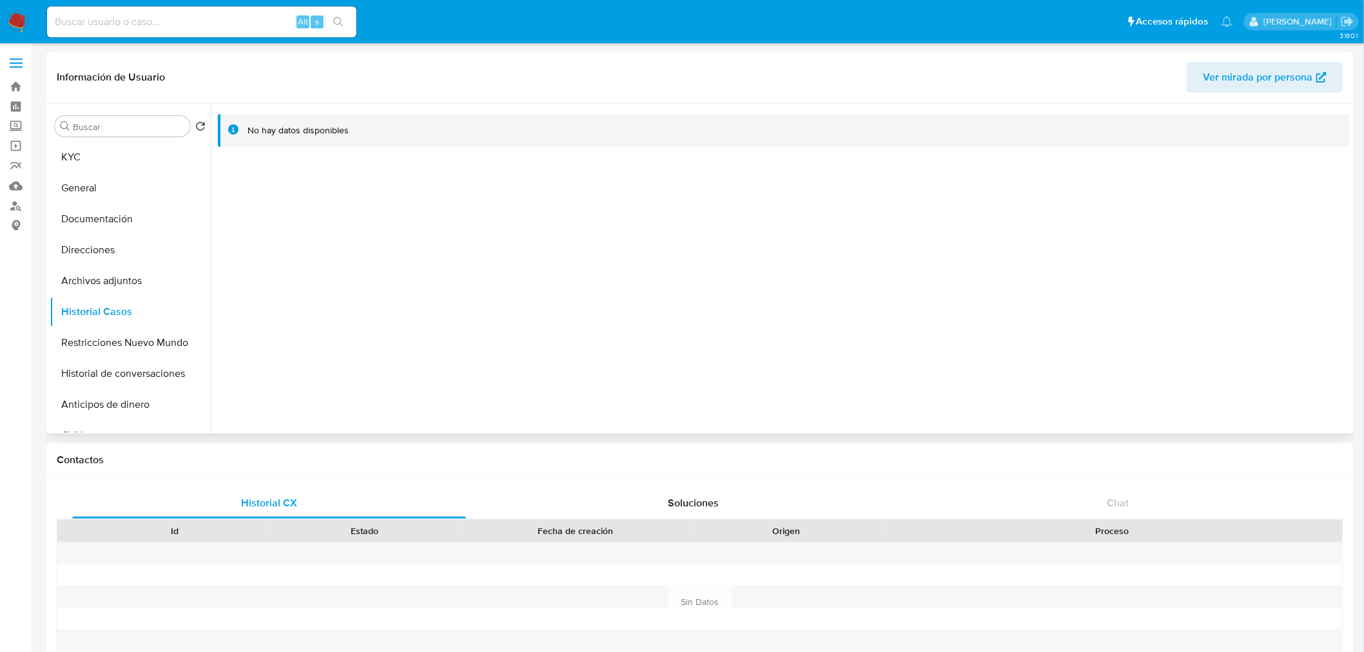
click at [97, 340] on button "Restricciones Nuevo Mundo" at bounding box center [130, 342] width 161 height 31
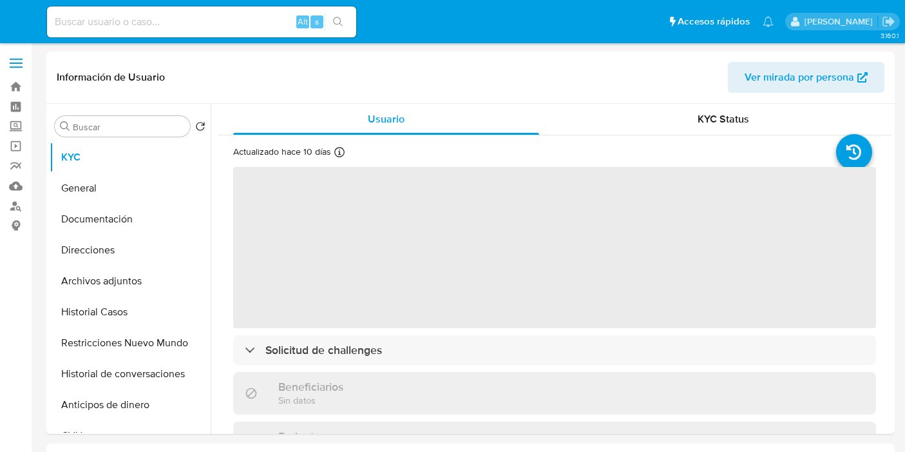
select select "10"
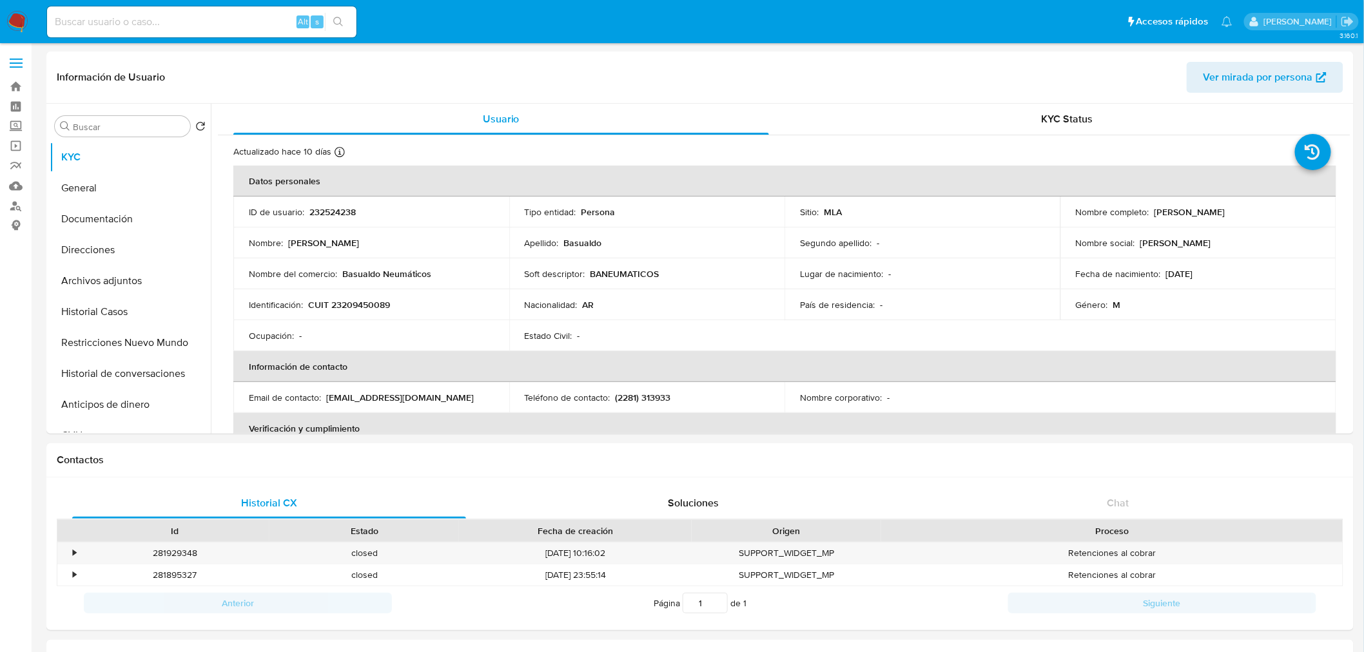
drag, startPoint x: 99, startPoint y: 318, endPoint x: 938, endPoint y: 1, distance: 896.9
click at [99, 318] on button "Historial Casos" at bounding box center [130, 311] width 161 height 31
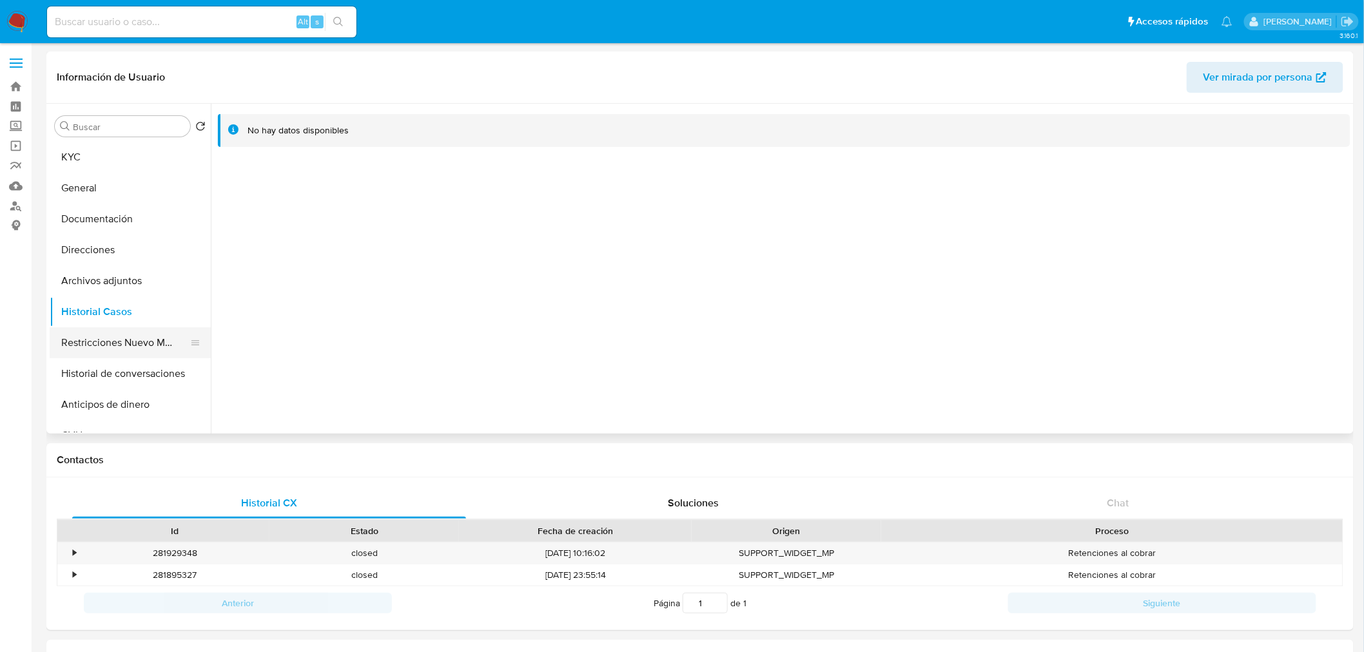
click at [93, 351] on button "Restricciones Nuevo Mundo" at bounding box center [125, 342] width 151 height 31
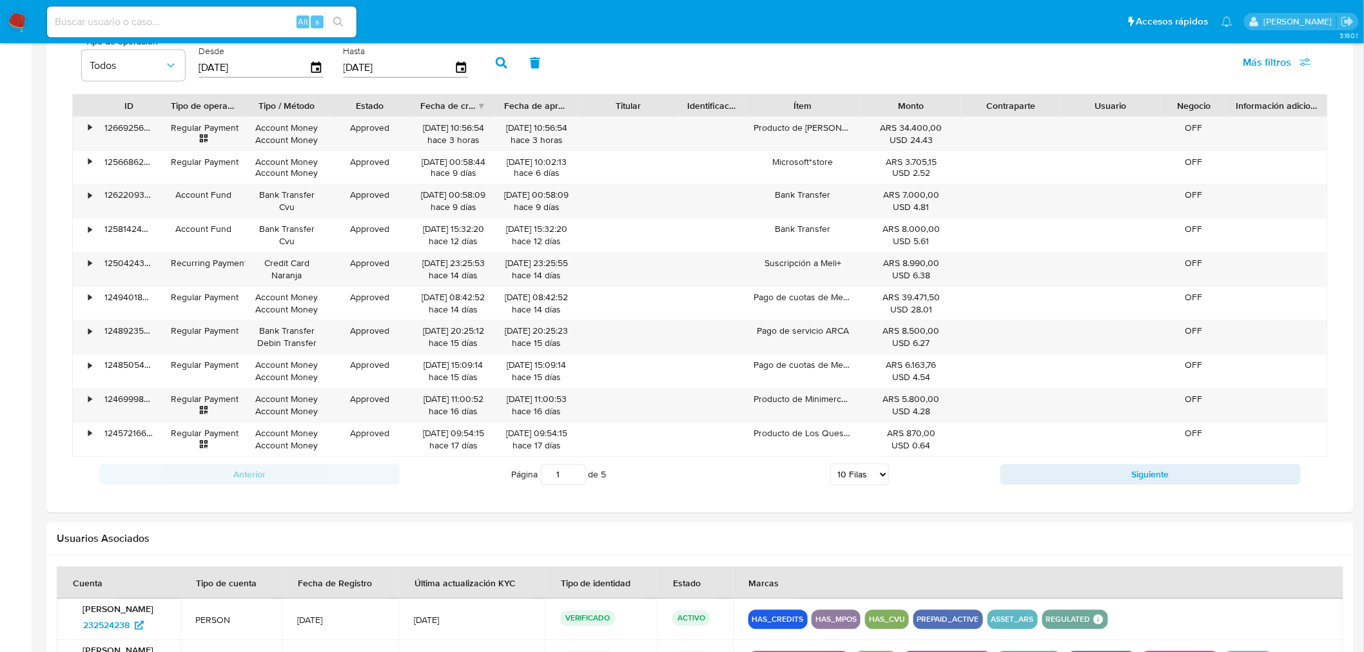
scroll to position [1002, 0]
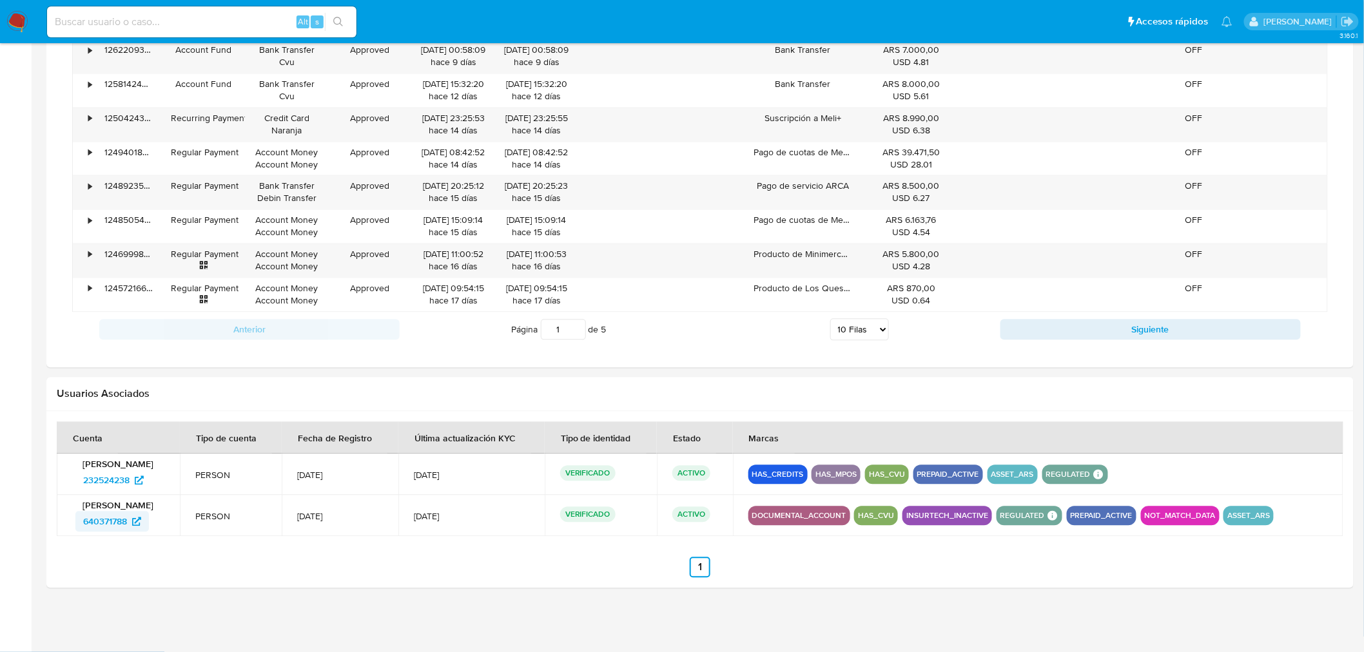
click at [119, 451] on span "640371788" at bounding box center [105, 522] width 44 height 21
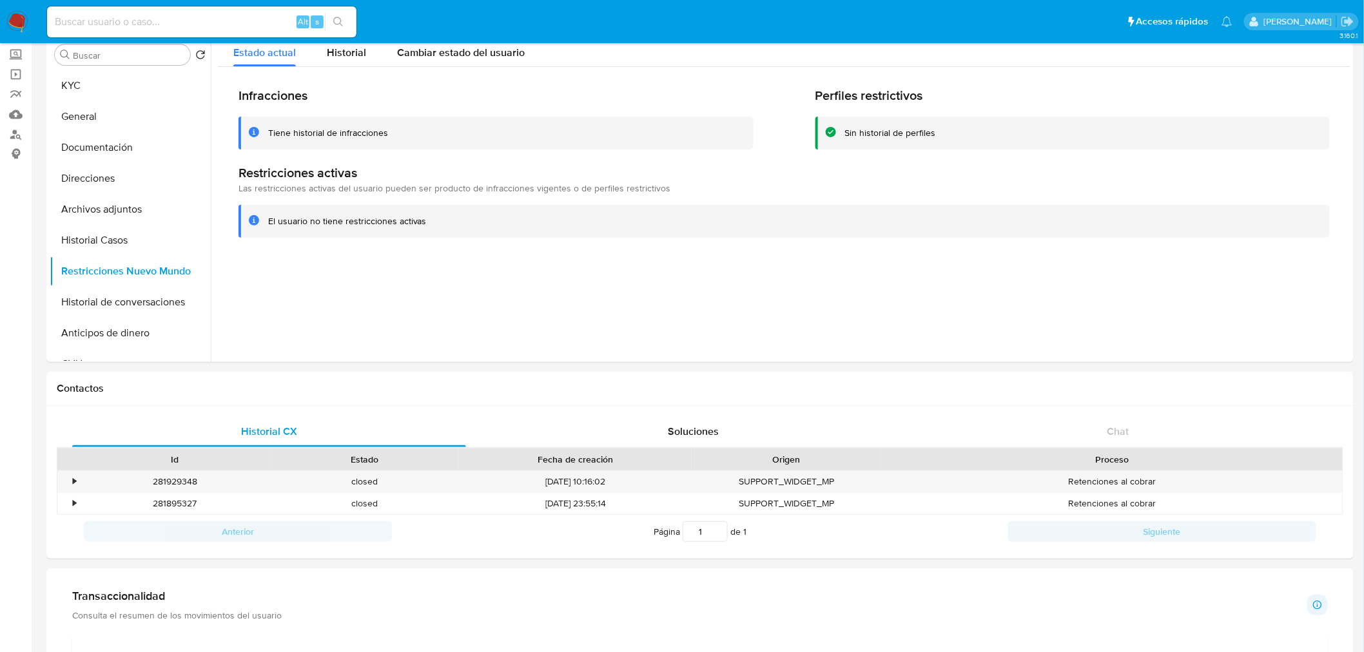
scroll to position [0, 0]
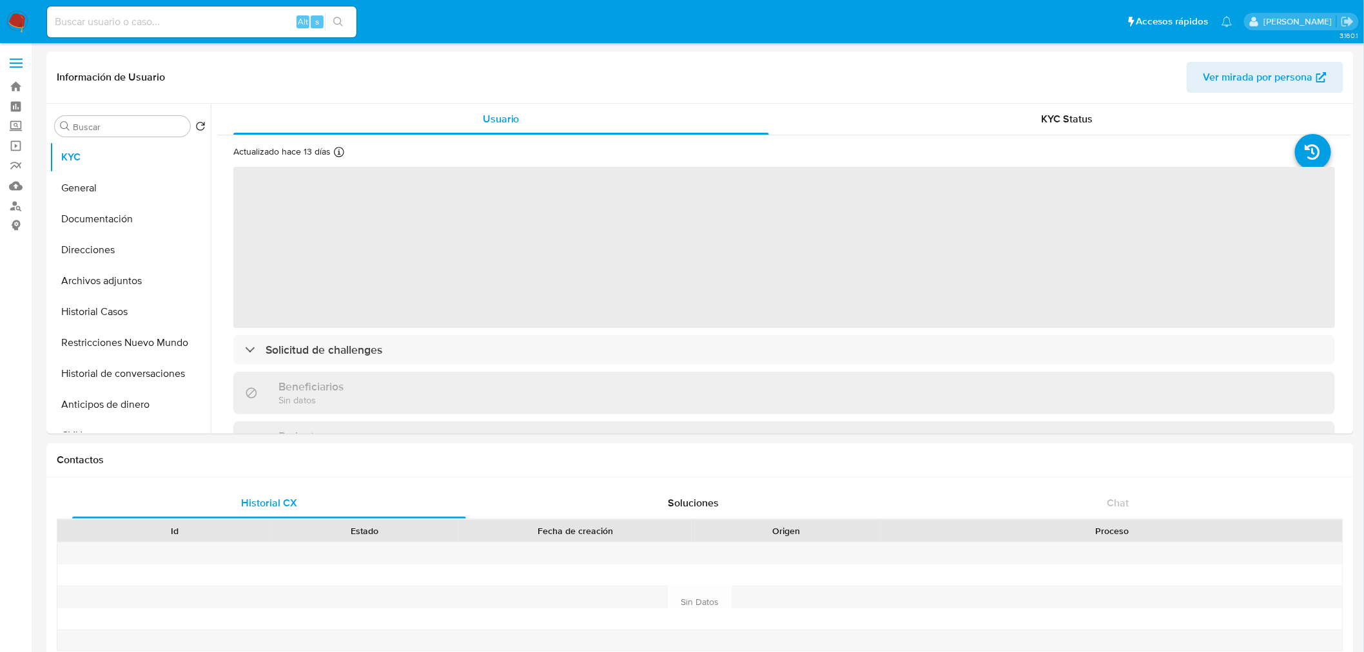
select select "10"
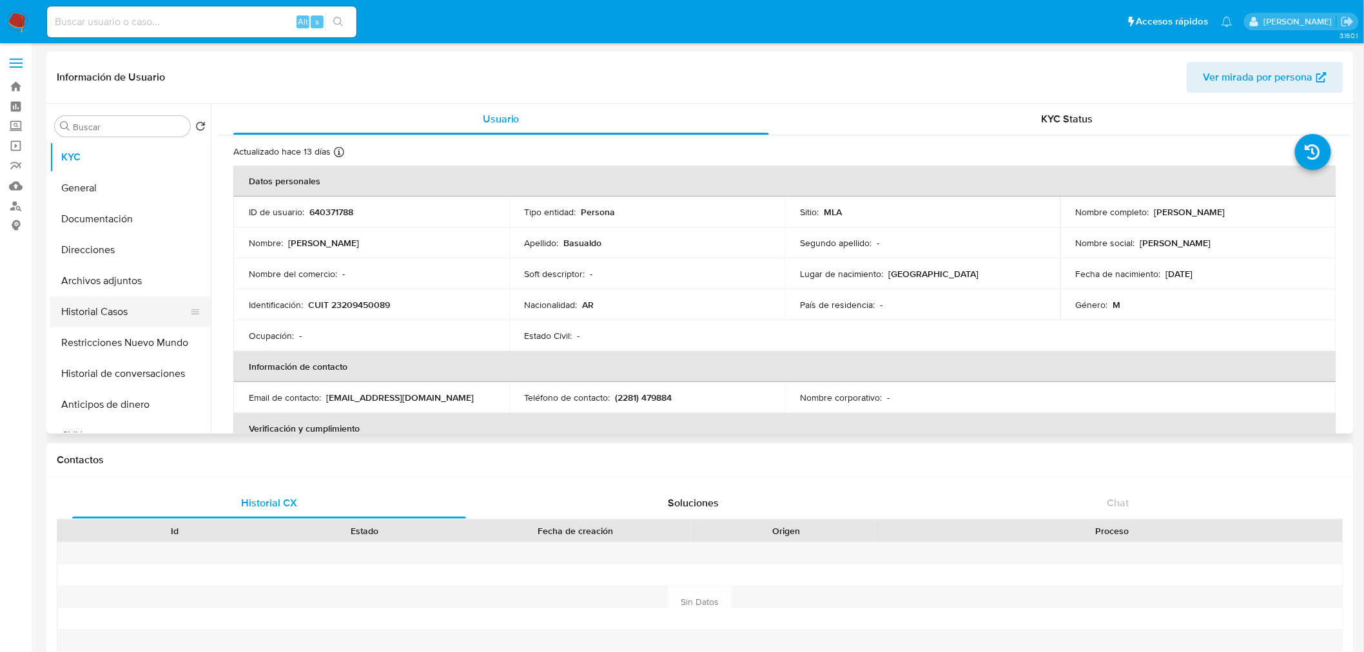
click at [115, 311] on button "Historial Casos" at bounding box center [125, 311] width 151 height 31
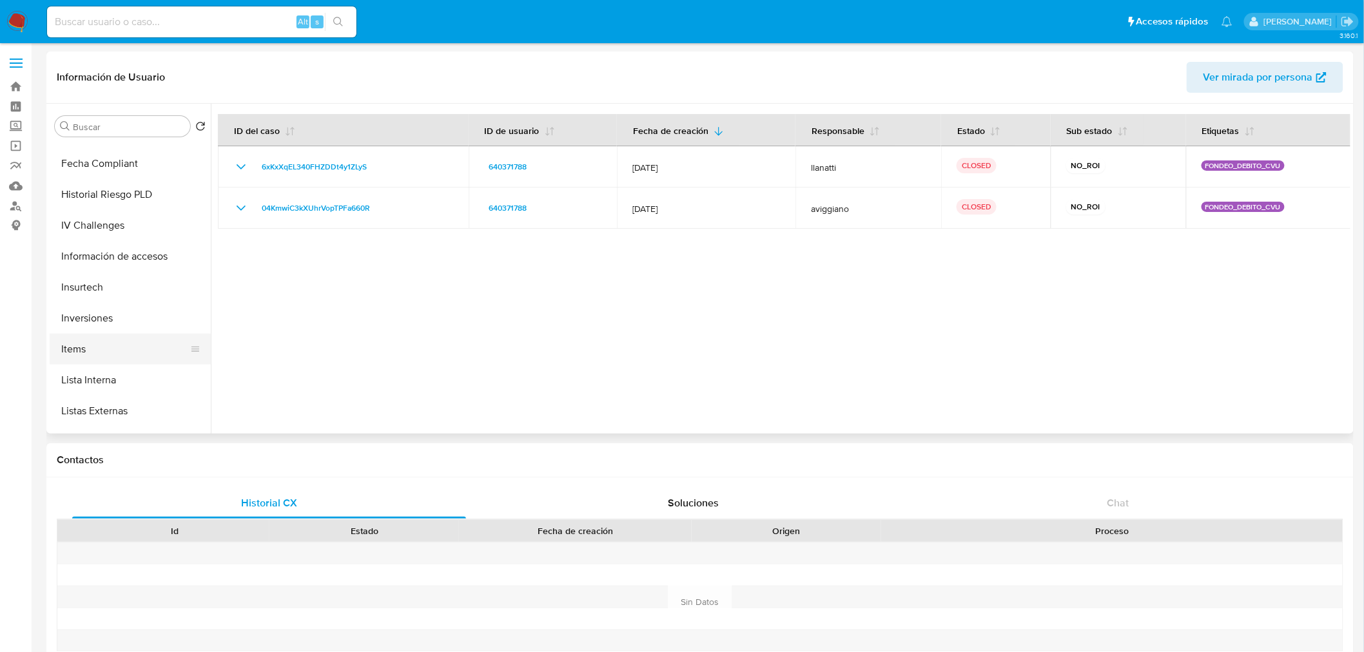
scroll to position [501, 0]
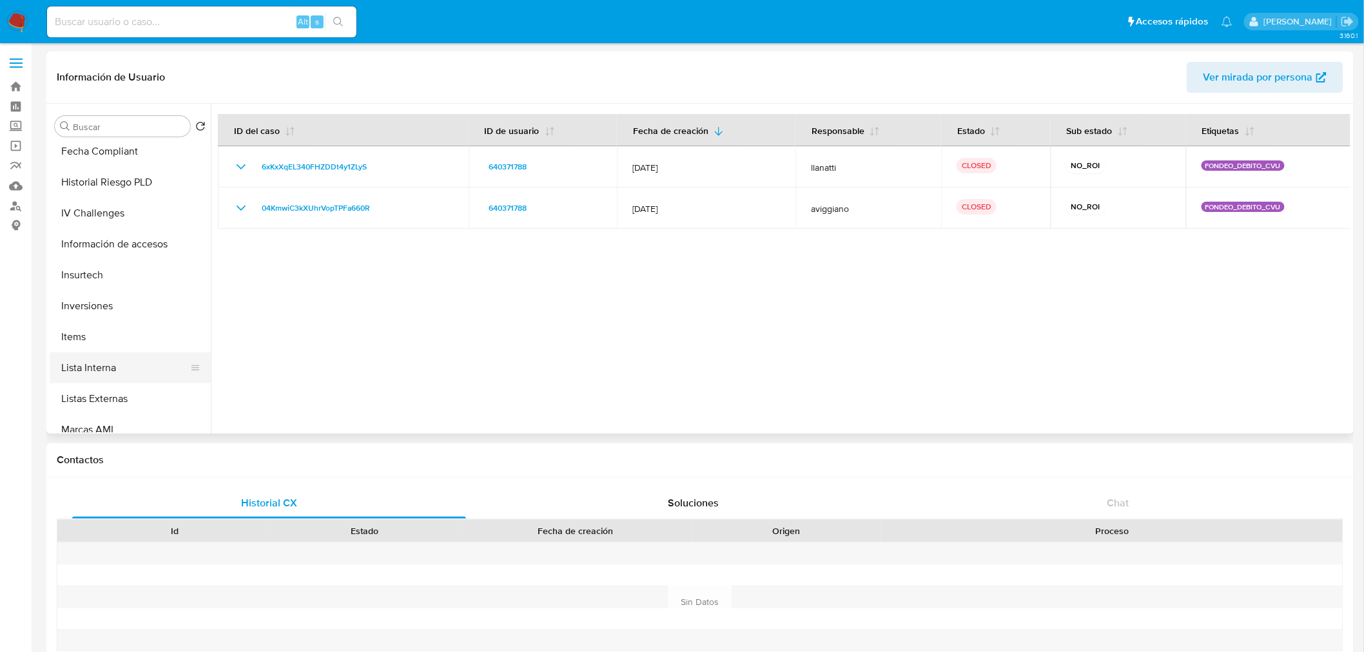
click at [125, 365] on button "Lista Interna" at bounding box center [125, 367] width 151 height 31
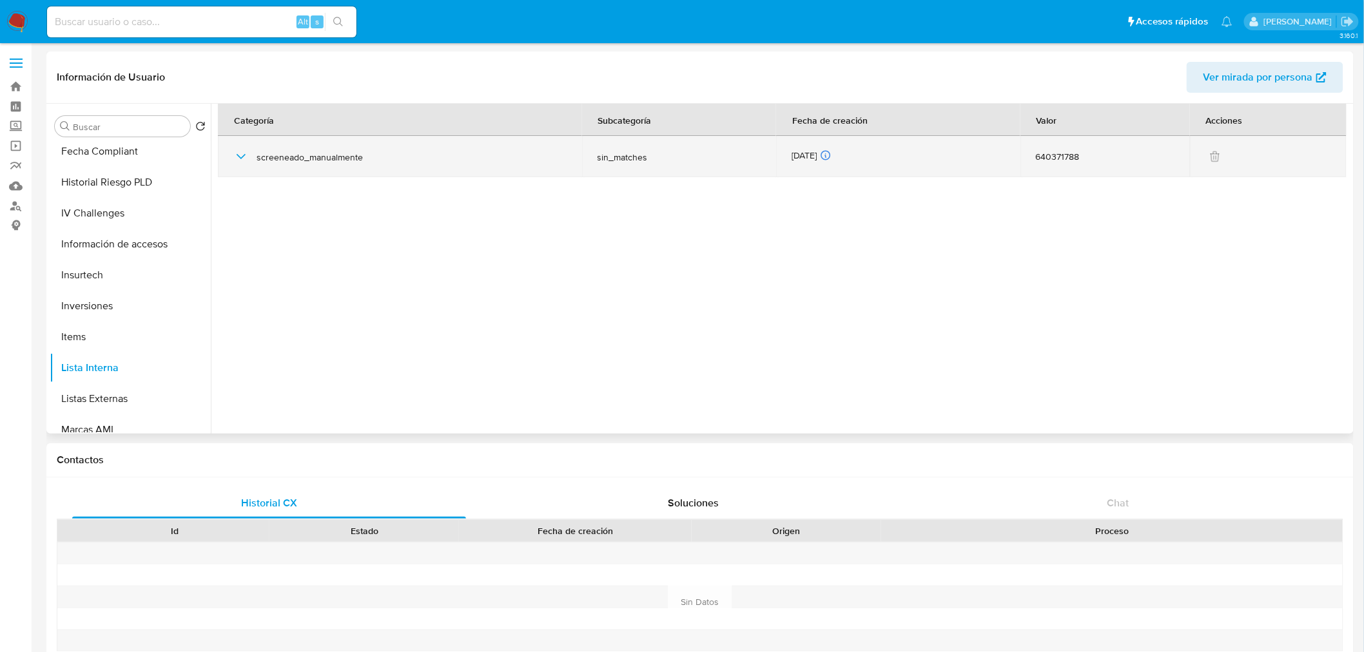
click at [236, 157] on icon "button" at bounding box center [240, 156] width 15 height 15
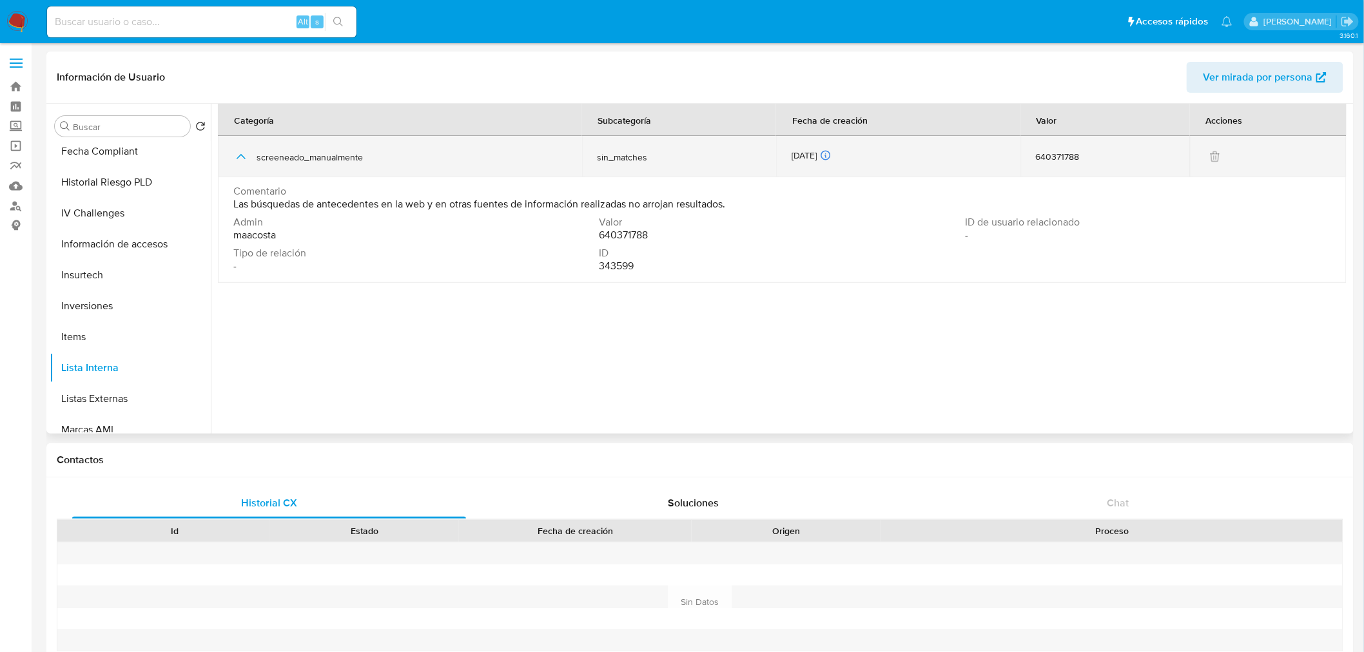
click at [242, 157] on icon "button" at bounding box center [240, 156] width 15 height 15
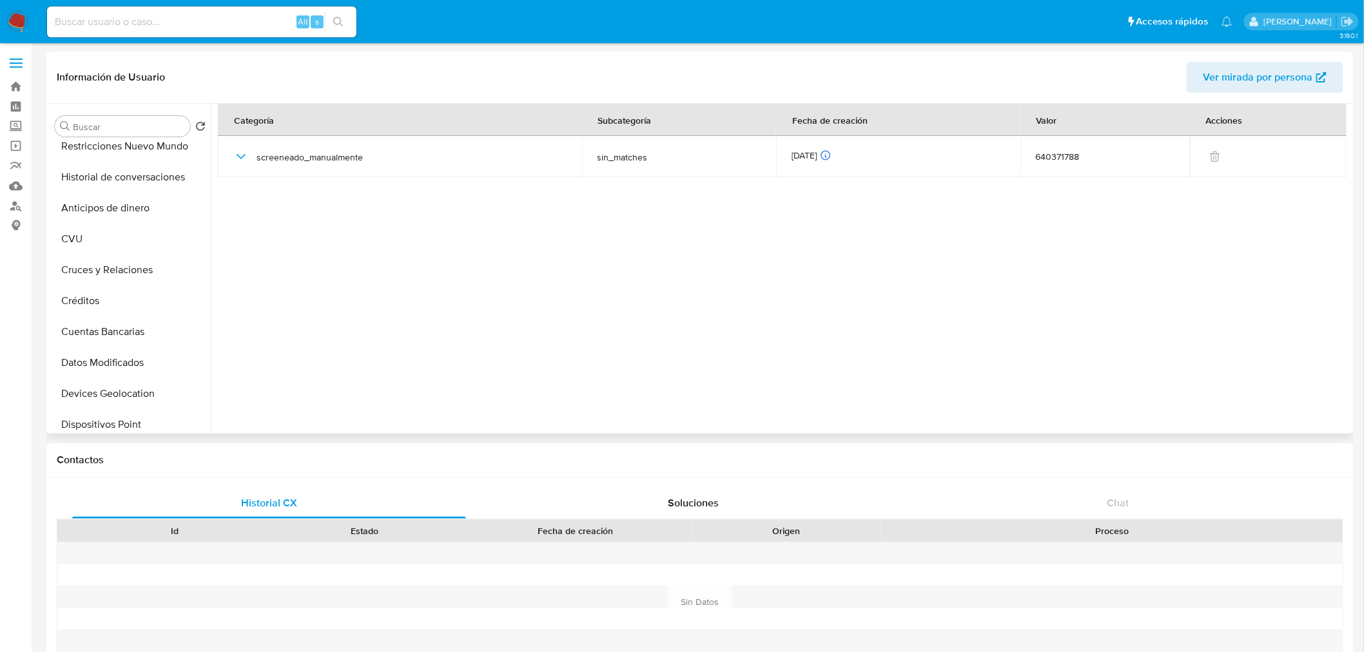
scroll to position [0, 0]
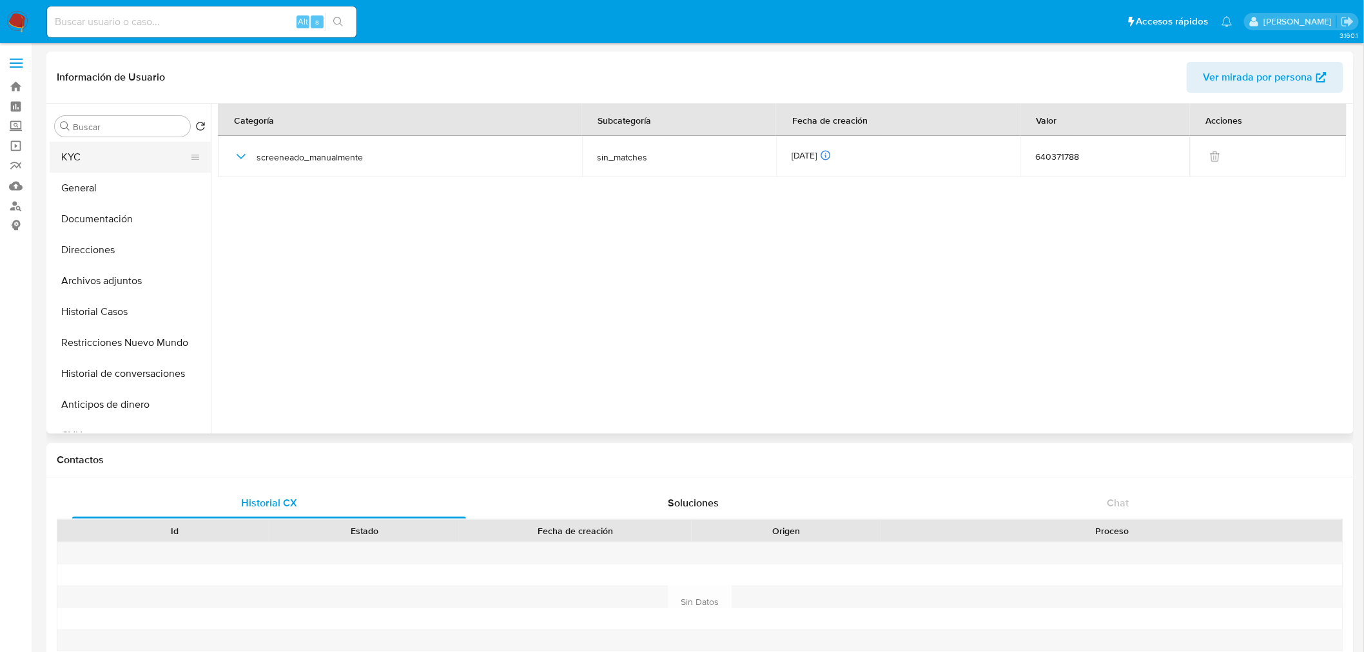
click at [105, 151] on button "KYC" at bounding box center [125, 157] width 151 height 31
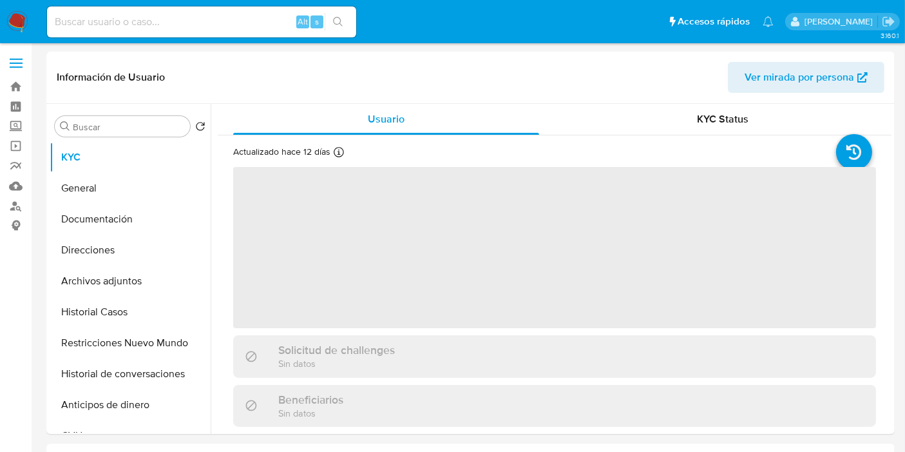
select select "10"
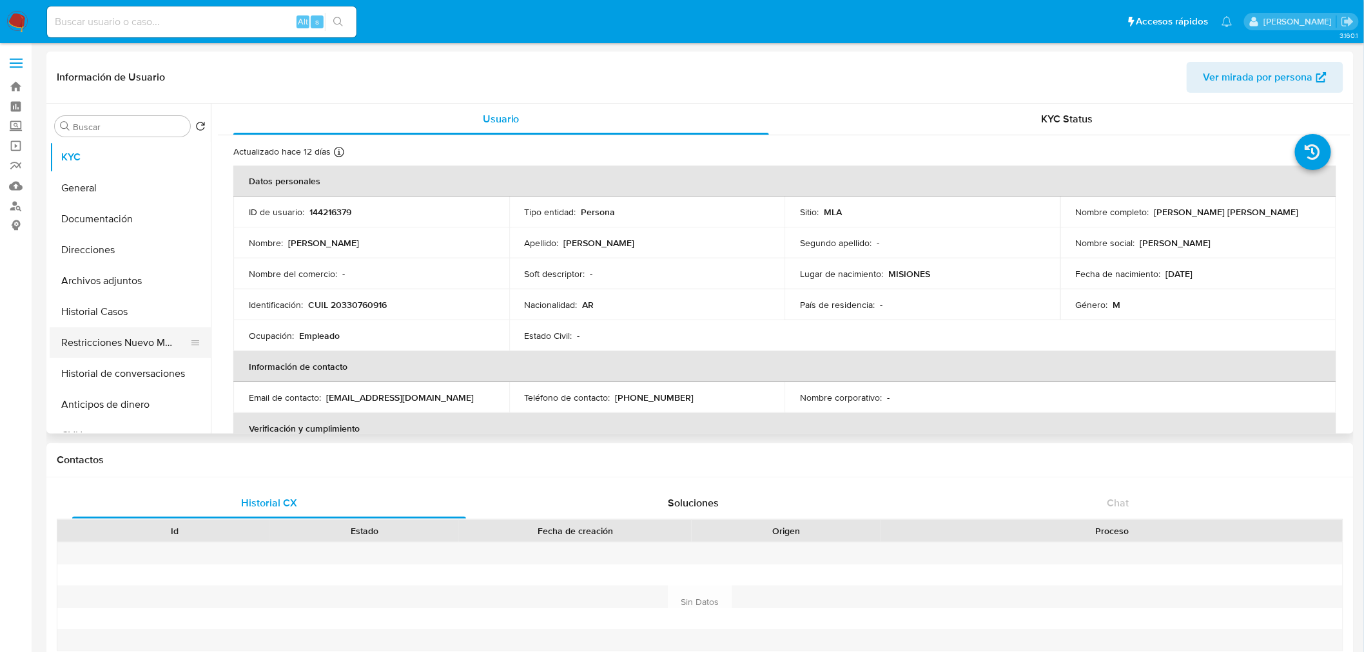
click at [118, 343] on button "Restricciones Nuevo Mundo" at bounding box center [125, 342] width 151 height 31
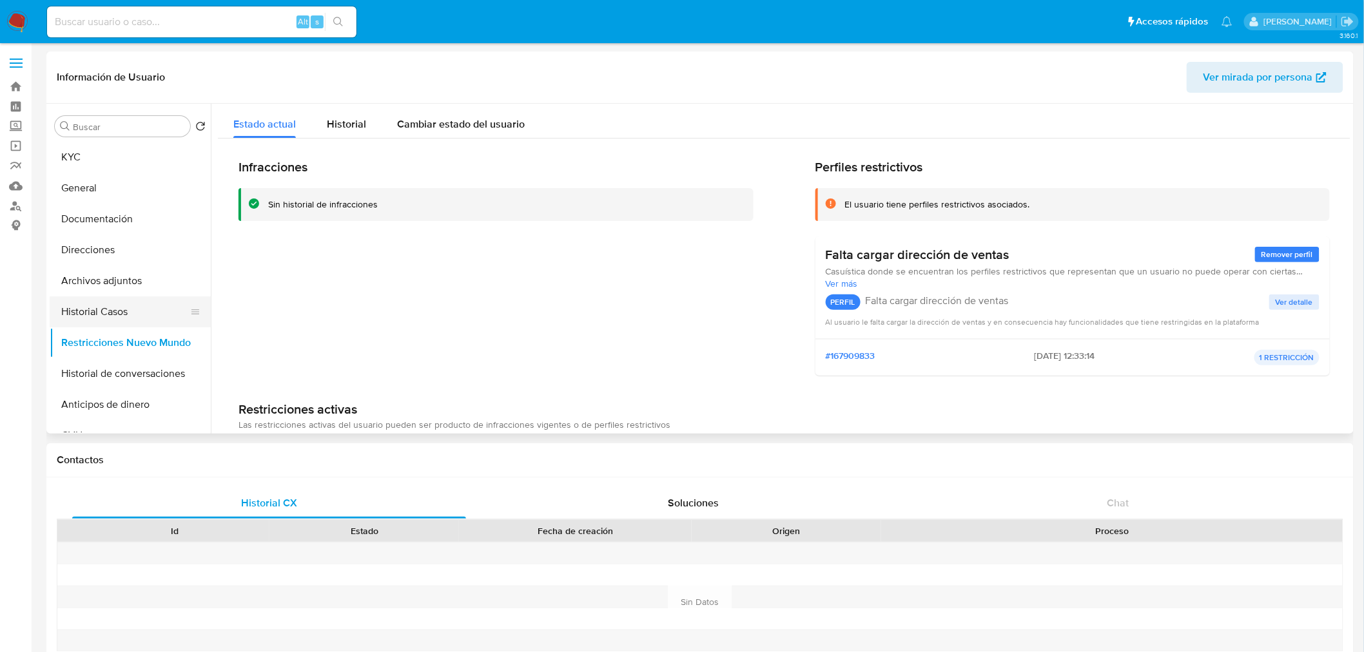
click at [113, 318] on button "Historial Casos" at bounding box center [125, 311] width 151 height 31
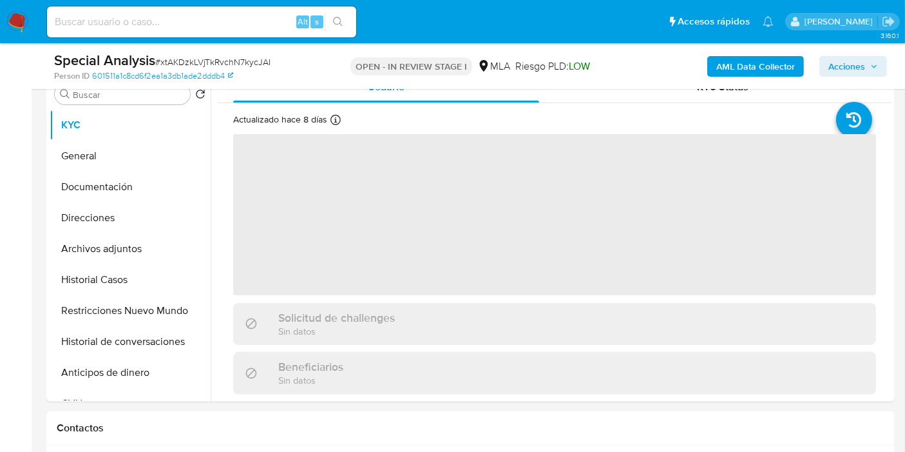
scroll to position [286, 0]
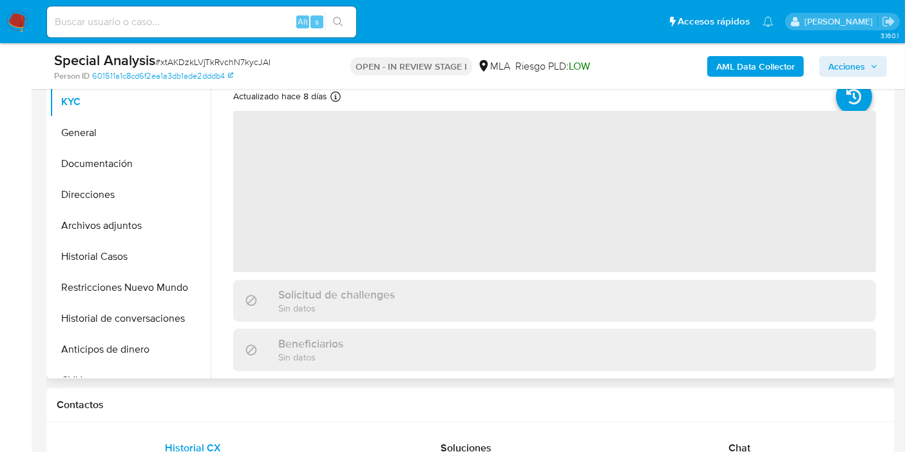
select select "10"
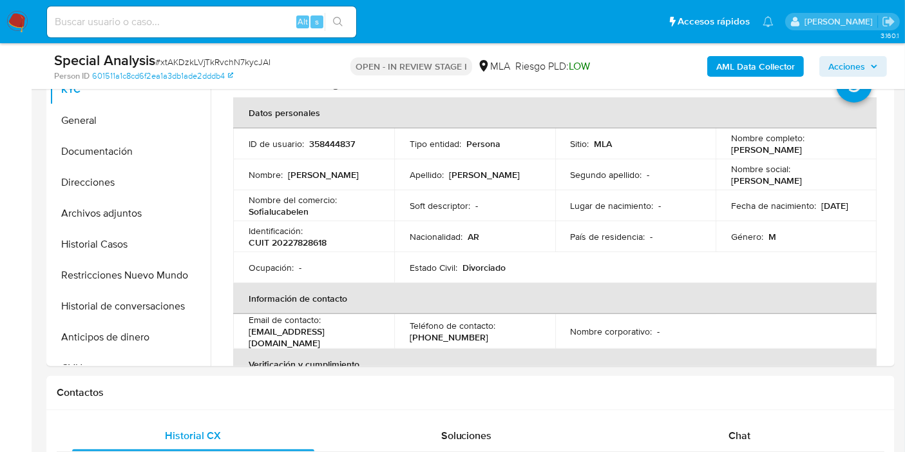
scroll to position [501, 0]
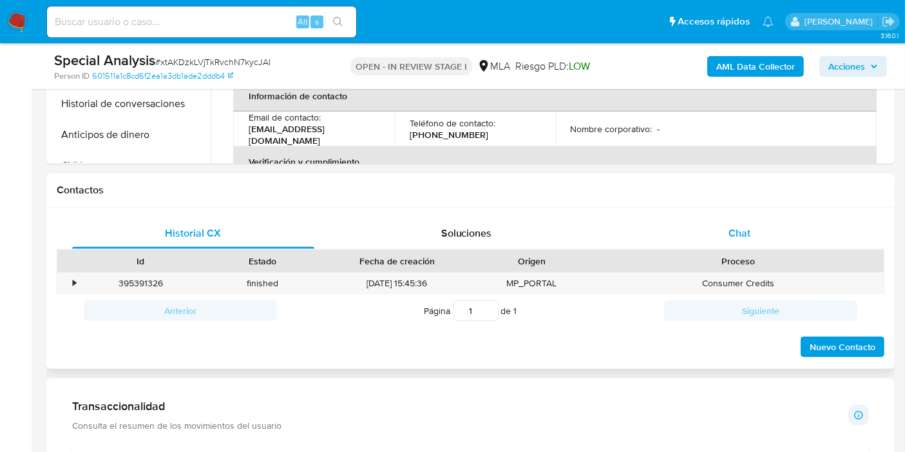
click at [738, 231] on span "Chat" at bounding box center [740, 233] width 22 height 15
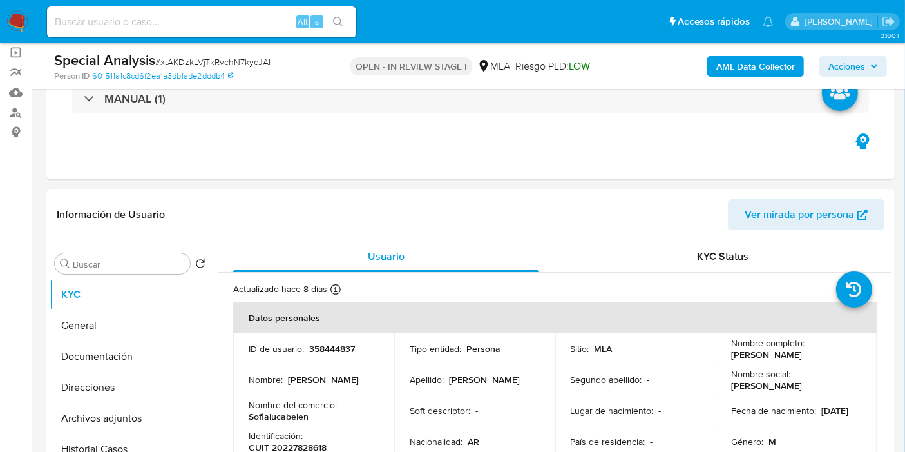
scroll to position [72, 0]
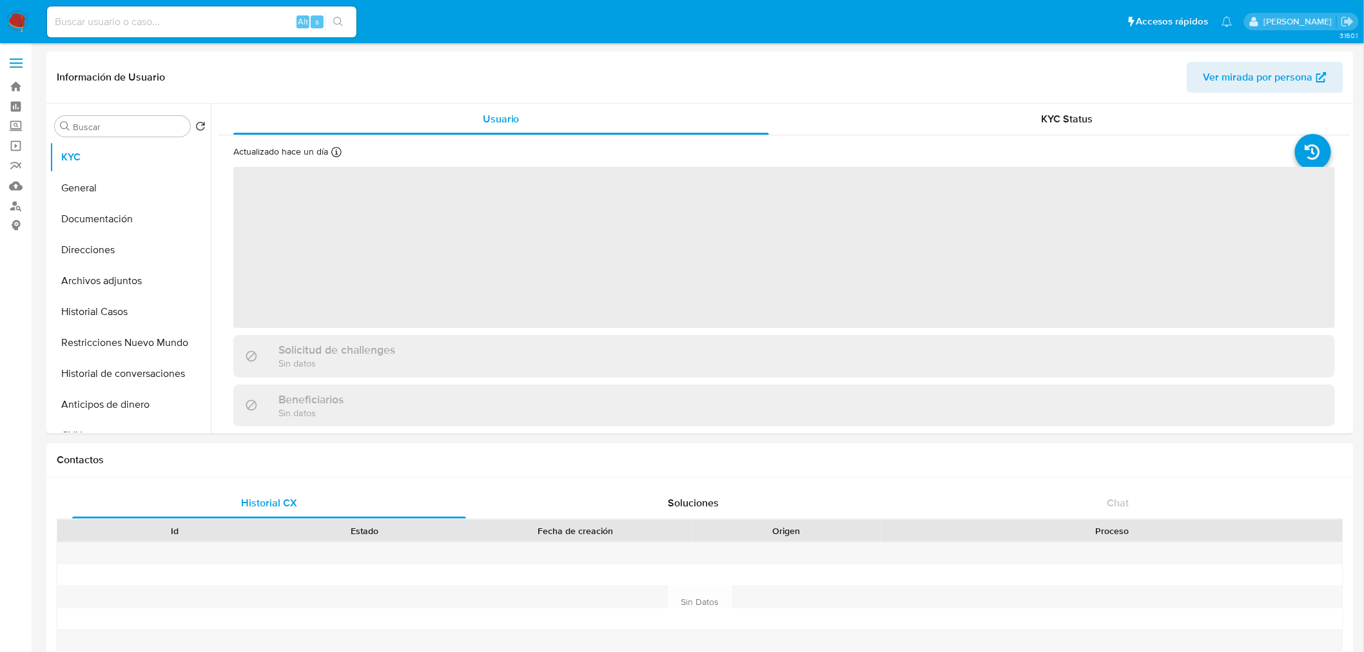
select select "10"
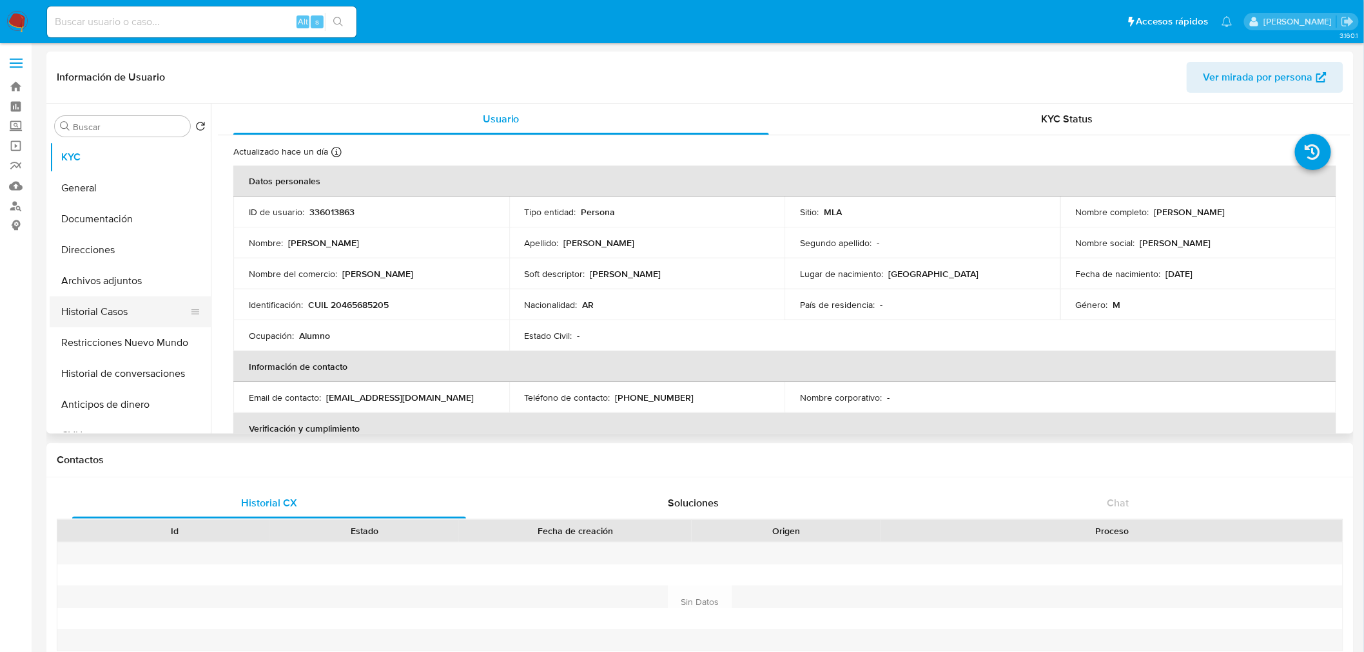
drag, startPoint x: 101, startPoint y: 316, endPoint x: 88, endPoint y: 318, distance: 13.0
click at [100, 316] on button "Historial Casos" at bounding box center [125, 311] width 151 height 31
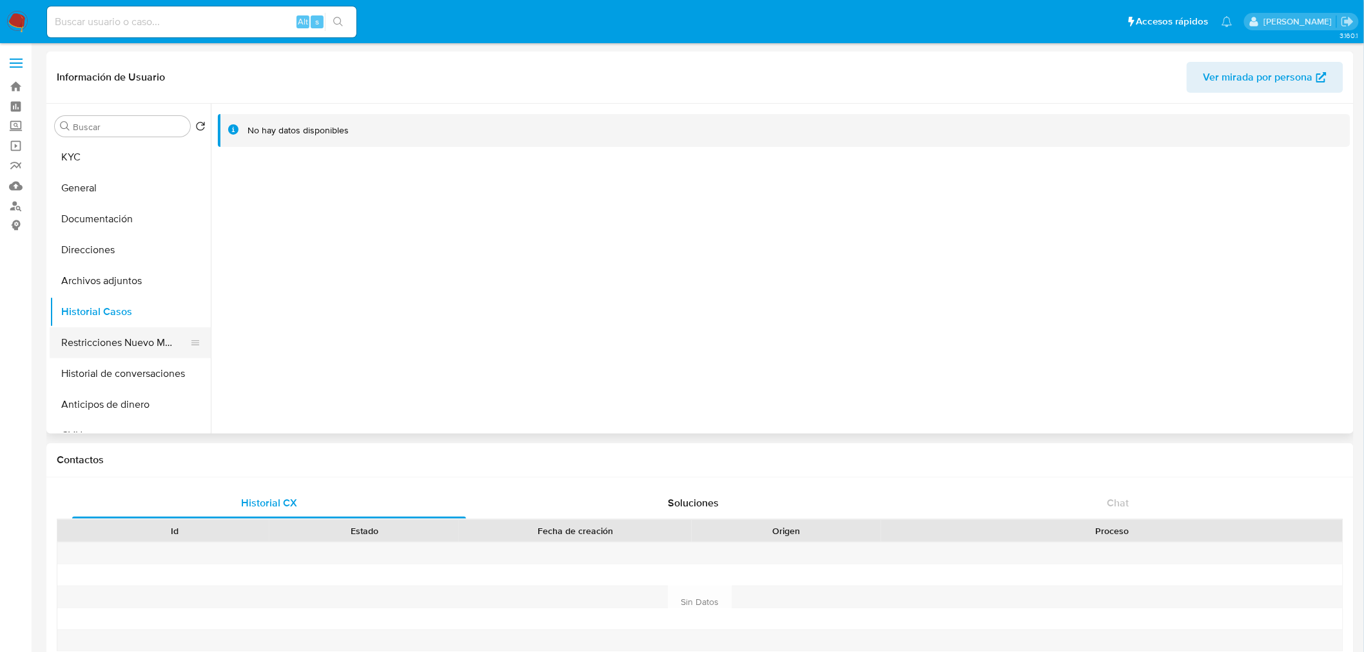
click at [89, 342] on button "Restricciones Nuevo Mundo" at bounding box center [125, 342] width 151 height 31
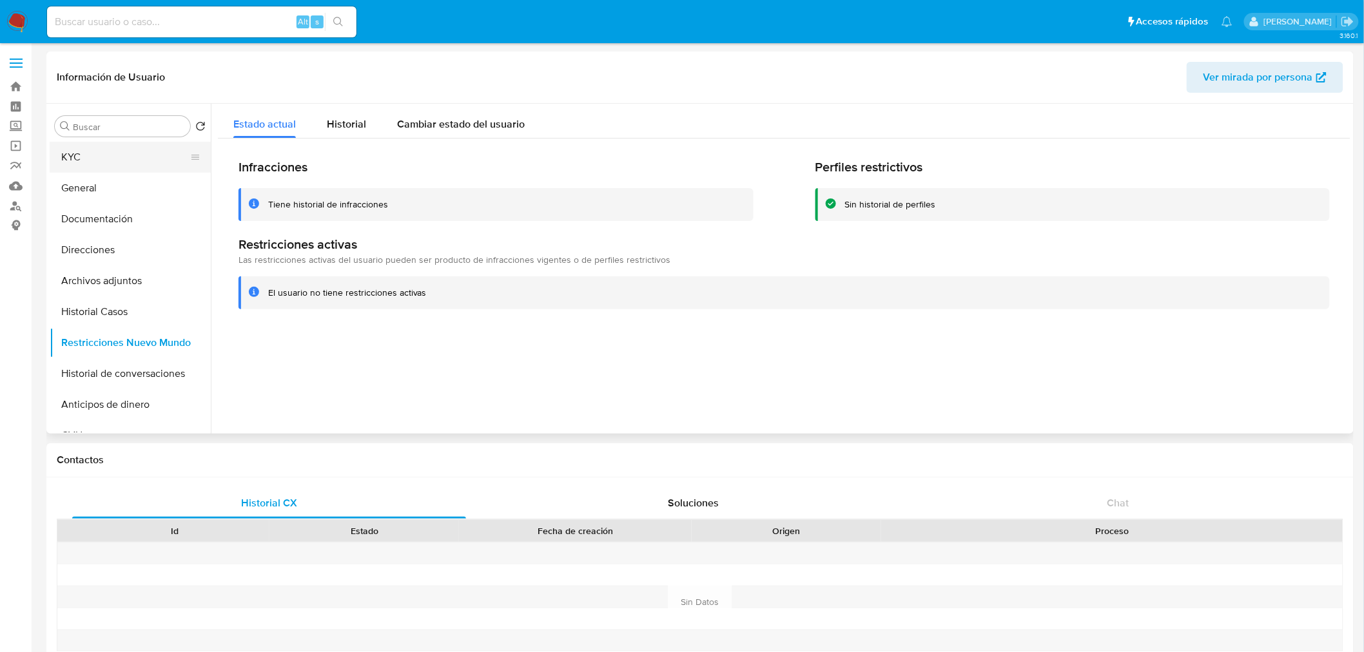
click at [84, 151] on button "KYC" at bounding box center [125, 157] width 151 height 31
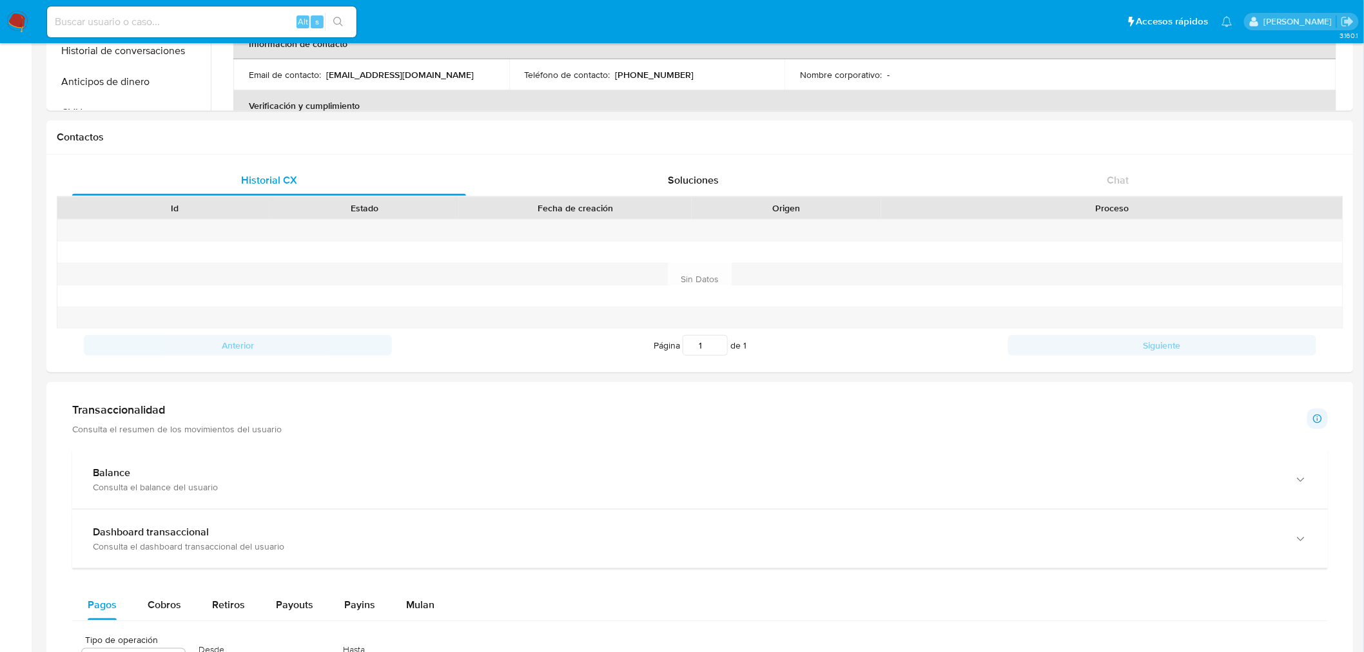
scroll to position [321, 0]
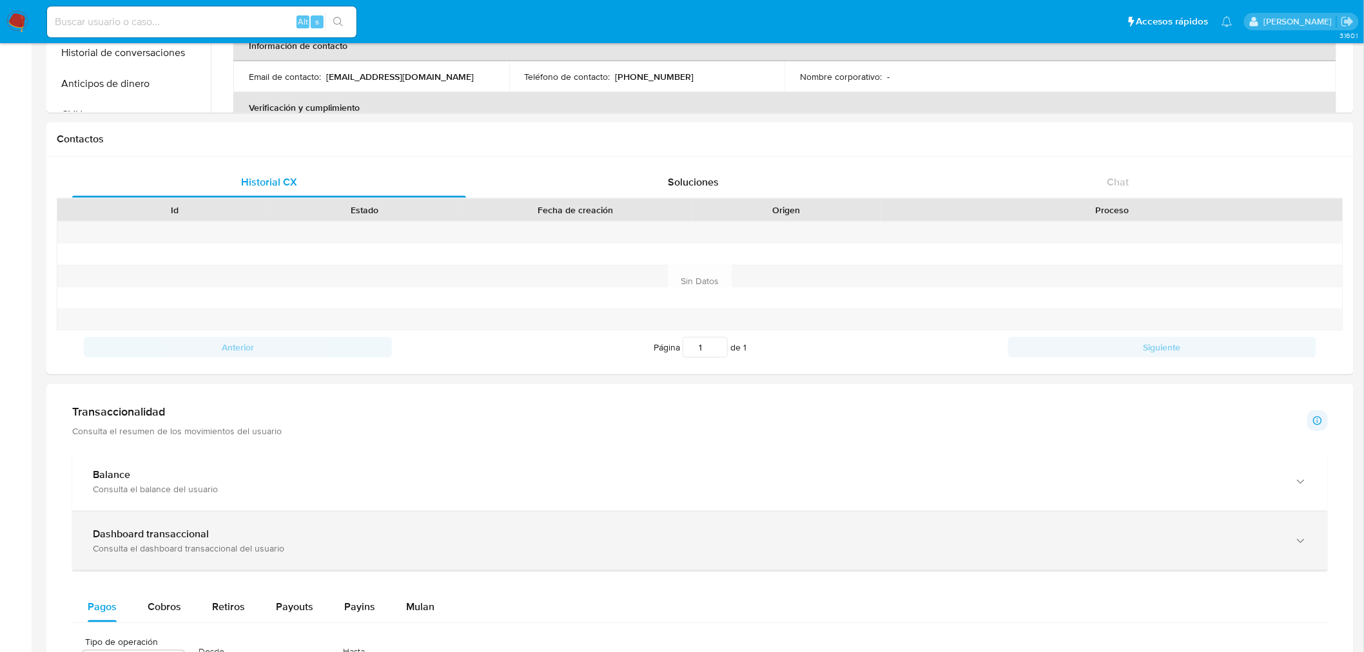
click at [139, 451] on b "Dashboard transaccional" at bounding box center [151, 533] width 116 height 15
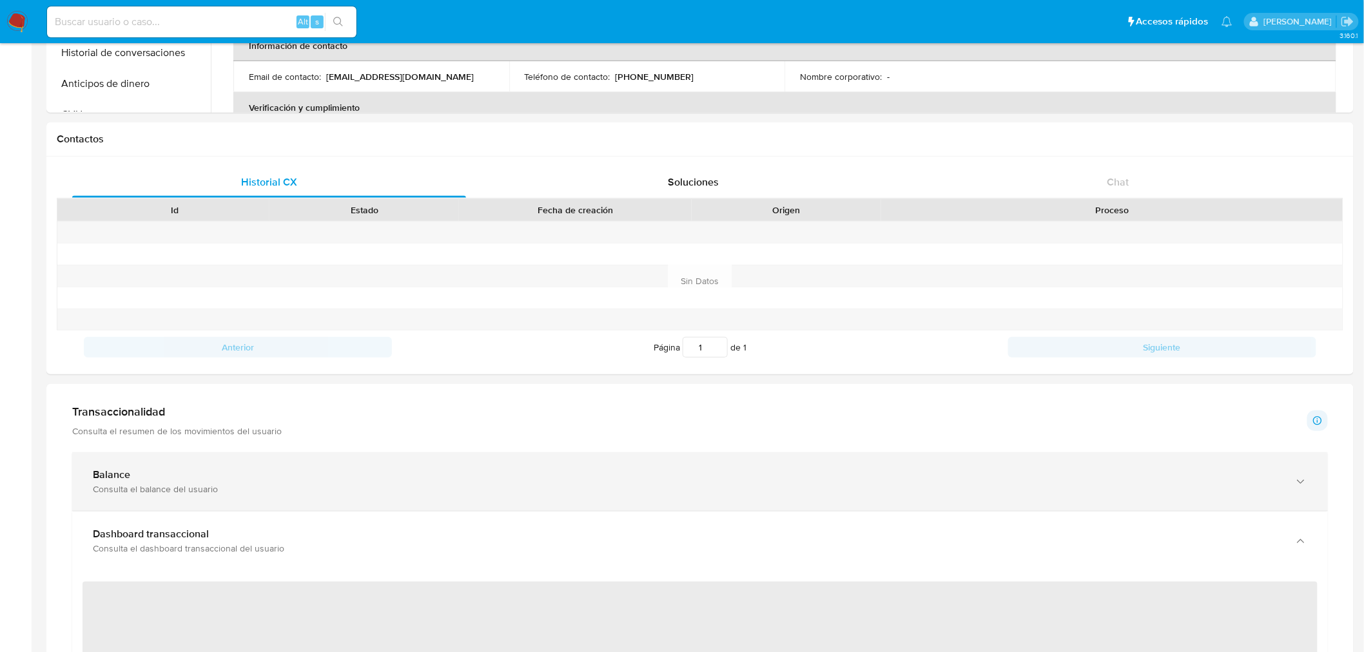
click at [146, 451] on div "Consulta el balance del usuario" at bounding box center [687, 489] width 1188 height 12
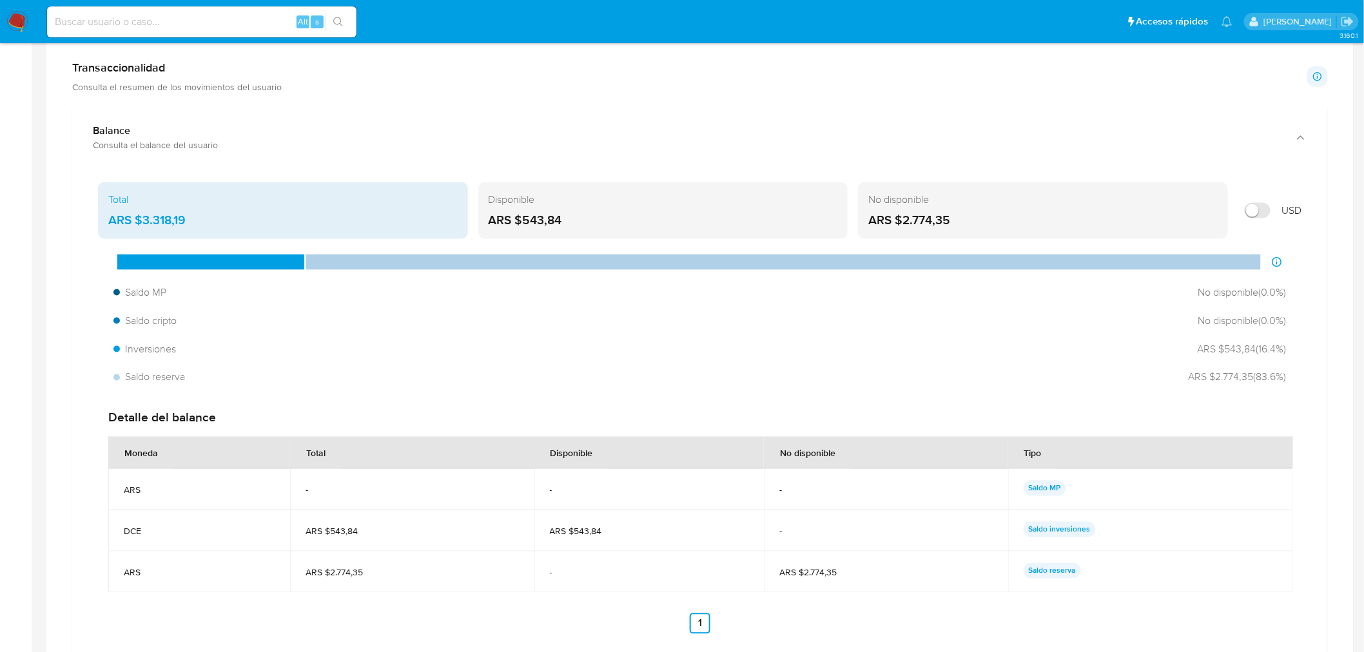
scroll to position [608, 0]
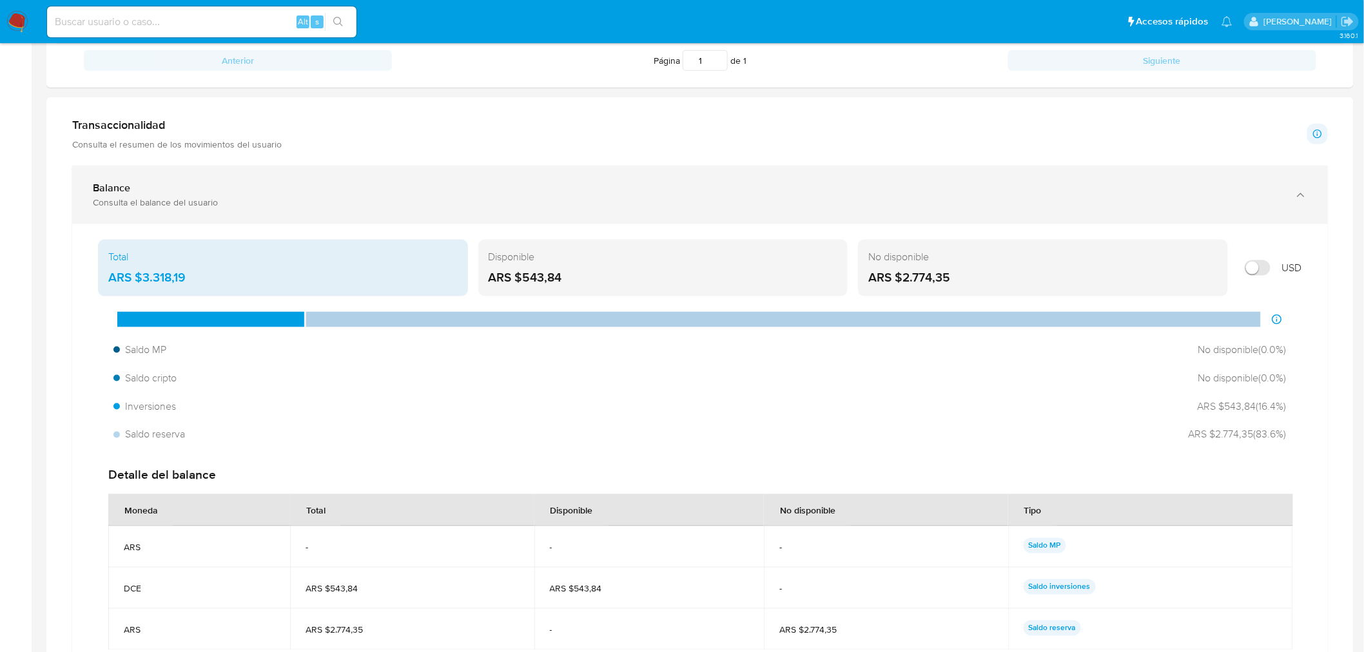
click at [152, 174] on div "Balance Consulta el balance del usuario" at bounding box center [699, 195] width 1255 height 59
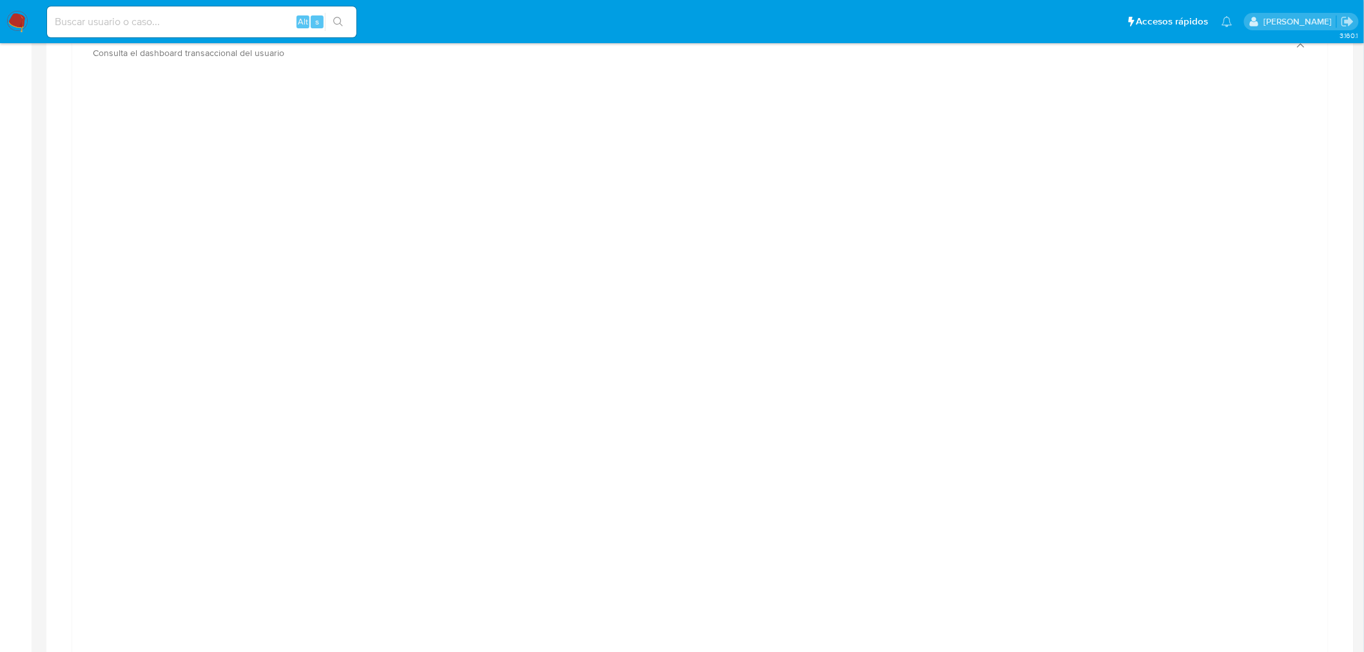
scroll to position [822, 0]
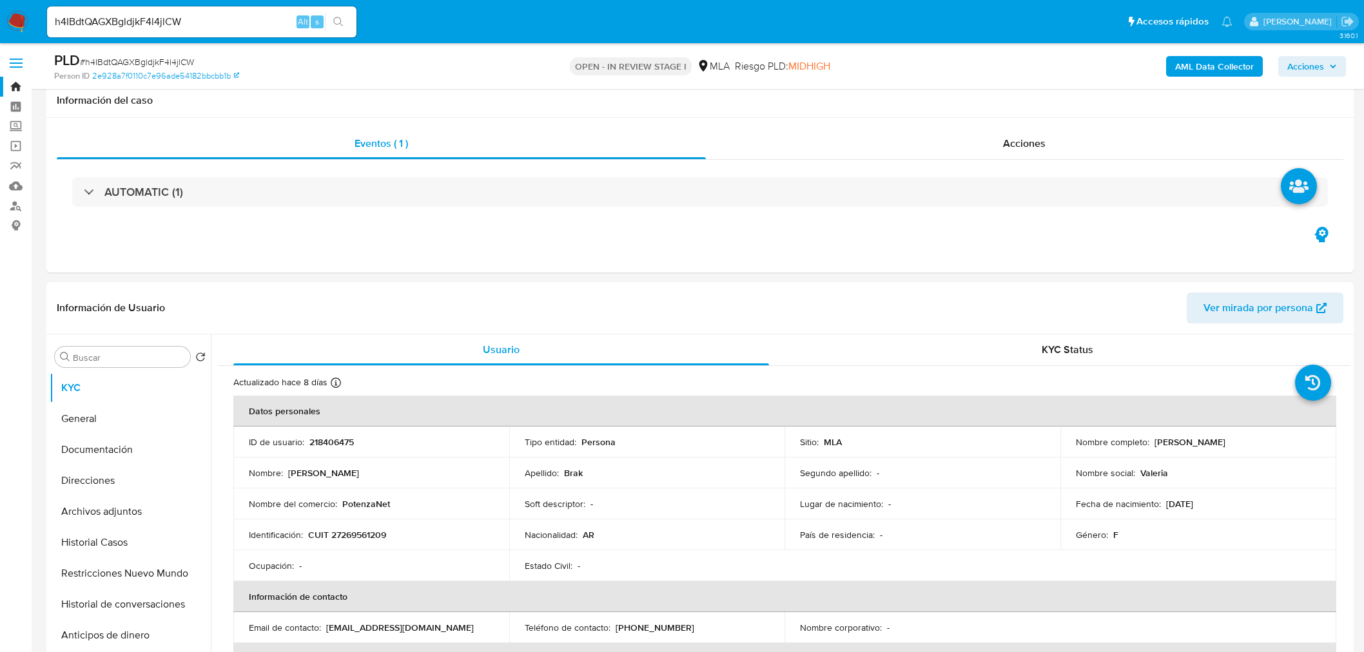
select select "10"
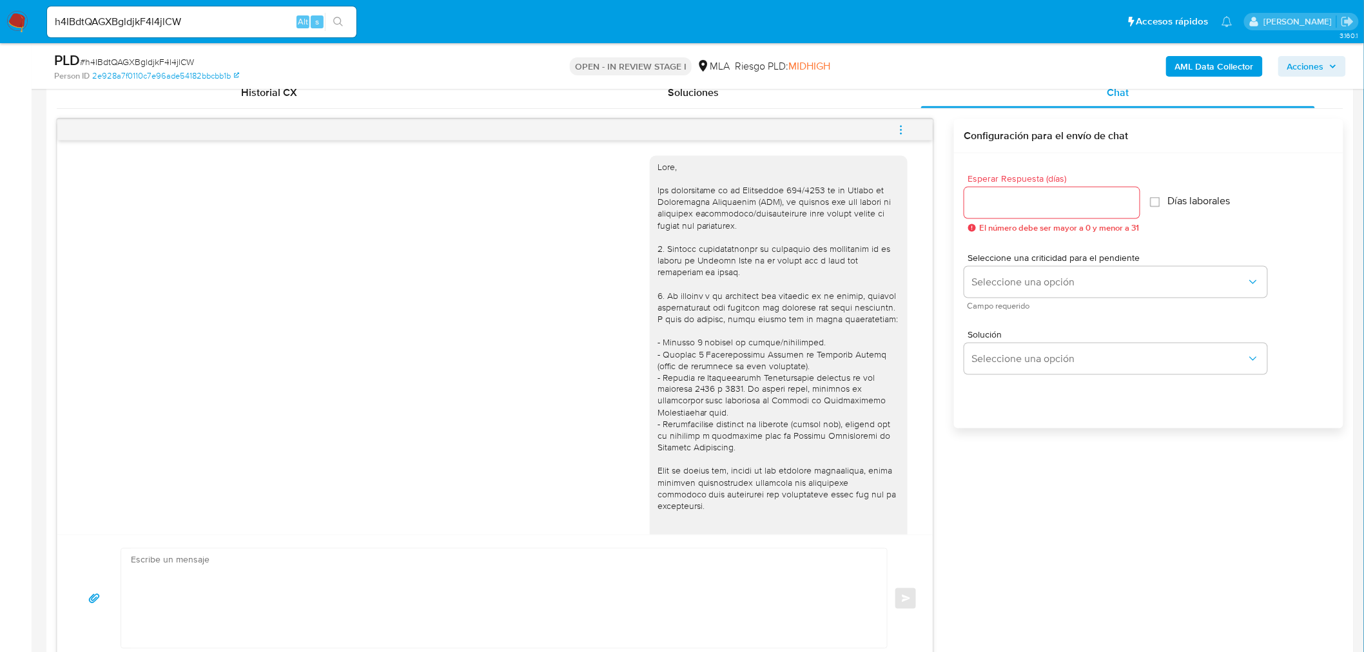
scroll to position [572, 0]
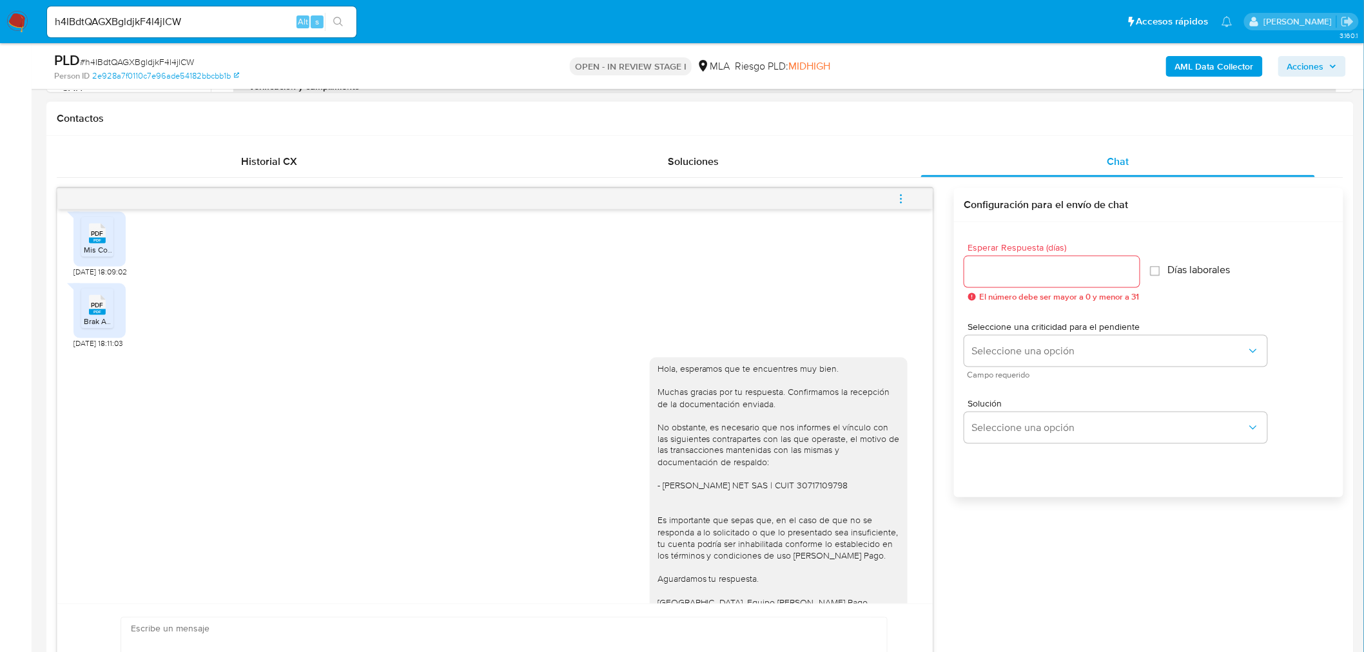
click at [97, 315] on rect at bounding box center [97, 312] width 17 height 6
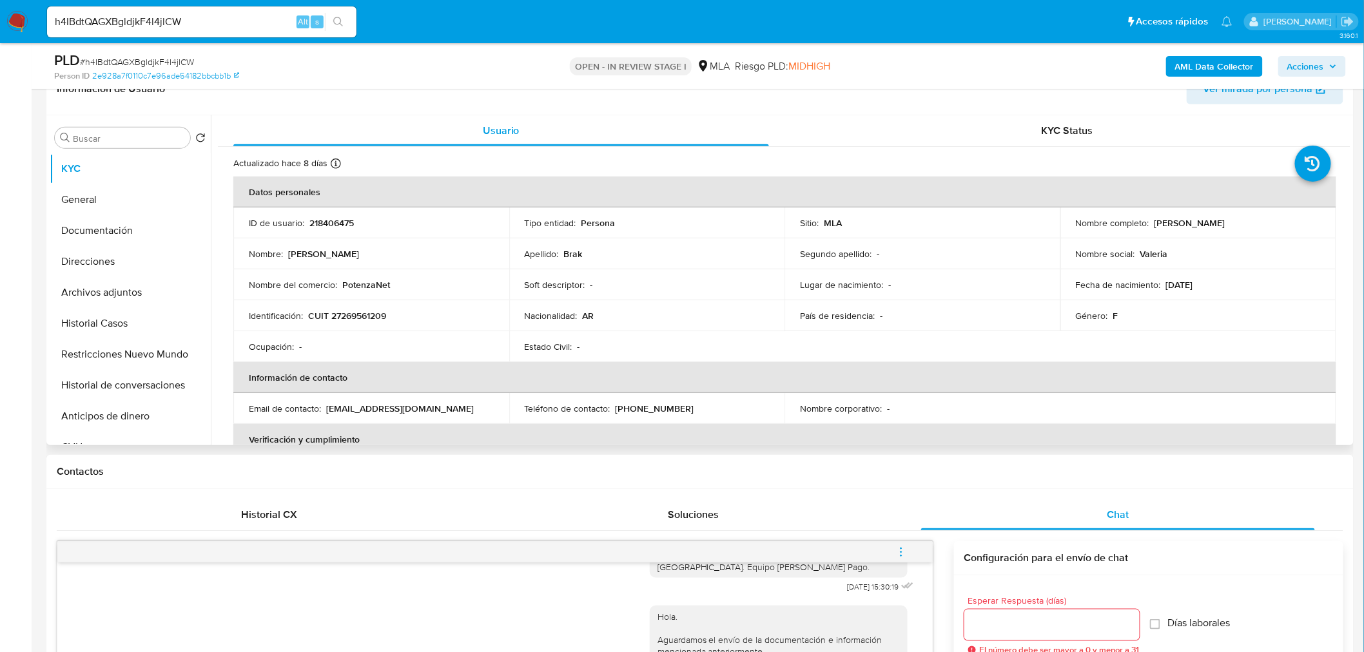
scroll to position [215, 0]
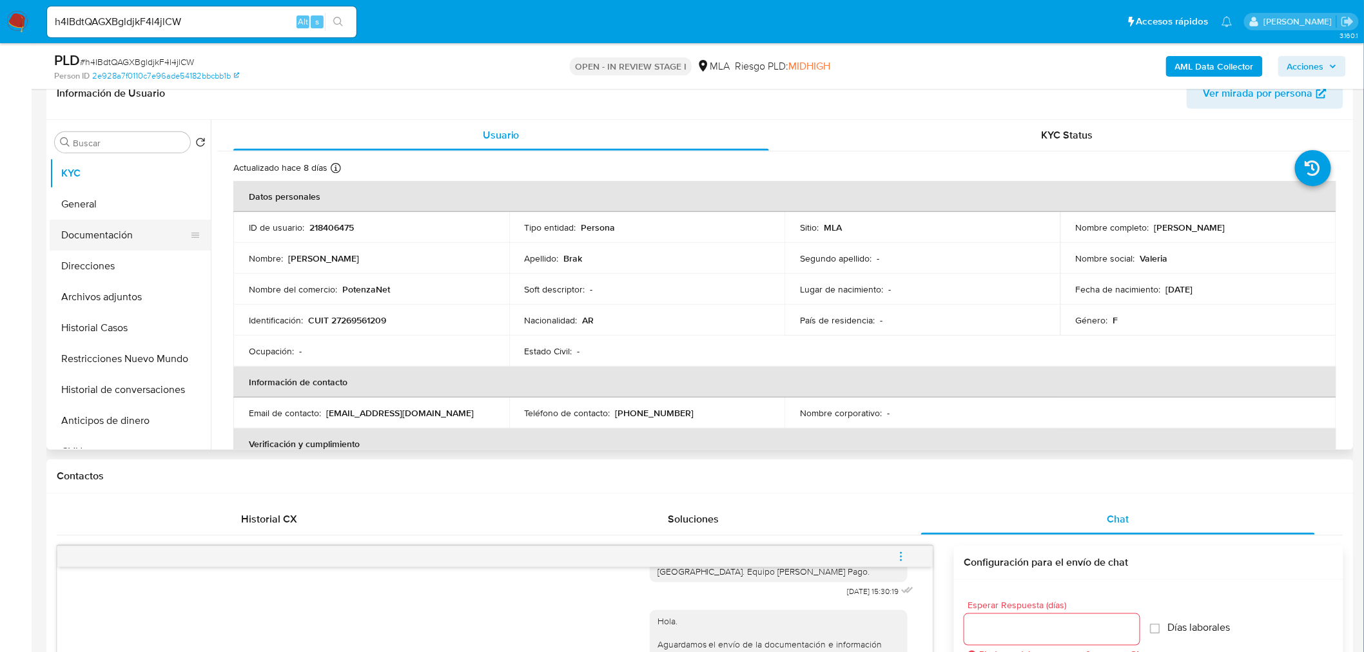
click at [99, 230] on button "Documentación" at bounding box center [125, 235] width 151 height 31
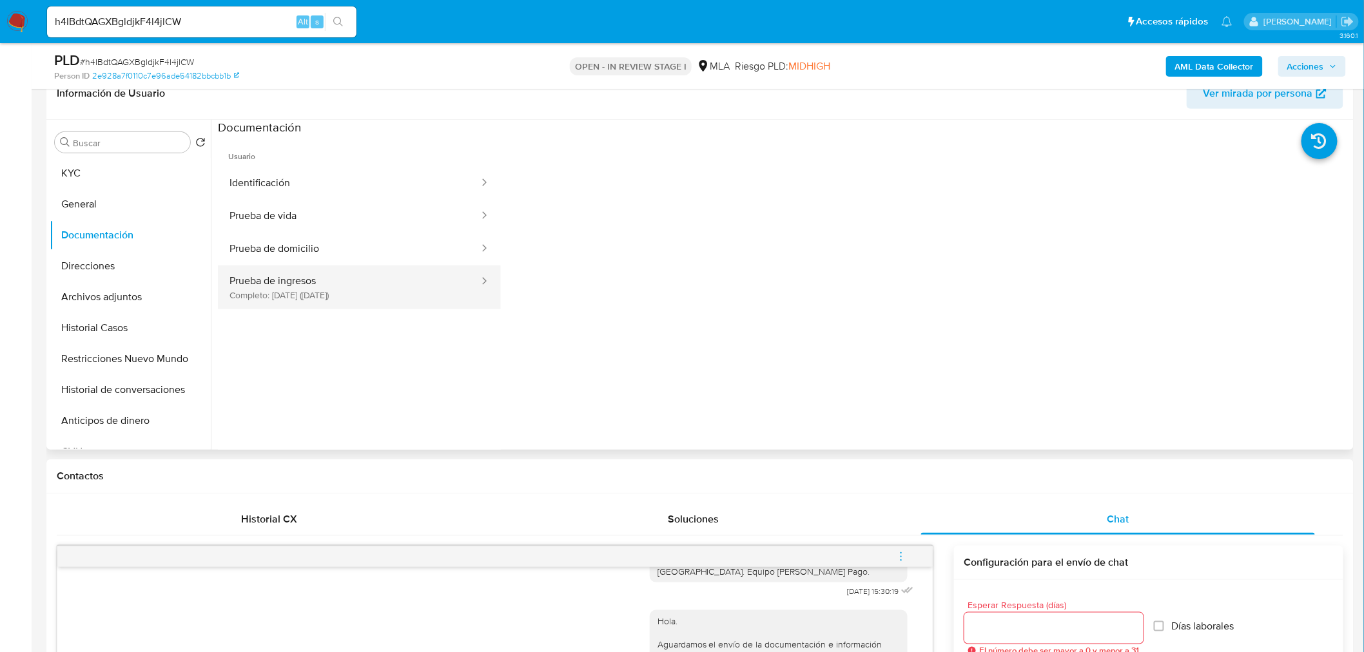
click at [294, 285] on button "Prueba de ingresos Completo: 12/05/2025 (hace 4 meses)" at bounding box center [349, 287] width 262 height 44
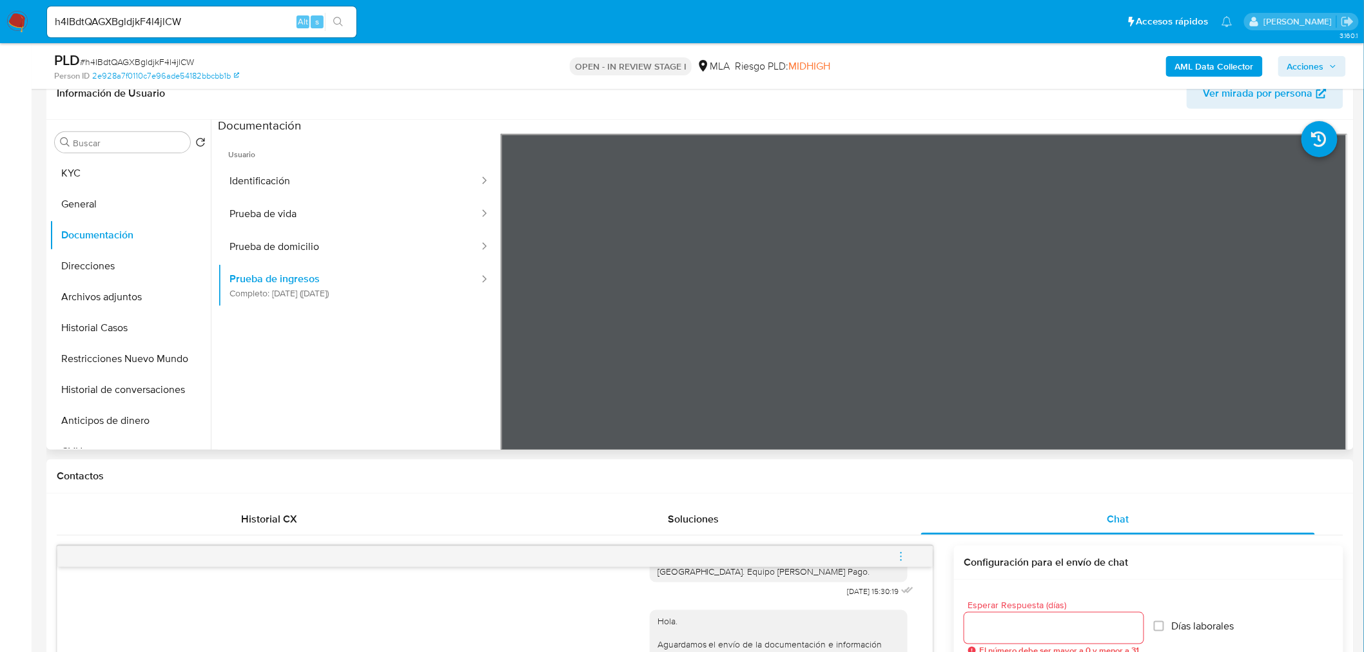
scroll to position [0, 0]
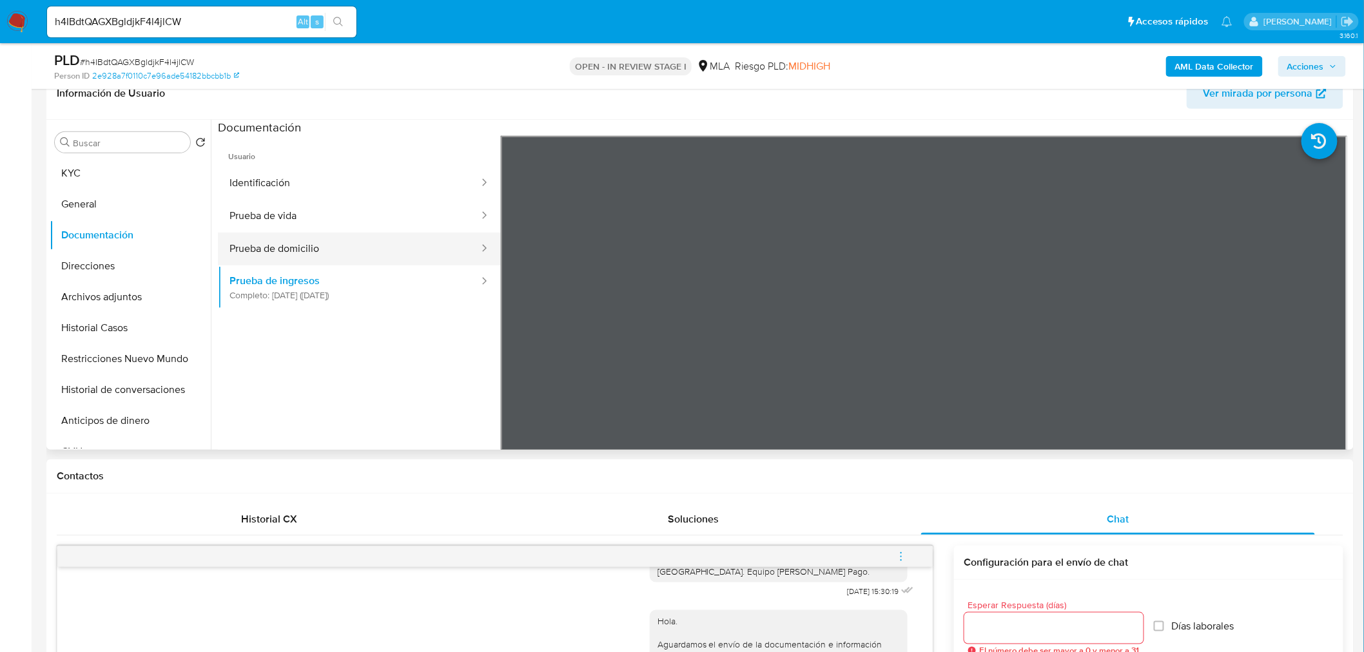
click at [376, 233] on button "Prueba de domicilio" at bounding box center [349, 249] width 262 height 33
click at [307, 201] on button "Prueba de vida" at bounding box center [349, 216] width 262 height 33
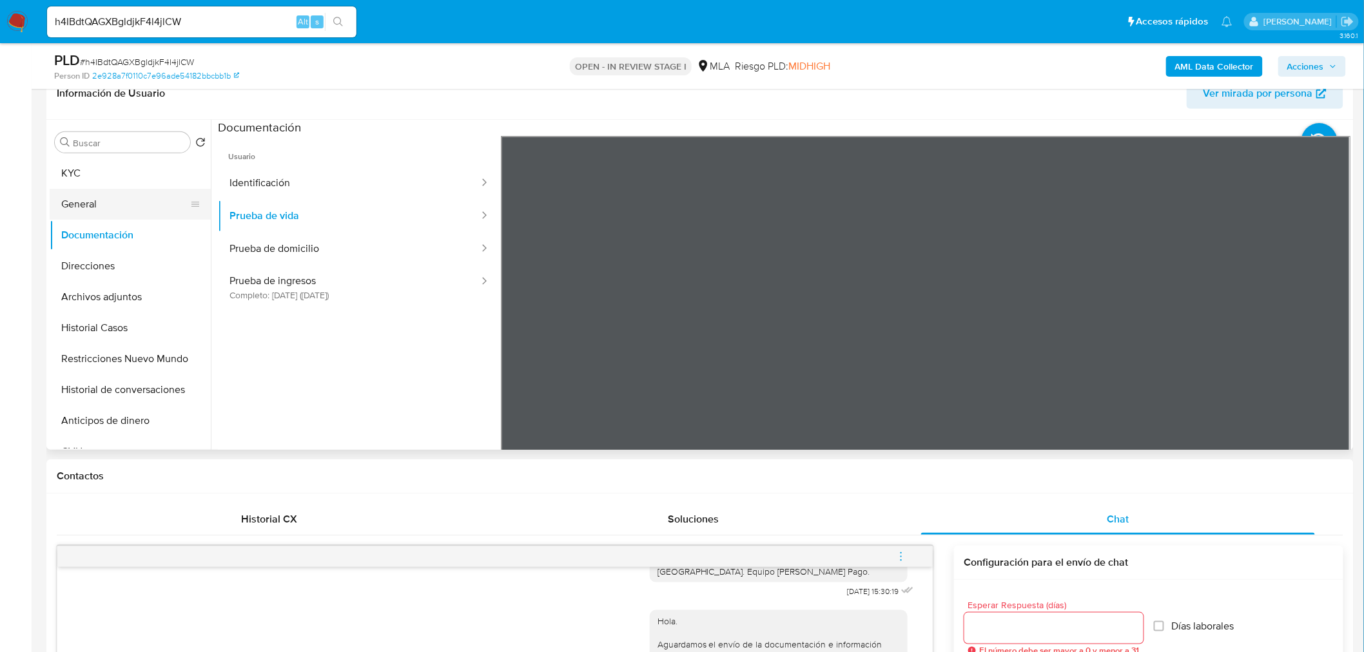
click at [93, 198] on button "General" at bounding box center [125, 204] width 151 height 31
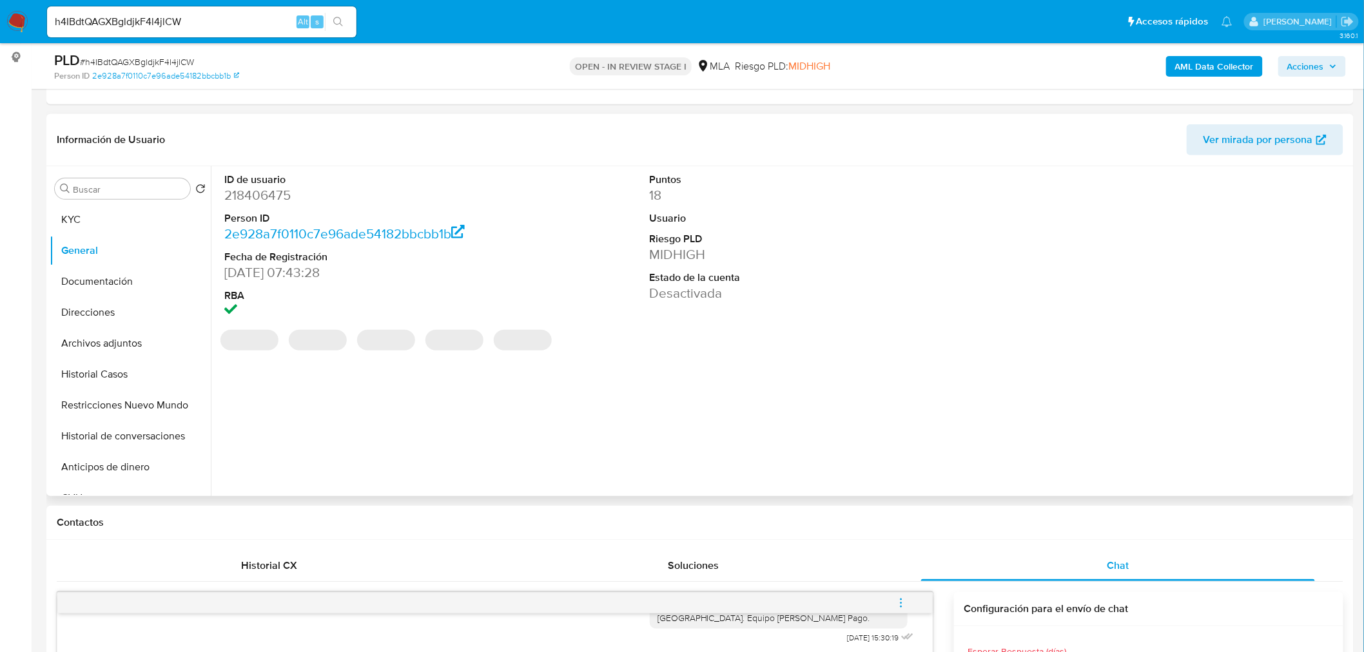
scroll to position [72, 0]
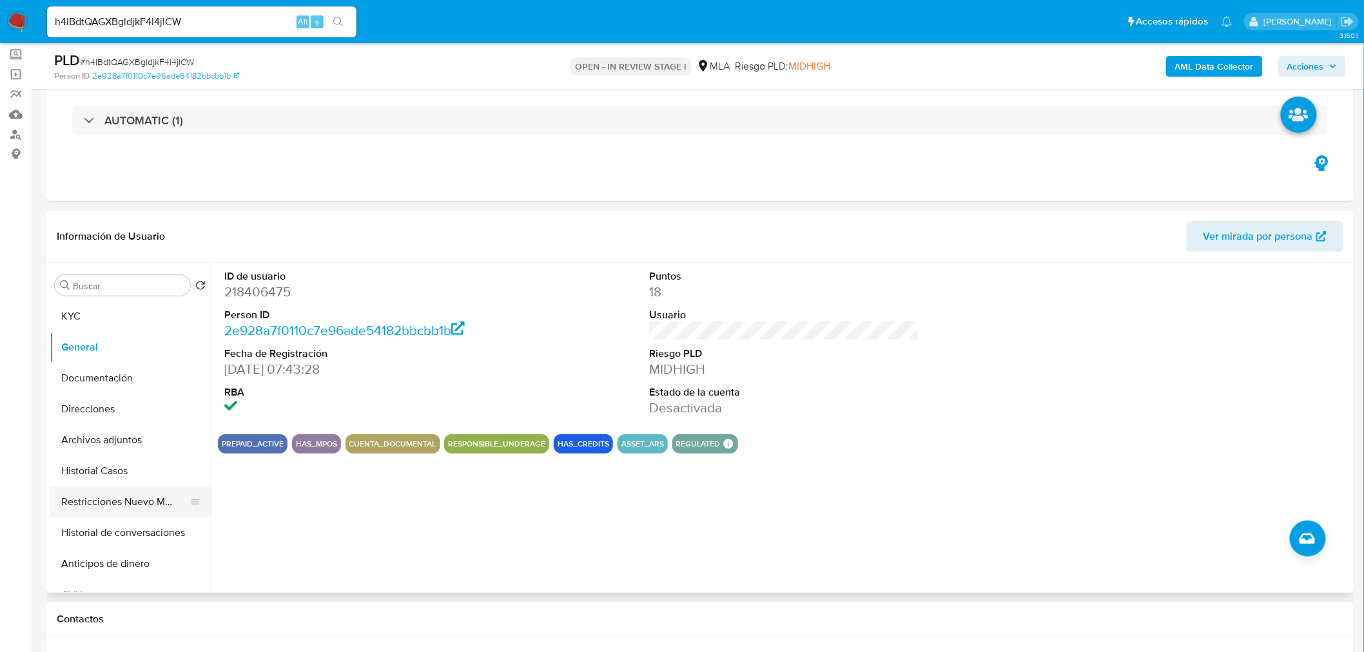
click at [106, 497] on button "Restricciones Nuevo Mundo" at bounding box center [125, 502] width 151 height 31
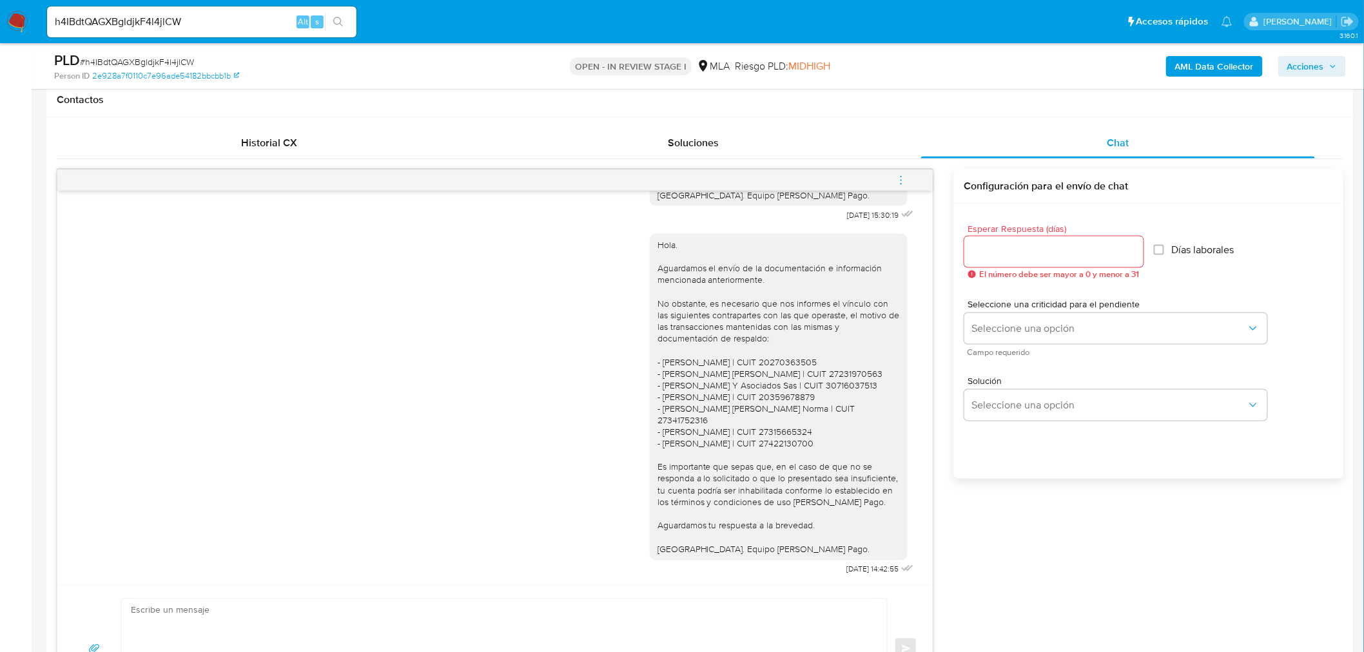
scroll to position [501, 0]
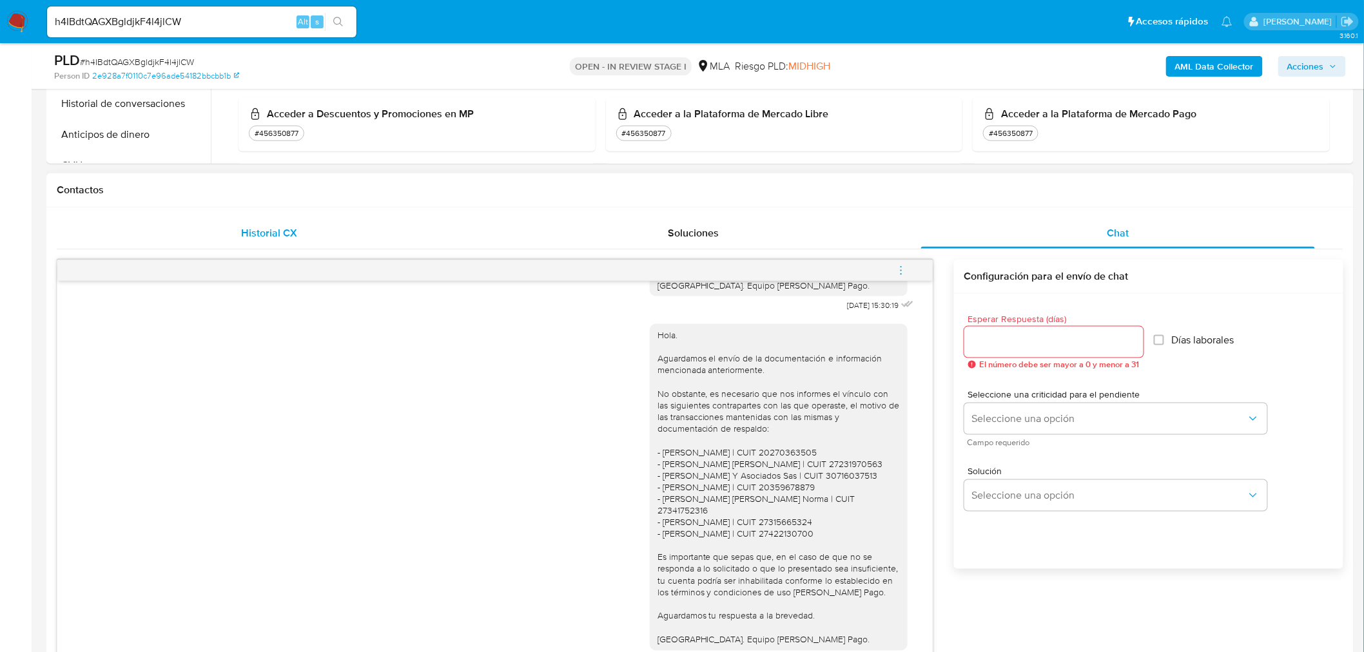
click at [113, 235] on div "Historial CX" at bounding box center [269, 233] width 394 height 31
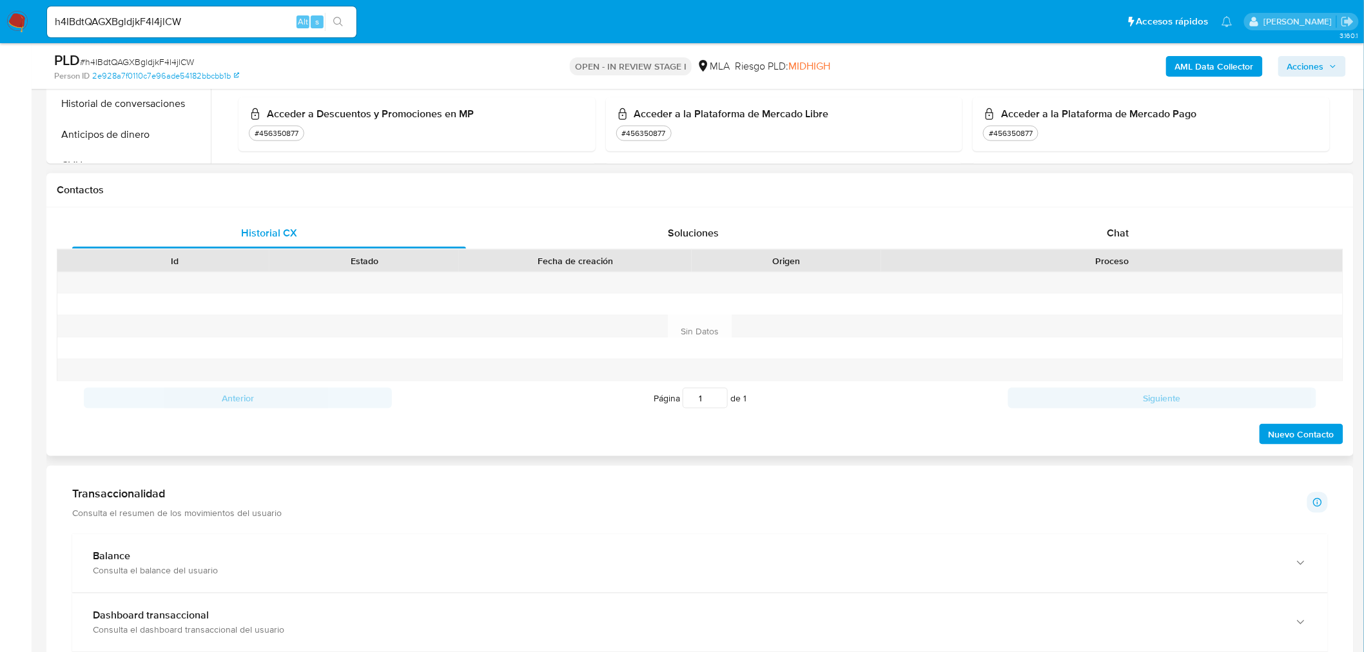
drag, startPoint x: 1075, startPoint y: 236, endPoint x: 536, endPoint y: 336, distance: 547.9
click at [1074, 236] on div "Chat" at bounding box center [1118, 233] width 394 height 31
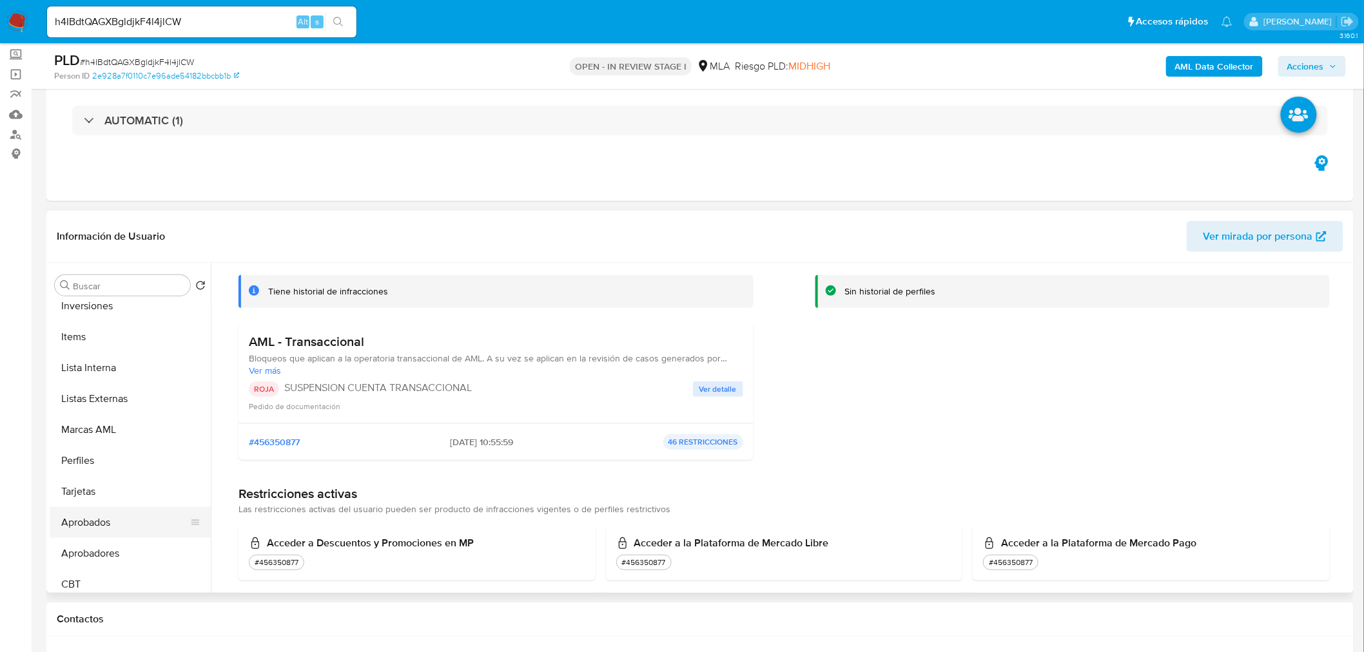
scroll to position [668, 0]
click at [117, 517] on button "Aprobados" at bounding box center [125, 514] width 151 height 31
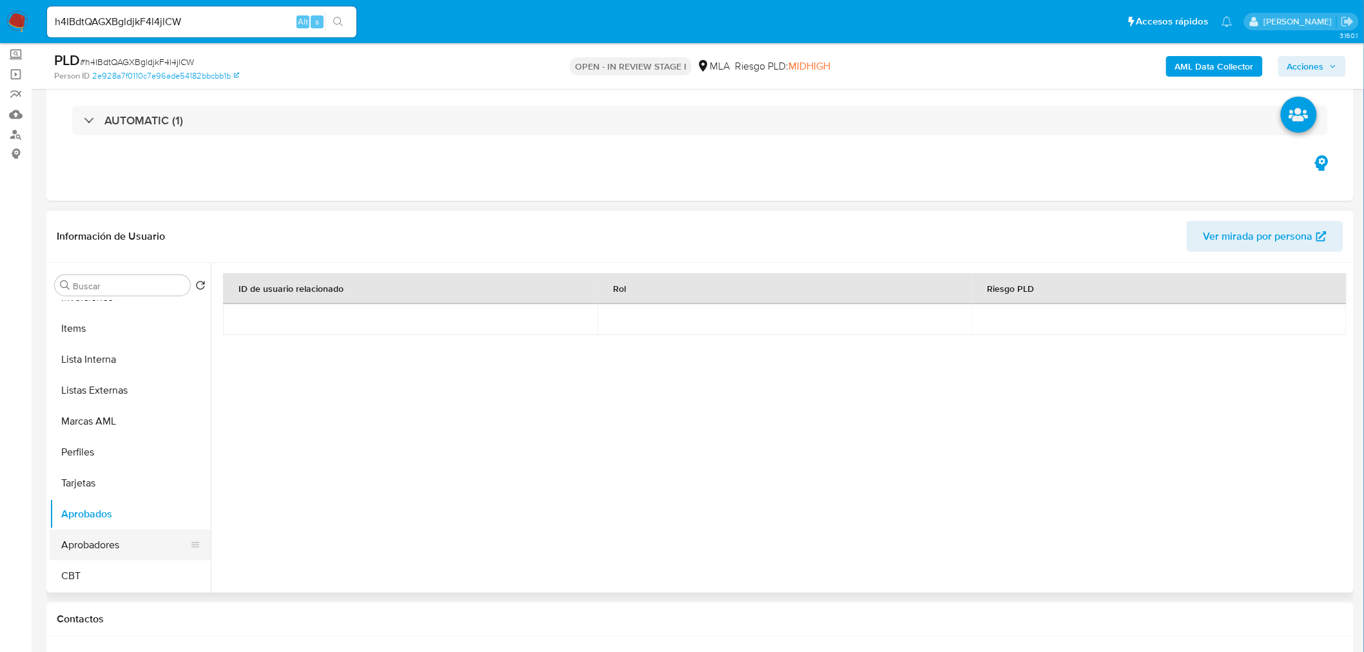
click at [113, 545] on button "Aprobadores" at bounding box center [125, 545] width 151 height 31
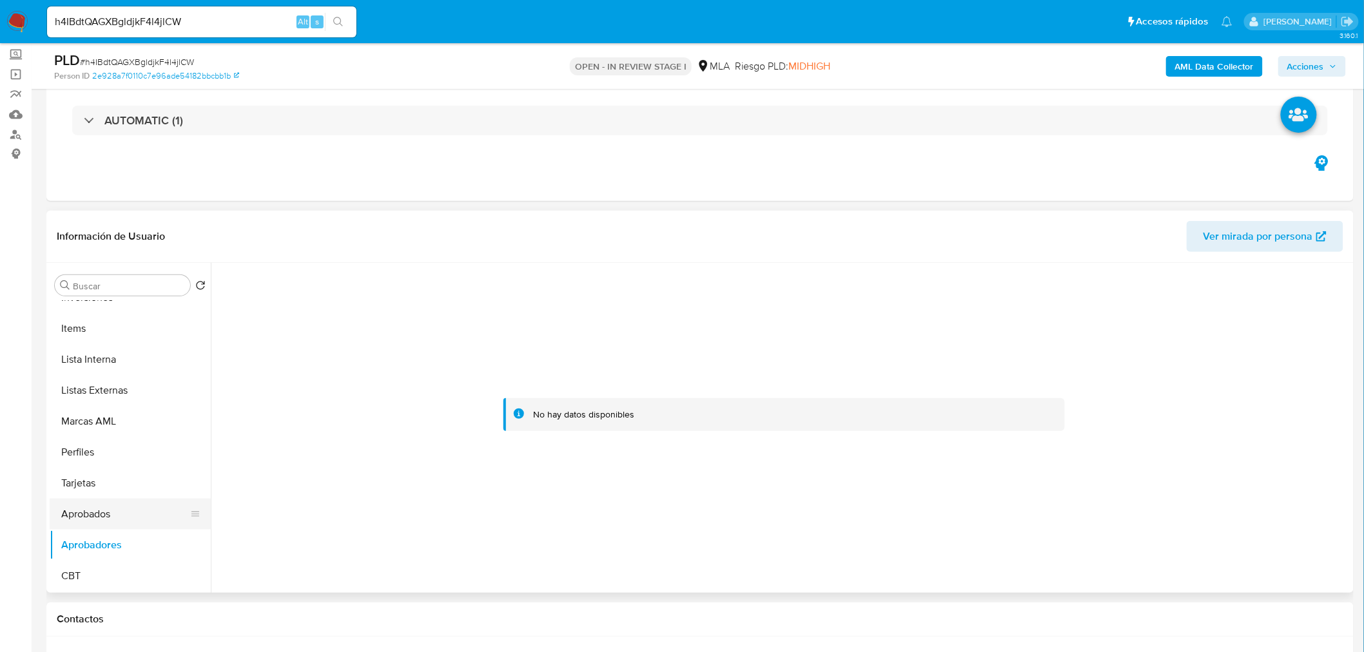
click at [121, 524] on button "Aprobados" at bounding box center [125, 514] width 151 height 31
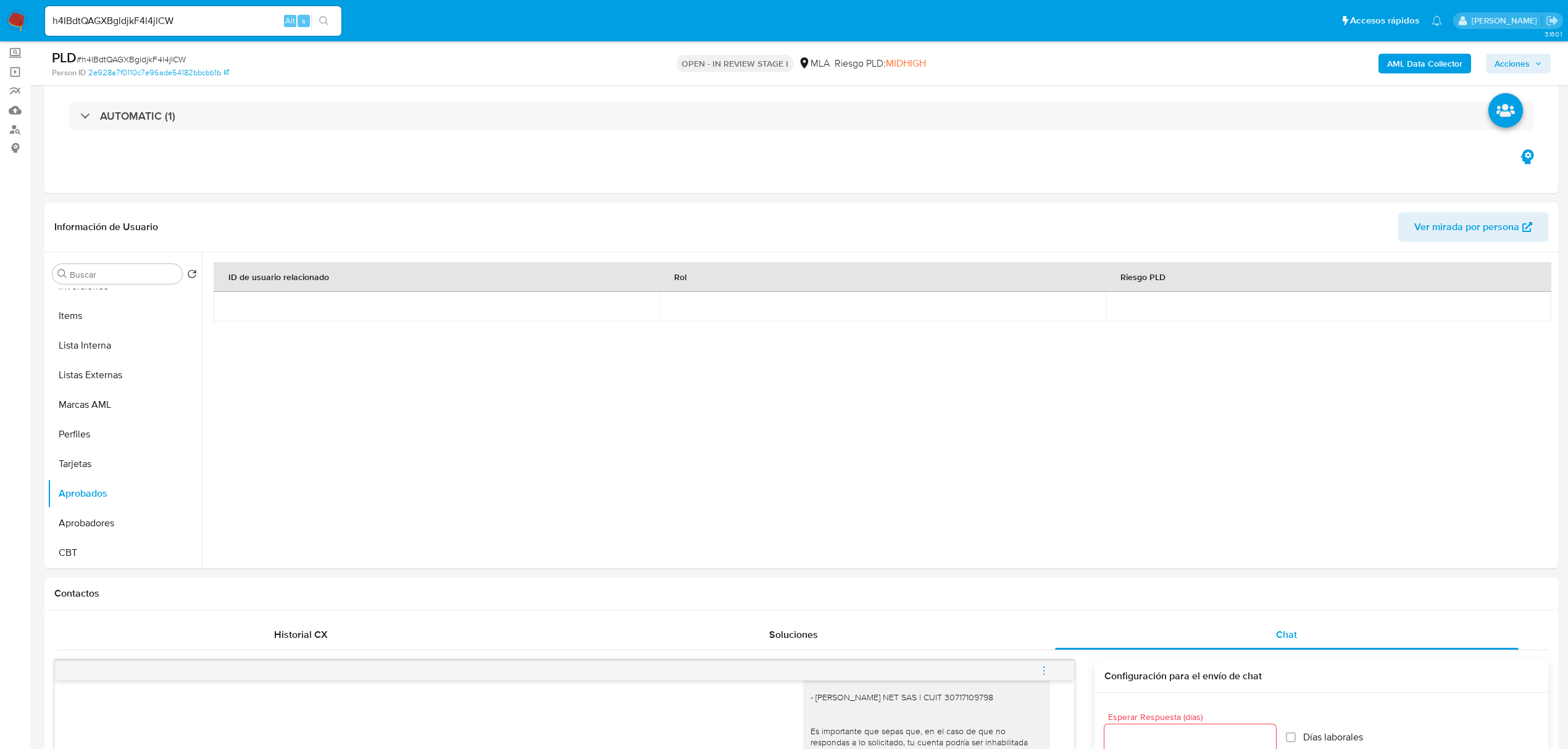
scroll to position [1322, 0]
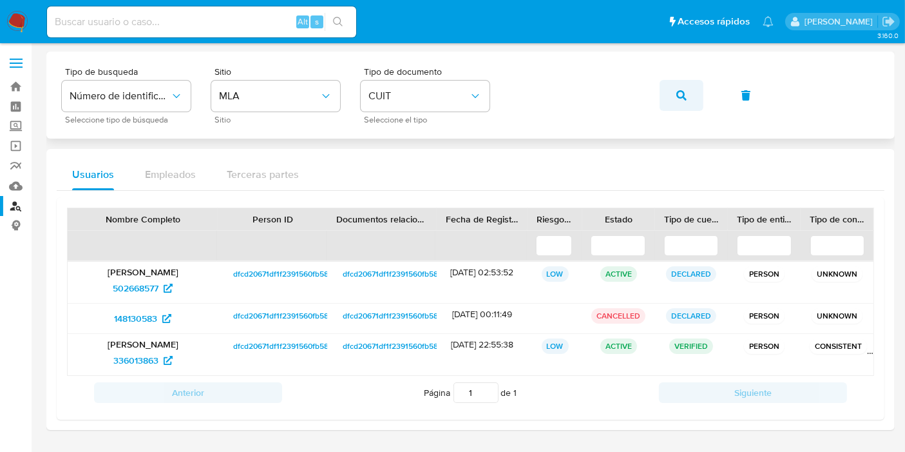
click at [682, 106] on span "button" at bounding box center [682, 95] width 10 height 28
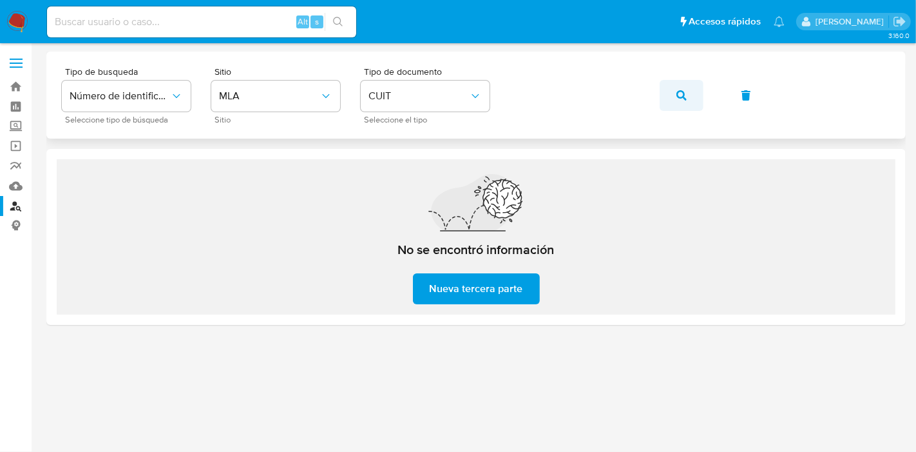
click at [692, 92] on button "button" at bounding box center [682, 95] width 44 height 31
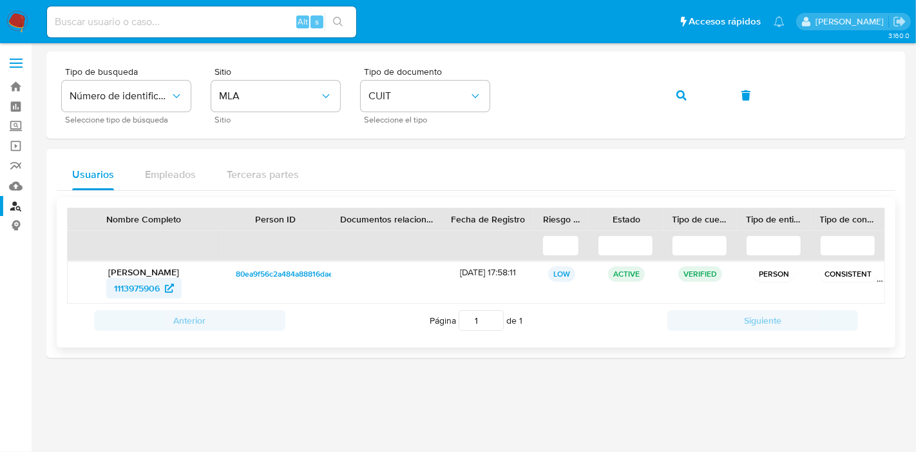
click at [157, 285] on span "1113975906" at bounding box center [137, 288] width 46 height 21
click at [670, 93] on button "button" at bounding box center [682, 95] width 44 height 31
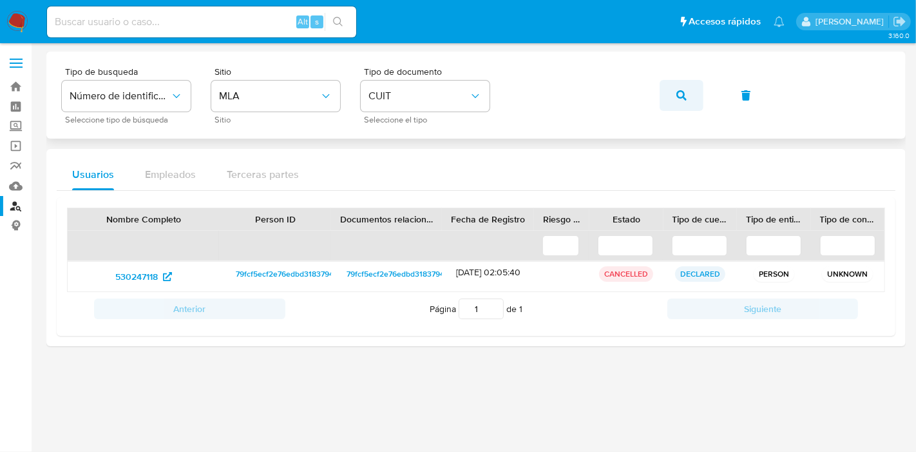
click at [675, 89] on button "button" at bounding box center [682, 95] width 44 height 31
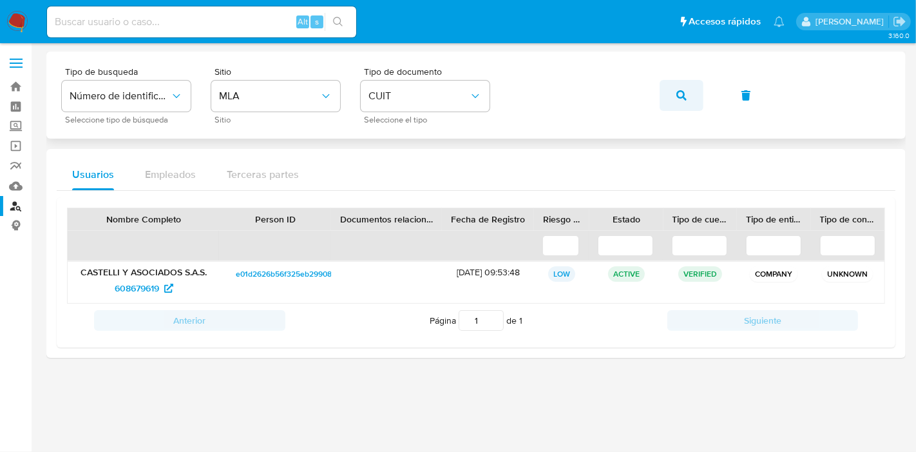
click at [679, 97] on icon "button" at bounding box center [682, 95] width 10 height 10
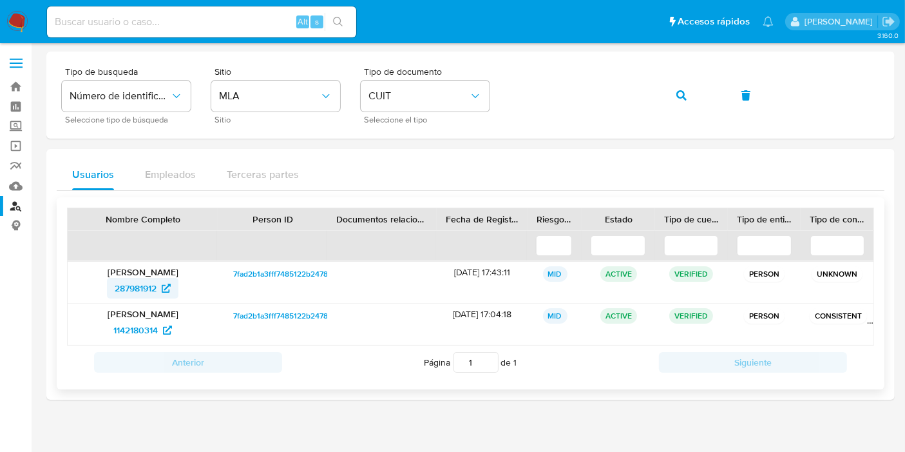
click at [137, 291] on span "287981912" at bounding box center [136, 288] width 42 height 21
click at [148, 334] on span "1142180314" at bounding box center [135, 330] width 44 height 21
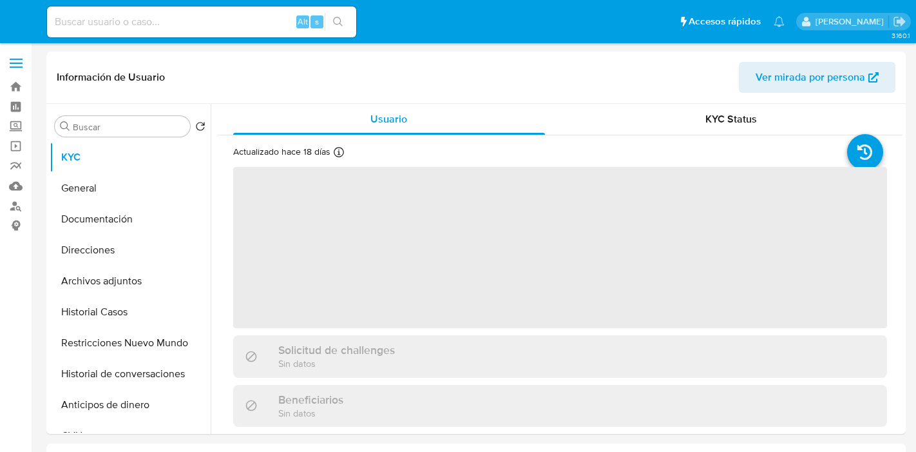
select select "10"
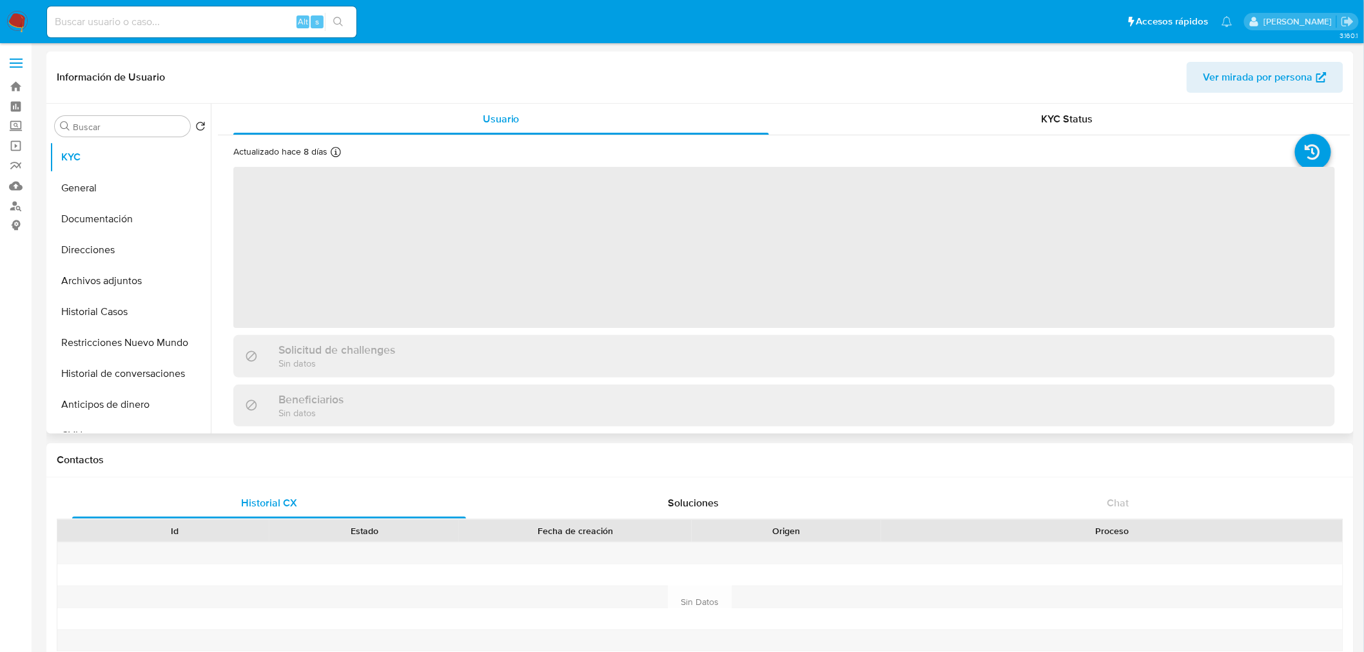
select select "10"
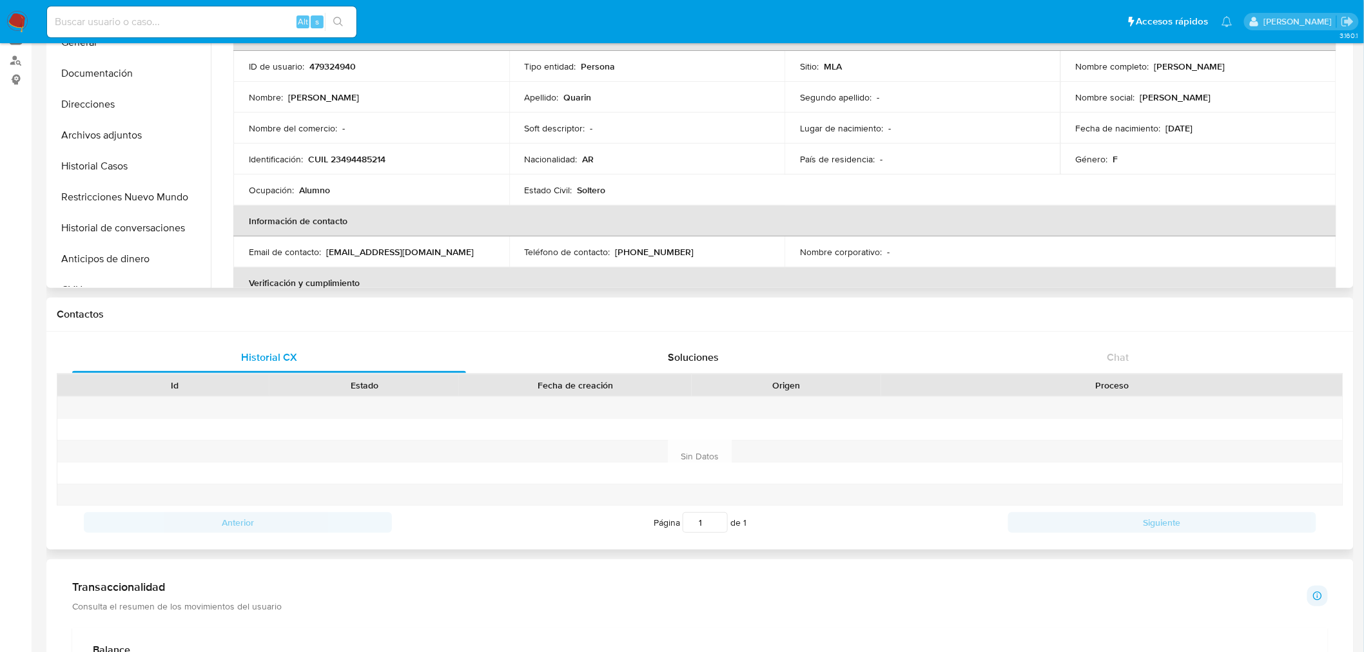
scroll to position [72, 0]
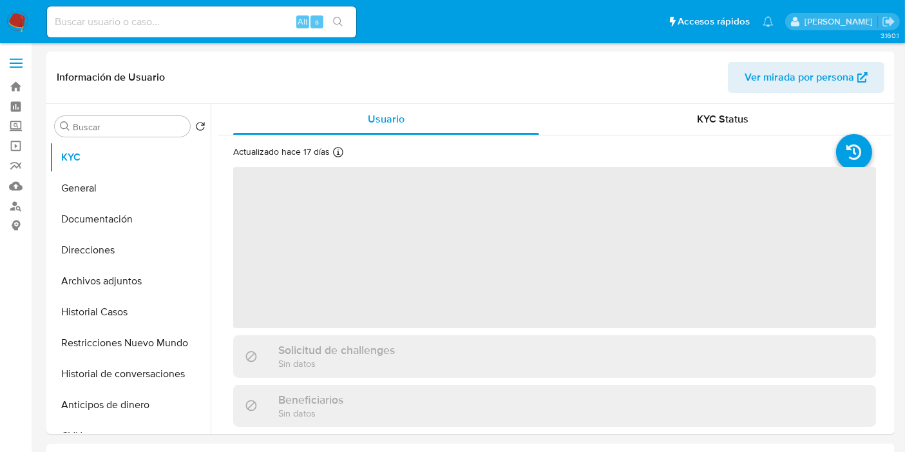
select select "10"
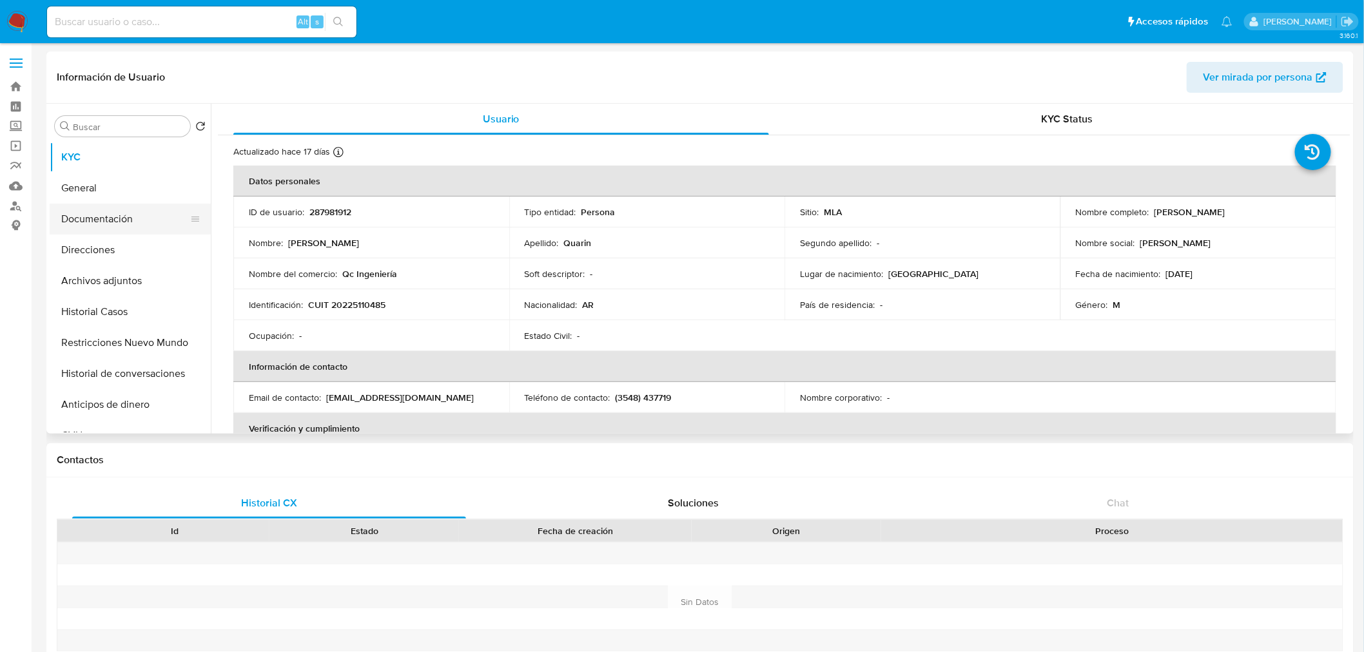
click at [145, 213] on button "Documentación" at bounding box center [125, 219] width 151 height 31
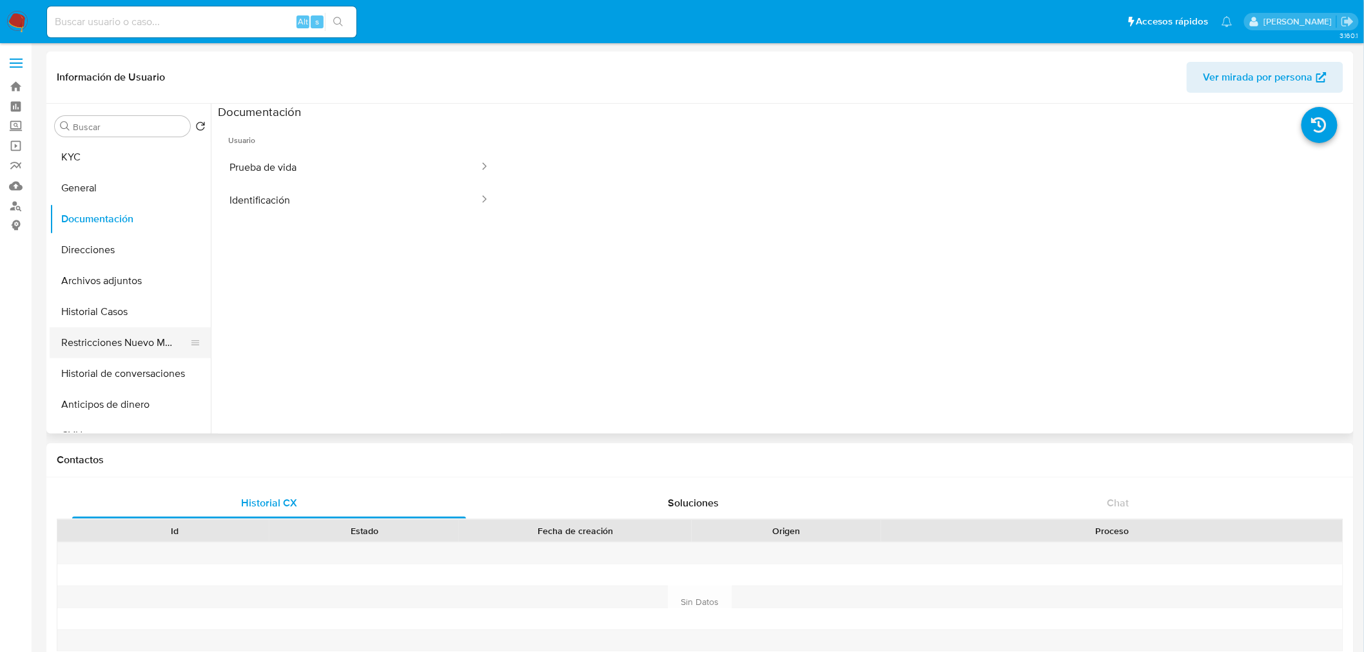
click at [149, 340] on button "Restricciones Nuevo Mundo" at bounding box center [125, 342] width 151 height 31
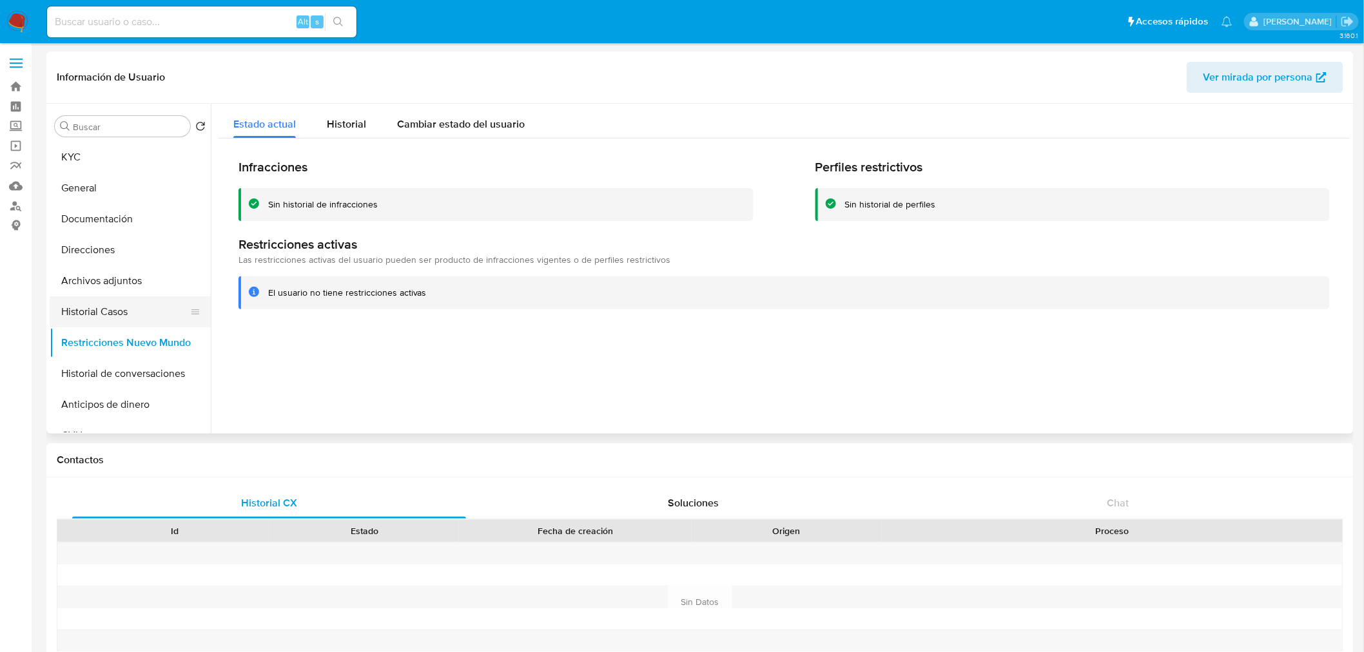
click at [119, 313] on button "Historial Casos" at bounding box center [125, 311] width 151 height 31
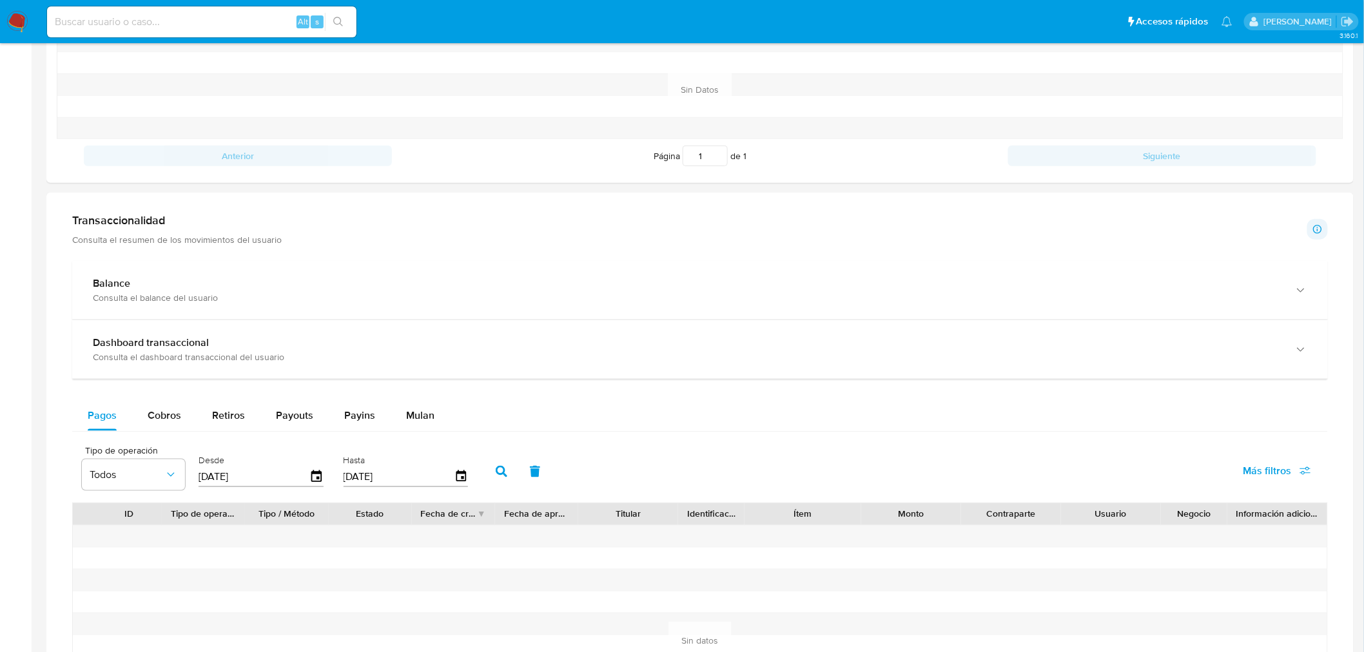
scroll to position [501, 0]
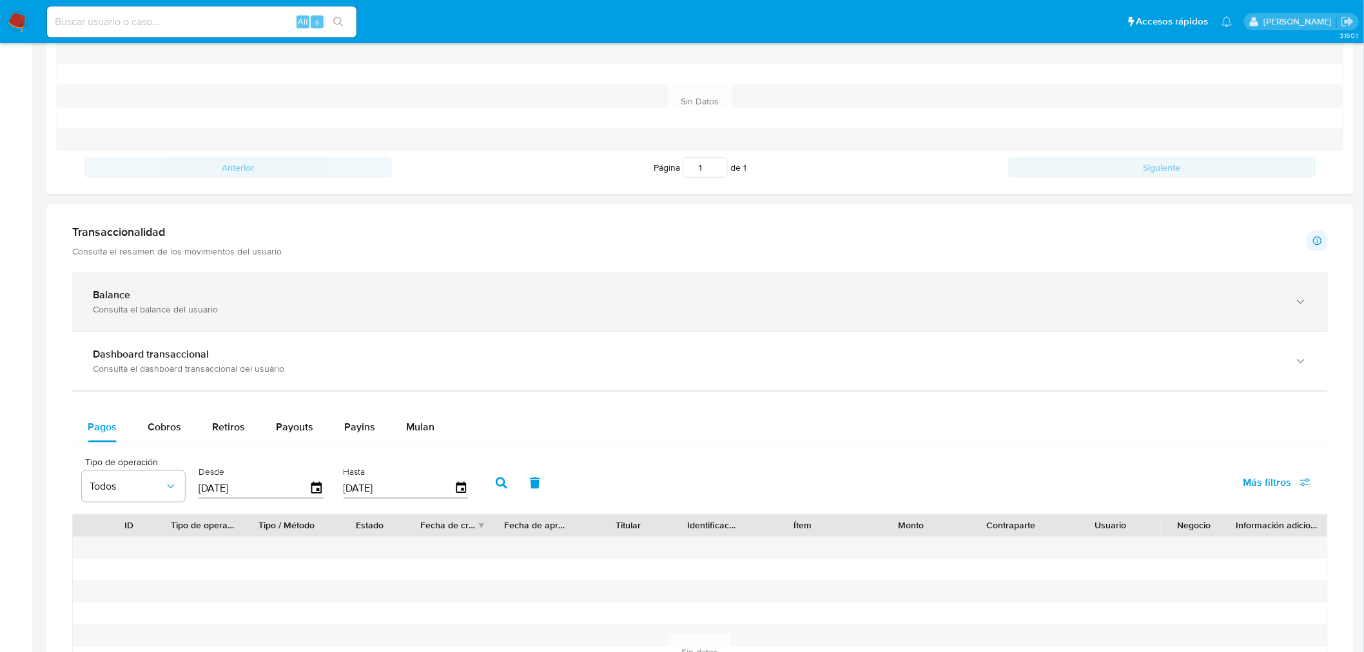
click at [143, 304] on div "Consulta el balance del usuario" at bounding box center [687, 310] width 1188 height 12
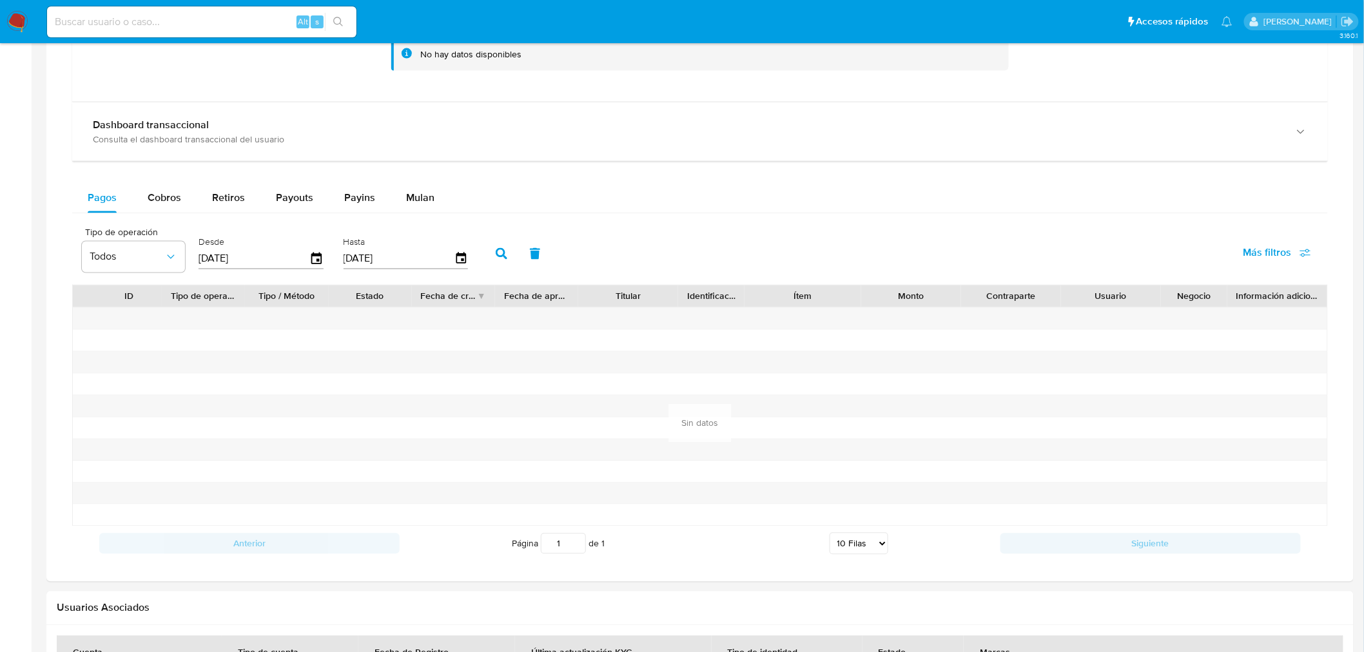
scroll to position [859, 0]
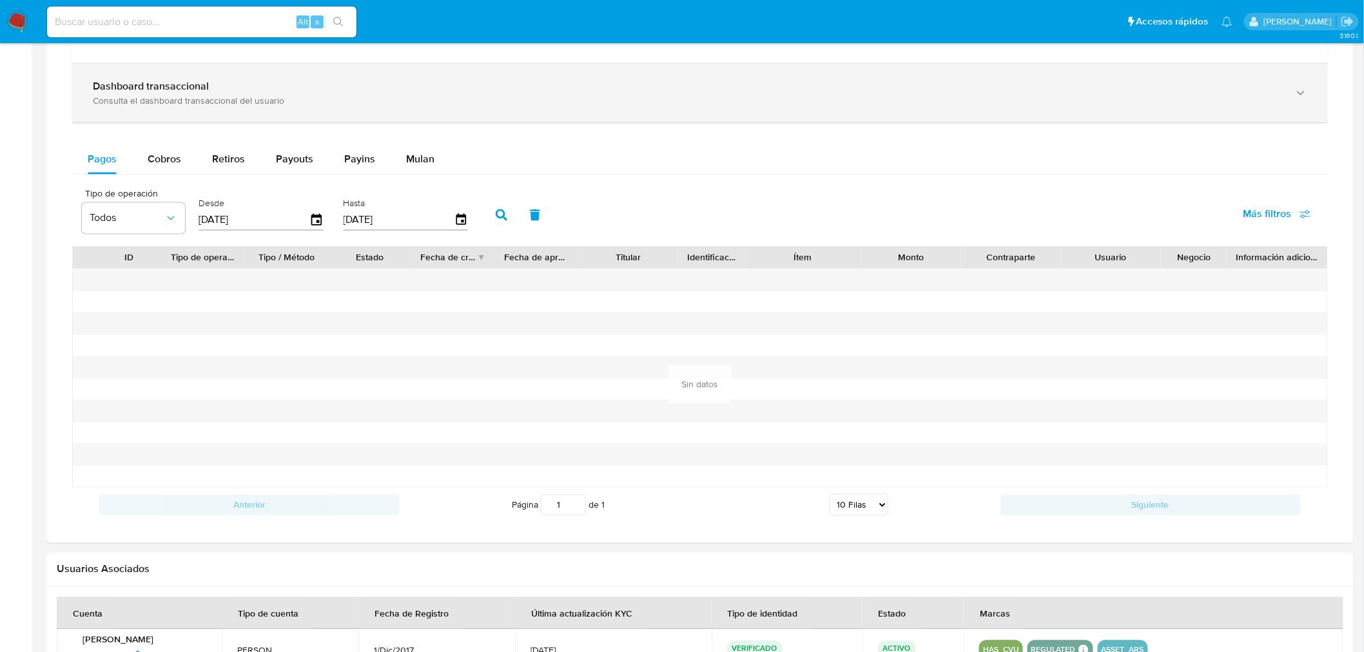
click at [169, 99] on div "Consulta el dashboard transaccional del usuario" at bounding box center [687, 101] width 1188 height 12
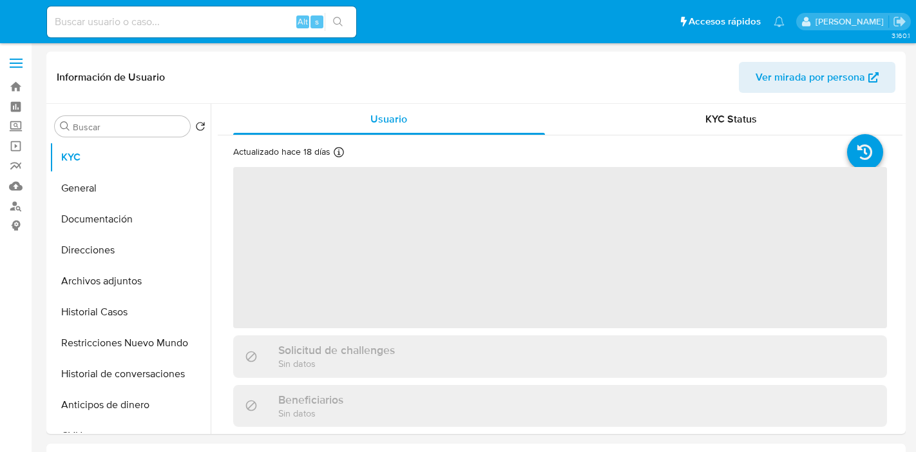
select select "10"
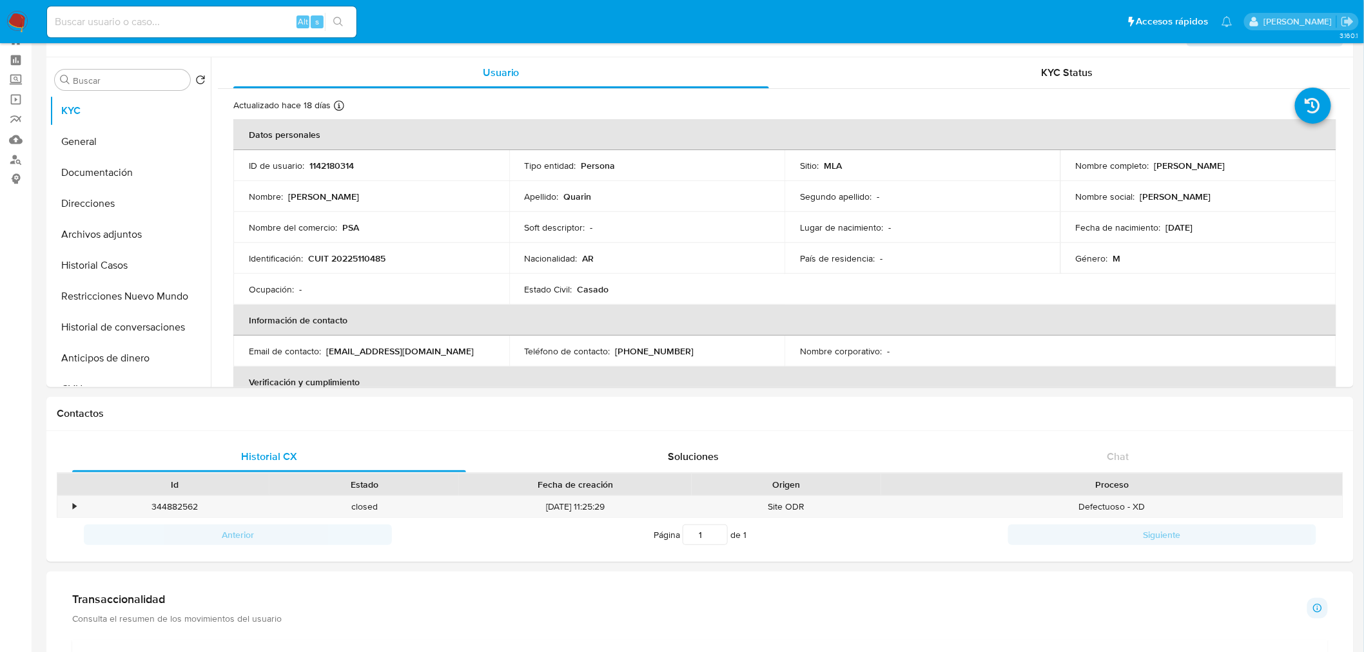
scroll to position [72, 0]
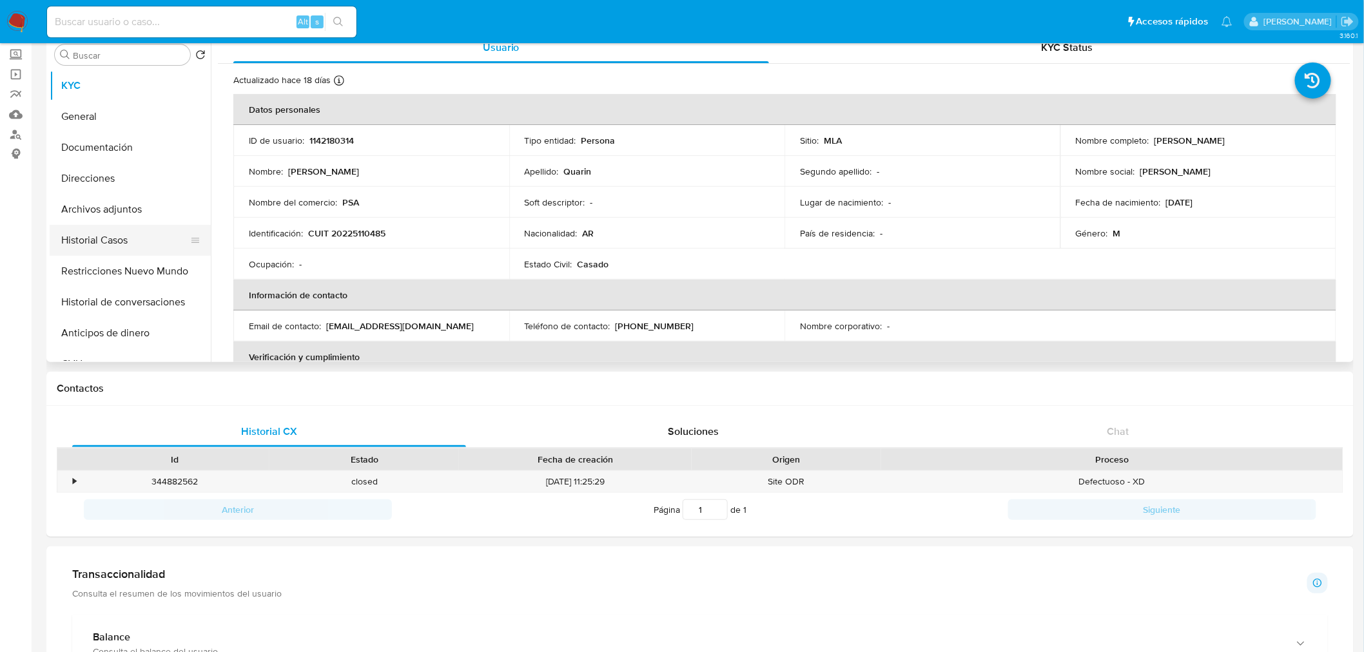
click at [79, 247] on button "Historial Casos" at bounding box center [125, 240] width 151 height 31
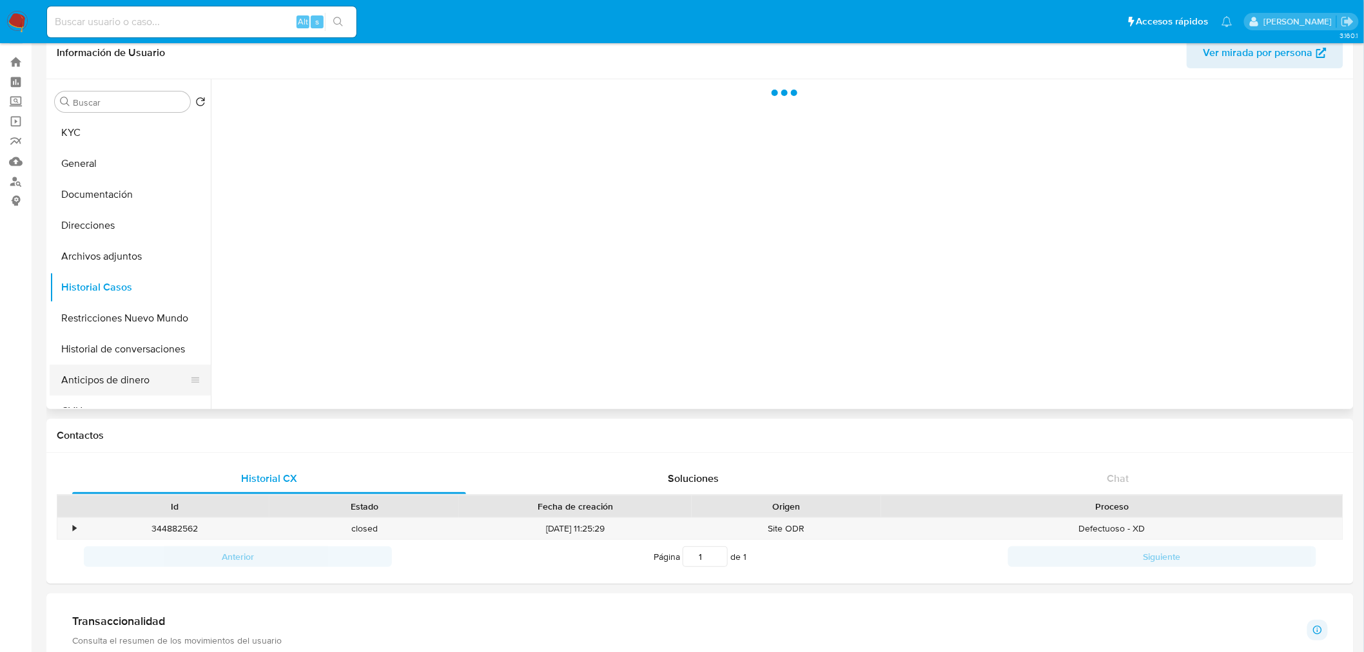
scroll to position [0, 0]
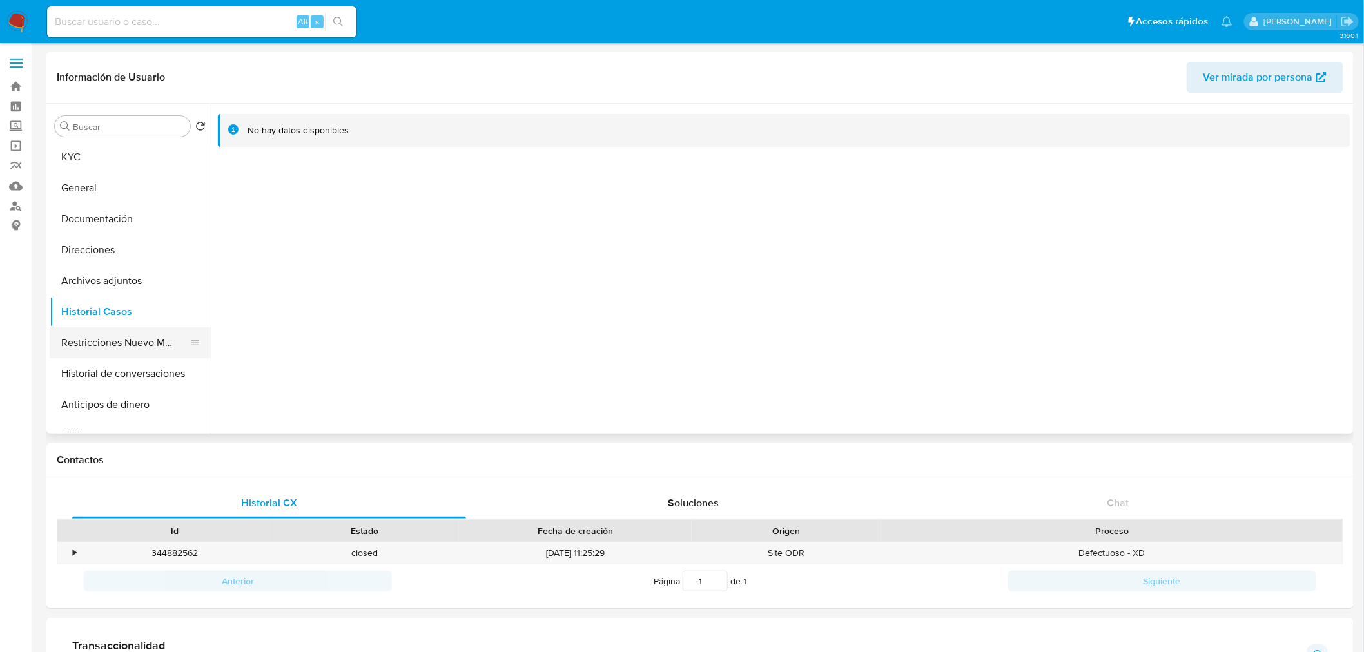
click at [97, 355] on button "Restricciones Nuevo Mundo" at bounding box center [125, 342] width 151 height 31
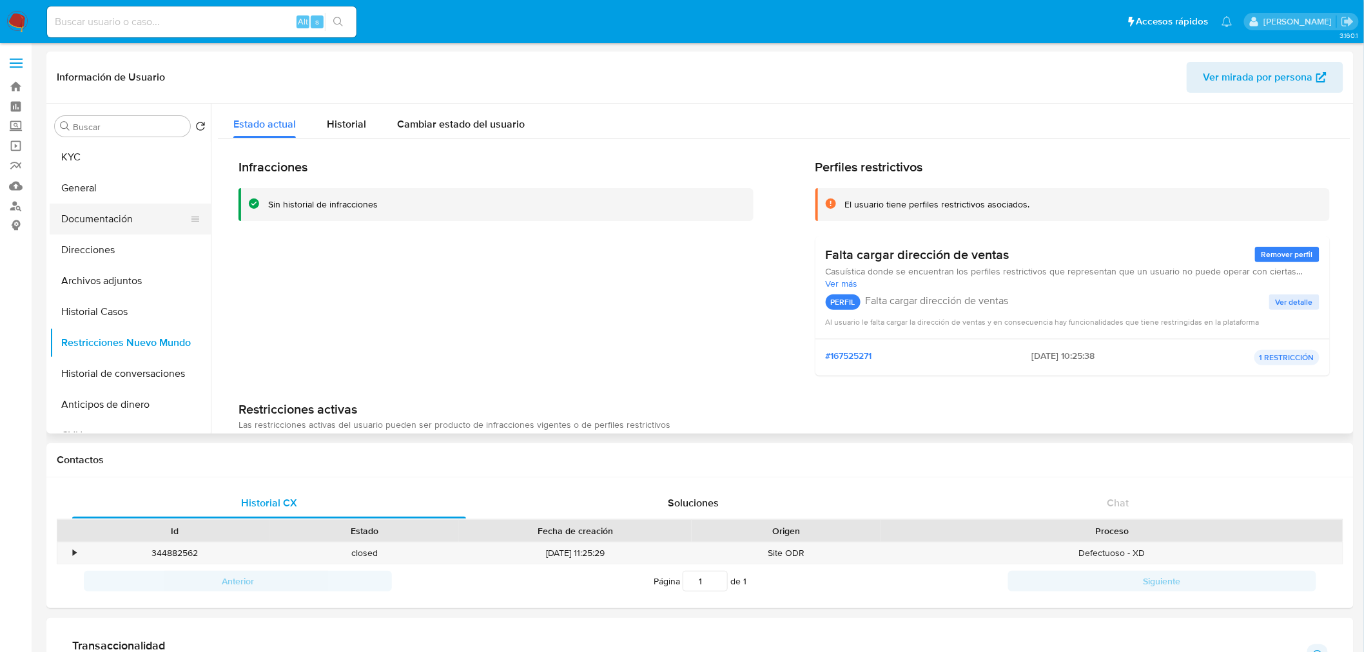
click at [107, 224] on button "Documentación" at bounding box center [125, 219] width 151 height 31
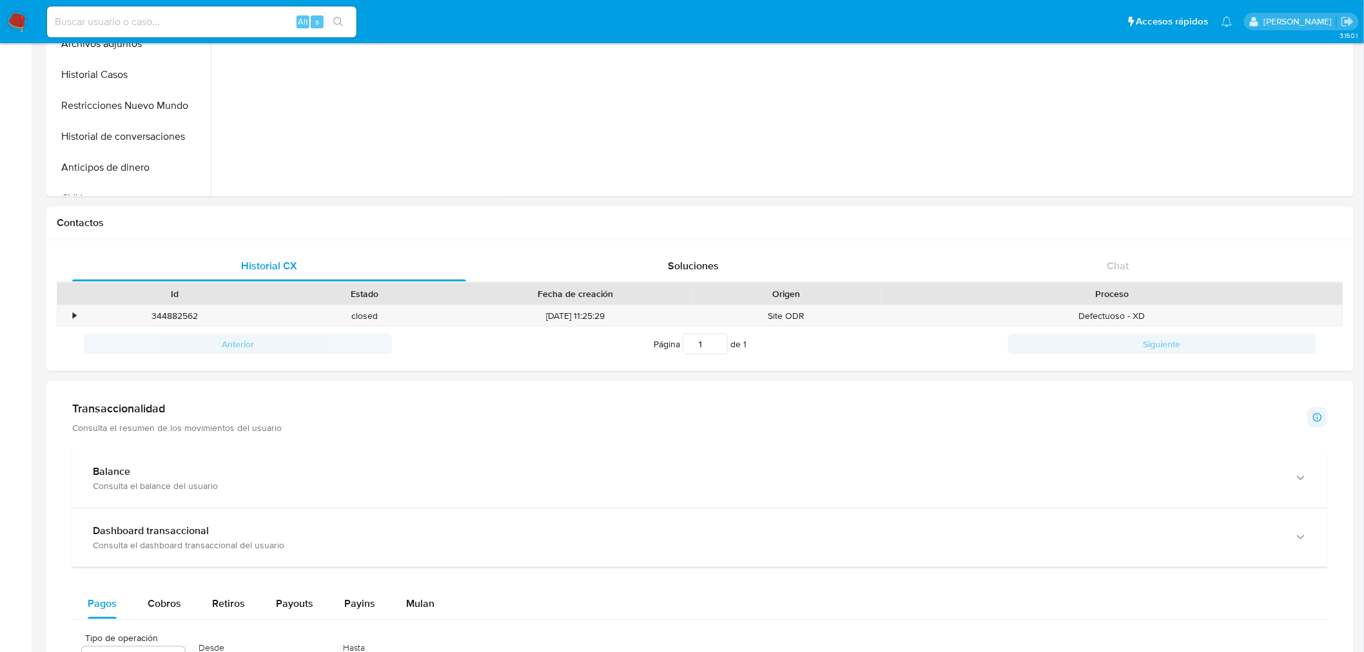
scroll to position [501, 0]
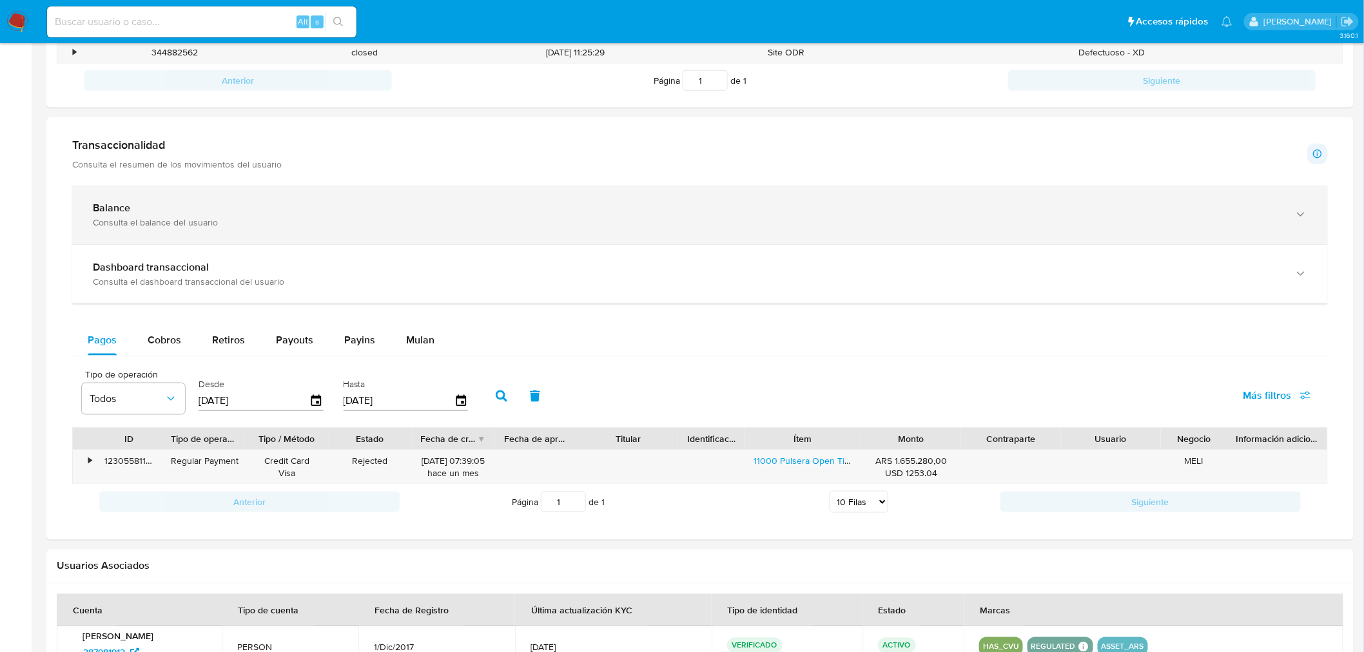
drag, startPoint x: 202, startPoint y: 208, endPoint x: 193, endPoint y: 222, distance: 16.5
click at [201, 207] on div "Balance" at bounding box center [687, 208] width 1188 height 13
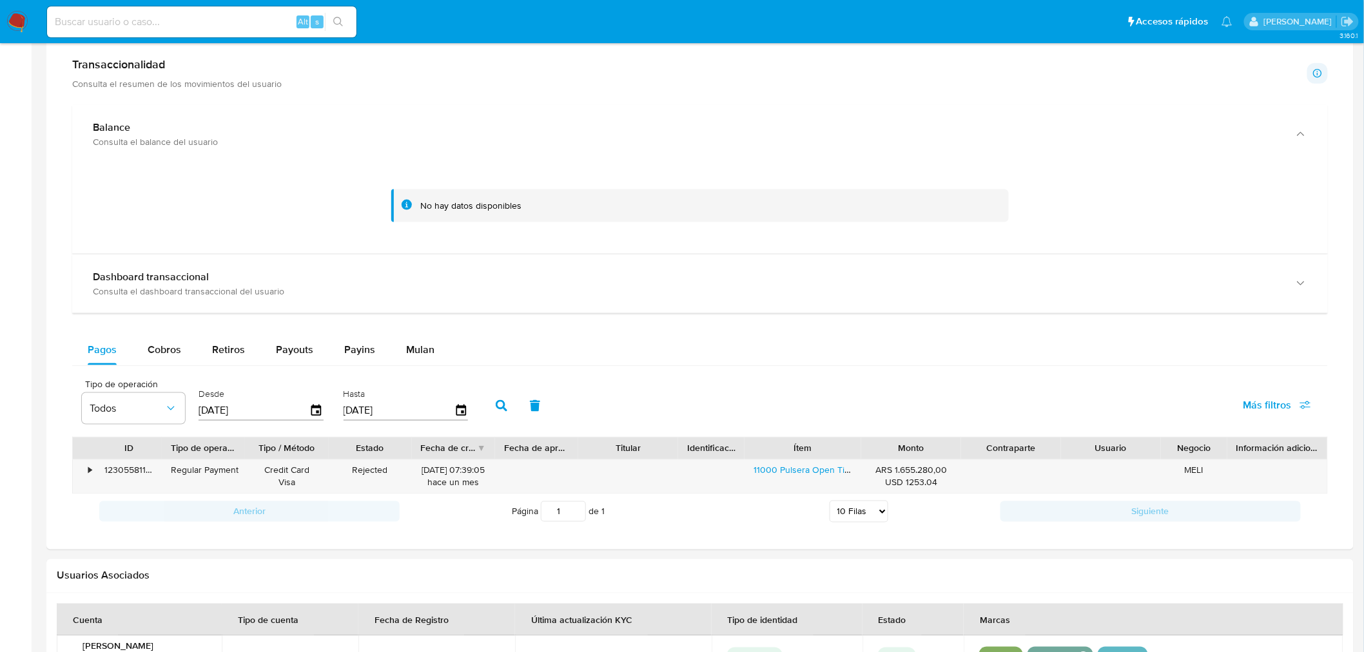
scroll to position [429, 0]
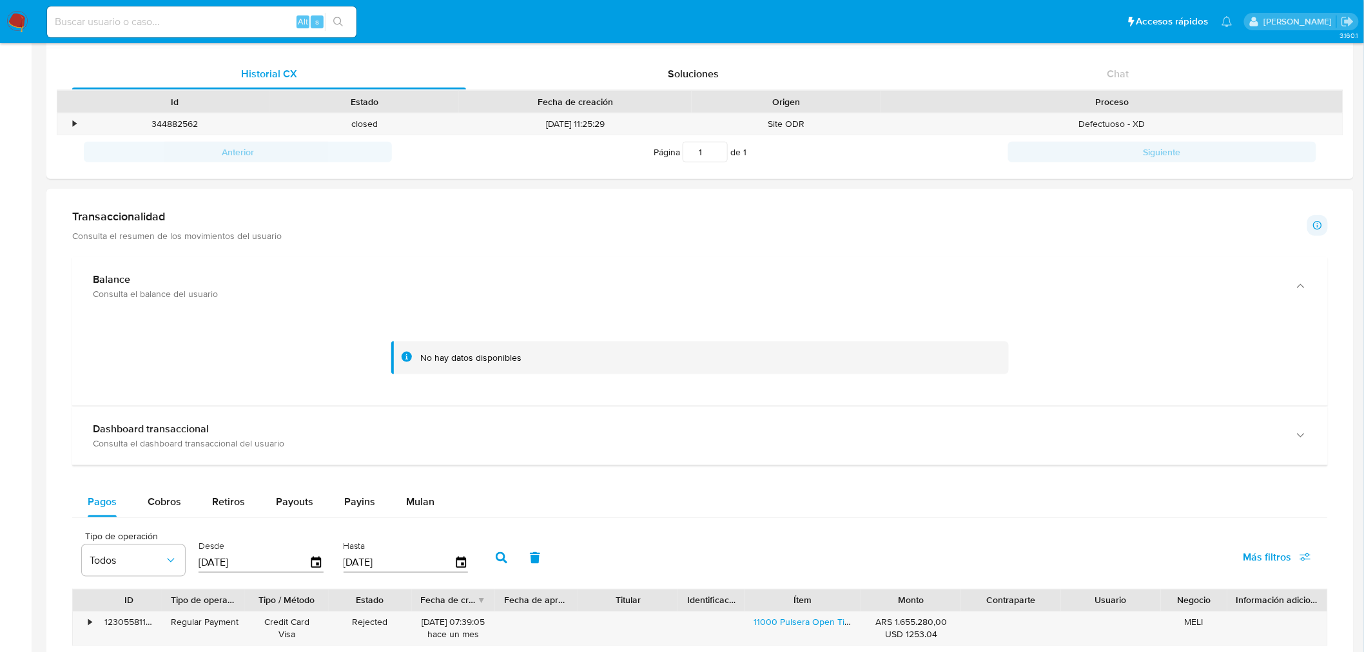
click at [155, 226] on div "Transaccionalidad Consulta el resumen de los movimientos del usuario" at bounding box center [176, 225] width 209 height 32
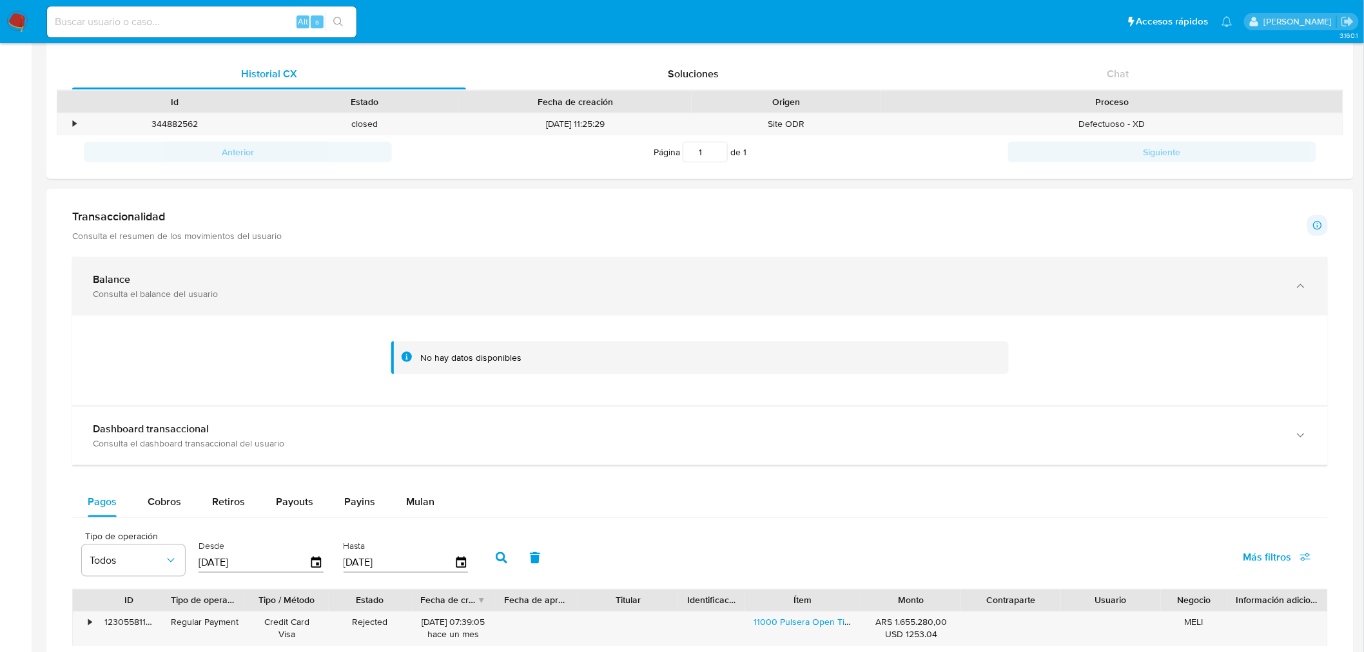
click at [124, 302] on div "Balance Consulta el balance del usuario" at bounding box center [699, 286] width 1255 height 59
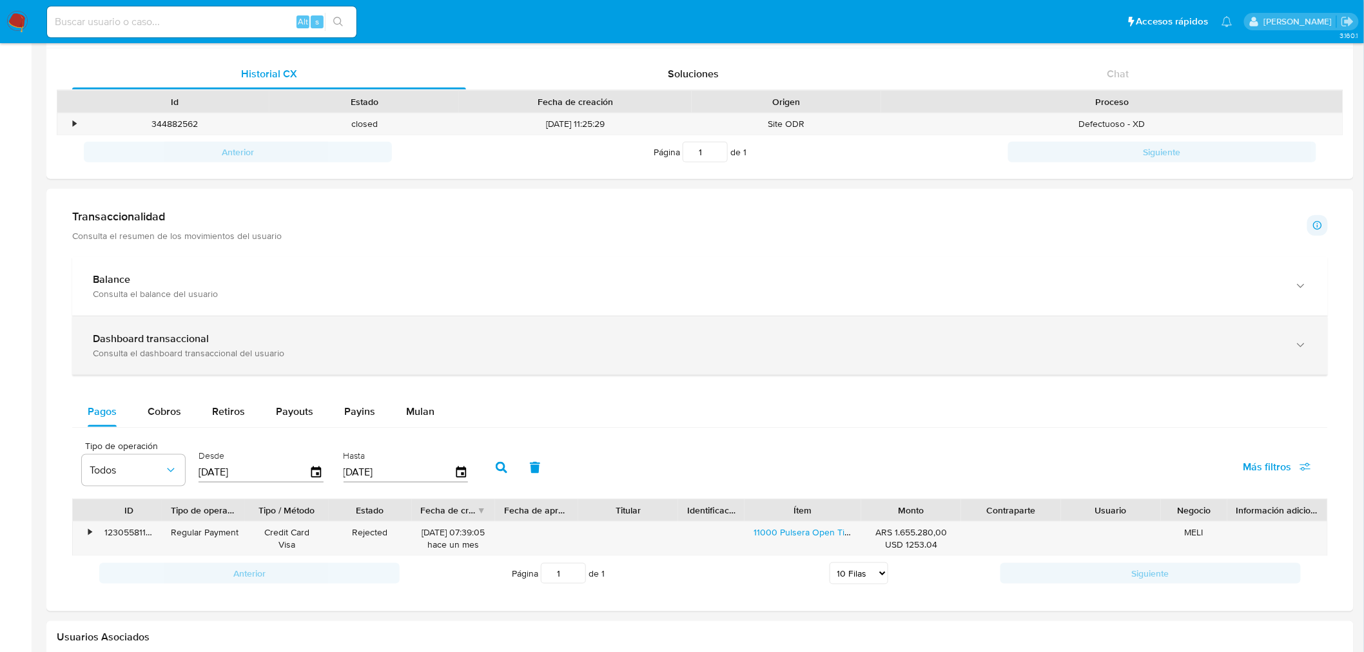
click at [146, 352] on div "Consulta el dashboard transaccional del usuario" at bounding box center [687, 353] width 1188 height 12
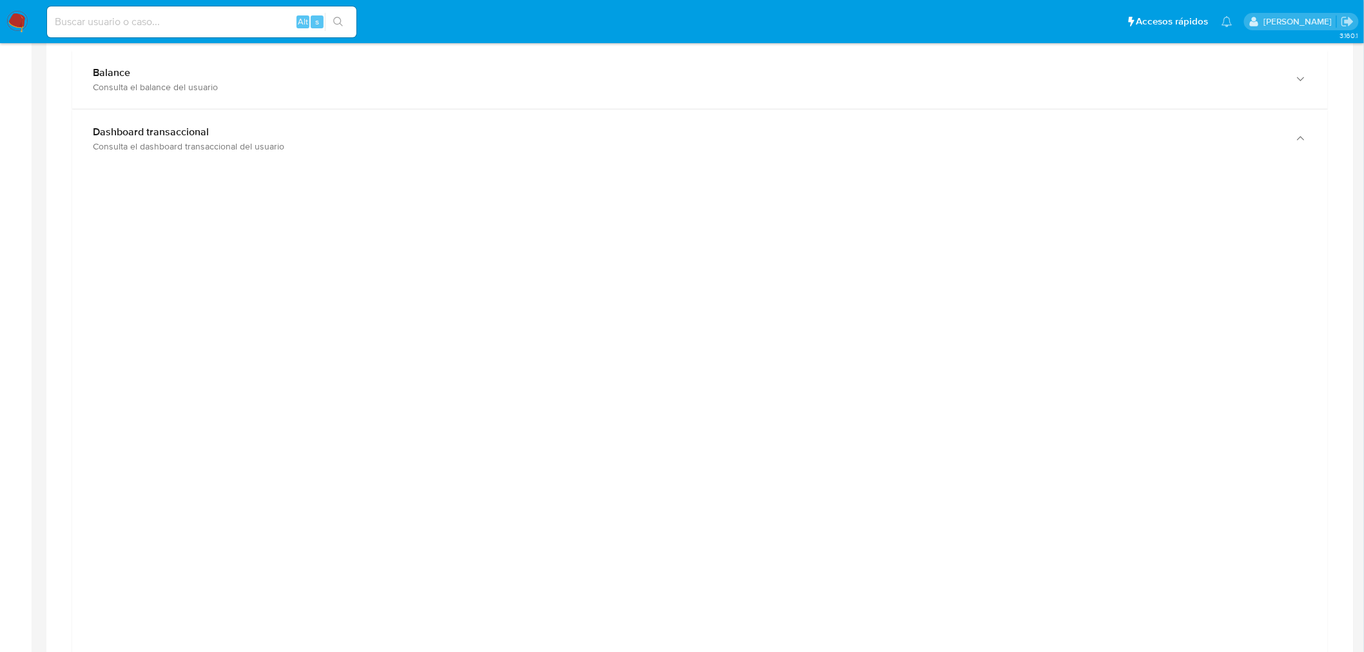
scroll to position [644, 0]
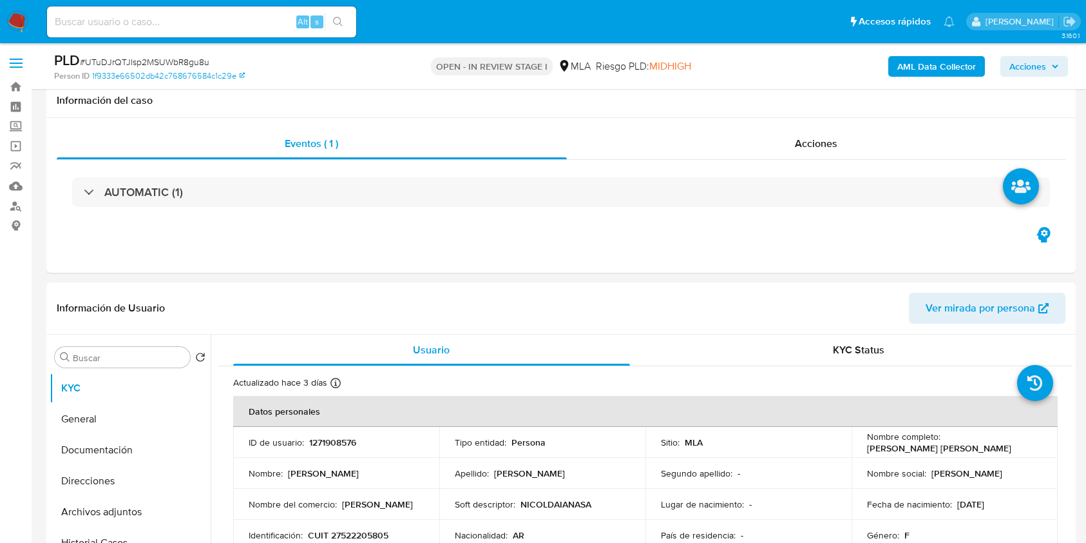
select select "10"
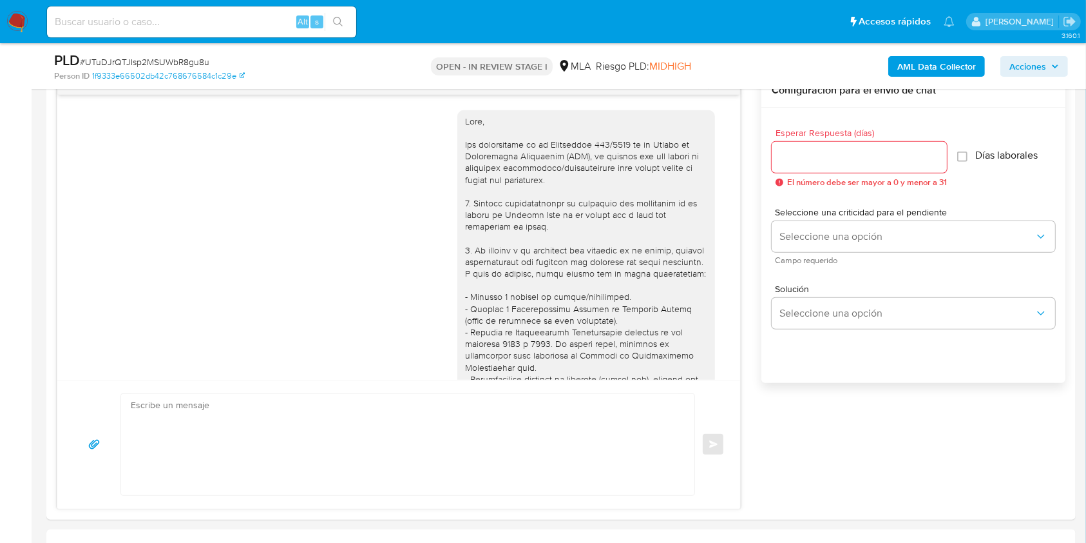
scroll to position [1729, 0]
